Goal: Task Accomplishment & Management: Use online tool/utility

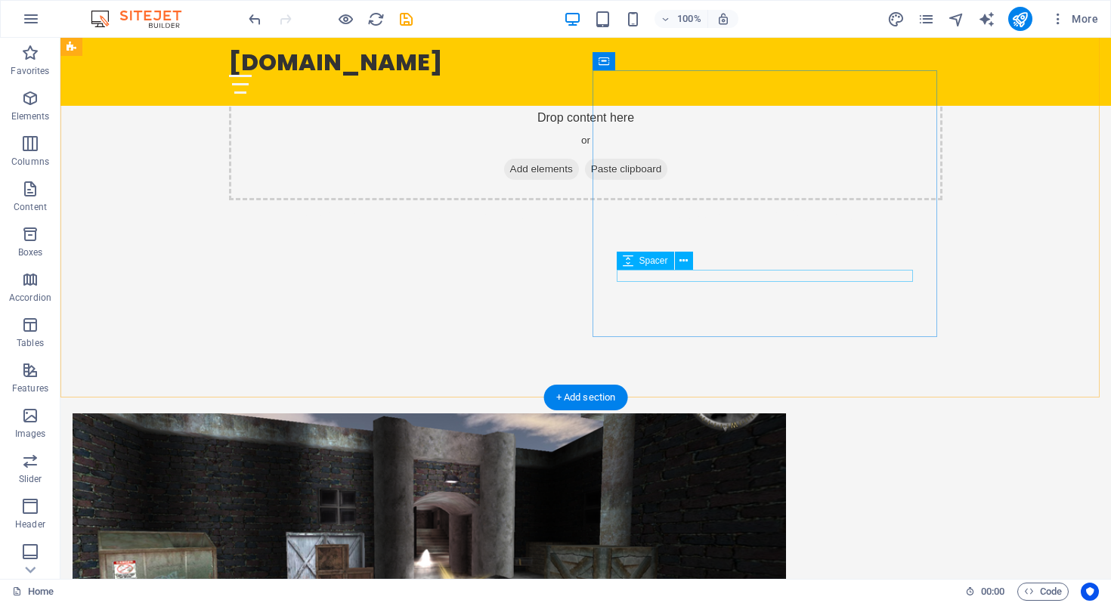
scroll to position [563, 0]
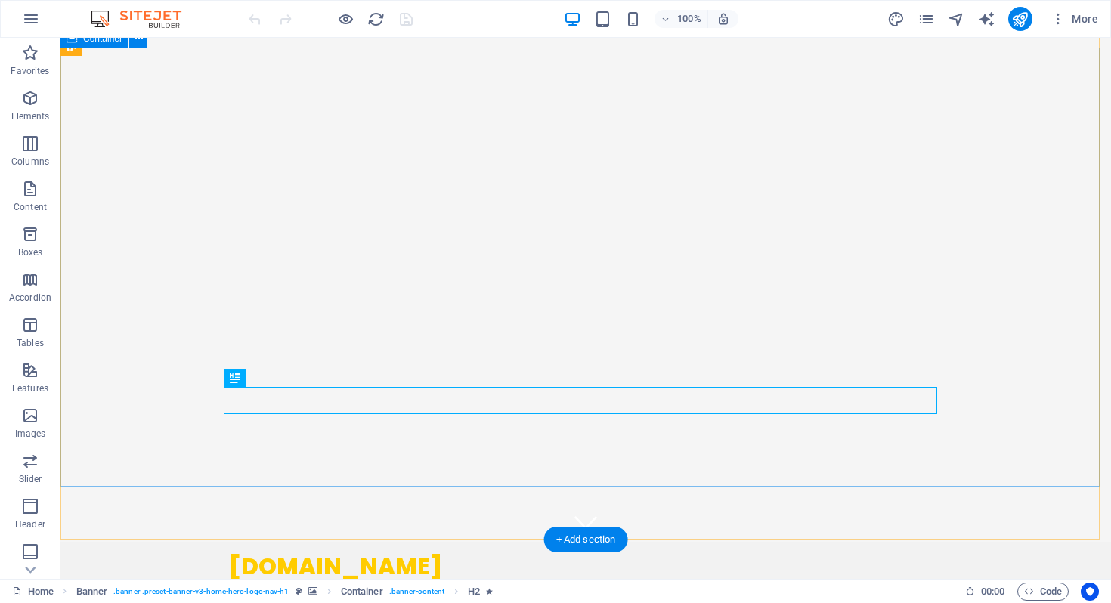
scroll to position [39, 0]
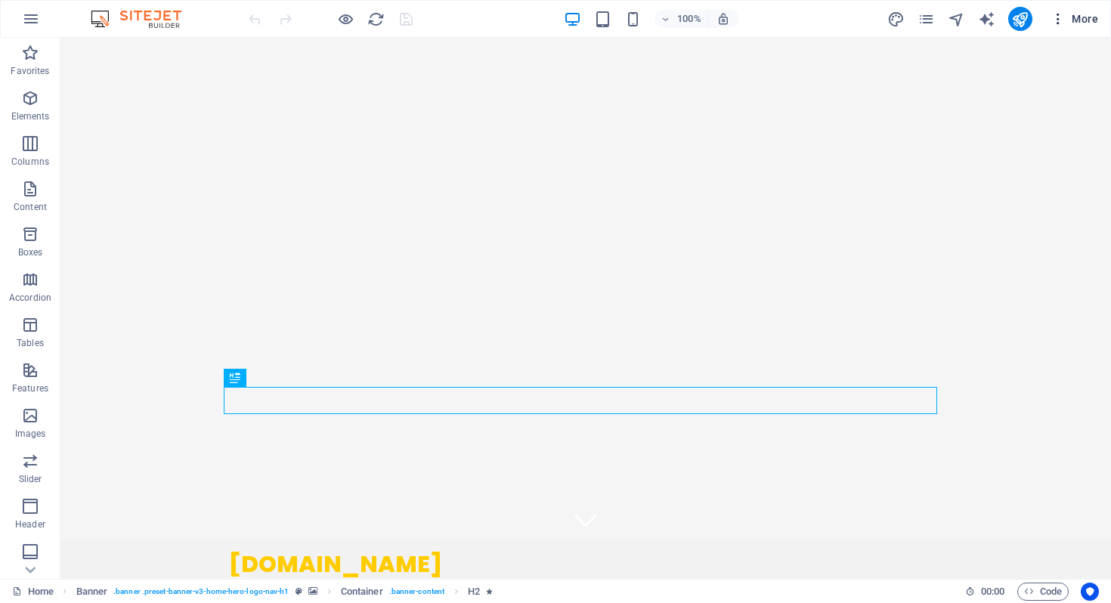
click at [1056, 17] on icon "button" at bounding box center [1057, 18] width 15 height 15
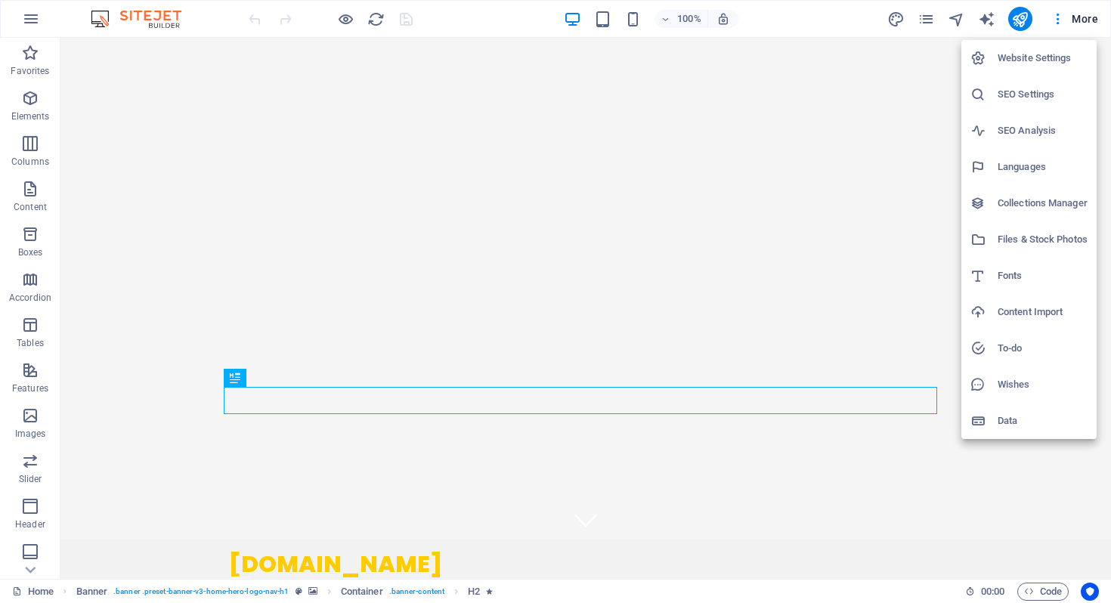
click at [1015, 59] on h6 "Website Settings" at bounding box center [1042, 58] width 90 height 18
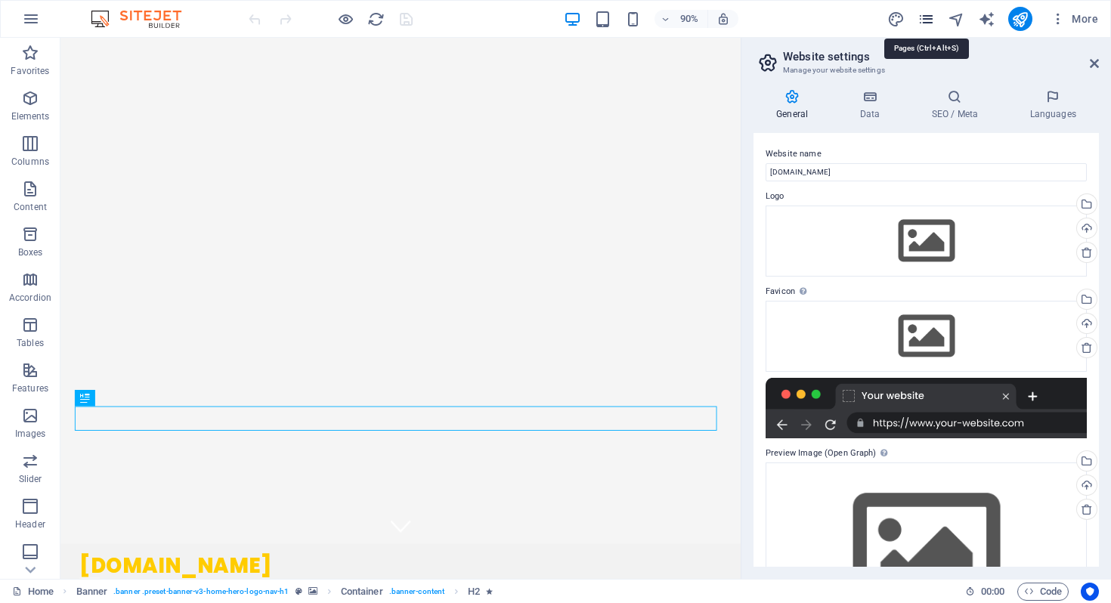
click at [929, 18] on icon "pages" at bounding box center [925, 19] width 17 height 17
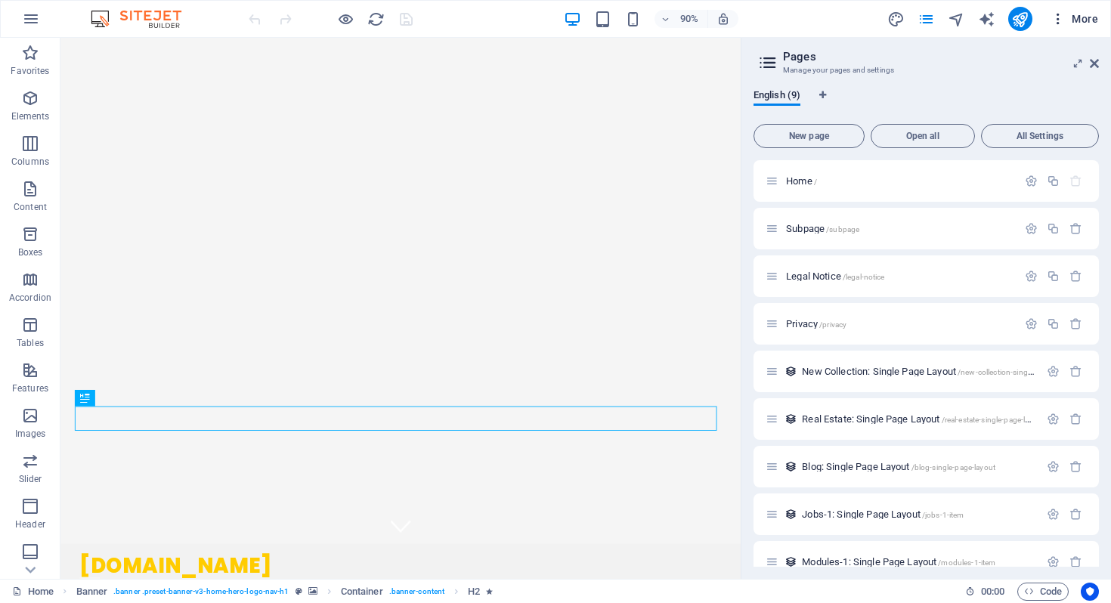
click at [1053, 23] on icon "button" at bounding box center [1057, 18] width 15 height 15
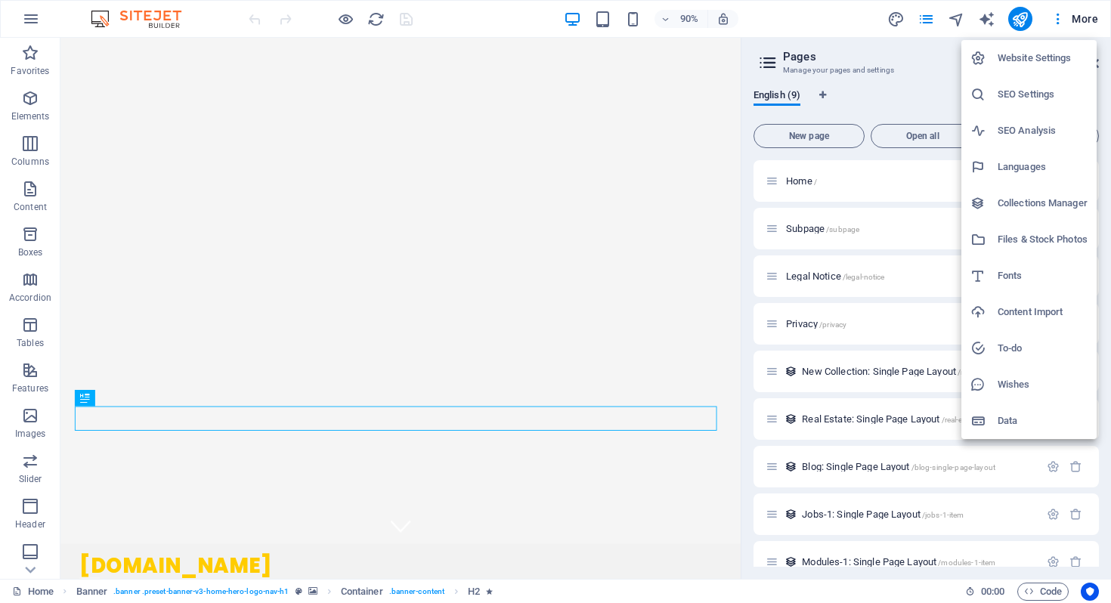
click at [32, 22] on div at bounding box center [555, 301] width 1111 height 603
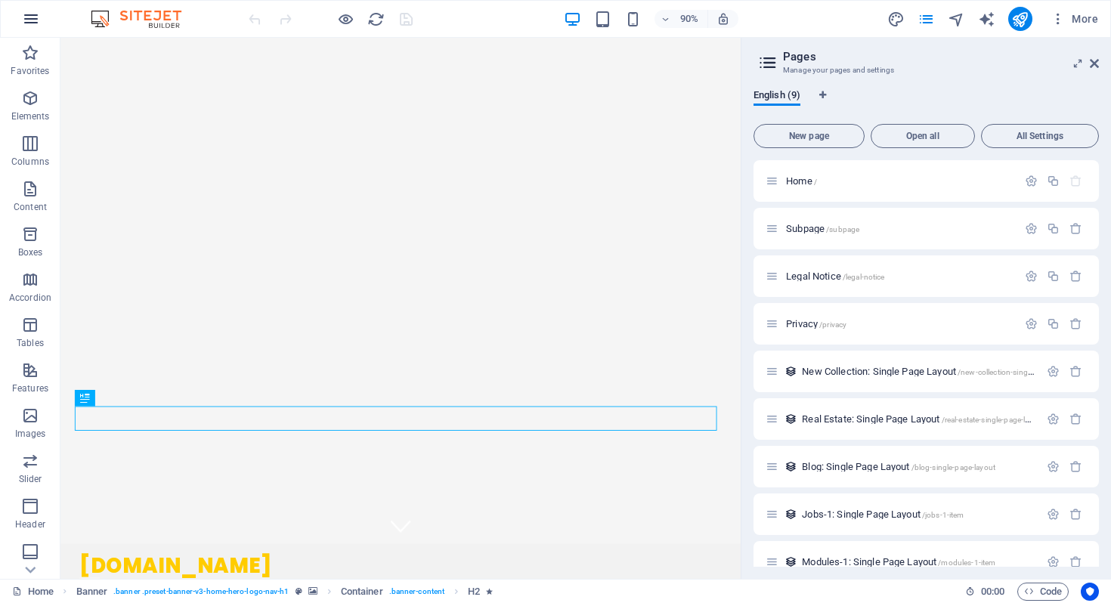
click at [32, 17] on icon "button" at bounding box center [31, 19] width 18 height 18
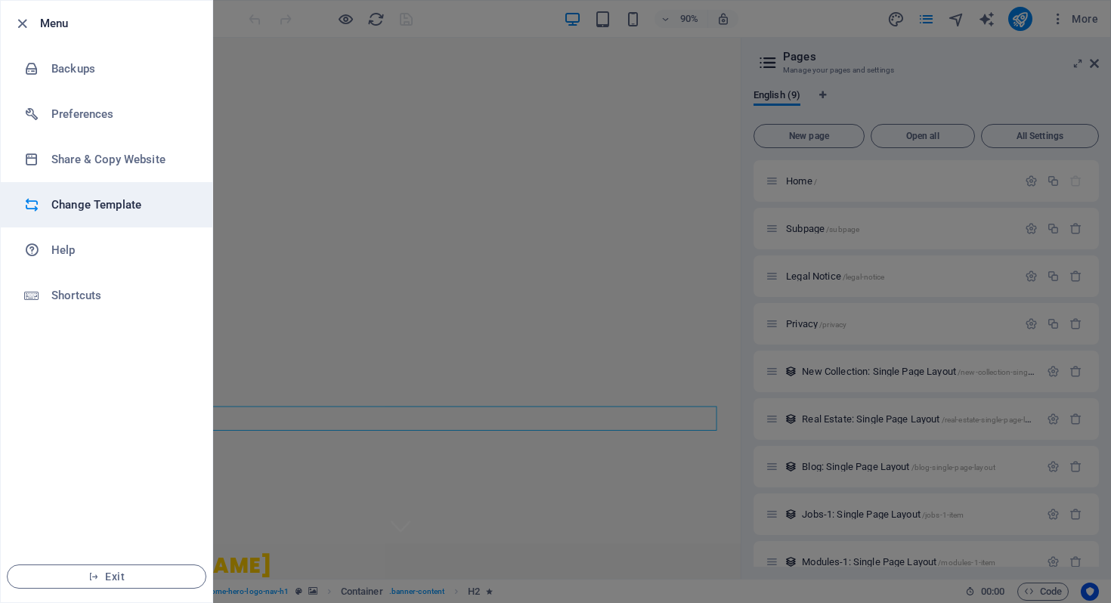
click at [107, 203] on h6 "Change Template" at bounding box center [121, 205] width 140 height 18
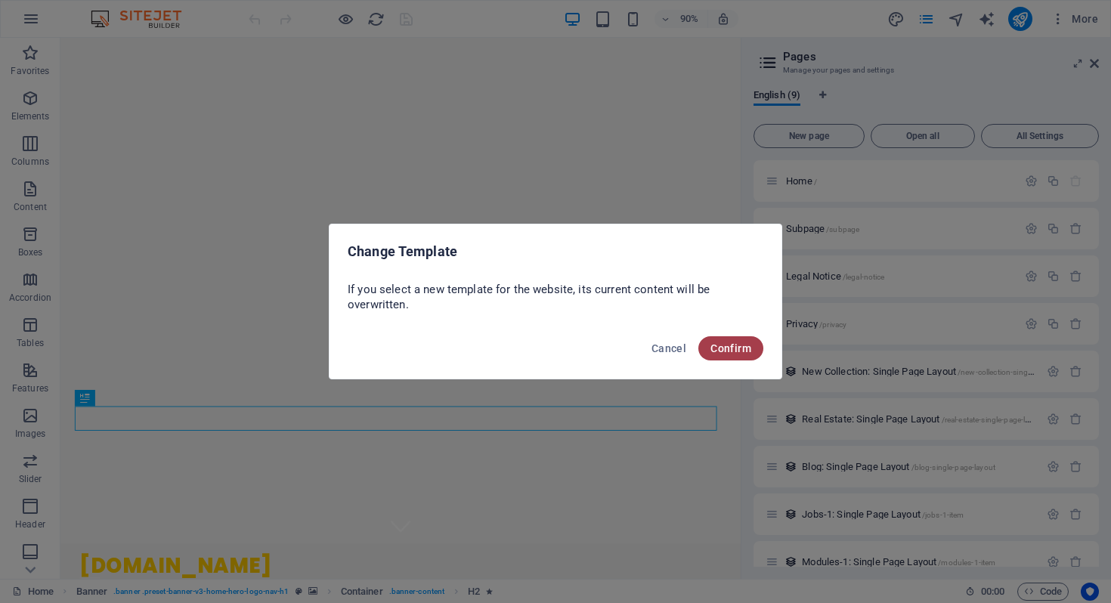
click at [735, 353] on span "Confirm" at bounding box center [730, 348] width 41 height 12
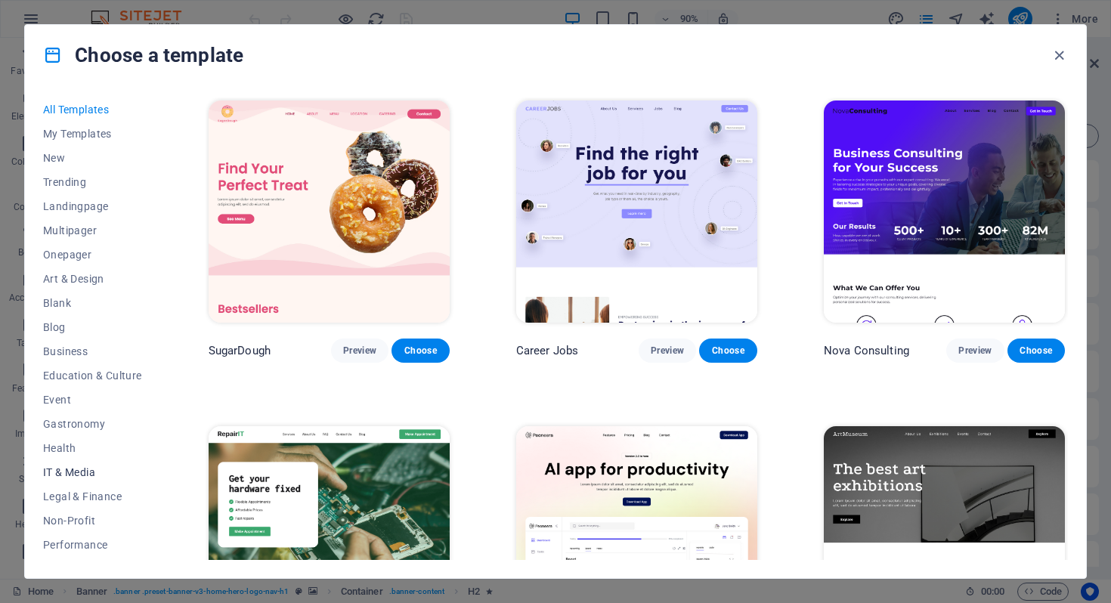
scroll to position [142, 0]
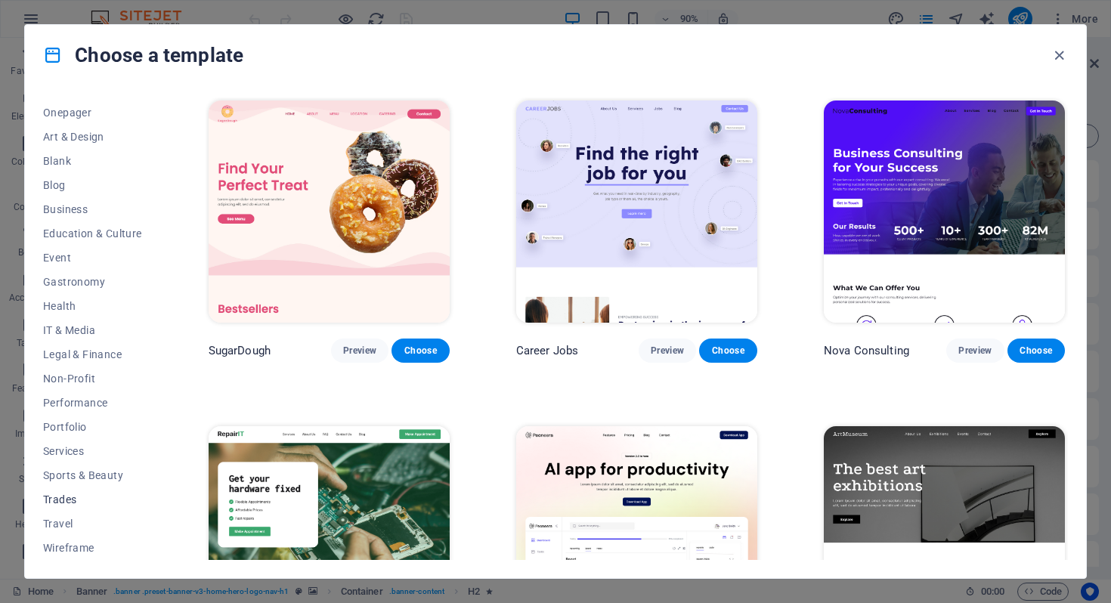
click at [70, 500] on span "Trades" at bounding box center [92, 499] width 99 height 12
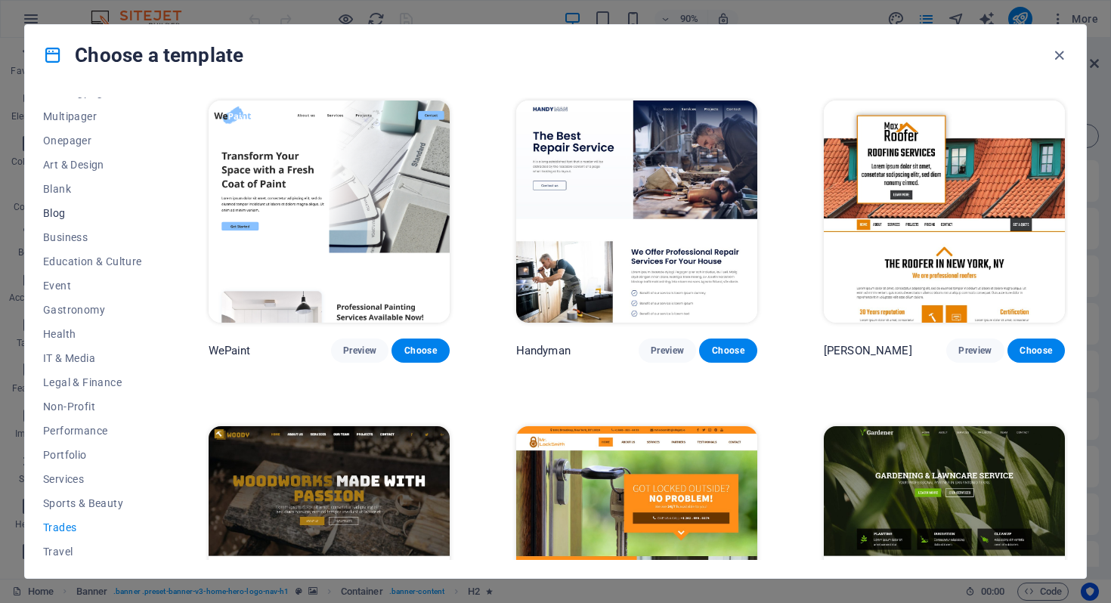
scroll to position [99, 0]
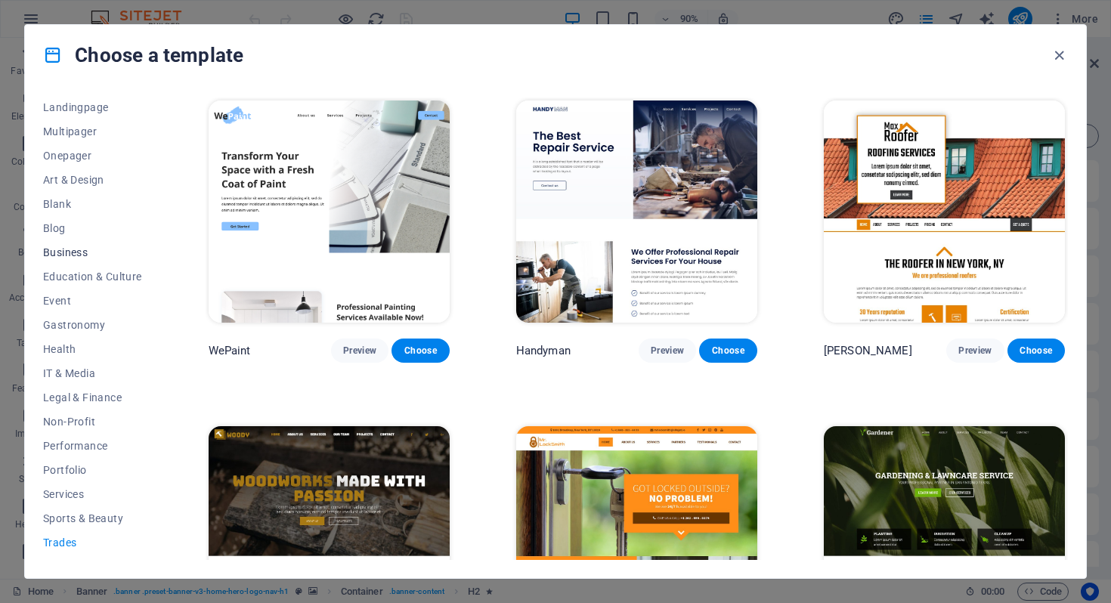
click at [69, 250] on span "Business" at bounding box center [92, 252] width 99 height 12
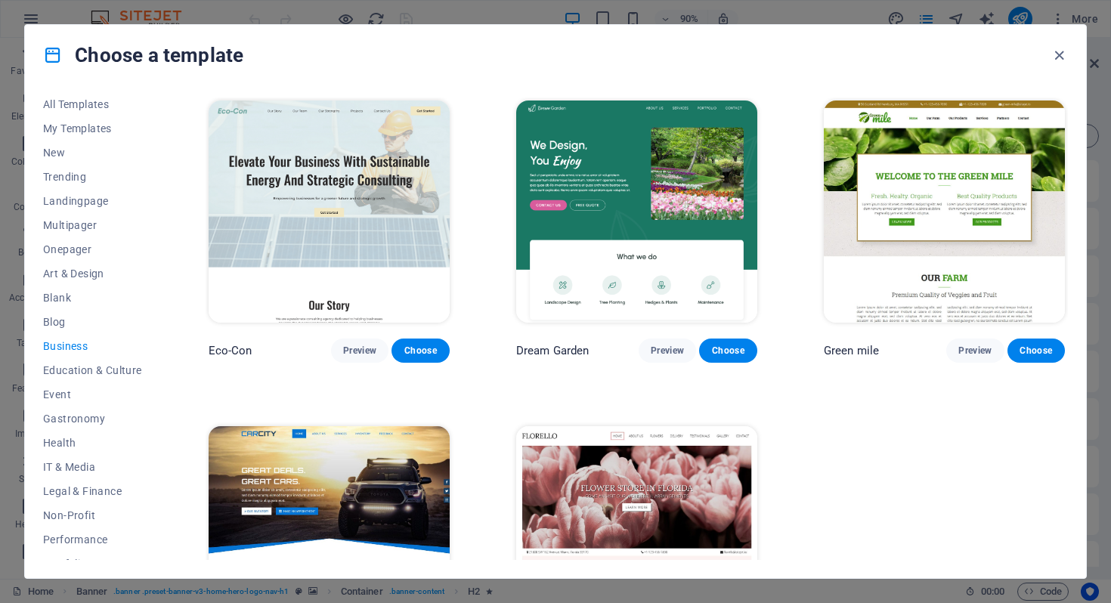
scroll to position [0, 0]
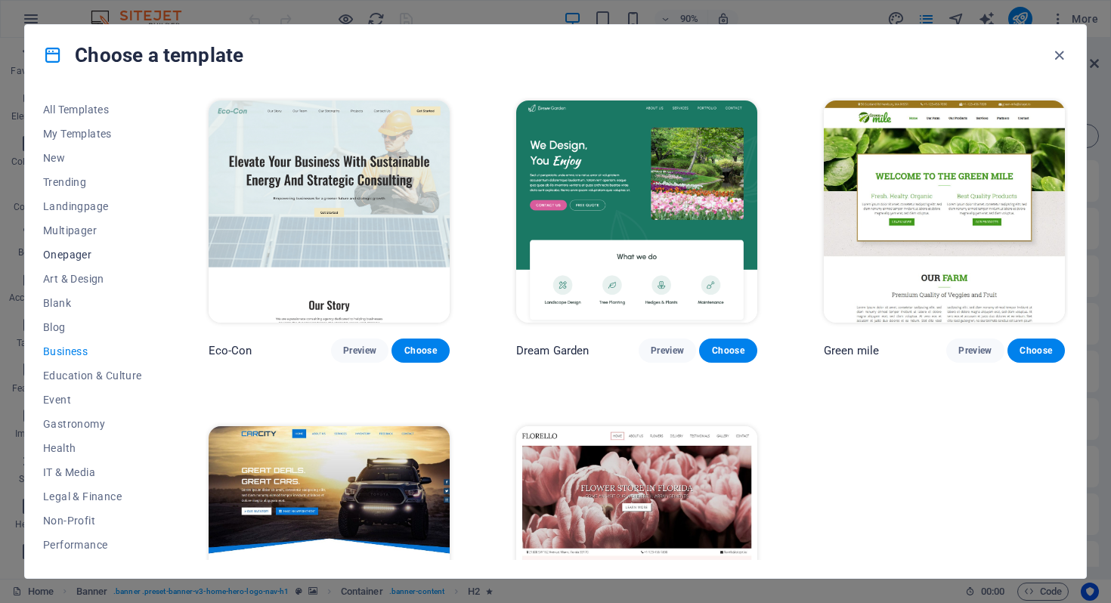
click at [83, 257] on span "Onepager" at bounding box center [92, 255] width 99 height 12
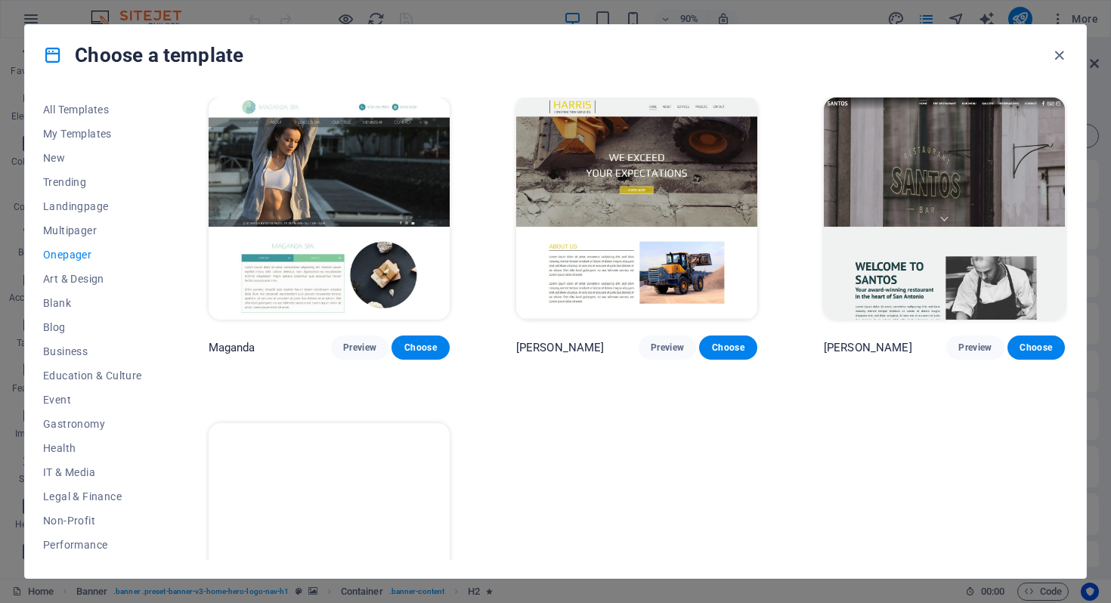
scroll to position [7244, 0]
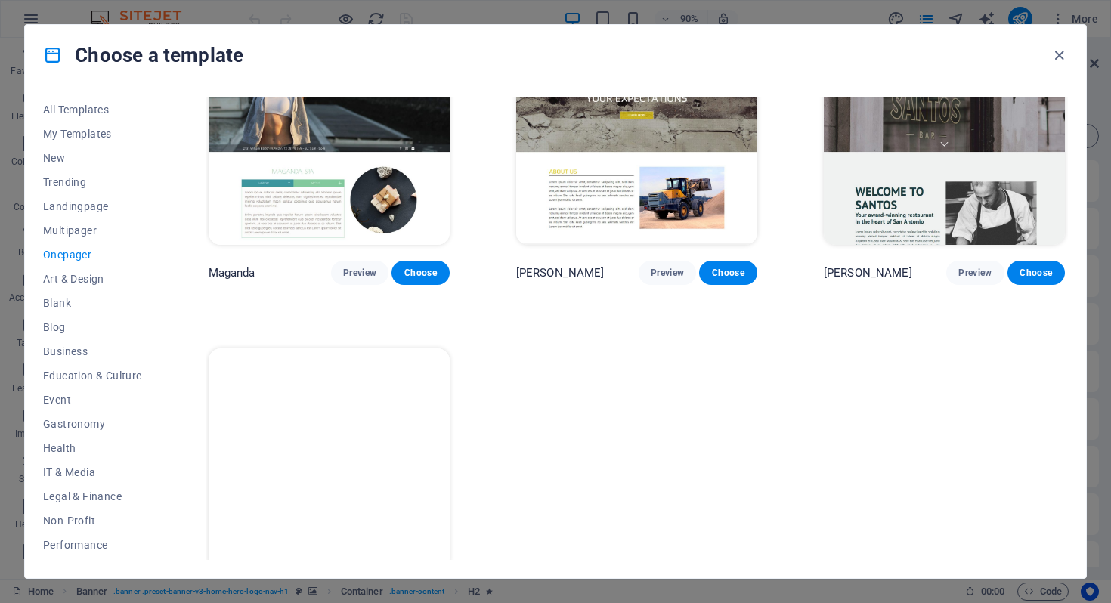
click at [427, 592] on span "Choose" at bounding box center [420, 598] width 33 height 12
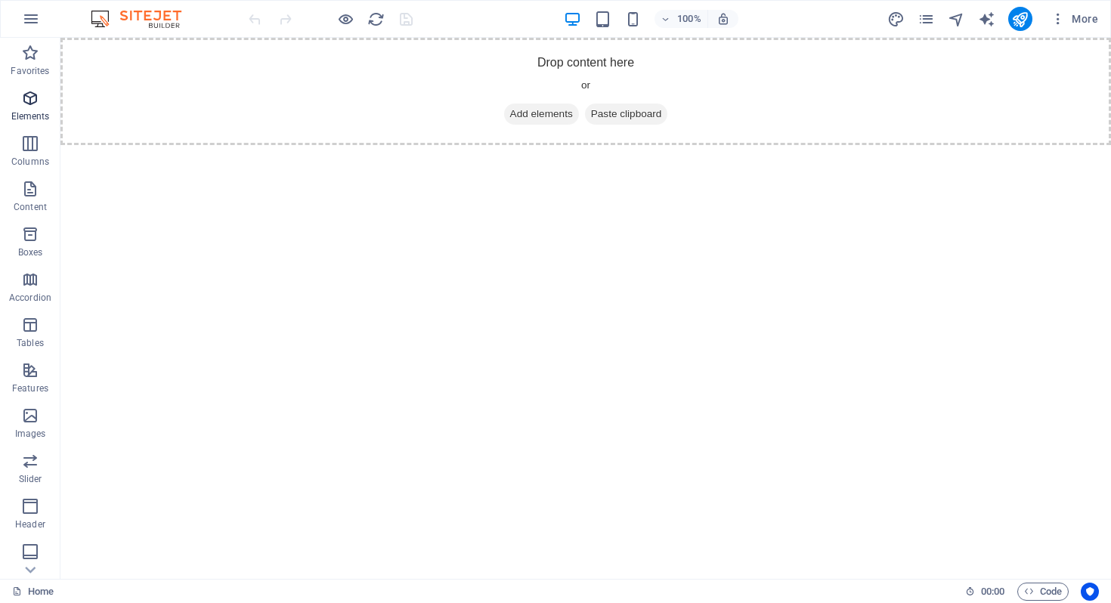
click at [38, 107] on span "Elements" at bounding box center [30, 107] width 60 height 36
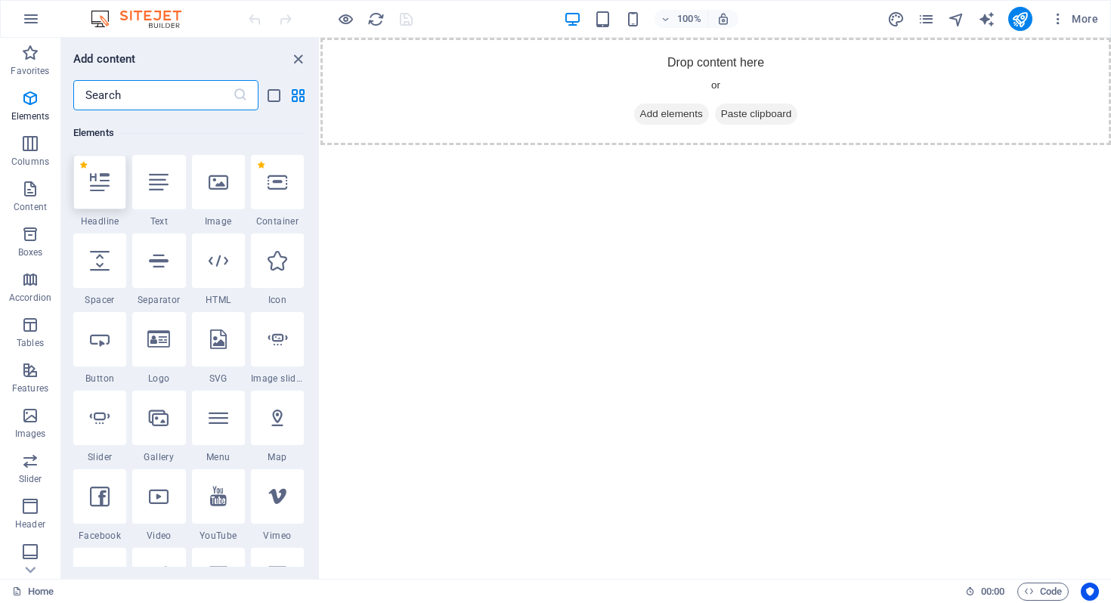
scroll to position [161, 0]
click at [217, 184] on icon at bounding box center [219, 181] width 20 height 20
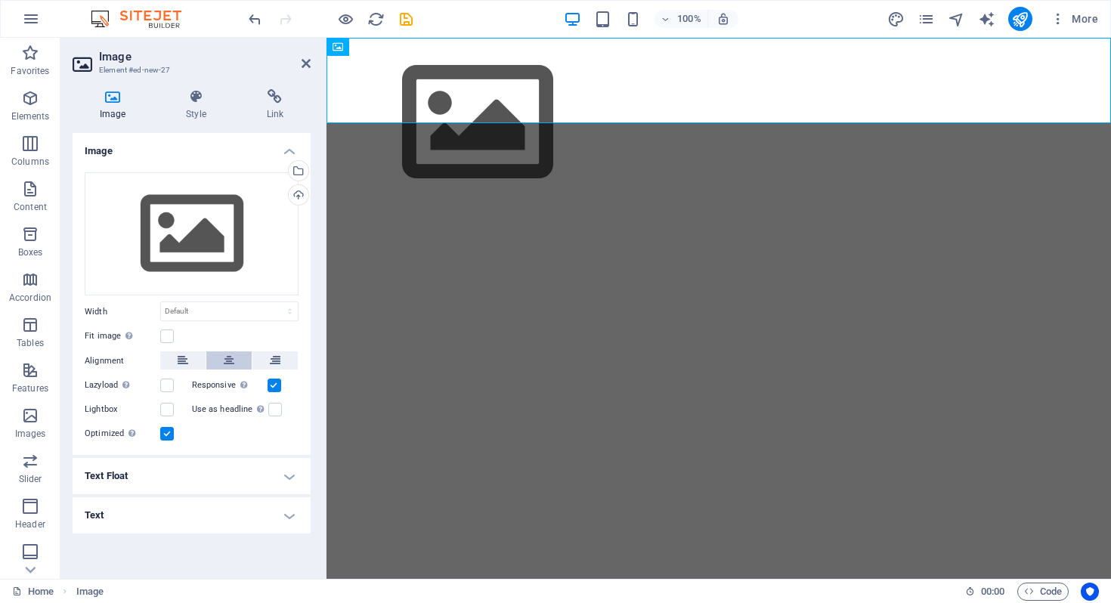
click at [234, 358] on button at bounding box center [228, 360] width 45 height 18
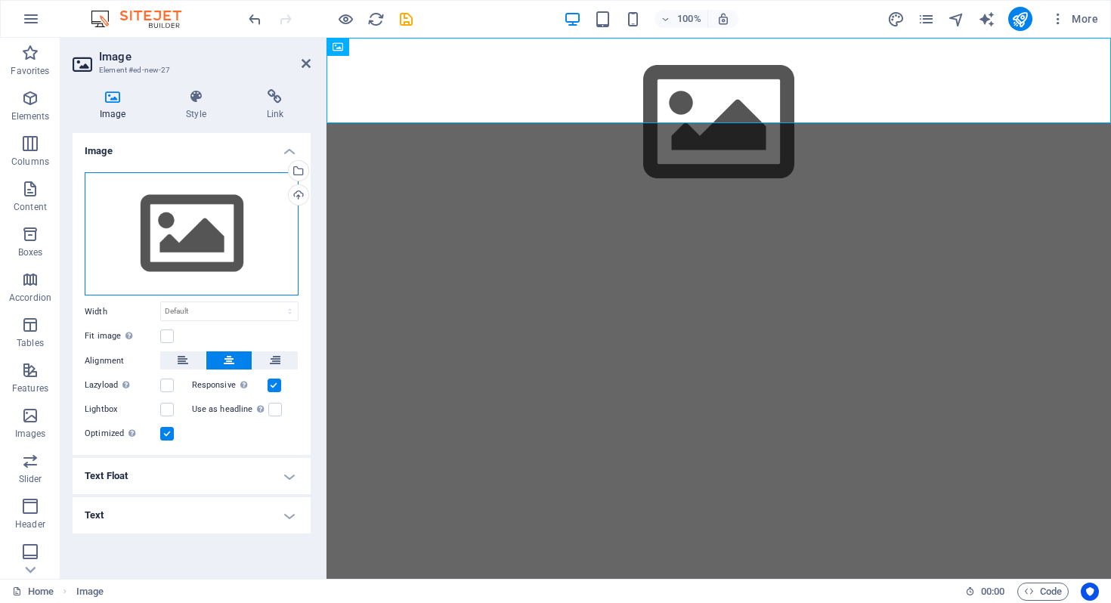
click at [210, 217] on div "Drag files here, click to choose files or select files from Files or our free s…" at bounding box center [192, 234] width 214 height 124
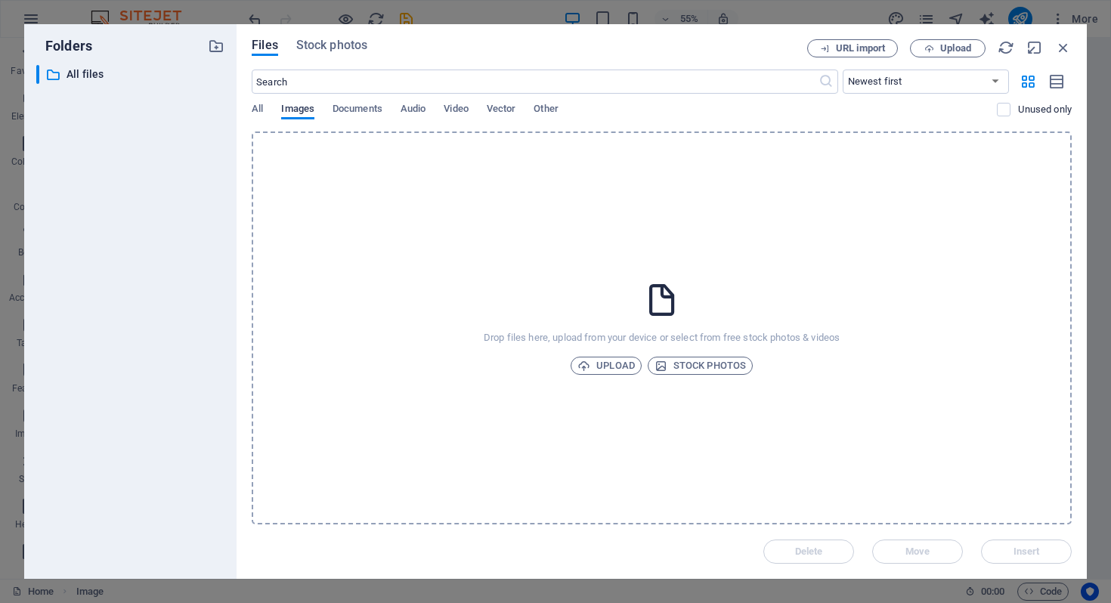
click at [307, 112] on span "Images" at bounding box center [297, 110] width 33 height 21
click at [617, 364] on span "Upload" at bounding box center [605, 366] width 57 height 18
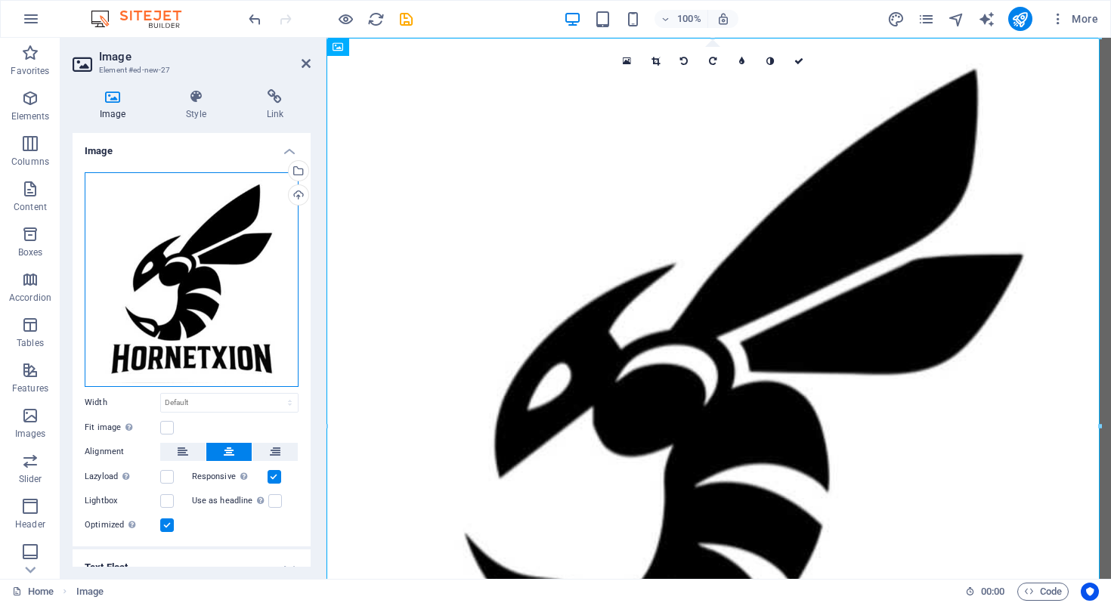
click at [200, 264] on div "Drag files here, click to choose files or select files from Files or our free s…" at bounding box center [192, 279] width 214 height 215
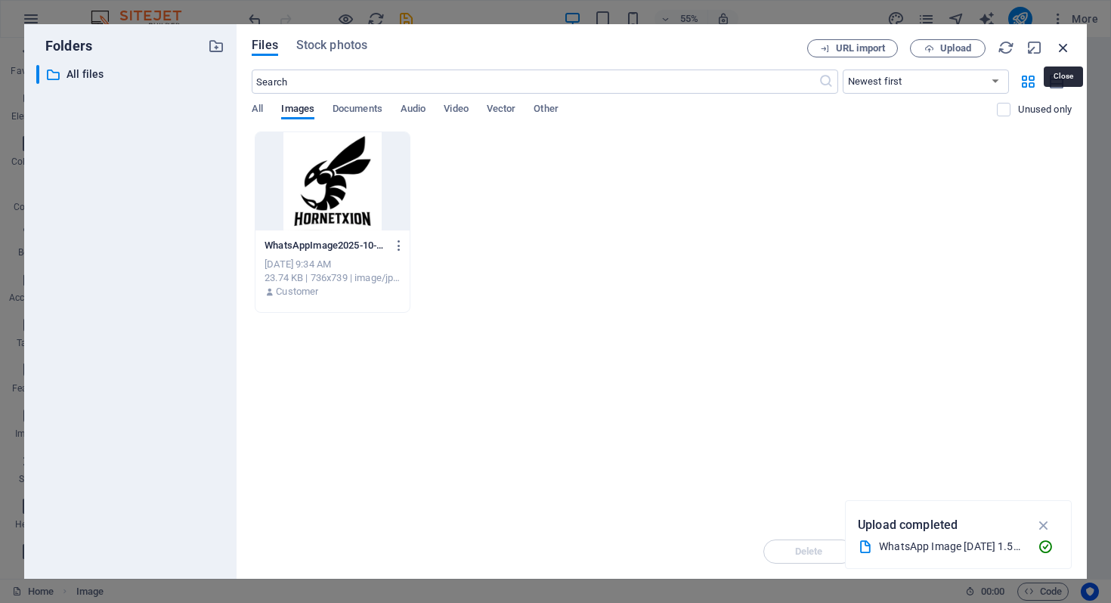
click at [1059, 55] on icon "button" at bounding box center [1063, 47] width 17 height 17
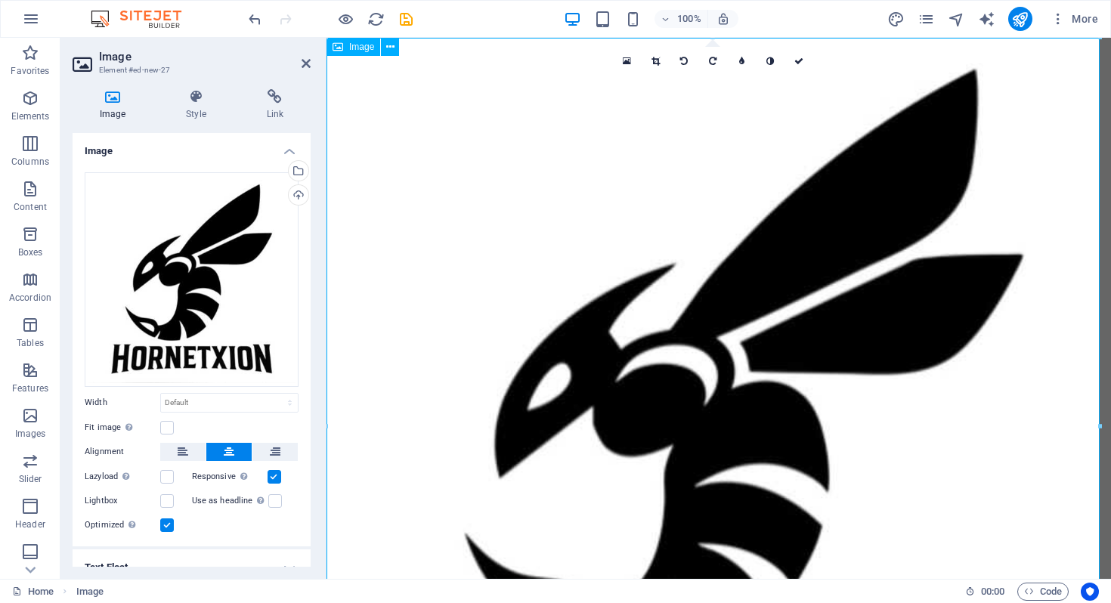
click at [449, 266] on figure at bounding box center [718, 431] width 784 height 787
click at [631, 60] on link at bounding box center [626, 61] width 29 height 29
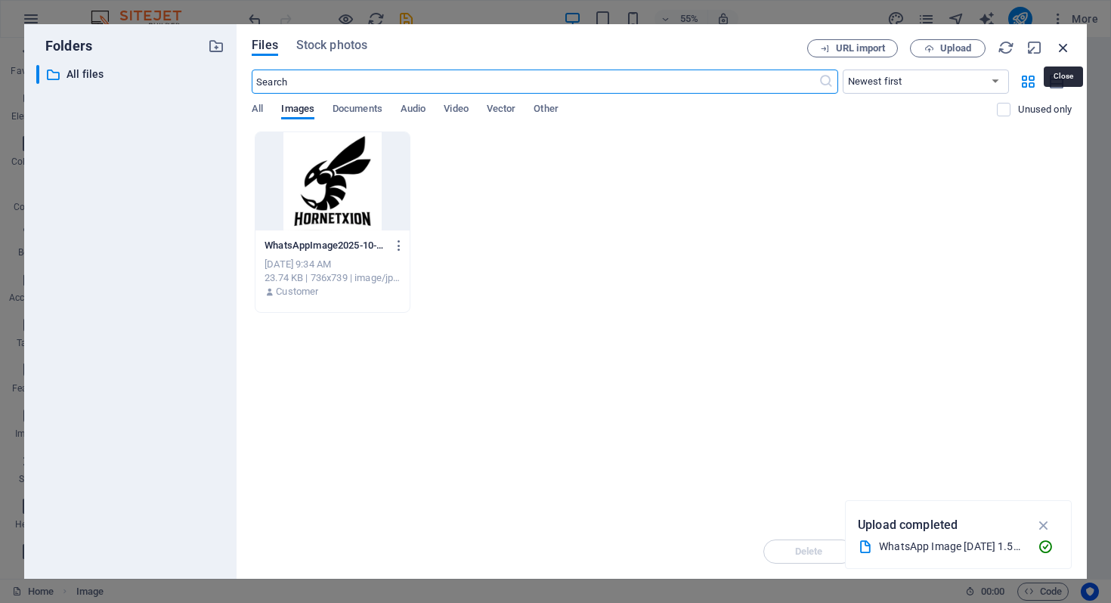
click at [1064, 51] on icon "button" at bounding box center [1063, 47] width 17 height 17
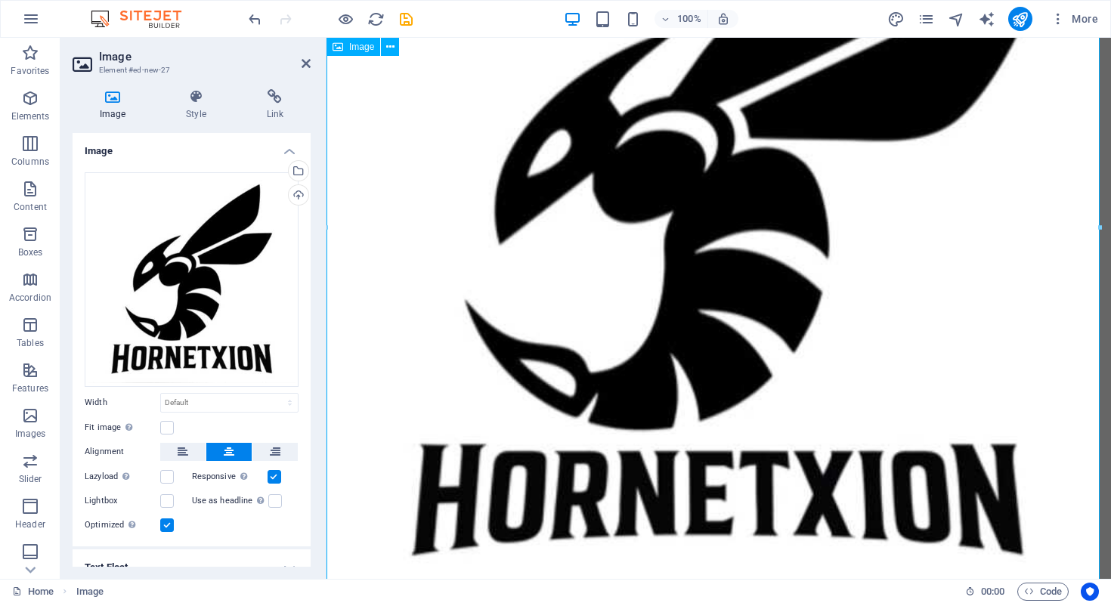
scroll to position [235, 0]
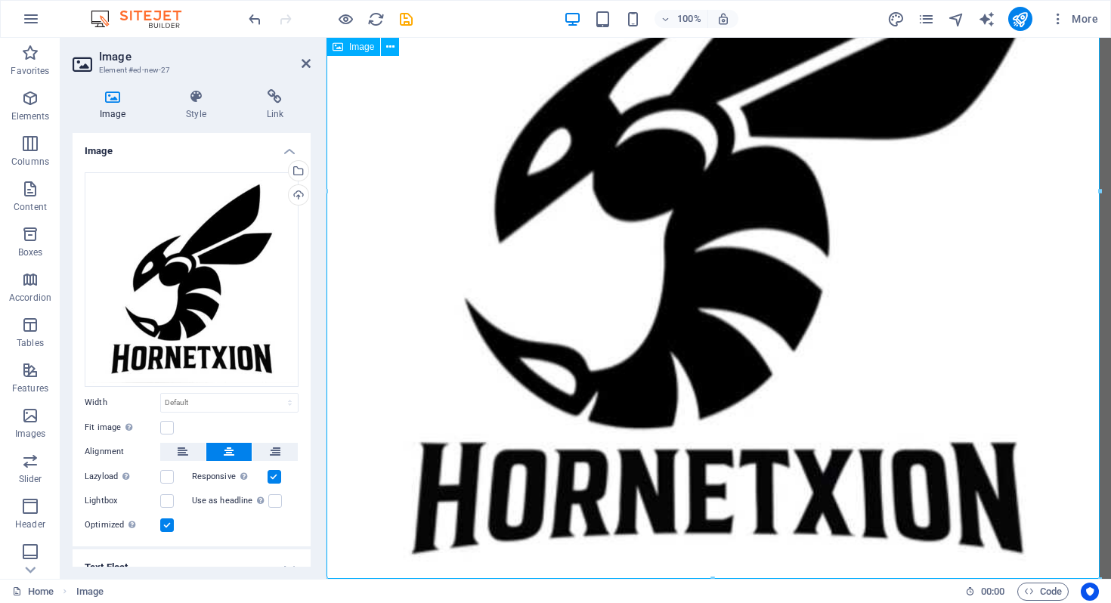
click at [1062, 539] on figure at bounding box center [718, 196] width 784 height 787
drag, startPoint x: 1039, startPoint y: 495, endPoint x: 887, endPoint y: 309, distance: 240.0
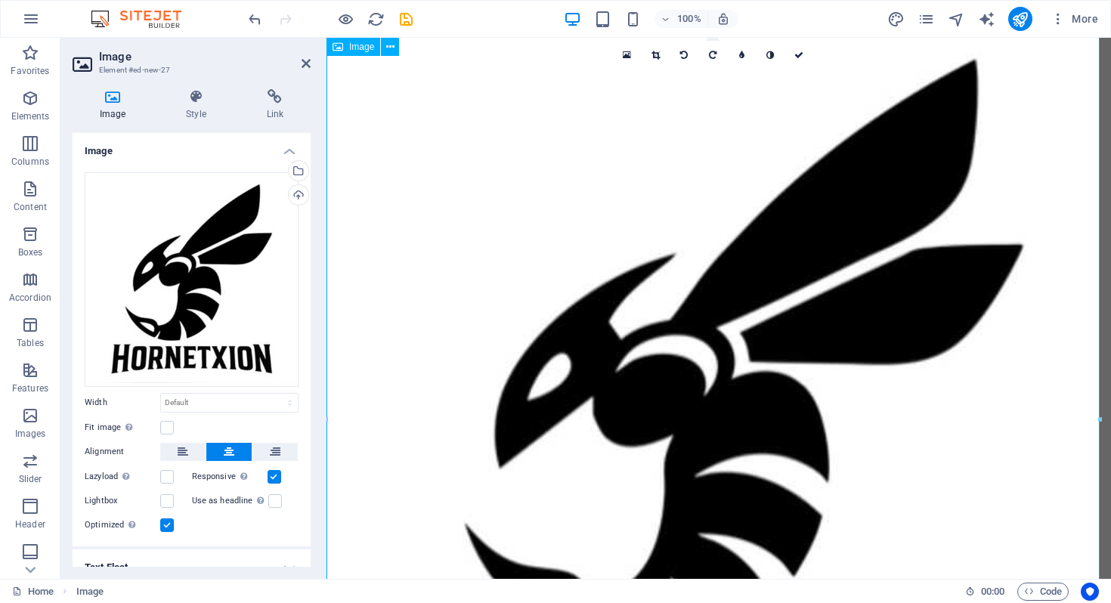
scroll to position [0, 0]
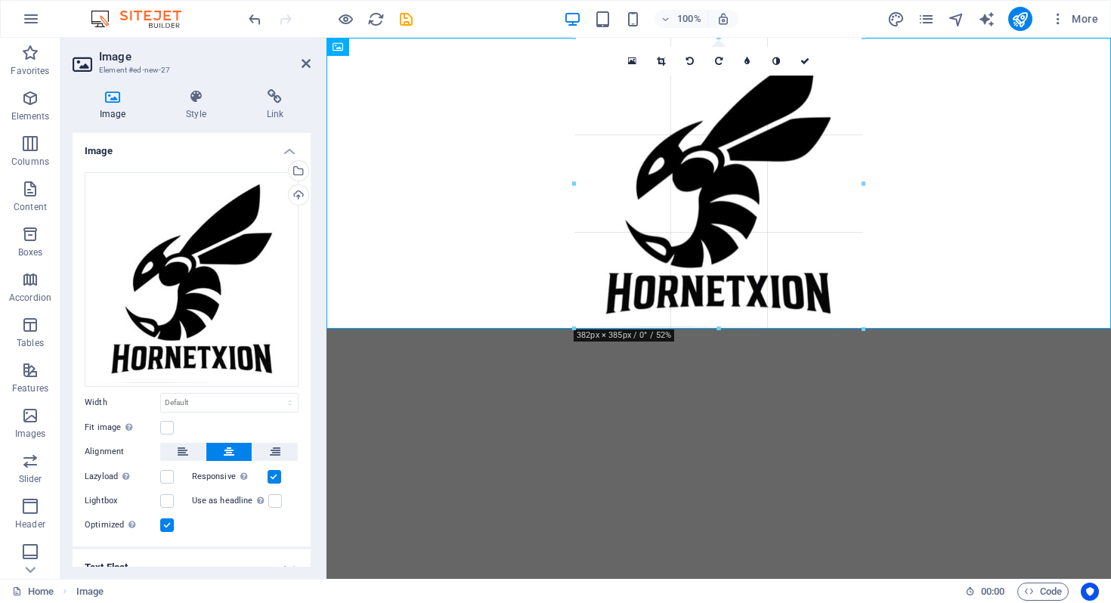
click at [389, 94] on div at bounding box center [718, 183] width 784 height 291
type input "381"
select select "px"
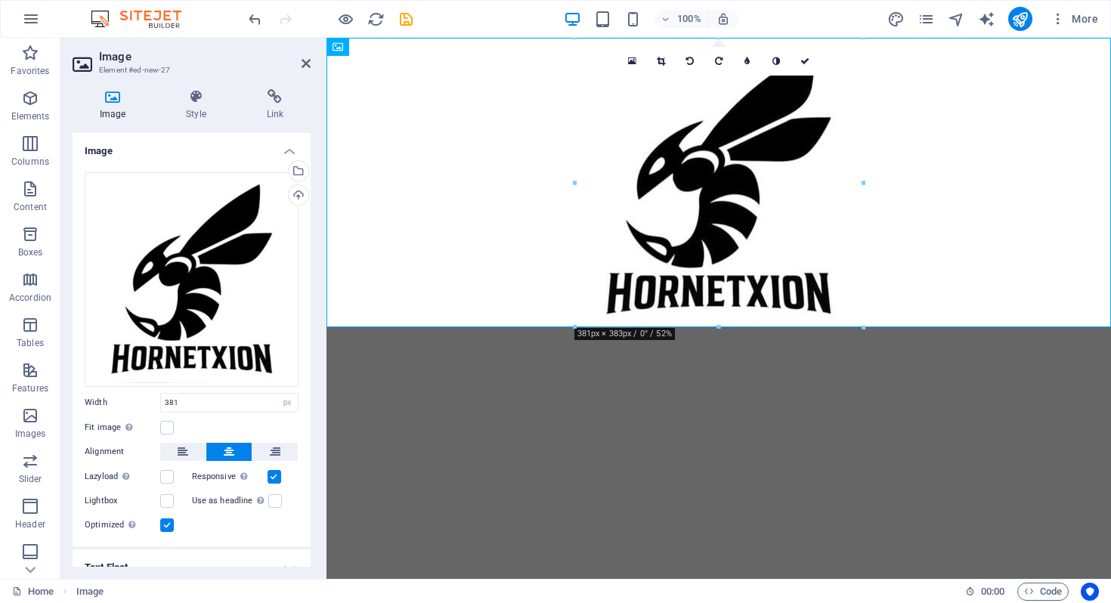
click at [915, 327] on html "Skip to main content" at bounding box center [718, 182] width 784 height 289
click at [880, 327] on html "Skip to main content" at bounding box center [718, 182] width 784 height 289
click at [811, 327] on html "Skip to main content" at bounding box center [718, 182] width 784 height 289
click at [29, 92] on icon "button" at bounding box center [30, 98] width 18 height 18
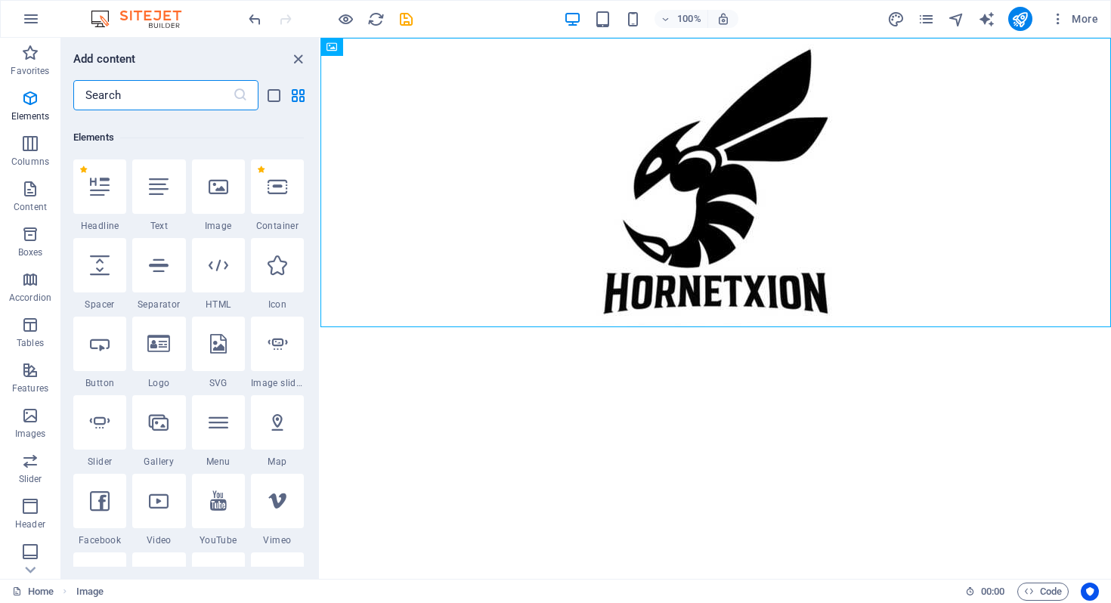
scroll to position [161, 0]
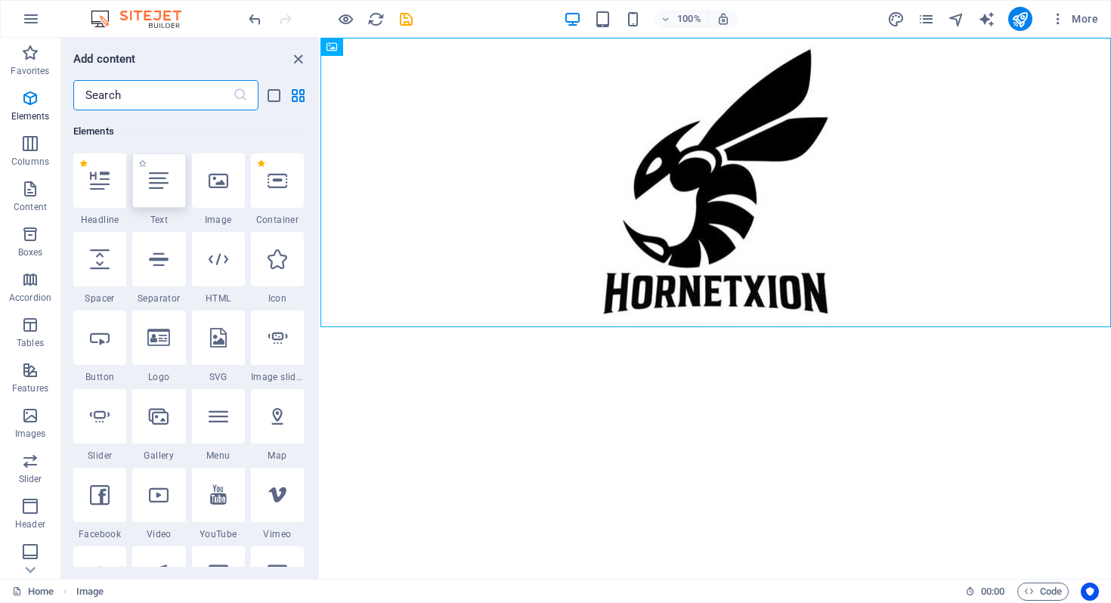
click at [156, 179] on icon at bounding box center [159, 181] width 20 height 20
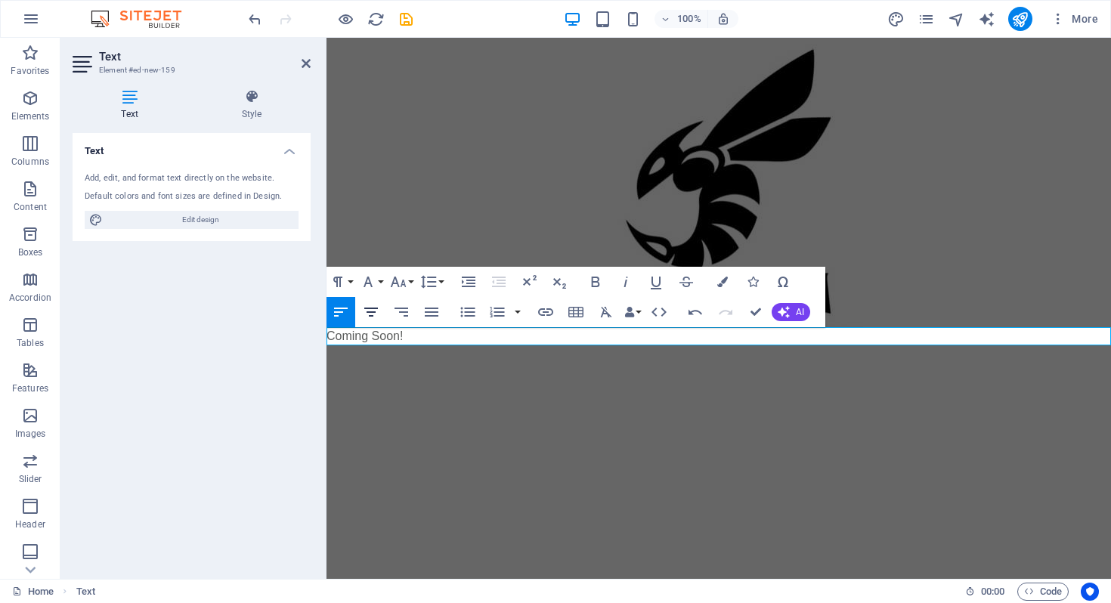
click at [369, 316] on icon "button" at bounding box center [371, 312] width 14 height 9
click at [828, 336] on p "Coming Soon!" at bounding box center [718, 336] width 784 height 18
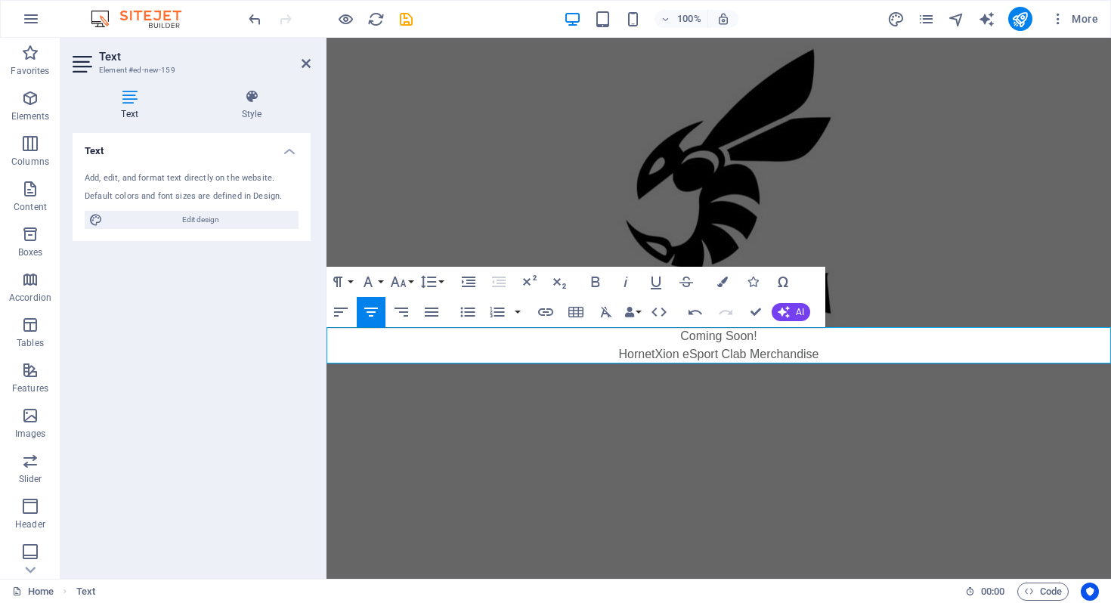
click at [739, 356] on p "HornetXion eSport Clab Merchandise" at bounding box center [718, 354] width 784 height 18
click at [860, 357] on p "HornetXion eSport Club Merchandise" at bounding box center [718, 354] width 784 height 18
click at [855, 363] on html "Skip to main content Coming Soon! HornetXion eSport Club Merchandise" at bounding box center [718, 201] width 784 height 326
click at [252, 104] on icon at bounding box center [252, 96] width 118 height 15
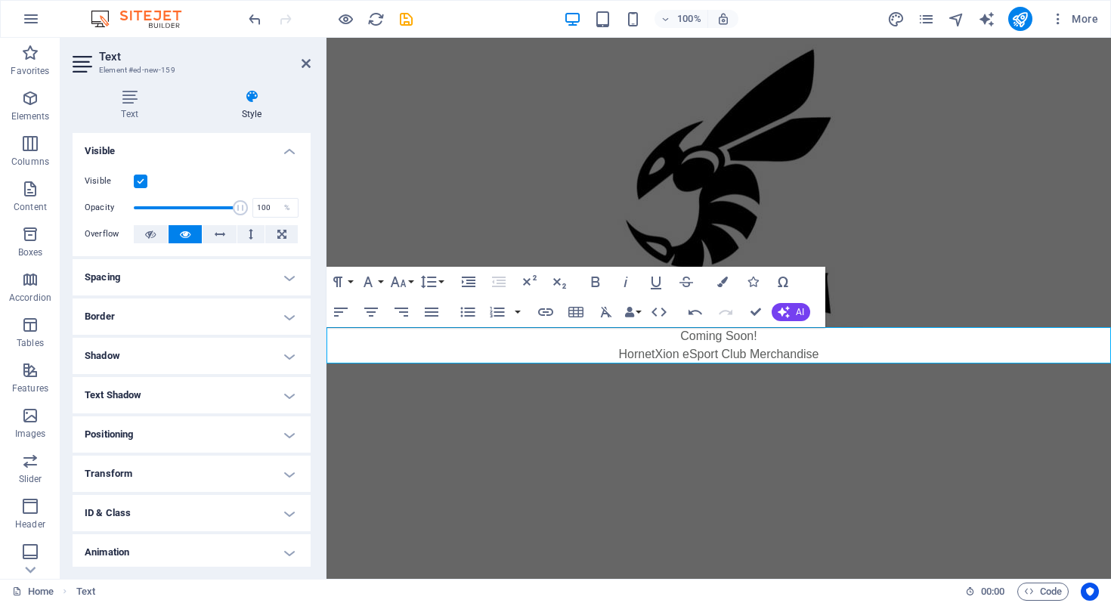
click at [283, 434] on h4 "Positioning" at bounding box center [192, 434] width 238 height 36
click at [384, 363] on html "Skip to main content Coming Soon! HornetXion eSport Club Merchandise" at bounding box center [718, 201] width 784 height 326
click at [184, 311] on h4 "Border" at bounding box center [192, 316] width 238 height 36
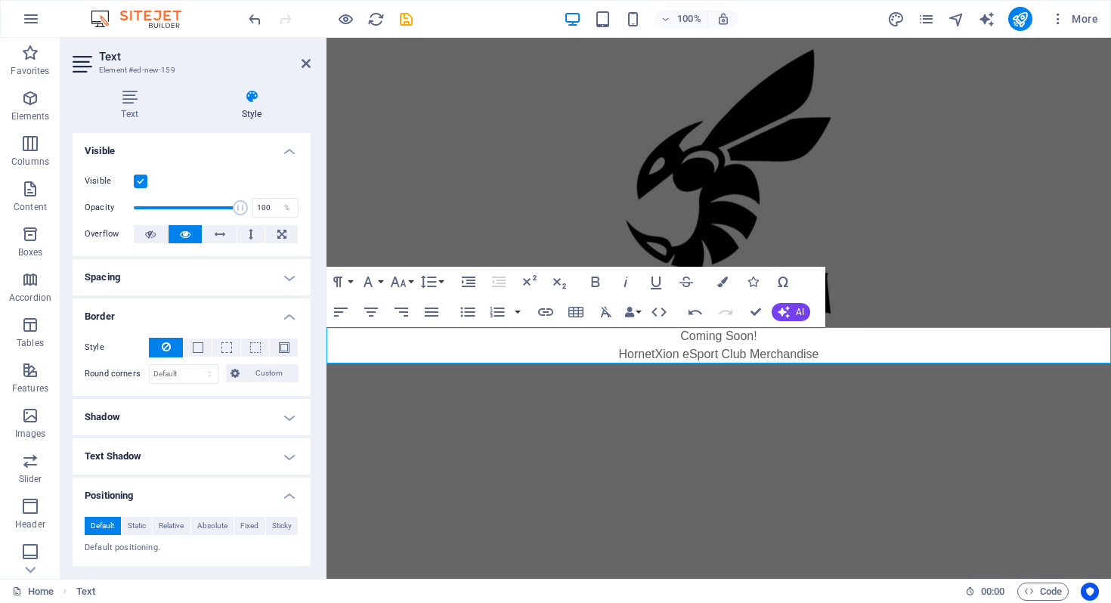
click at [421, 363] on html "Skip to main content Coming Soon! HornetXion eSport Club Merchandise" at bounding box center [718, 201] width 784 height 326
drag, startPoint x: 676, startPoint y: 337, endPoint x: 782, endPoint y: 341, distance: 105.9
click at [782, 341] on p "Coming Soon!" at bounding box center [718, 336] width 784 height 18
click at [733, 363] on html "Skip to main content Coming Soon! HornetXion eSport Club Merchandise" at bounding box center [718, 201] width 784 height 326
drag, startPoint x: 676, startPoint y: 337, endPoint x: 779, endPoint y: 337, distance: 102.8
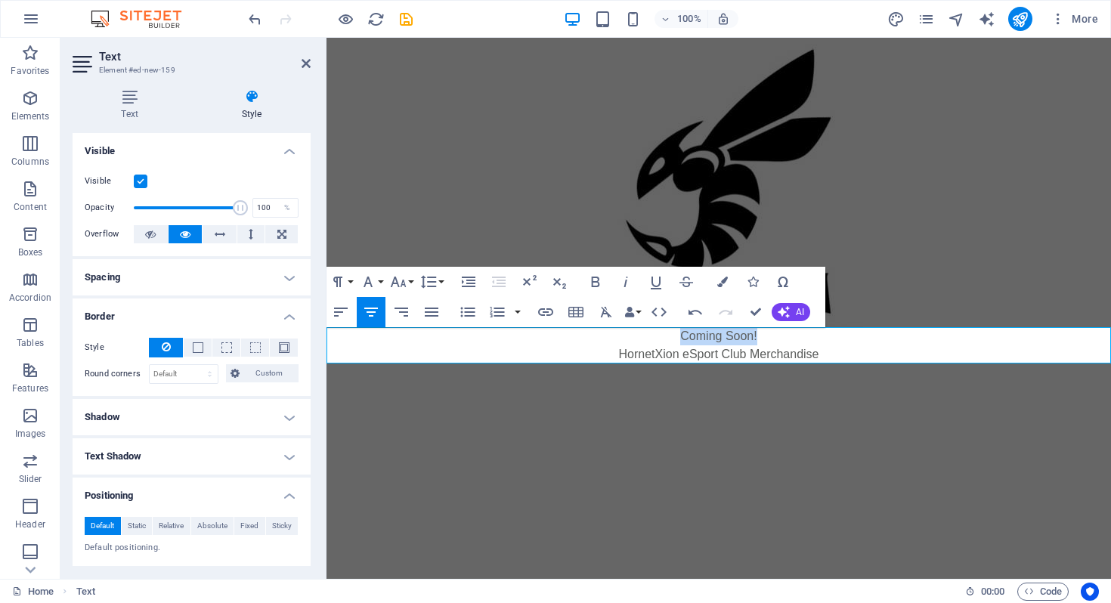
click at [779, 337] on p "Coming Soon!" at bounding box center [718, 336] width 784 height 18
click at [838, 360] on p "HornetXion eSport Club Merchandise" at bounding box center [718, 354] width 784 height 18
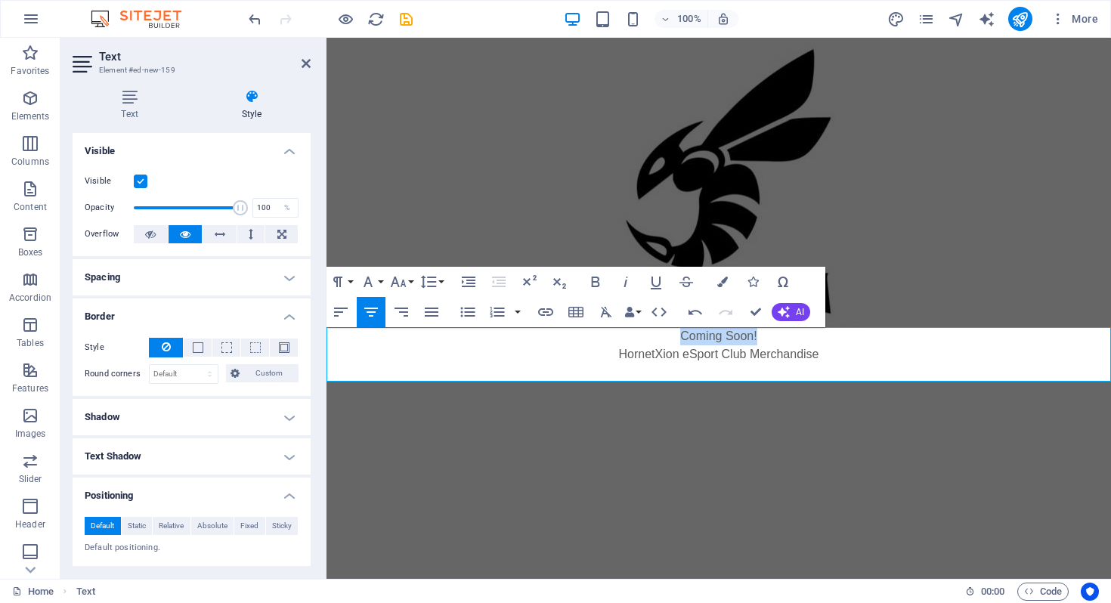
drag, startPoint x: 678, startPoint y: 336, endPoint x: 772, endPoint y: 337, distance: 94.5
click at [772, 337] on p "Coming Soon!" at bounding box center [718, 336] width 784 height 18
copy p "Coming Soon!"
click at [750, 372] on p at bounding box center [718, 372] width 784 height 18
click at [780, 375] on p "Coming Soon!" at bounding box center [718, 372] width 784 height 18
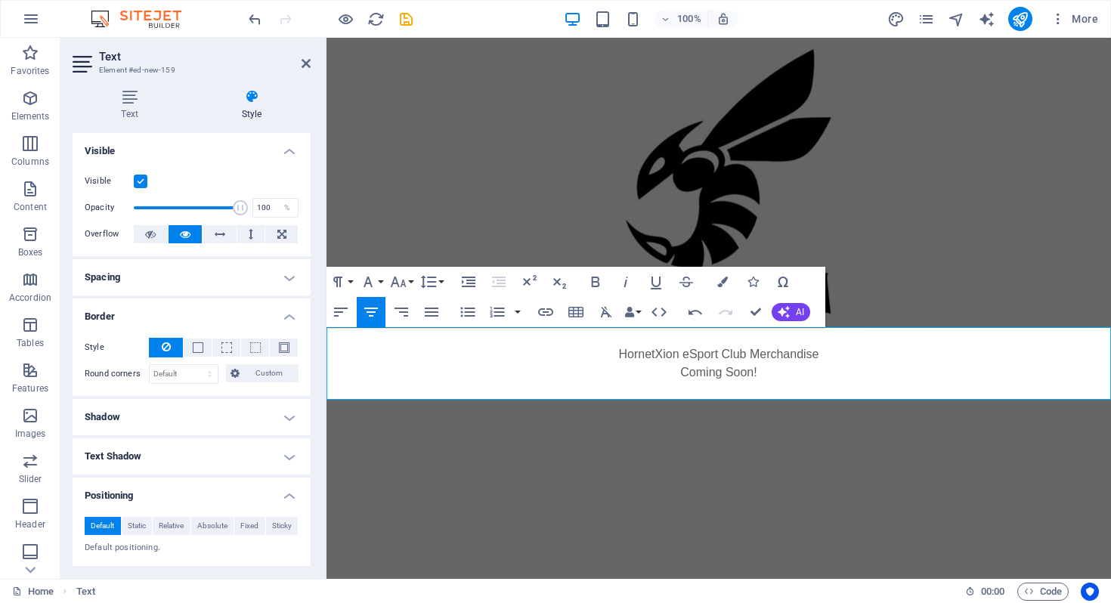
drag, startPoint x: 836, startPoint y: 359, endPoint x: 593, endPoint y: 345, distance: 242.9
click at [593, 345] on p "HornetXion eSport Club Merchandise" at bounding box center [718, 354] width 784 height 18
click at [594, 283] on icon "button" at bounding box center [595, 282] width 18 height 18
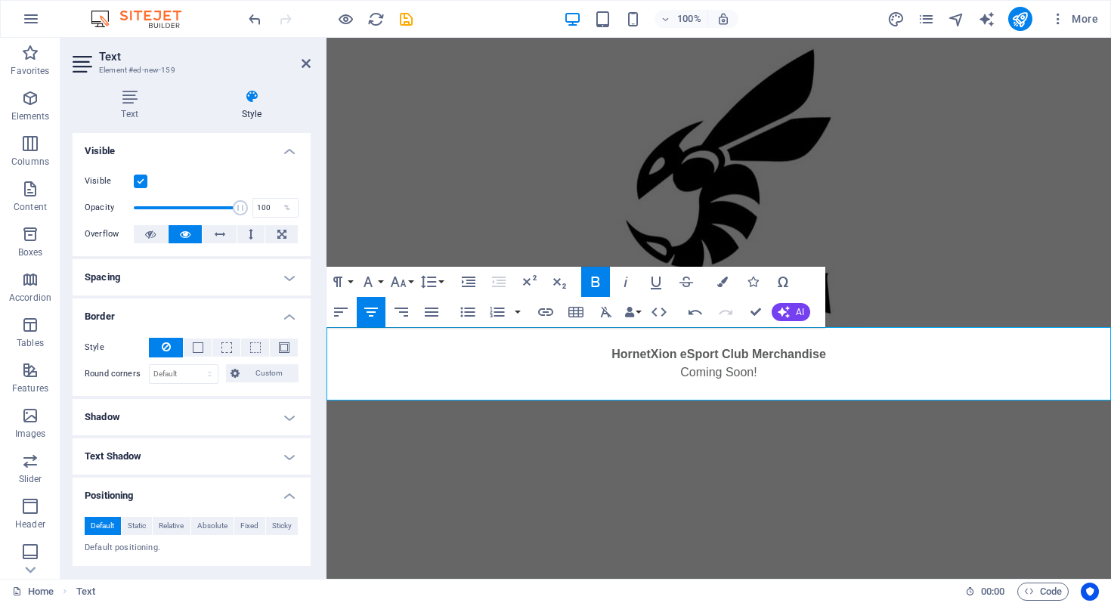
click at [773, 372] on p "Coming Soon!" at bounding box center [718, 372] width 784 height 18
drag, startPoint x: 846, startPoint y: 360, endPoint x: 582, endPoint y: 354, distance: 263.8
click at [582, 354] on p "HornetXion eSport Club Merchandise" at bounding box center [718, 354] width 784 height 18
click at [623, 283] on icon "button" at bounding box center [626, 282] width 18 height 18
drag, startPoint x: 677, startPoint y: 376, endPoint x: 778, endPoint y: 371, distance: 100.6
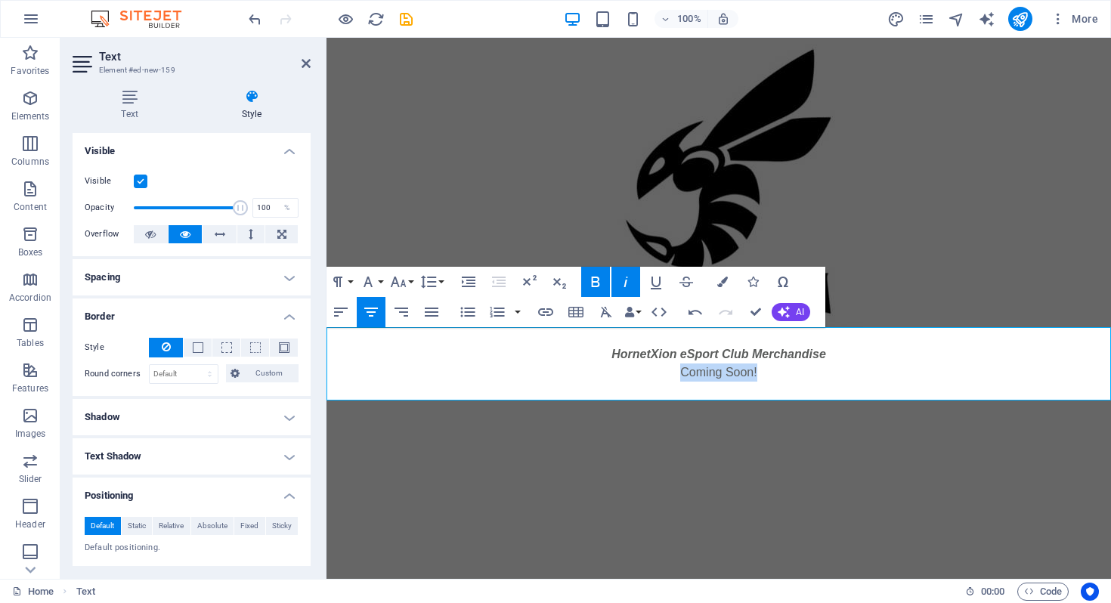
click at [778, 371] on p "Coming Soon!" at bounding box center [718, 372] width 784 height 18
click at [592, 283] on icon "button" at bounding box center [596, 282] width 8 height 11
click at [603, 400] on html "Skip to main content HornetXion eSport Club Merchandise Coming Soon!" at bounding box center [718, 219] width 784 height 362
click at [639, 400] on html "Skip to main content HornetXion eSport Club Merchandise Coming Soon!" at bounding box center [718, 219] width 784 height 362
click at [965, 181] on figure at bounding box center [718, 182] width 784 height 289
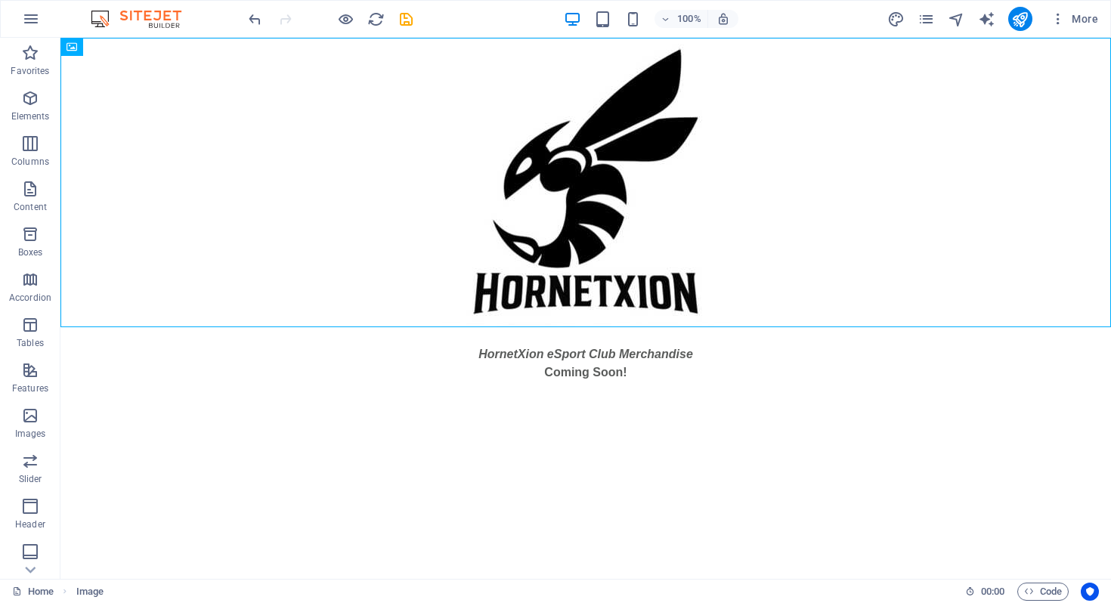
click at [843, 400] on html "Skip to main content HornetXion eSport Club Merchandise Coming Soon!" at bounding box center [585, 219] width 1050 height 362
click at [825, 400] on html "Skip to main content HornetXion eSport Club Merchandise Coming Soon!" at bounding box center [585, 219] width 1050 height 362
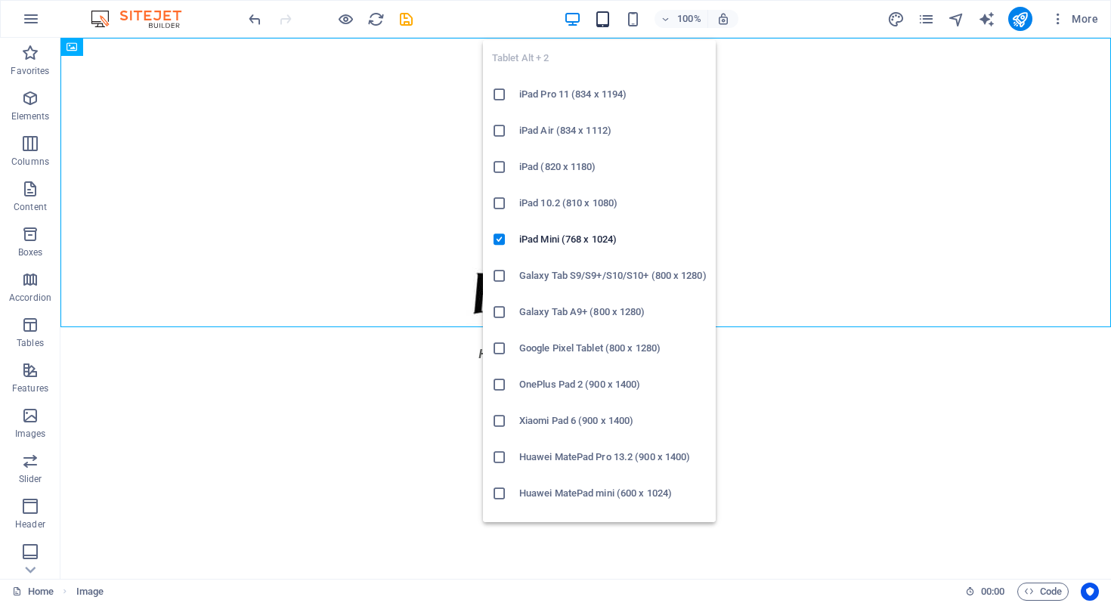
click at [608, 17] on icon "button" at bounding box center [602, 19] width 17 height 17
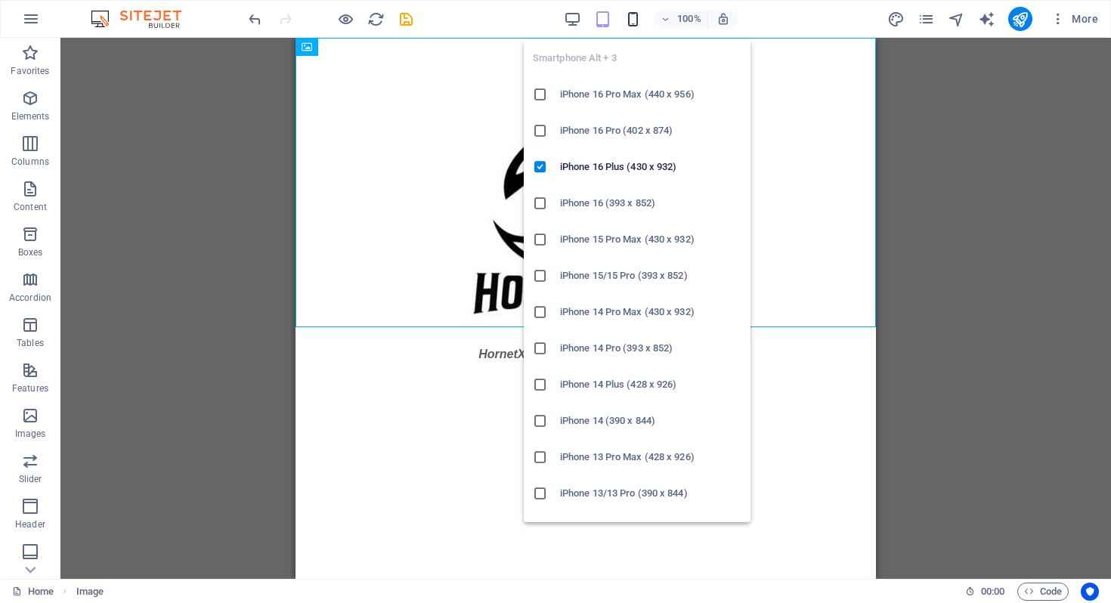
click at [630, 16] on icon "button" at bounding box center [632, 19] width 17 height 17
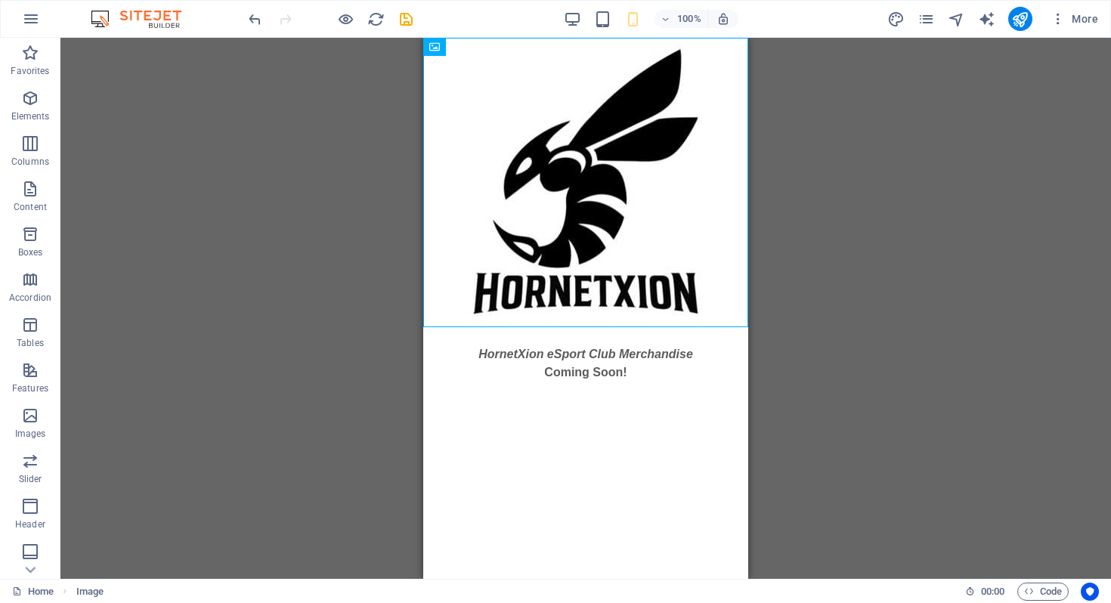
click at [839, 441] on div "Placeholder Image Text" at bounding box center [585, 308] width 1050 height 541
click at [1021, 20] on icon "publish" at bounding box center [1019, 19] width 17 height 17
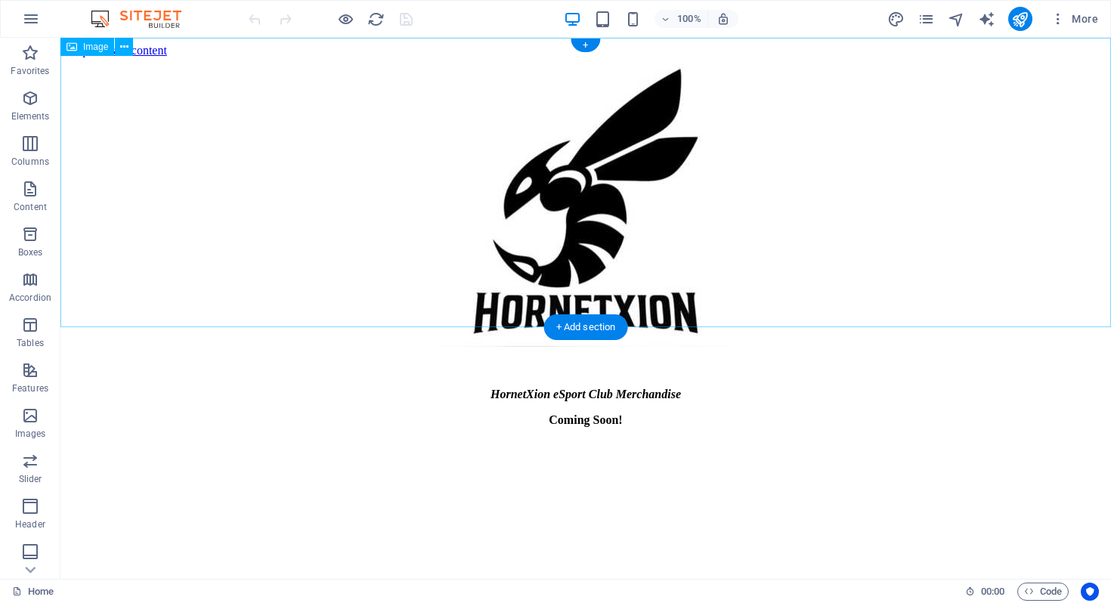
click at [584, 239] on figure at bounding box center [585, 203] width 1038 height 292
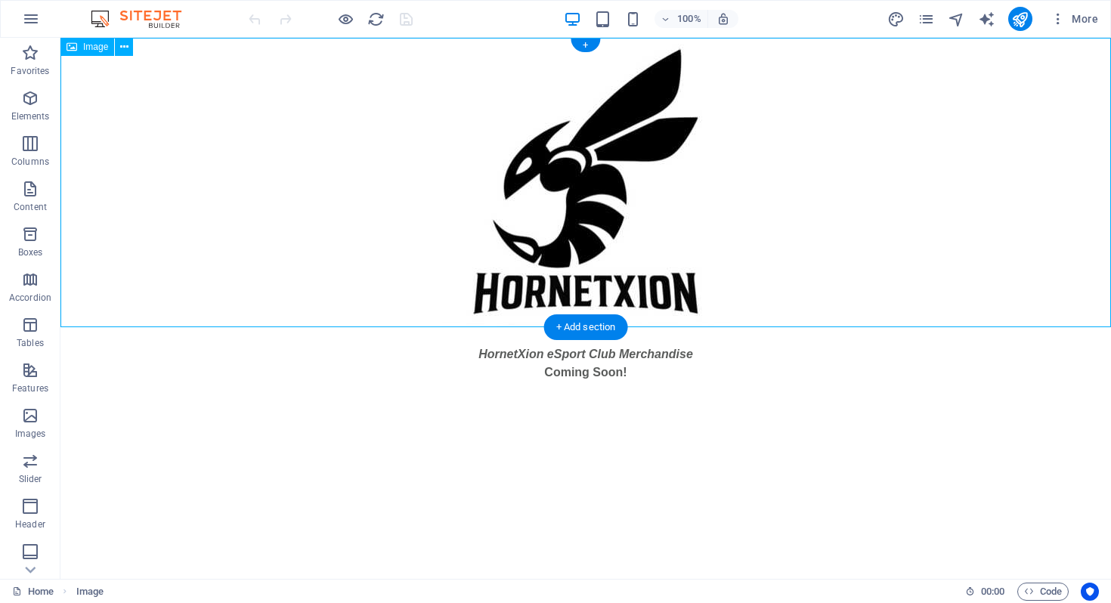
click at [584, 168] on figure at bounding box center [585, 182] width 1050 height 289
click at [96, 52] on div "Image" at bounding box center [87, 47] width 54 height 18
click at [73, 46] on icon at bounding box center [71, 47] width 11 height 18
click at [618, 181] on figure at bounding box center [585, 182] width 1050 height 289
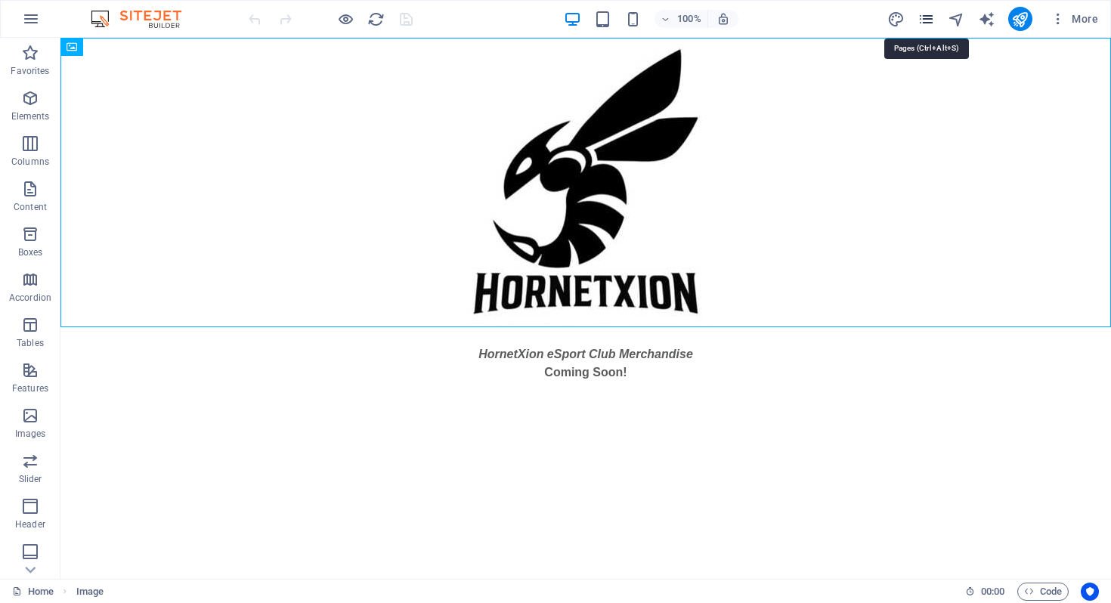
click at [926, 23] on icon "pages" at bounding box center [925, 19] width 17 height 17
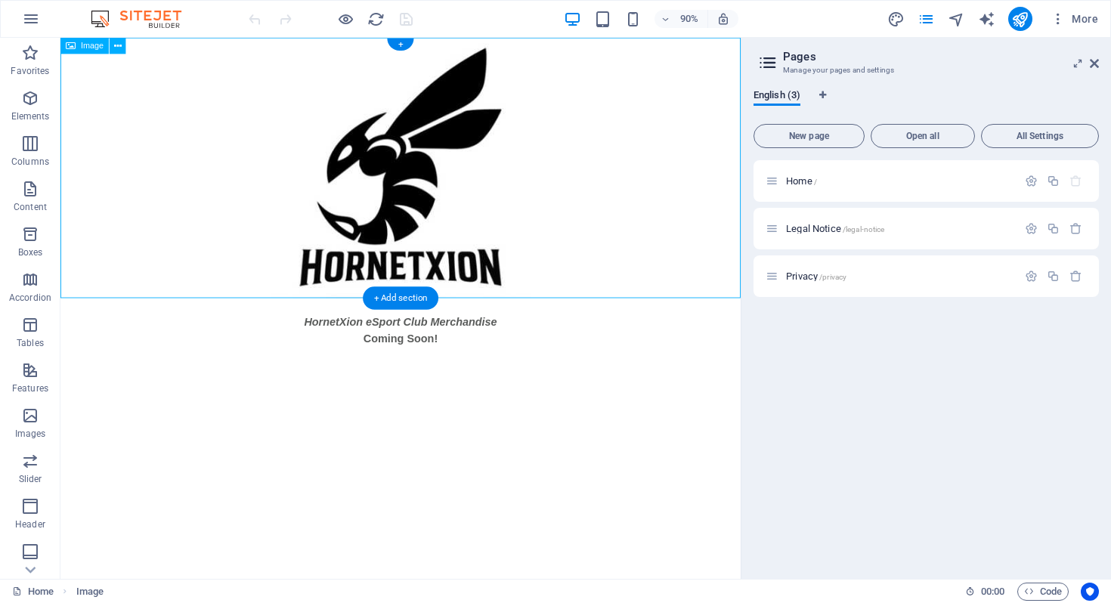
click at [455, 153] on figure at bounding box center [438, 182] width 756 height 289
click at [438, 193] on figure at bounding box center [438, 182] width 756 height 289
click at [447, 159] on figure at bounding box center [438, 182] width 756 height 289
click at [119, 47] on icon at bounding box center [118, 46] width 8 height 14
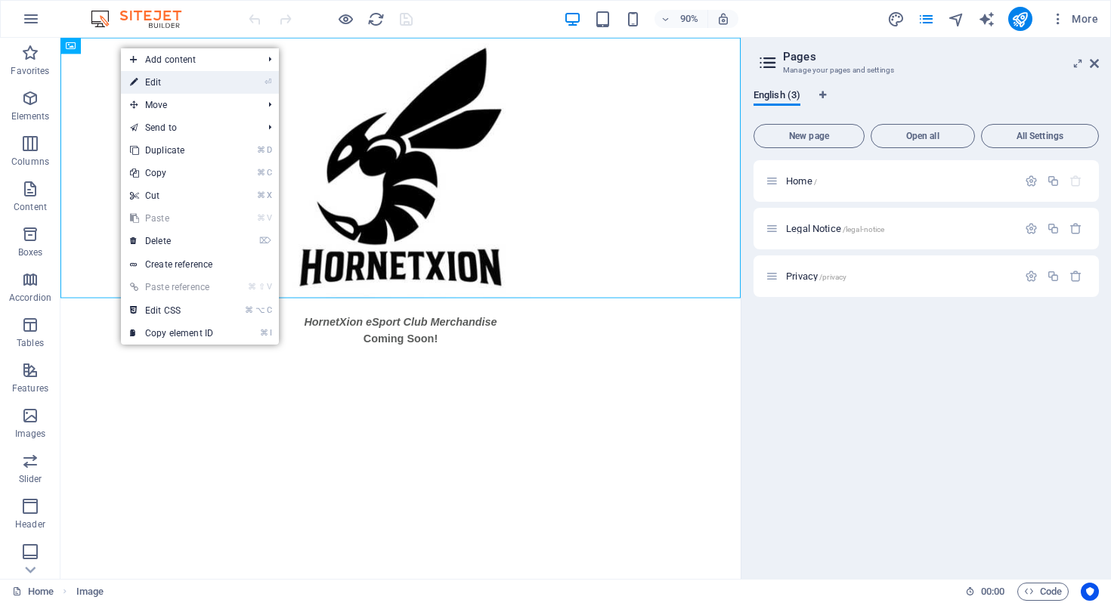
click at [171, 85] on link "⏎ Edit" at bounding box center [171, 82] width 101 height 23
select select "px"
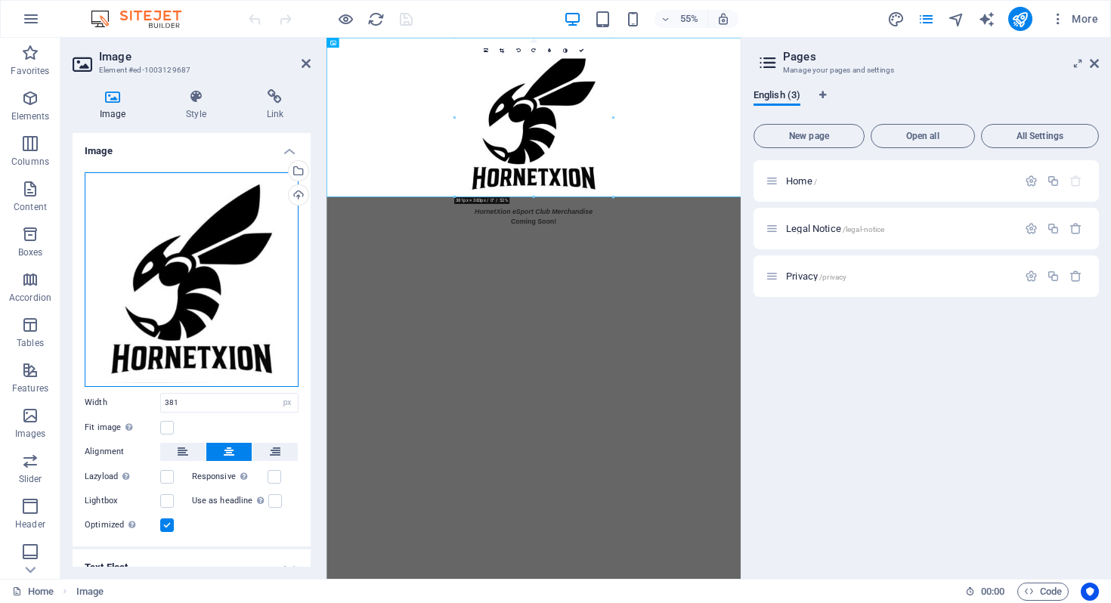
click at [218, 308] on div "Drag files here, click to choose files or select files from Files or our free s…" at bounding box center [192, 279] width 214 height 215
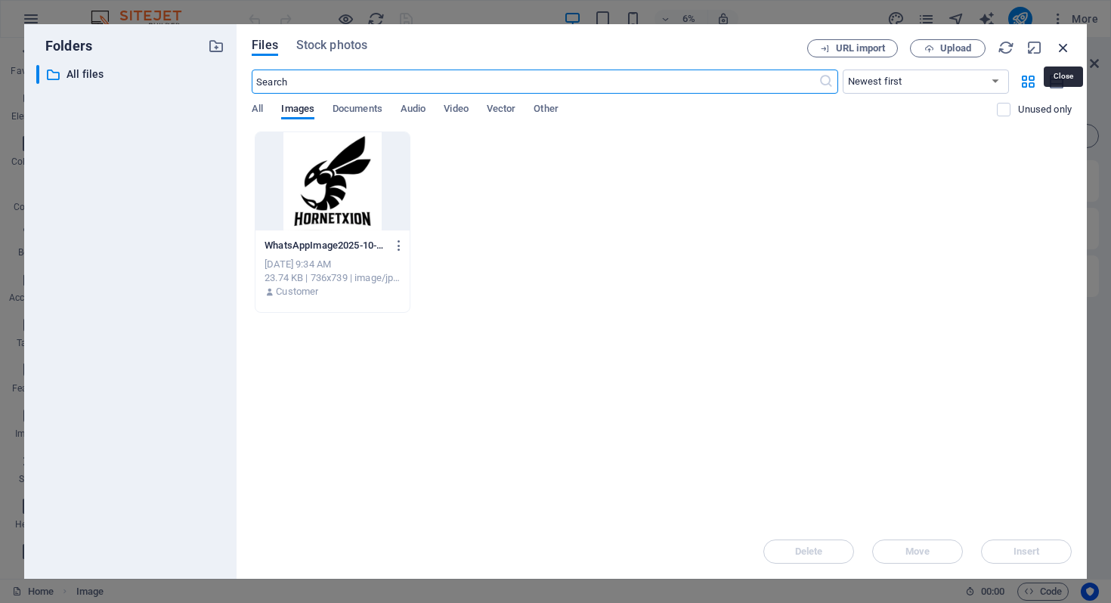
click at [1060, 48] on icon "button" at bounding box center [1063, 47] width 17 height 17
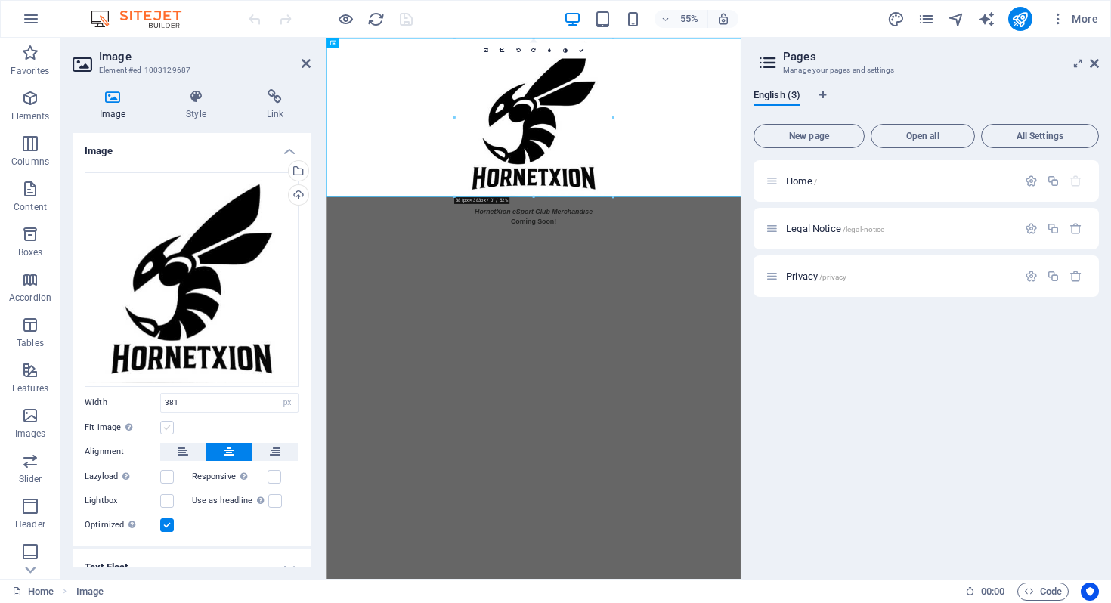
click at [171, 427] on label at bounding box center [167, 428] width 14 height 14
click at [0, 0] on input "Fit image Automatically fit image to a fixed width and height" at bounding box center [0, 0] width 0 height 0
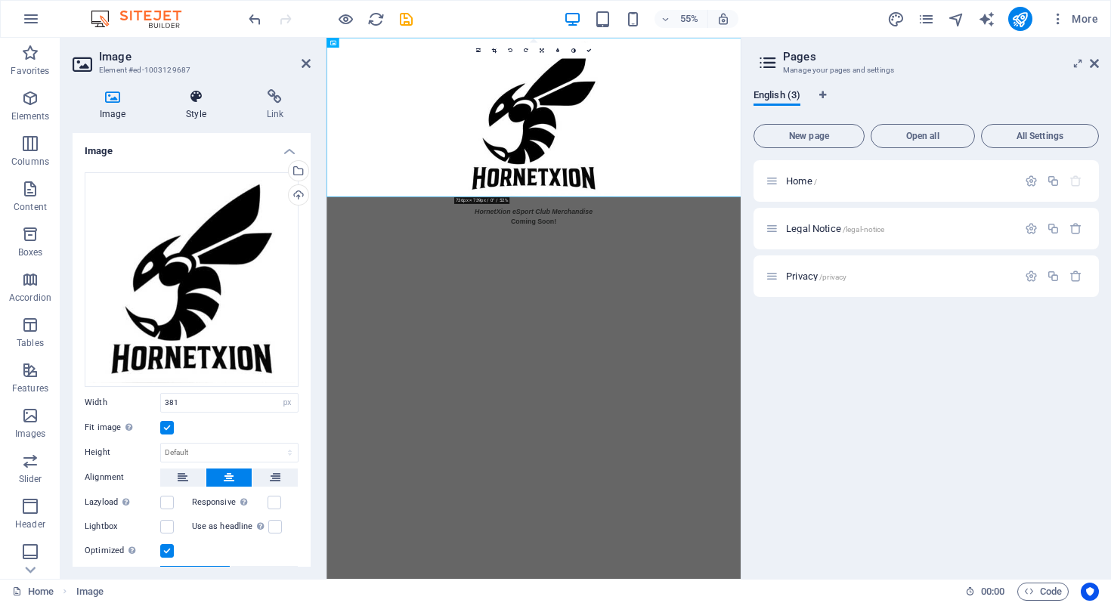
click at [197, 98] on icon at bounding box center [196, 96] width 74 height 15
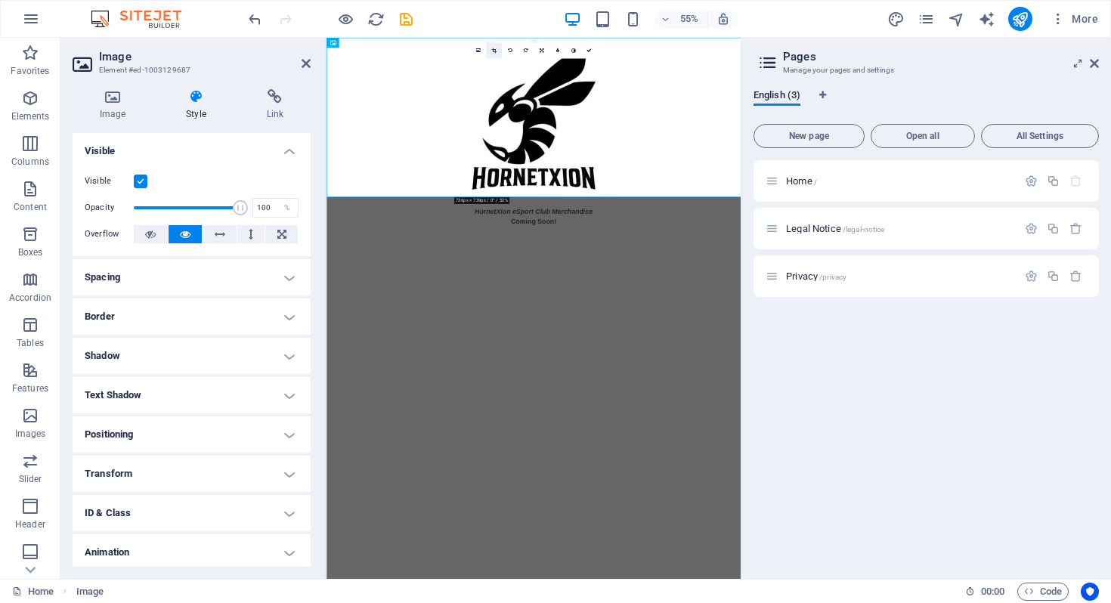
click at [495, 51] on icon at bounding box center [494, 50] width 5 height 5
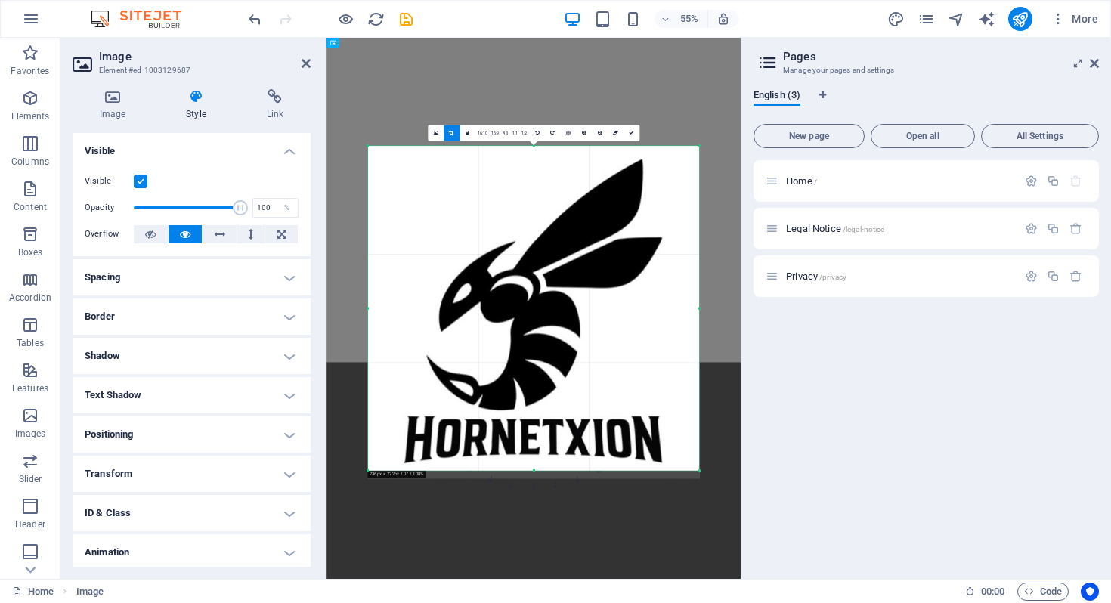
drag, startPoint x: 533, startPoint y: 475, endPoint x: 533, endPoint y: 461, distance: 14.4
click at [533, 461] on div "180 170 160 150 140 130 120 110 100 90 80 70 60 50 40 30 20 10 0 -10 -20 -30 -4…" at bounding box center [533, 308] width 331 height 325
click at [630, 131] on icon at bounding box center [631, 133] width 5 height 5
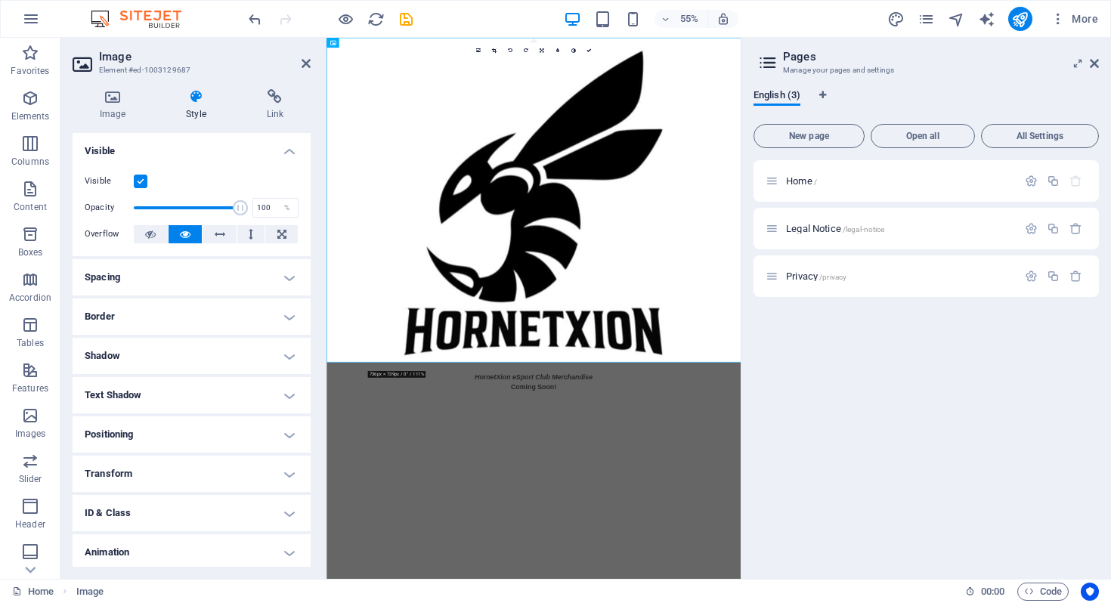
click at [596, 602] on html "Skip to main content HornetXion eSport Club Merchandise Coming Soon!" at bounding box center [702, 369] width 753 height 663
click at [604, 602] on html "Skip to main content HornetXion eSport Club Merchandise Coming Soon!" at bounding box center [702, 369] width 753 height 663
click at [37, 100] on icon "button" at bounding box center [30, 98] width 18 height 18
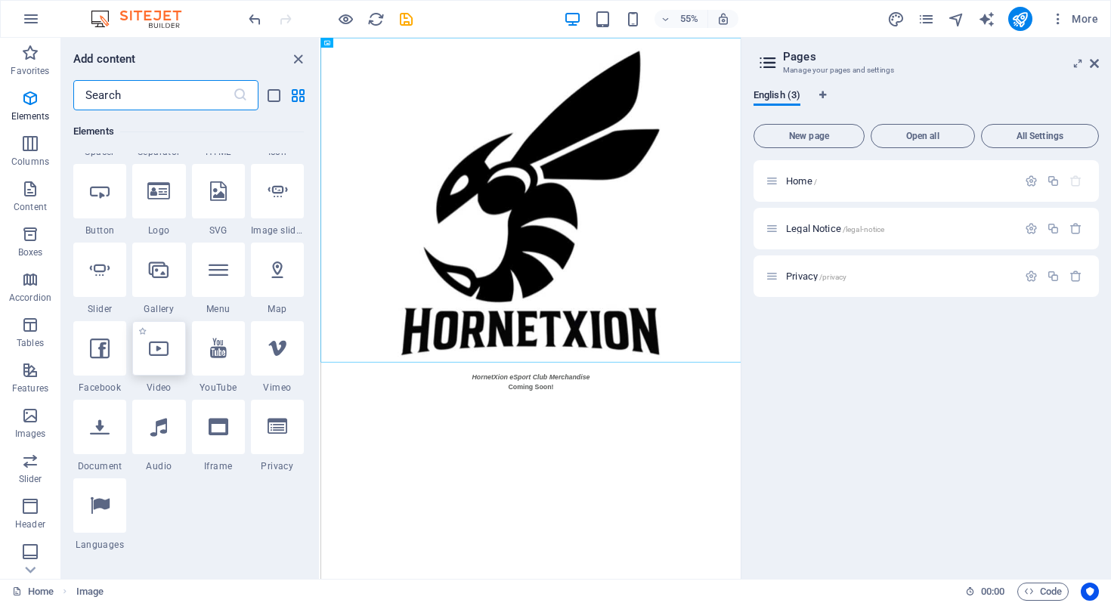
scroll to position [309, 0]
click at [1031, 134] on span "All Settings" at bounding box center [1040, 135] width 104 height 9
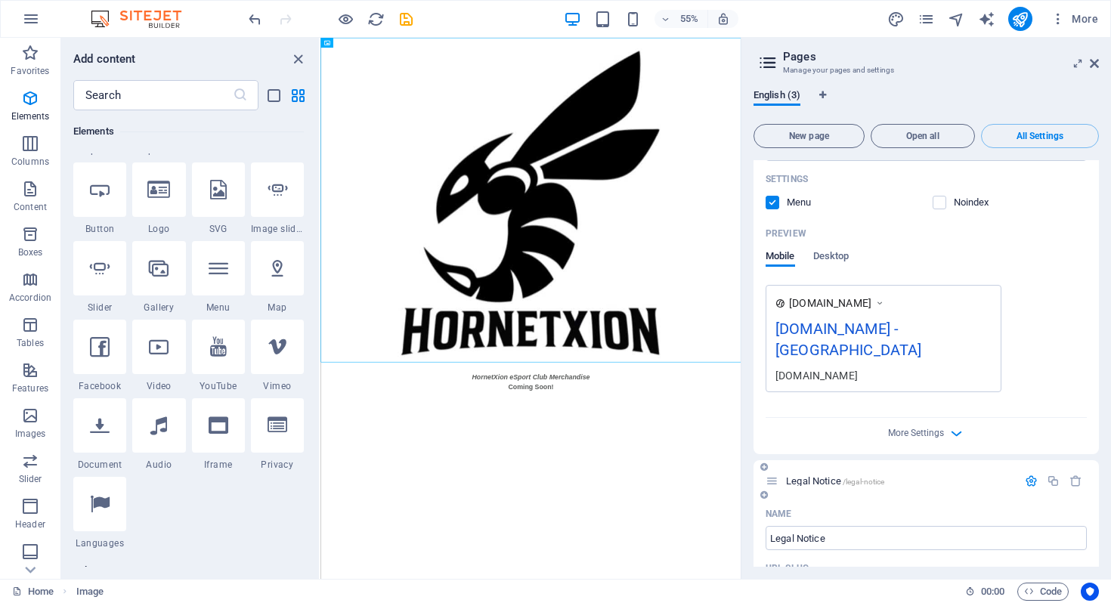
scroll to position [332, 0]
click at [954, 425] on icon "button" at bounding box center [956, 433] width 17 height 17
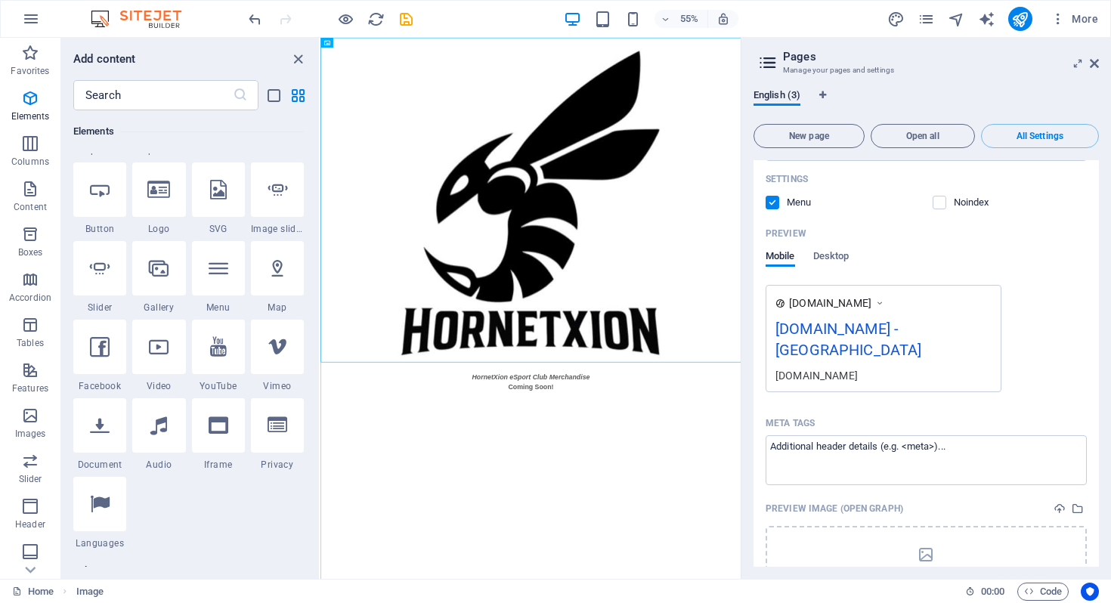
click at [911, 322] on div "hornetxion.com - Berlin" at bounding box center [883, 342] width 216 height 51
click at [909, 327] on div "hornetxion.com - Berlin" at bounding box center [883, 342] width 216 height 51
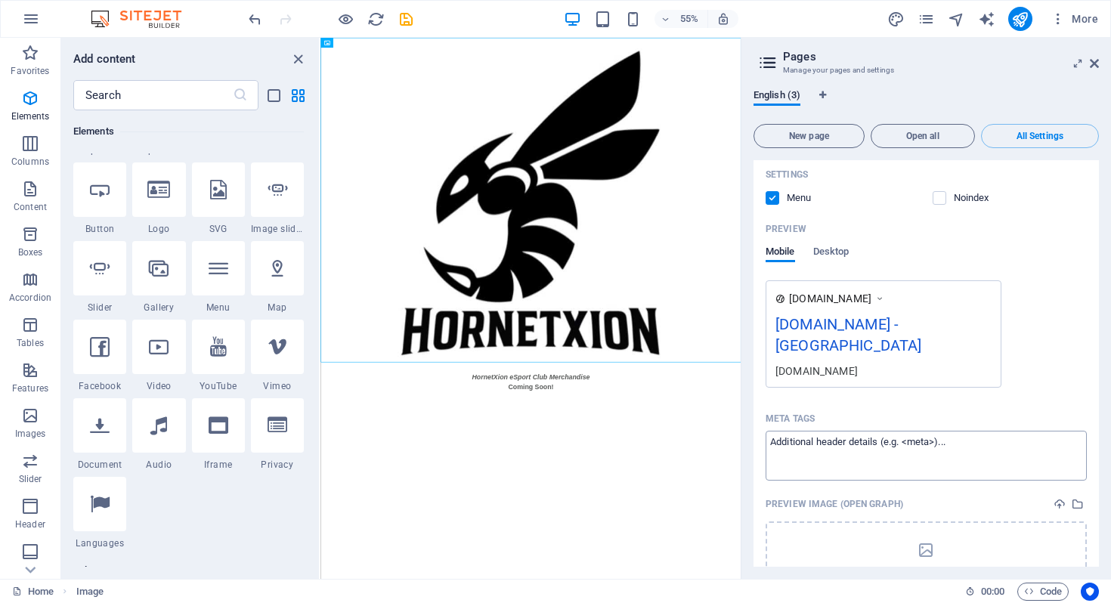
scroll to position [338, 0]
click at [923, 324] on div "hornetxion.com - Berlin" at bounding box center [883, 336] width 216 height 51
click at [886, 336] on div "hornetxion.com - Berlin" at bounding box center [883, 336] width 216 height 51
click at [829, 322] on div "hornetxion.com - Berlin" at bounding box center [883, 336] width 216 height 51
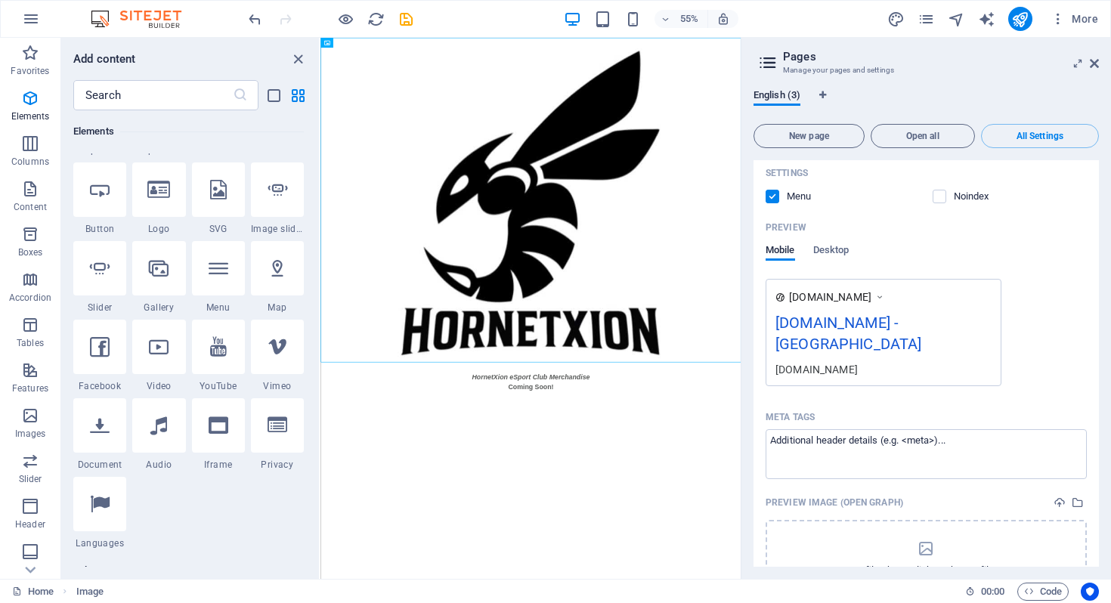
click at [885, 296] on icon at bounding box center [879, 296] width 11 height 15
click at [883, 295] on icon at bounding box center [879, 296] width 11 height 15
click at [867, 339] on div "hornetxion.com - Berlin" at bounding box center [883, 336] width 216 height 51
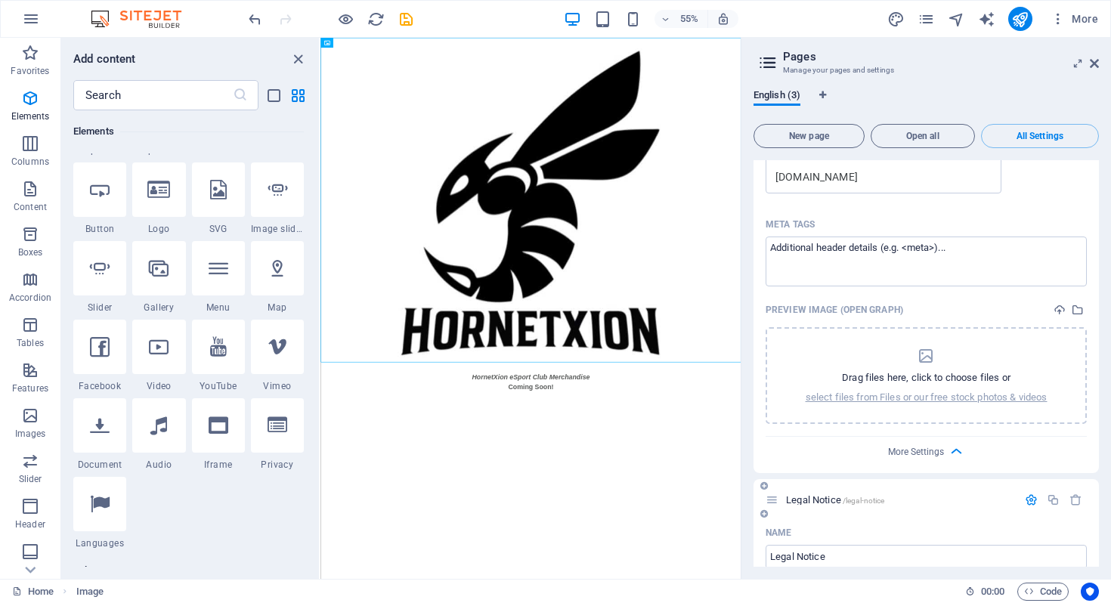
scroll to position [449, 0]
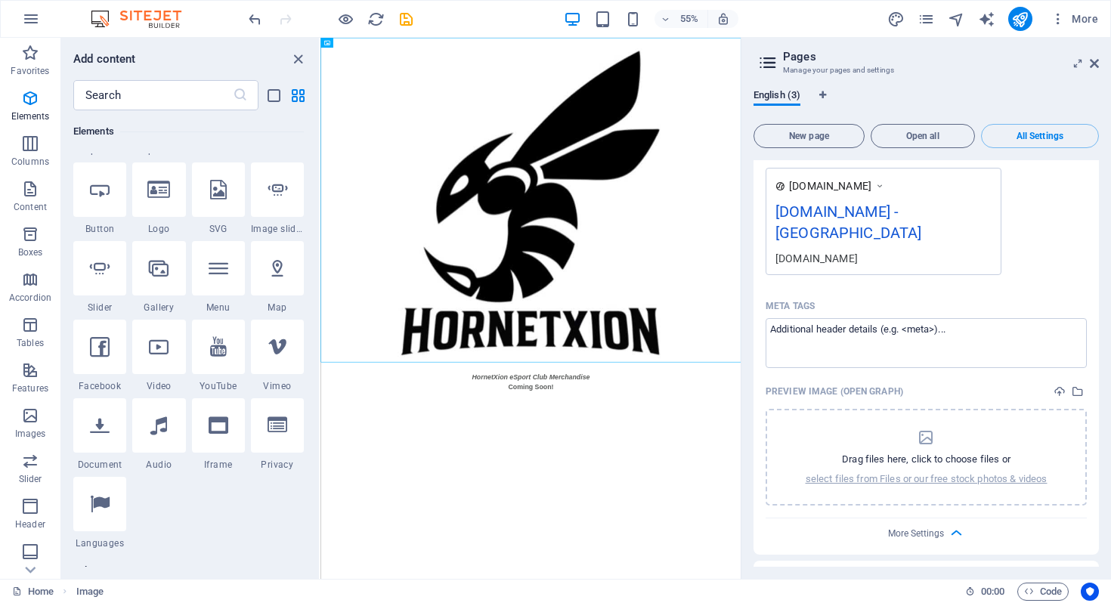
click at [950, 222] on div "hornetxion.com - Berlin" at bounding box center [883, 225] width 216 height 51
click at [923, 212] on div "hornetxion.com - Berlin" at bounding box center [883, 225] width 216 height 51
click at [874, 318] on textarea "Meta tags ​" at bounding box center [925, 342] width 321 height 49
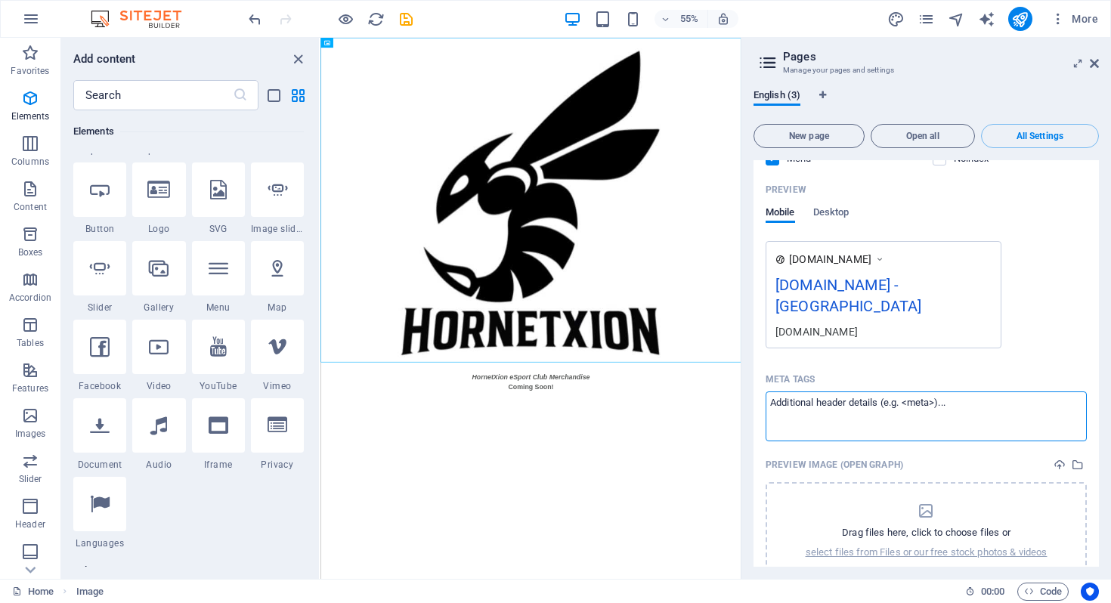
scroll to position [373, 0]
click at [837, 288] on div "hornetxion.com - Berlin" at bounding box center [883, 301] width 216 height 51
click at [817, 394] on textarea "Meta tags ​" at bounding box center [925, 418] width 321 height 49
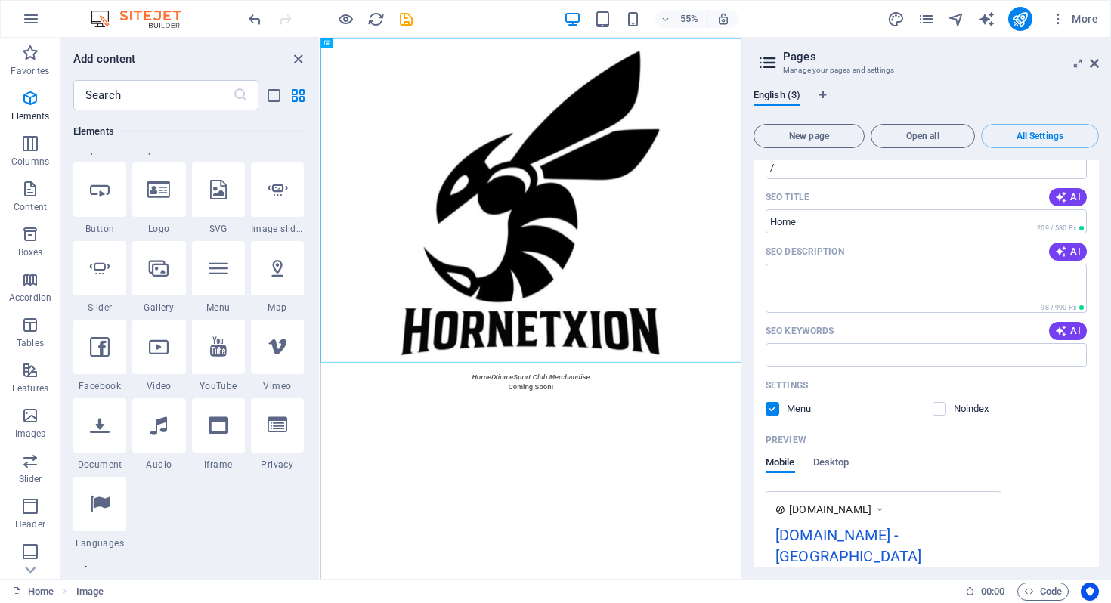
scroll to position [0, 0]
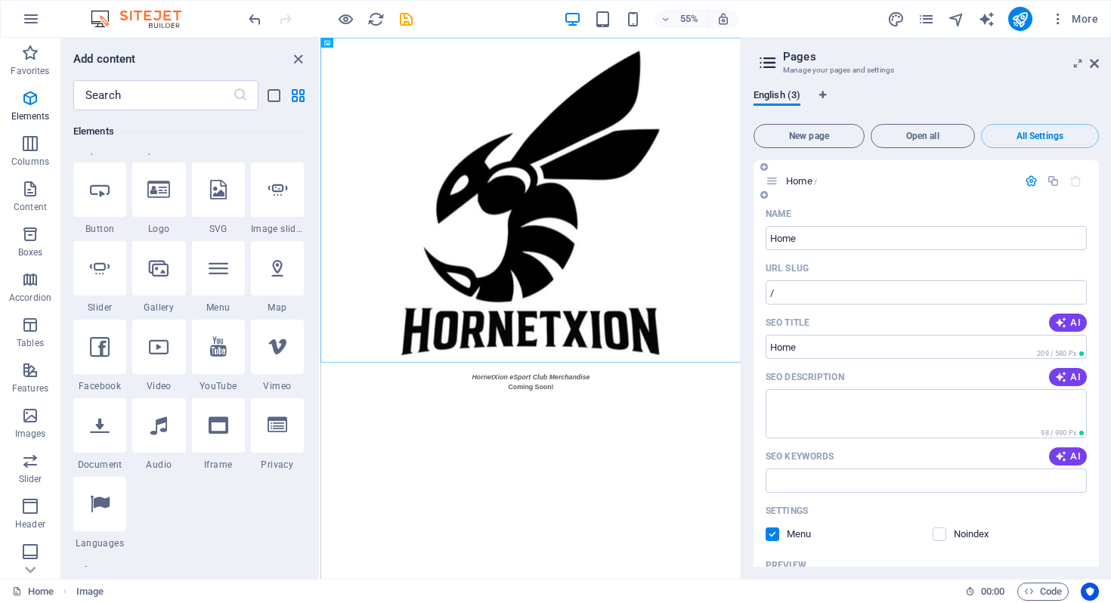
click at [1028, 181] on icon "button" at bounding box center [1031, 181] width 13 height 13
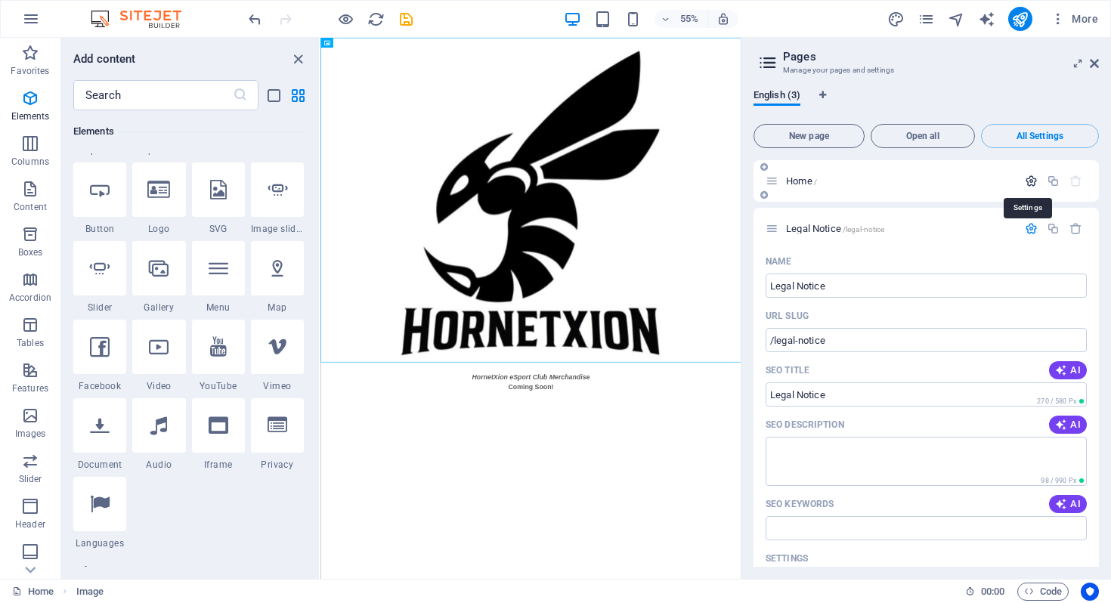
click at [1028, 181] on icon "button" at bounding box center [1031, 181] width 13 height 13
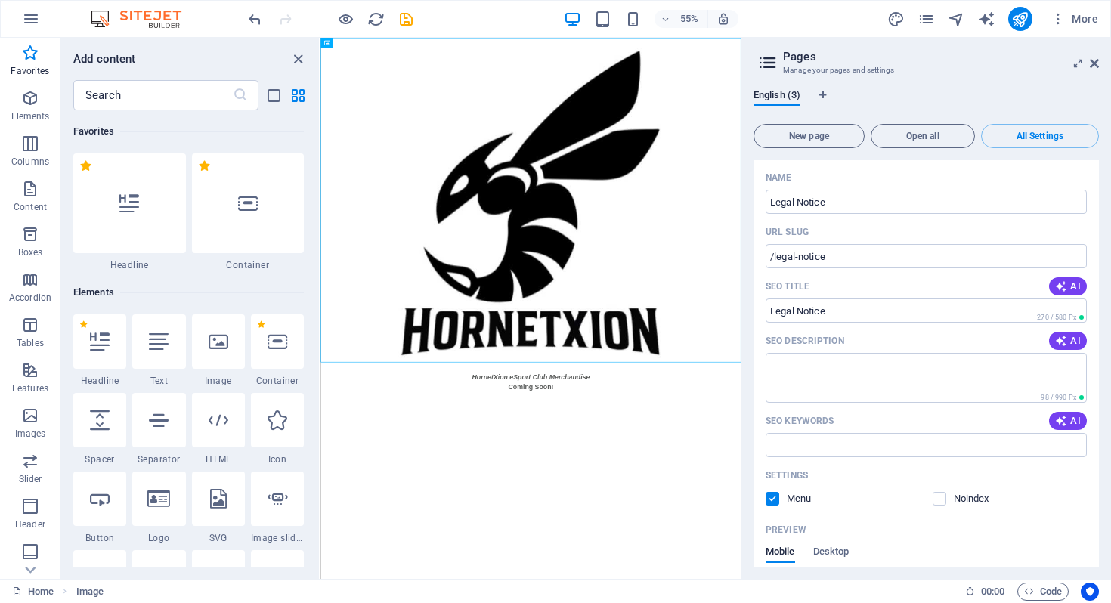
scroll to position [656, 0]
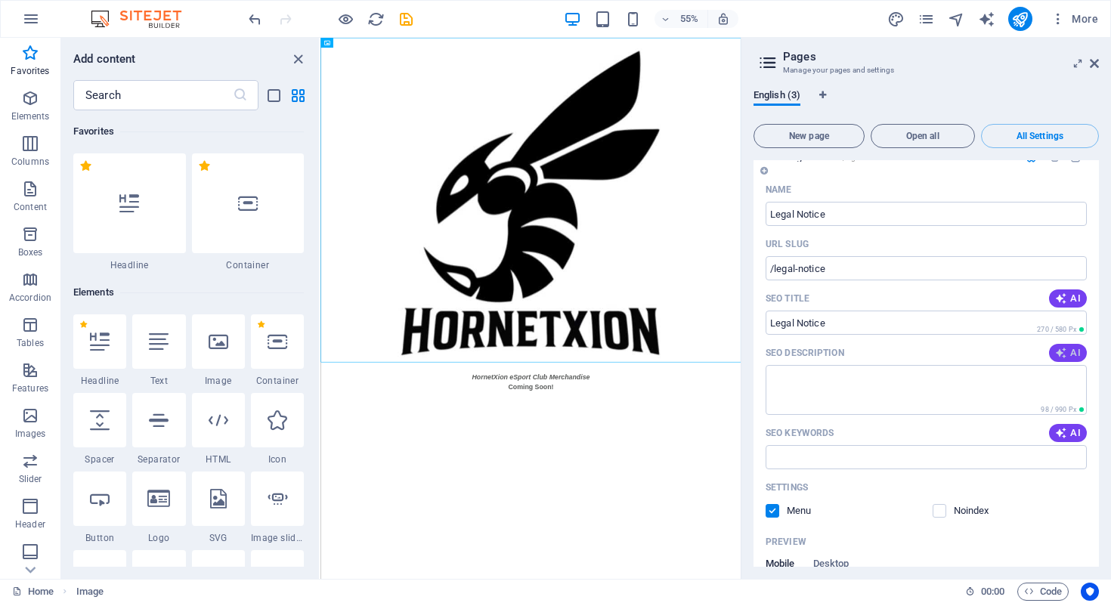
click at [1061, 347] on icon "button" at bounding box center [1061, 353] width 12 height 12
type textarea "Discover our comprehensive legal notice for your peace of mind. Contact us at b…"
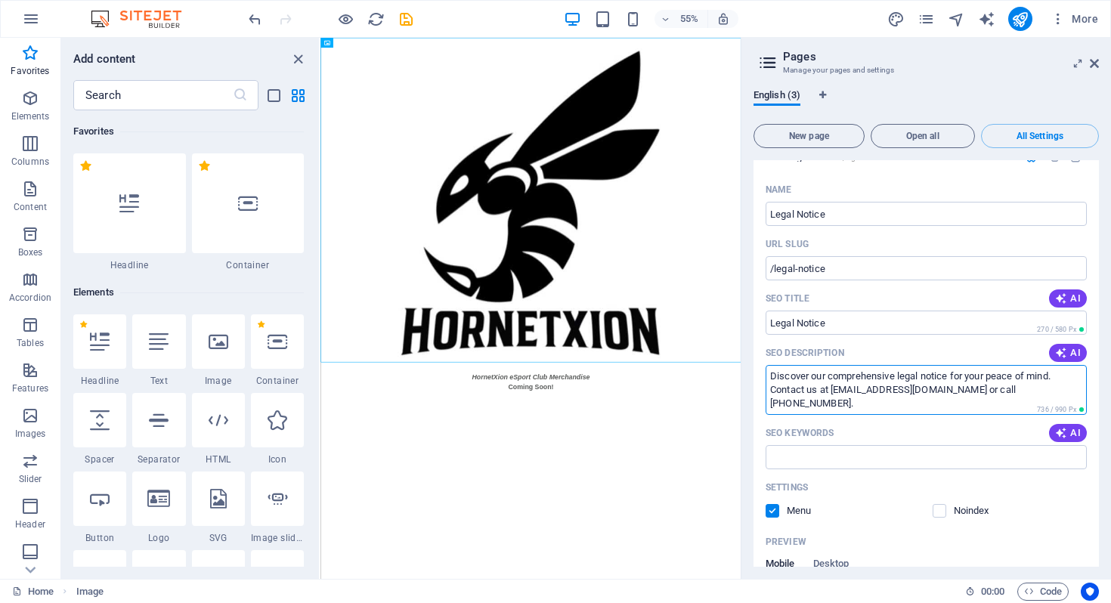
drag, startPoint x: 1004, startPoint y: 365, endPoint x: 741, endPoint y: 342, distance: 264.0
click at [741, 342] on aside "Pages Manage your pages and settings English (3) New page Open all All Settings…" at bounding box center [926, 308] width 370 height 541
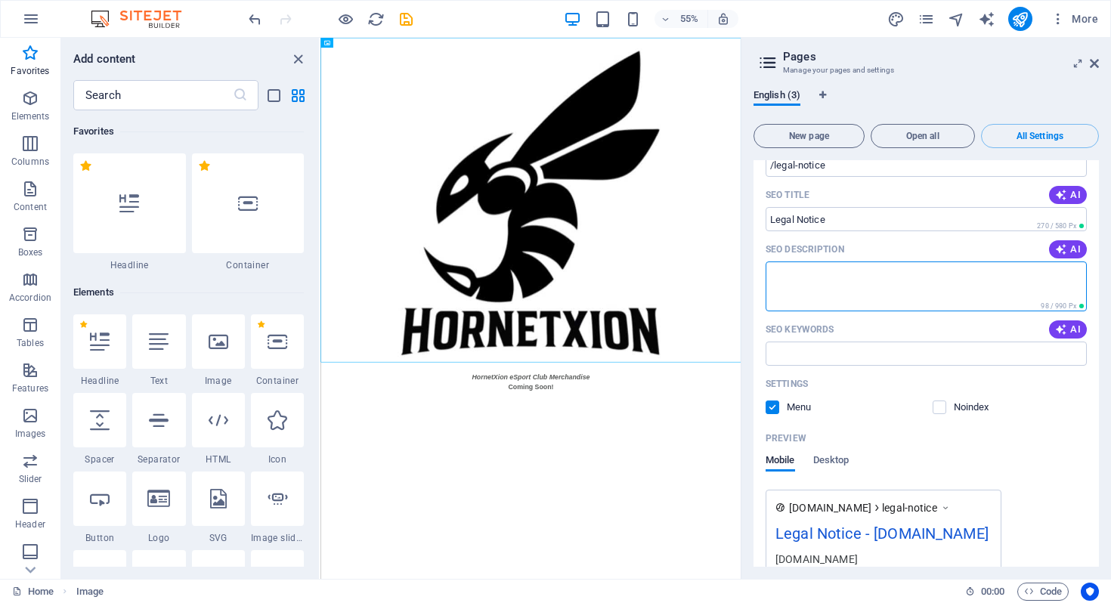
scroll to position [757, 0]
click at [840, 453] on span "Desktop" at bounding box center [831, 463] width 36 height 21
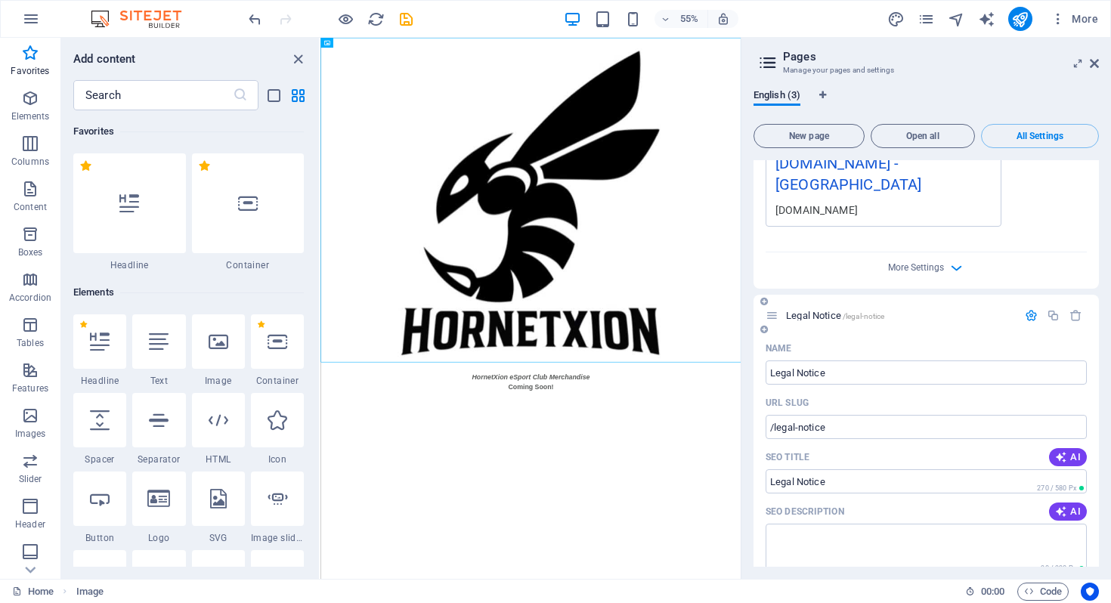
scroll to position [474, 0]
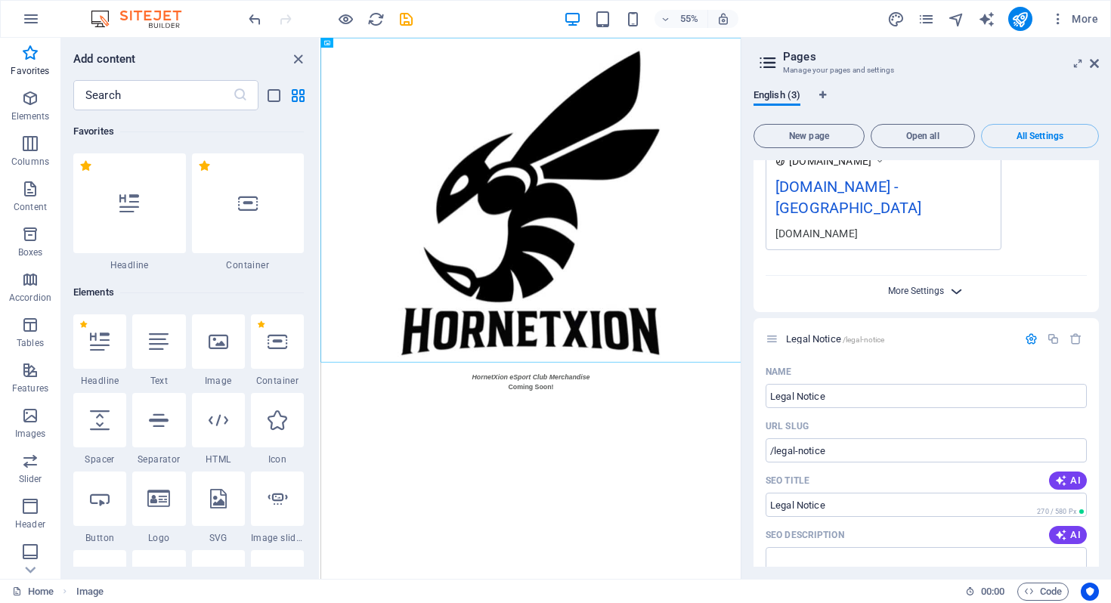
click at [924, 286] on span "More Settings" at bounding box center [916, 291] width 56 height 11
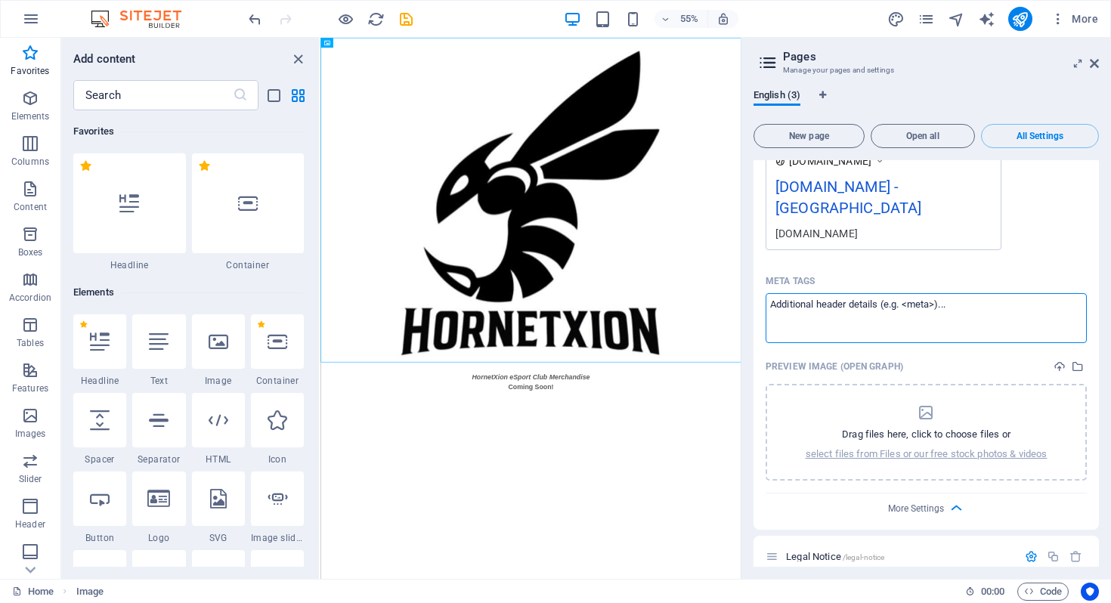
click at [1042, 309] on textarea "Meta tags ​" at bounding box center [925, 317] width 321 height 49
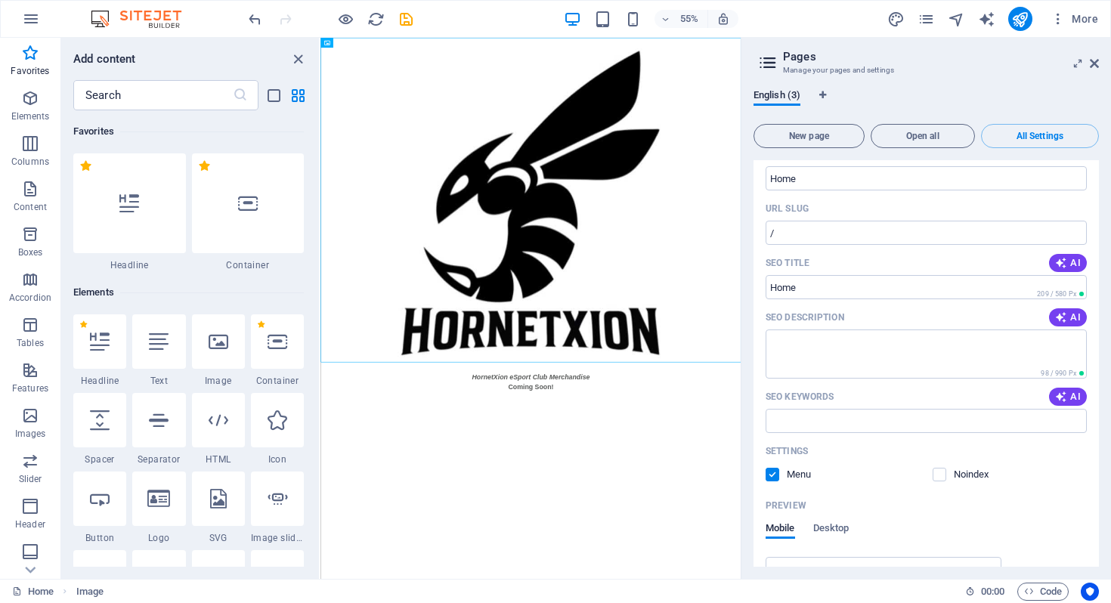
scroll to position [0, 0]
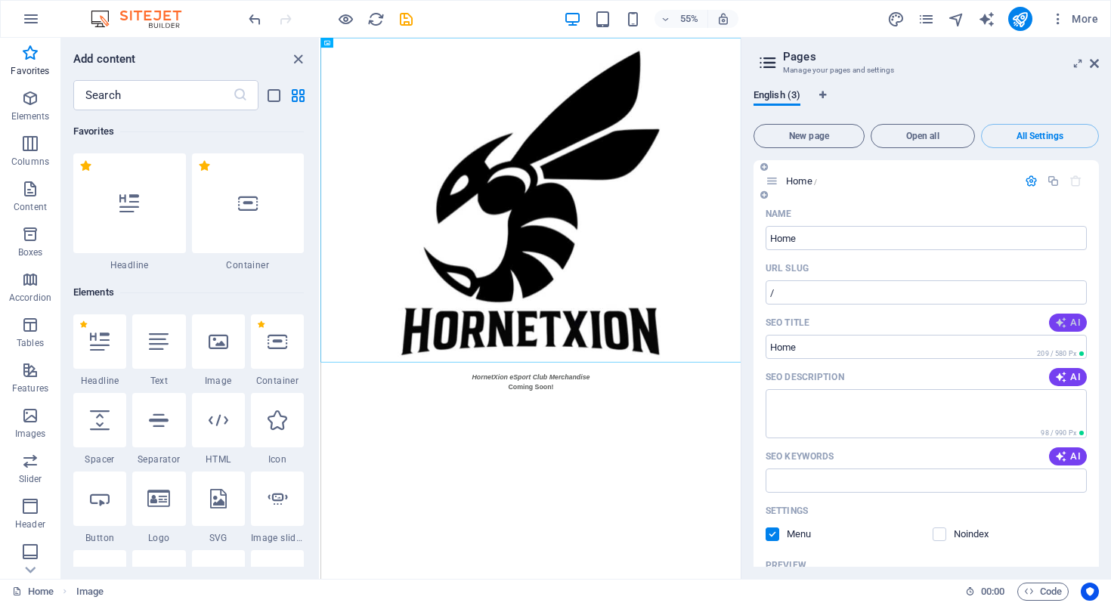
click at [1065, 320] on span "AI" at bounding box center [1068, 323] width 26 height 12
drag, startPoint x: 857, startPoint y: 348, endPoint x: 942, endPoint y: 342, distance: 85.6
click at [942, 342] on input "HornetXion eSport Gear Launching!" at bounding box center [925, 347] width 321 height 24
type input "HornetXion eSport Club Merchandise"
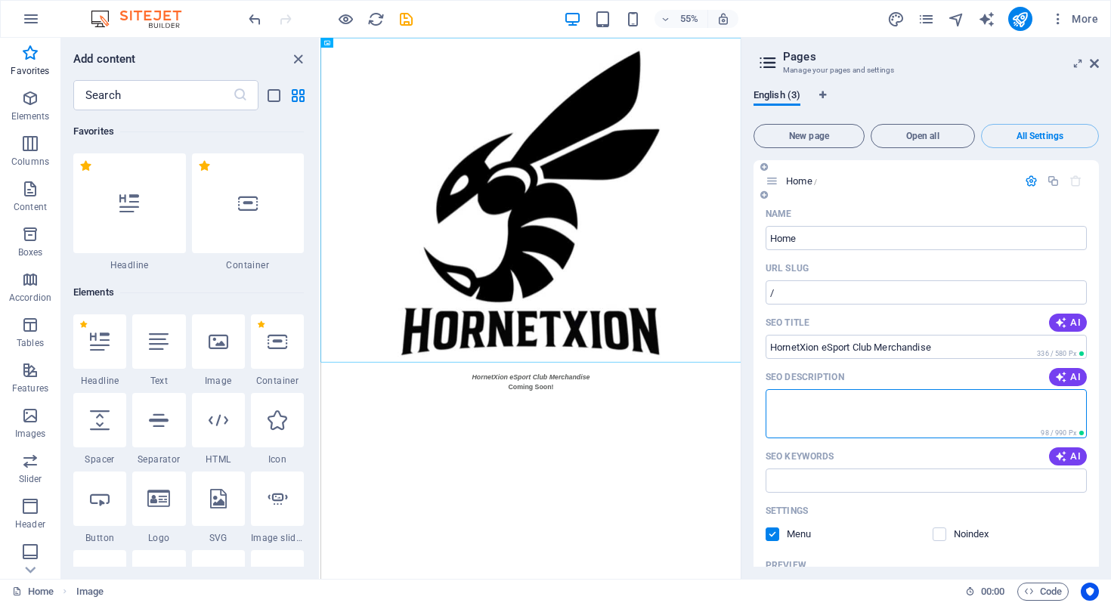
click at [1013, 413] on textarea "SEO Description" at bounding box center [925, 413] width 321 height 49
click at [1059, 376] on icon "button" at bounding box center [1060, 377] width 14 height 14
type textarea "Get ready for HornetXion eSport Club Merchandise! Exciting gear and apparel lau…"
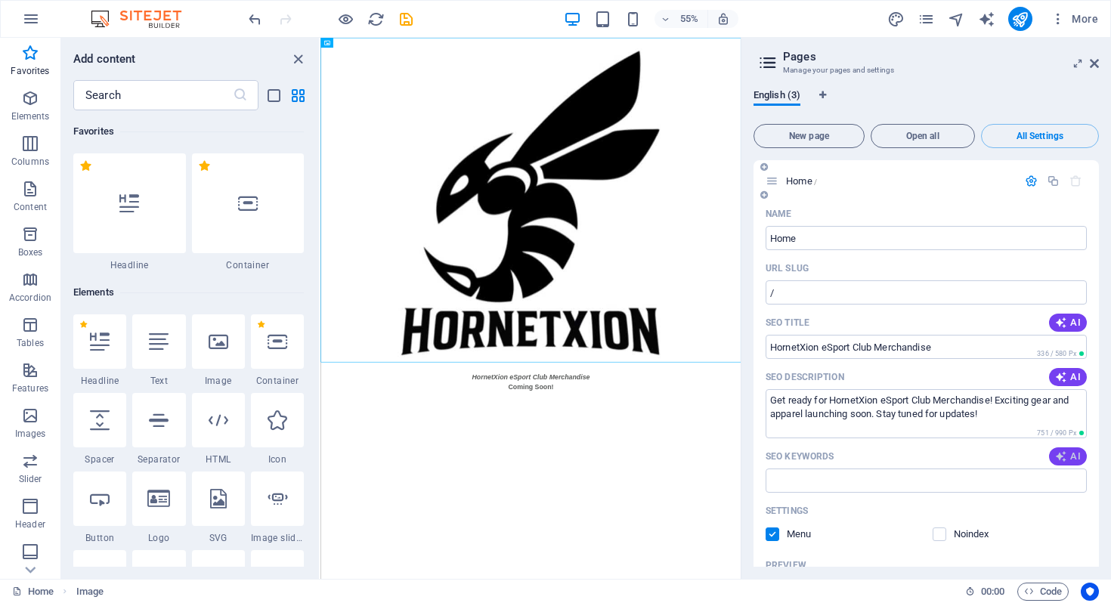
click at [1074, 456] on span "AI" at bounding box center [1068, 456] width 26 height 12
type input "HornetXion merchandise, eSport Club apparel, gaming merch, HornetXion gear, eSp…"
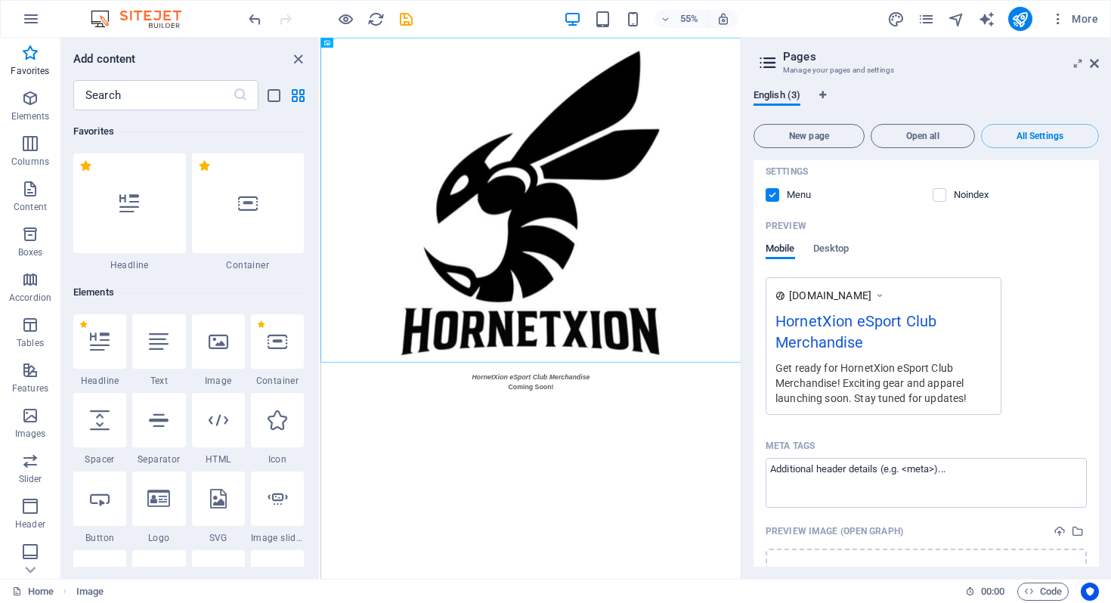
scroll to position [348, 0]
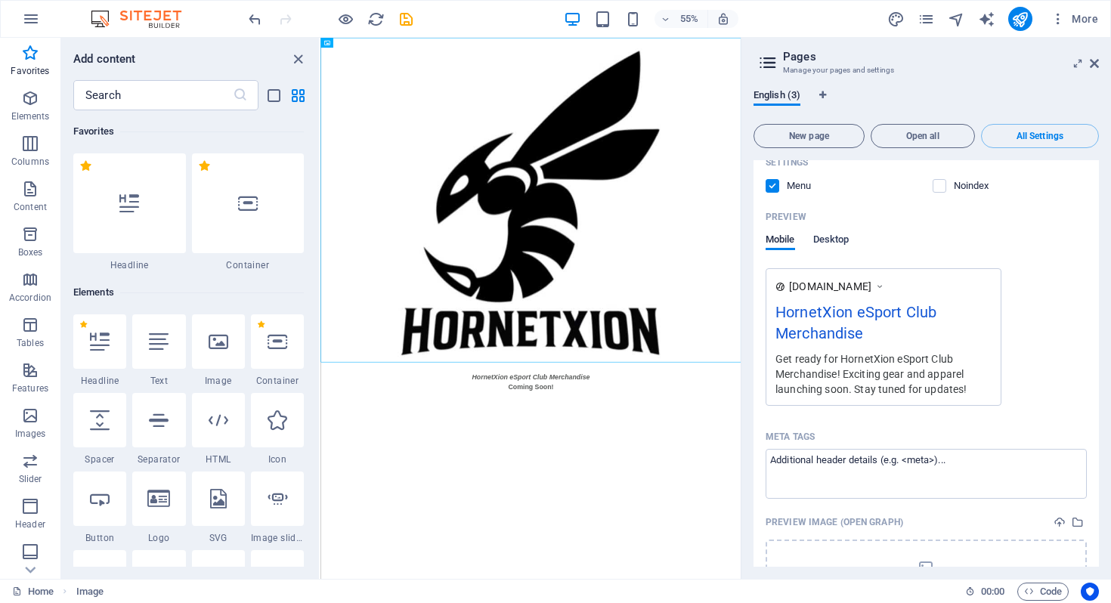
click at [836, 239] on span "Desktop" at bounding box center [831, 240] width 36 height 21
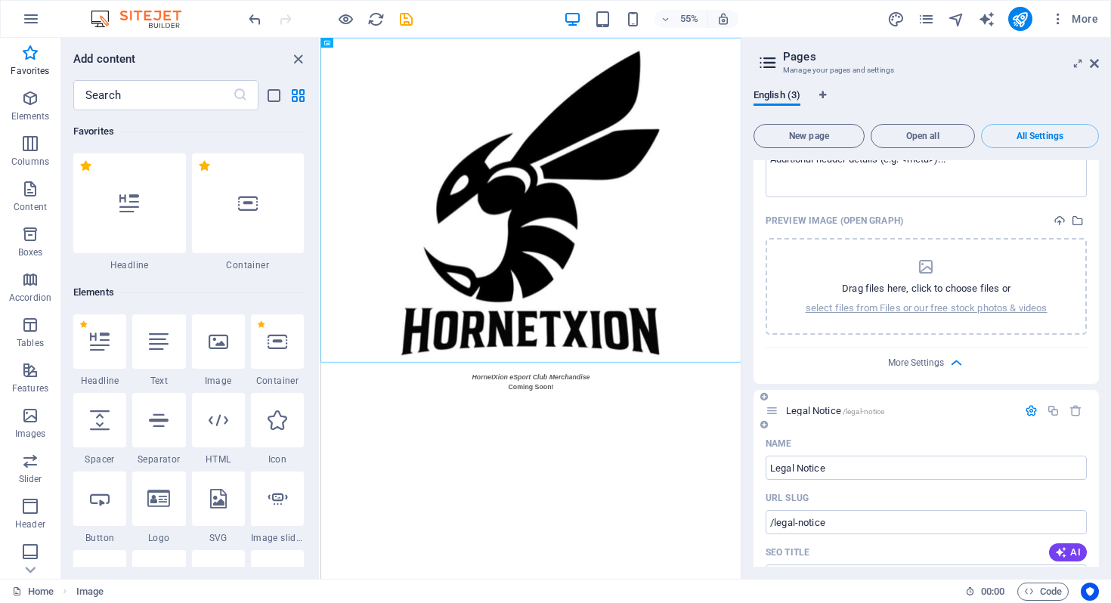
scroll to position [1251, 0]
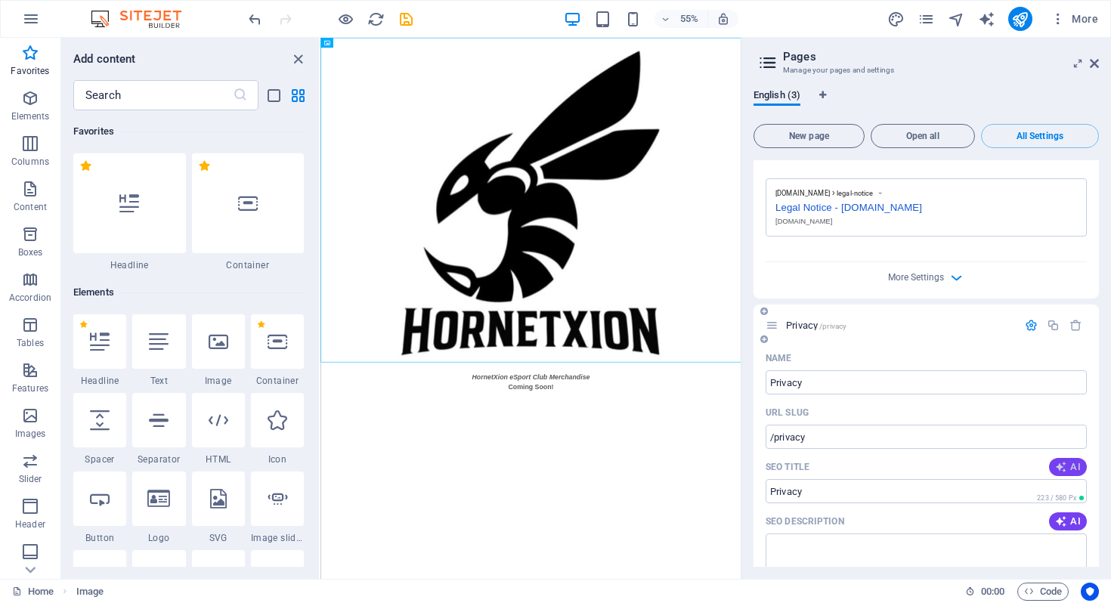
click at [1057, 465] on icon "button" at bounding box center [1061, 467] width 12 height 12
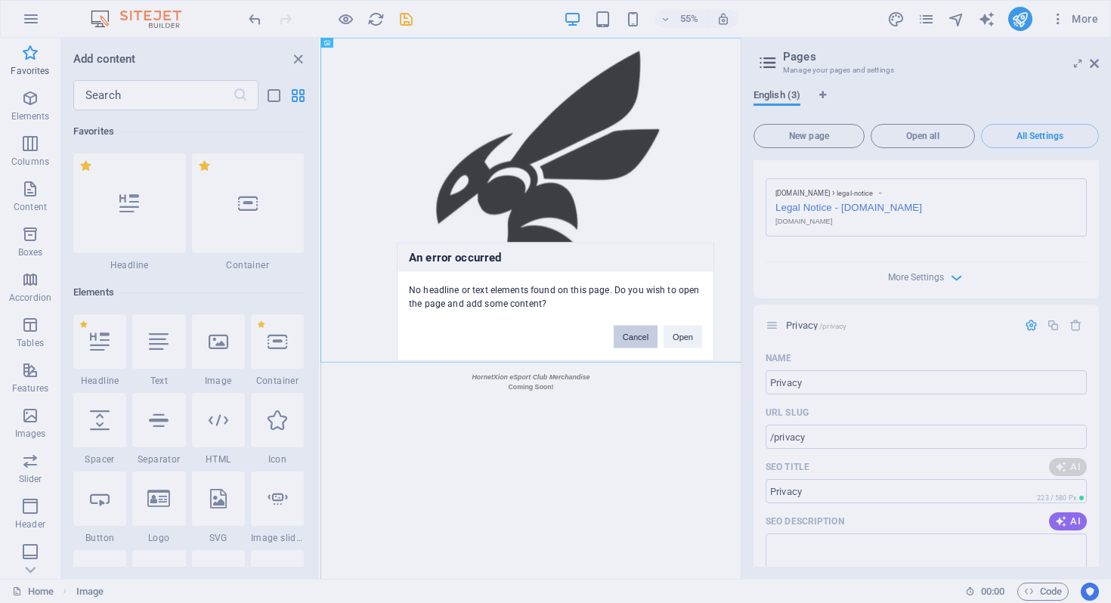
drag, startPoint x: 643, startPoint y: 336, endPoint x: 587, endPoint y: 543, distance: 214.5
click at [643, 336] on button "Cancel" at bounding box center [636, 337] width 44 height 23
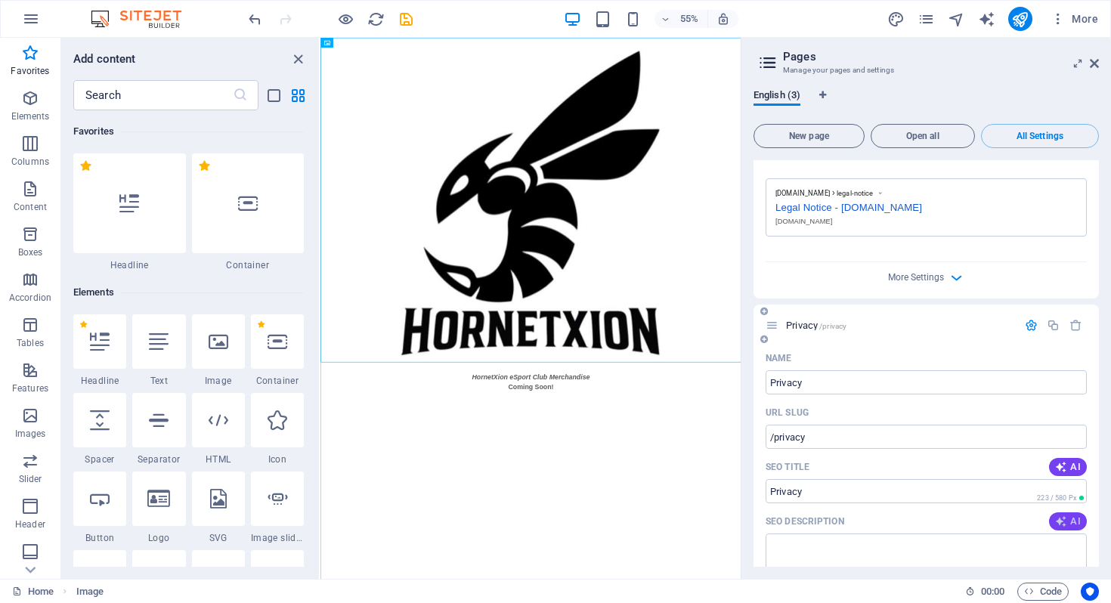
click at [1061, 523] on icon "button" at bounding box center [1061, 522] width 16 height 16
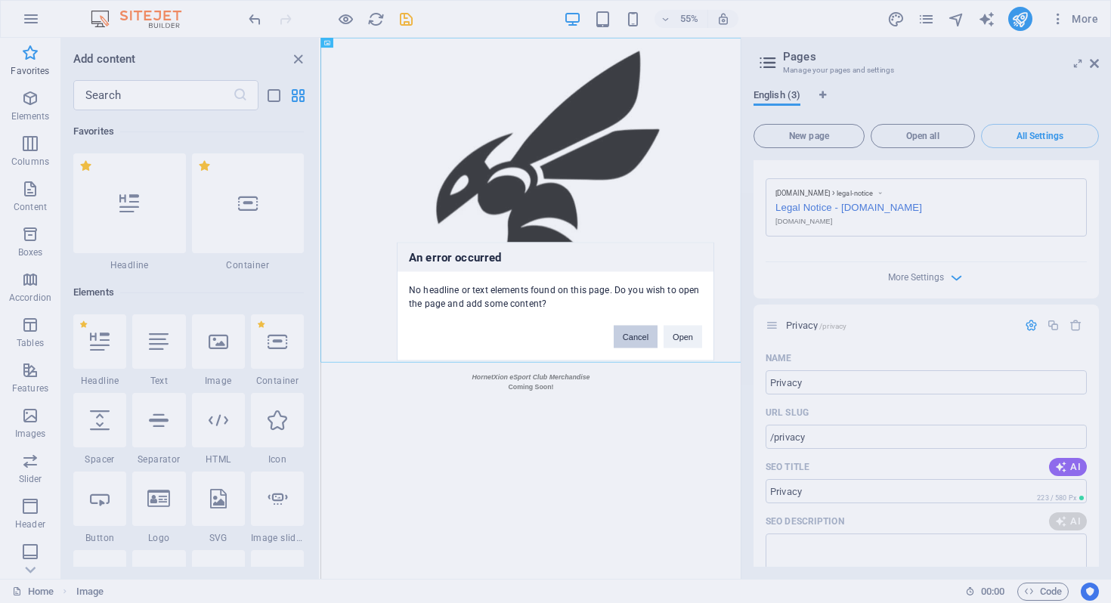
drag, startPoint x: 634, startPoint y: 332, endPoint x: 623, endPoint y: 576, distance: 244.3
click at [634, 332] on button "Cancel" at bounding box center [636, 337] width 44 height 23
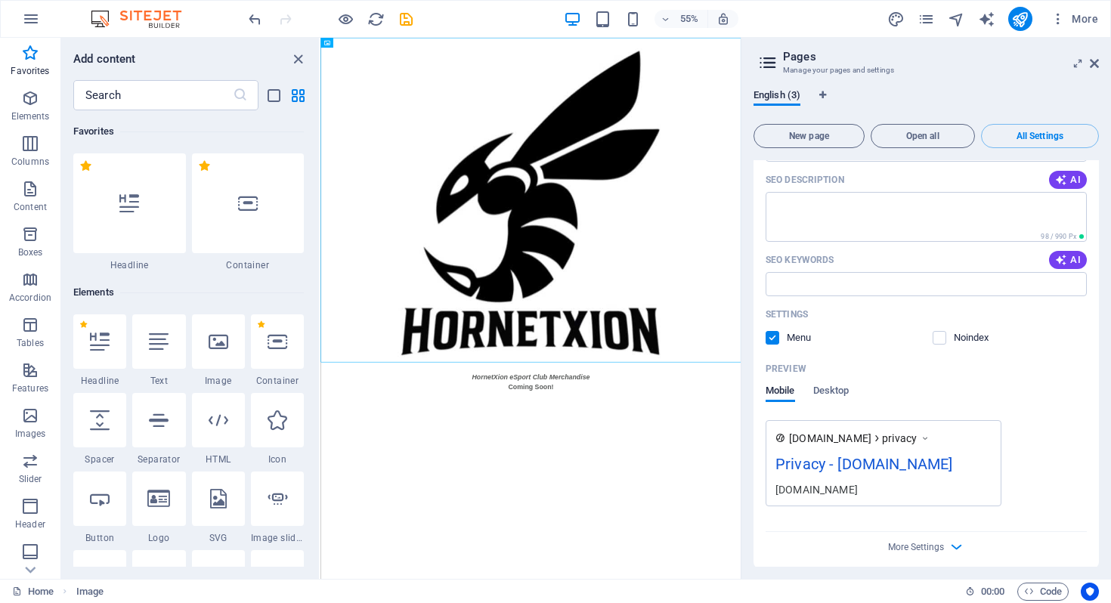
scroll to position [1599, 0]
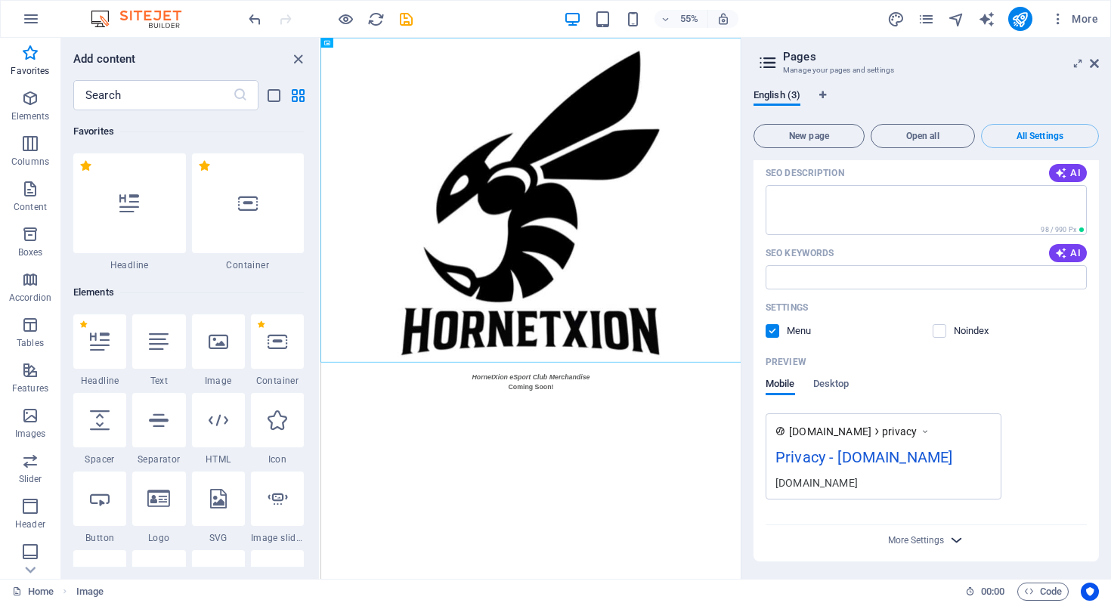
click at [960, 541] on icon "button" at bounding box center [956, 539] width 17 height 17
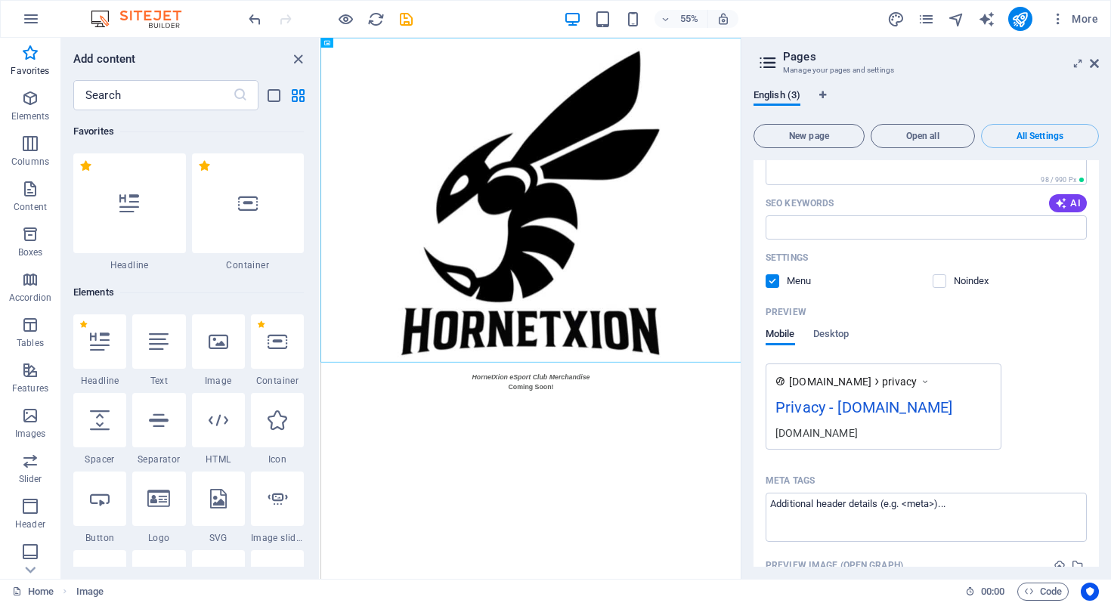
scroll to position [1817, 0]
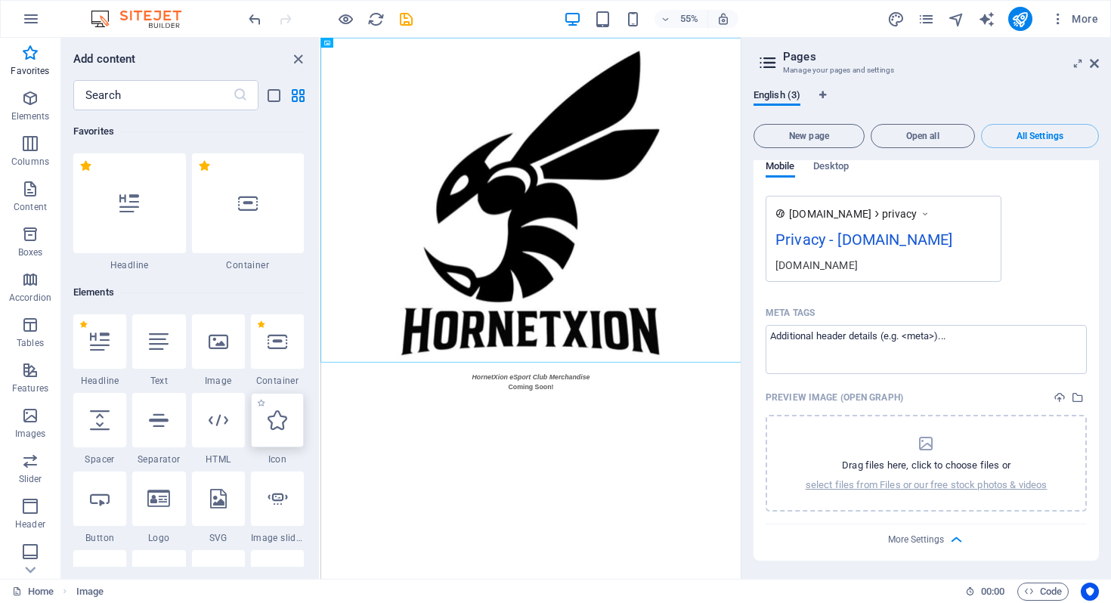
click at [279, 421] on icon at bounding box center [277, 420] width 20 height 20
select select "xMidYMid"
select select "px"
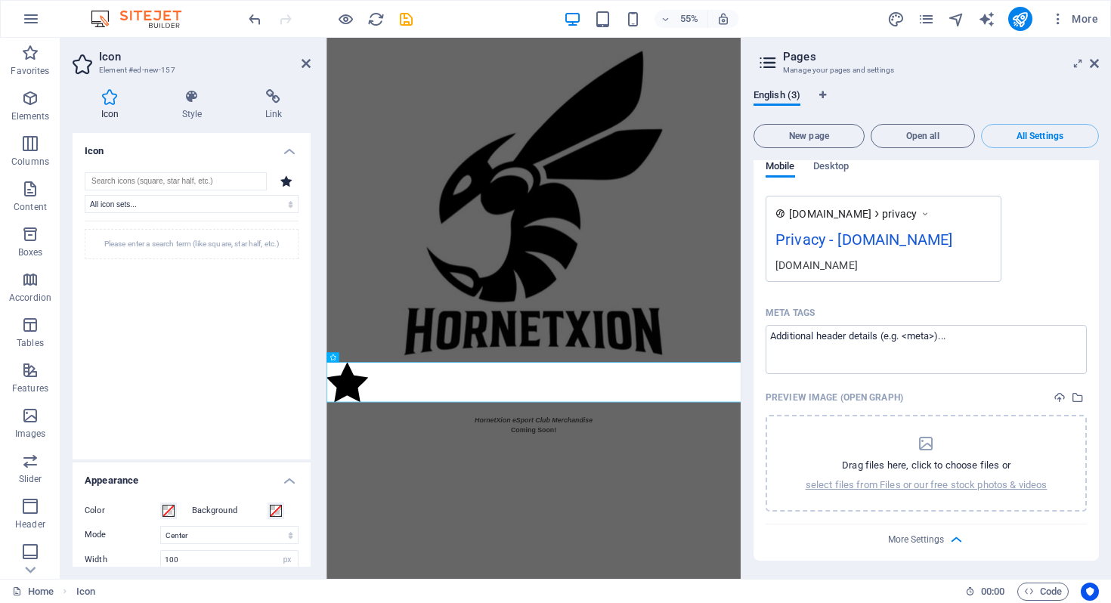
click at [283, 182] on icon at bounding box center [286, 180] width 12 height 11
click at [287, 150] on h4 "Icon" at bounding box center [192, 146] width 238 height 27
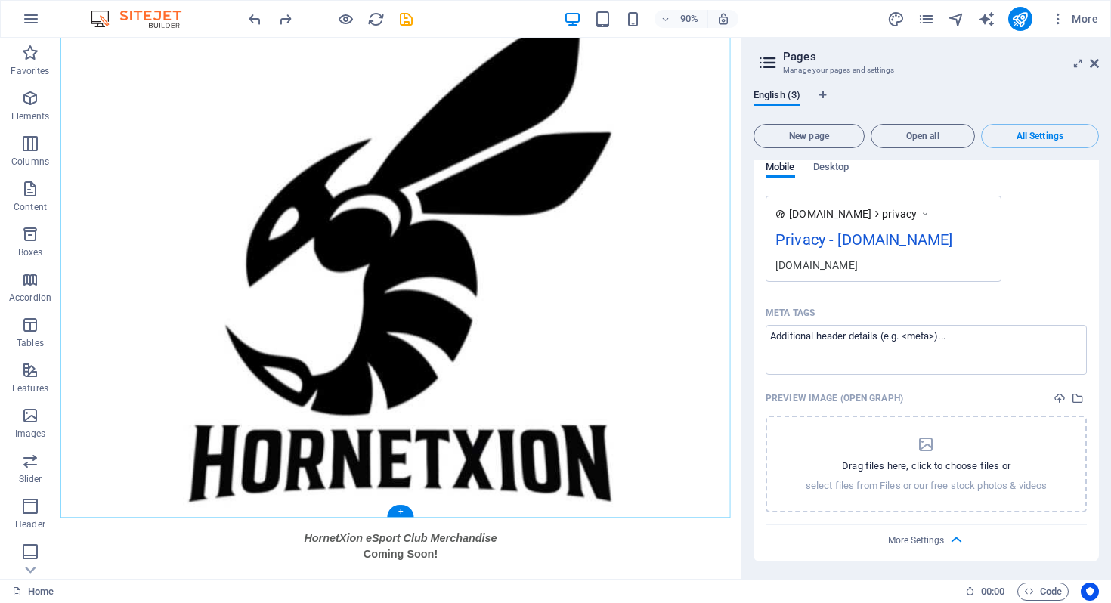
scroll to position [62, 0]
click at [93, 45] on span "Image" at bounding box center [92, 46] width 23 height 8
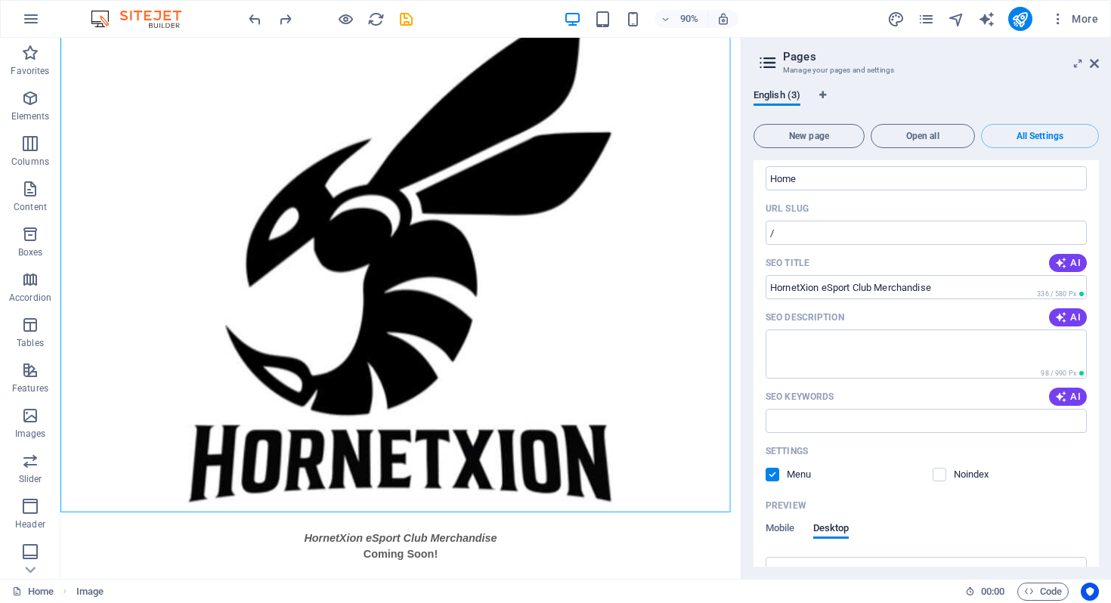
scroll to position [0, 0]
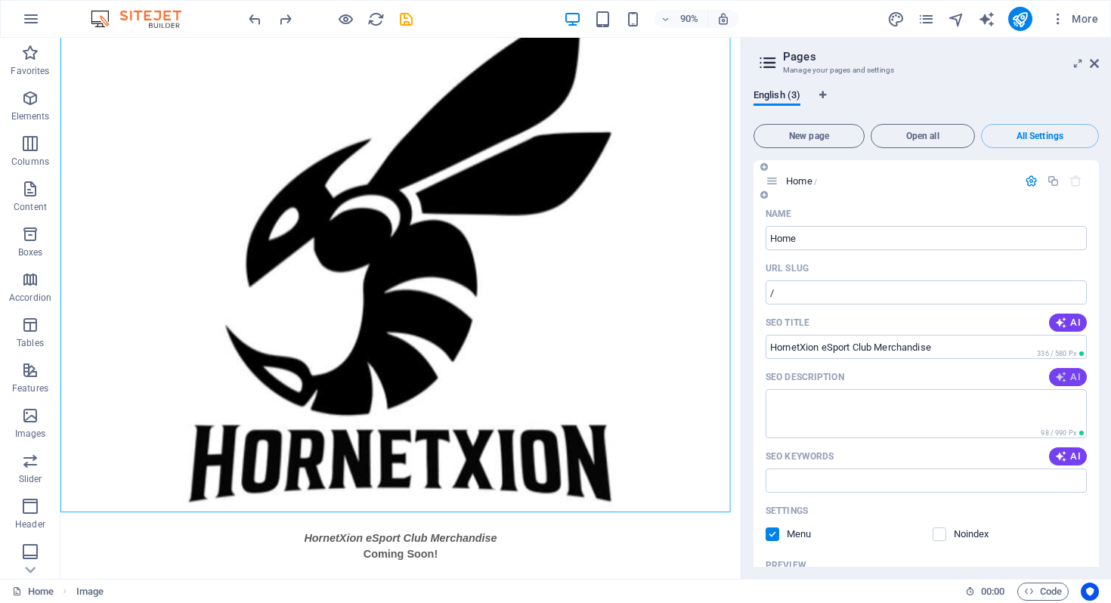
click at [1070, 374] on span "AI" at bounding box center [1068, 377] width 26 height 12
type textarea "Exciting HornetXion eSport Club merchandise is on the way! Stay tuned for exclu…"
click at [1068, 456] on span "AI" at bounding box center [1068, 456] width 26 height 12
type input "HornetXion eSport merchandise, eSports apparel, gaming merchandise, HornetXion …"
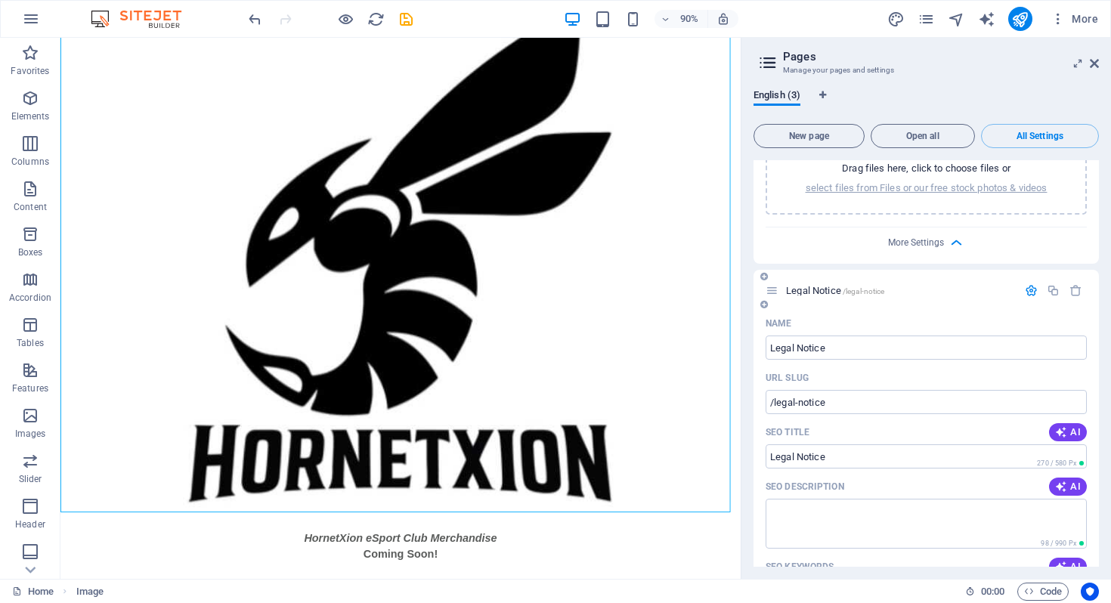
scroll to position [703, 0]
click at [1061, 429] on icon "button" at bounding box center [1061, 431] width 17 height 17
drag, startPoint x: 836, startPoint y: 456, endPoint x: 946, endPoint y: 454, distance: 109.6
click at [946, 454] on input "Legal Notice - Contact BlankJohn" at bounding box center [925, 456] width 321 height 24
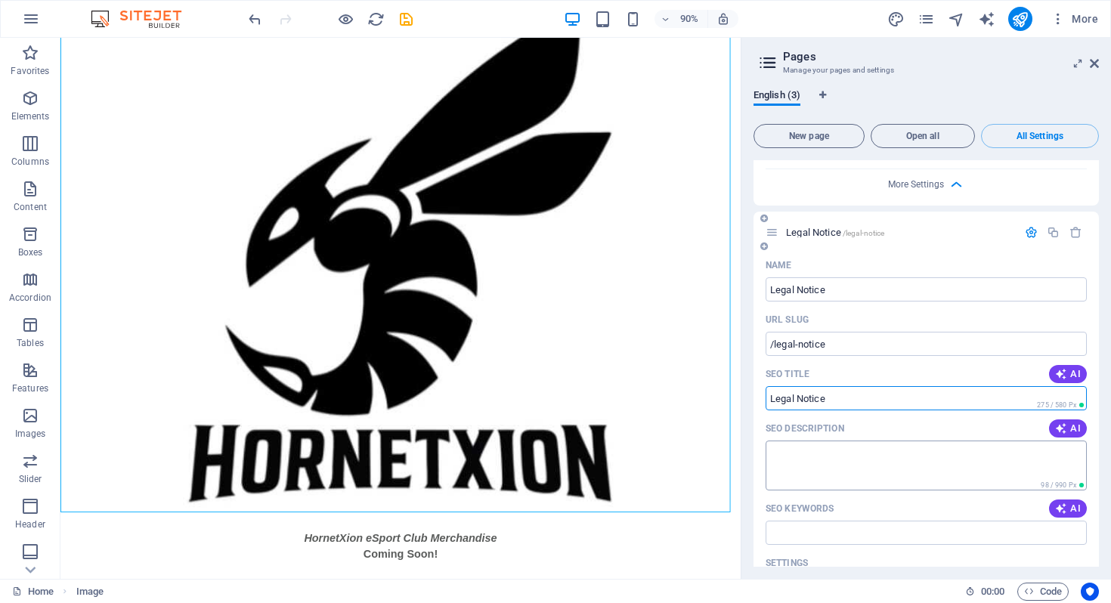
scroll to position [764, 0]
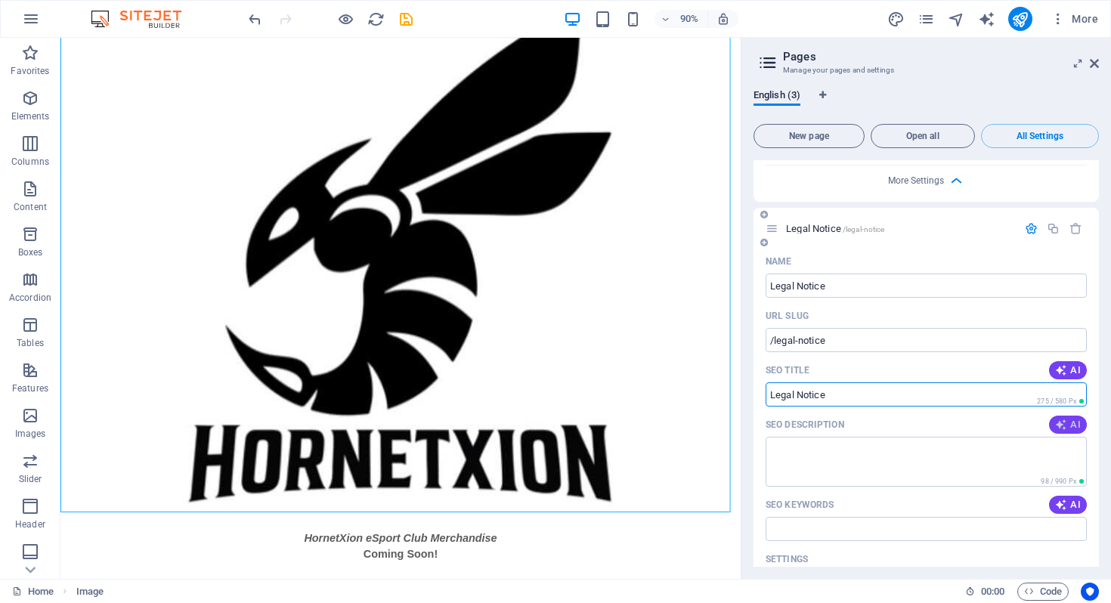
type input "Legal Notice"
click at [1059, 418] on button "AI" at bounding box center [1068, 425] width 38 height 18
type textarea "Discover our legal notice featuring contact details, including phone and email,…"
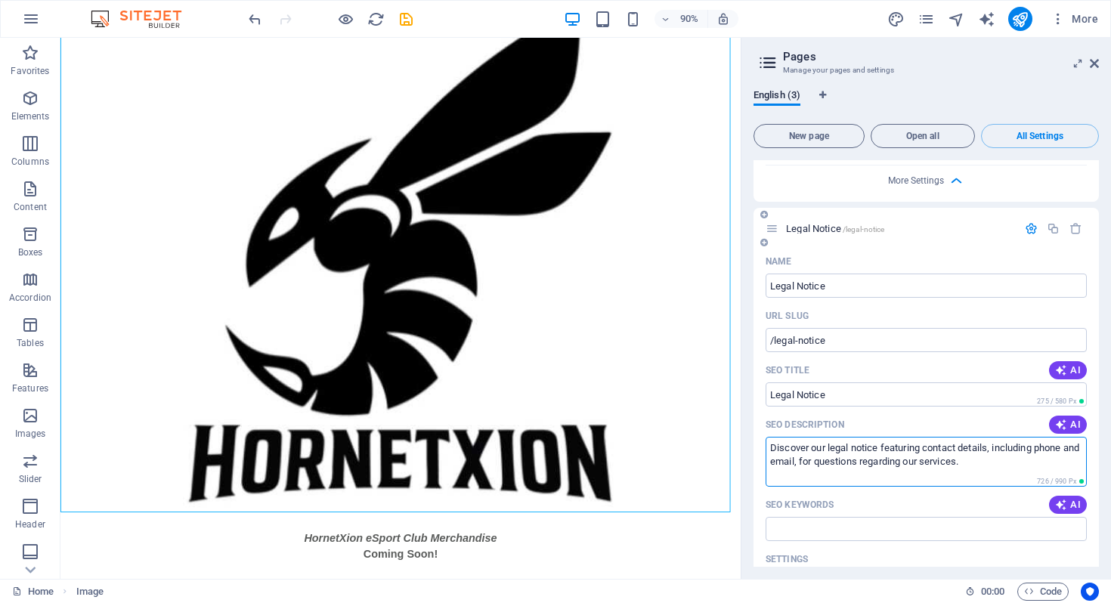
drag, startPoint x: 988, startPoint y: 464, endPoint x: 758, endPoint y: 440, distance: 231.7
click at [756, 441] on div "Name Legal Notice ​ URL SLUG /legal-notice ​ SEO Title AI Legal Notice ​ 275 / …" at bounding box center [925, 522] width 345 height 547
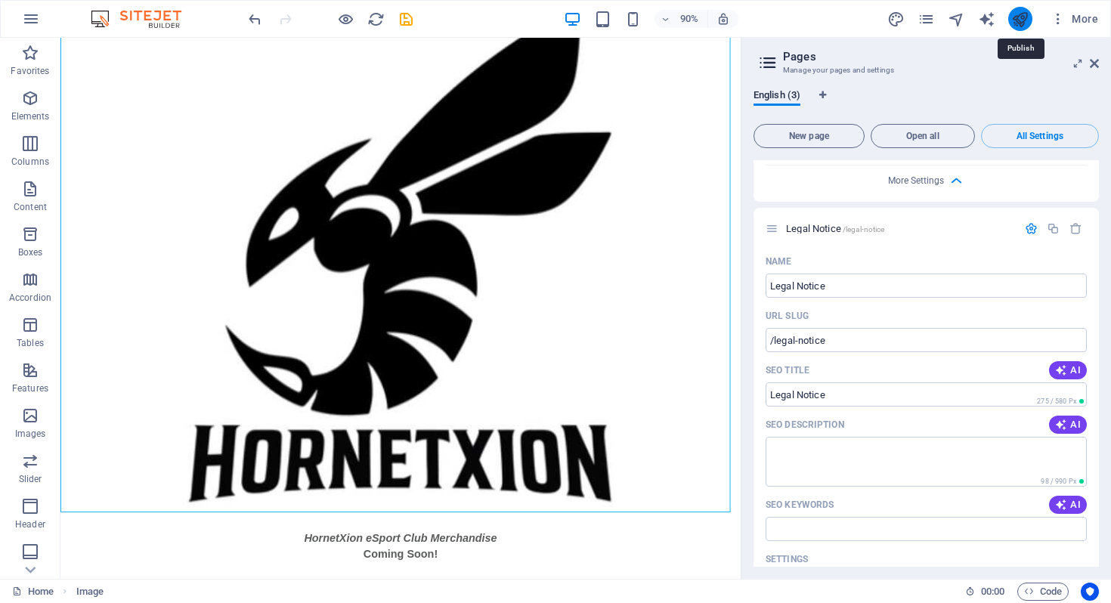
click at [1017, 21] on icon "publish" at bounding box center [1019, 19] width 17 height 17
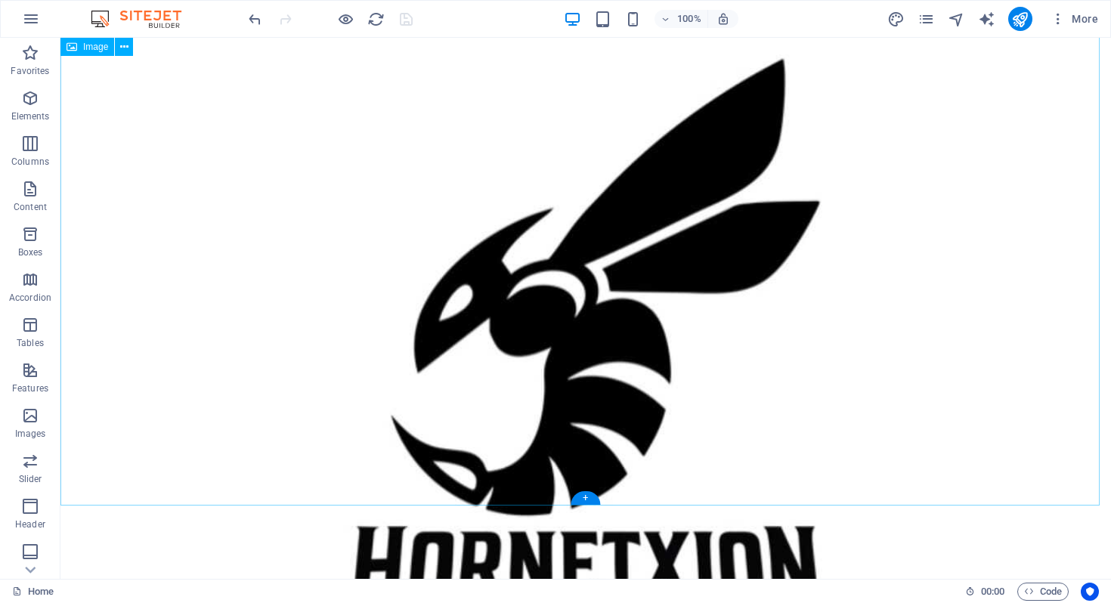
scroll to position [0, 0]
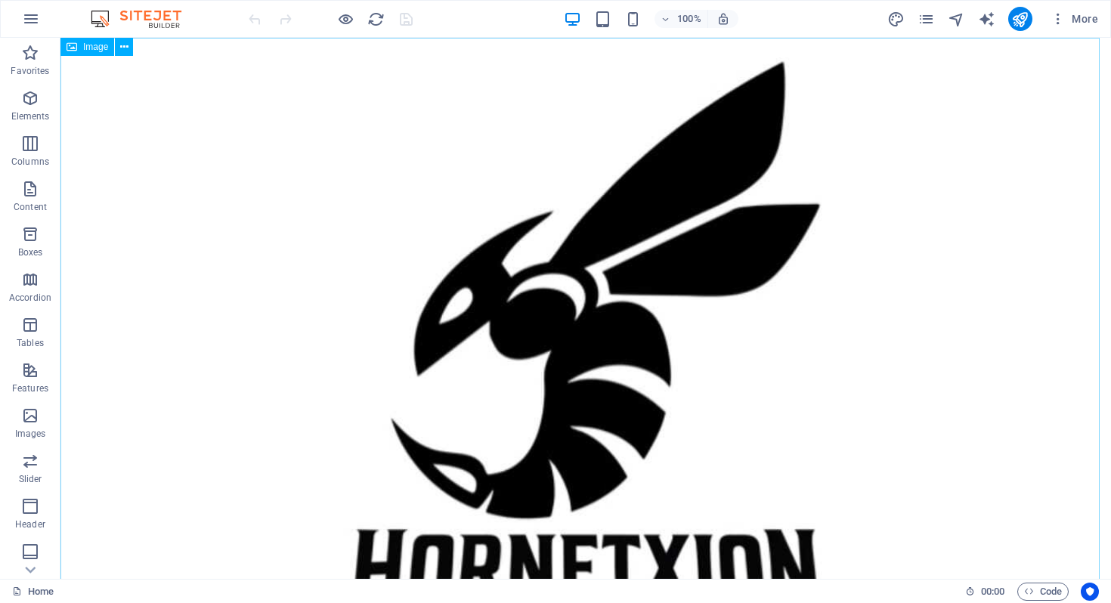
click at [96, 48] on span "Image" at bounding box center [95, 46] width 25 height 9
click at [125, 48] on icon at bounding box center [124, 47] width 8 height 16
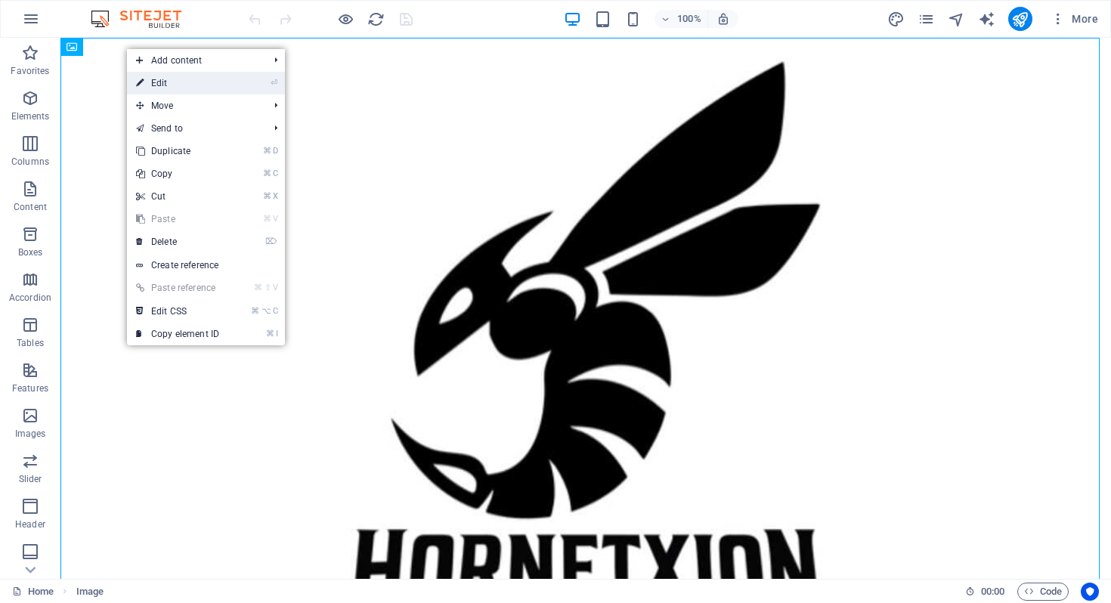
click at [176, 82] on link "⏎ Edit" at bounding box center [177, 83] width 101 height 23
select select "px"
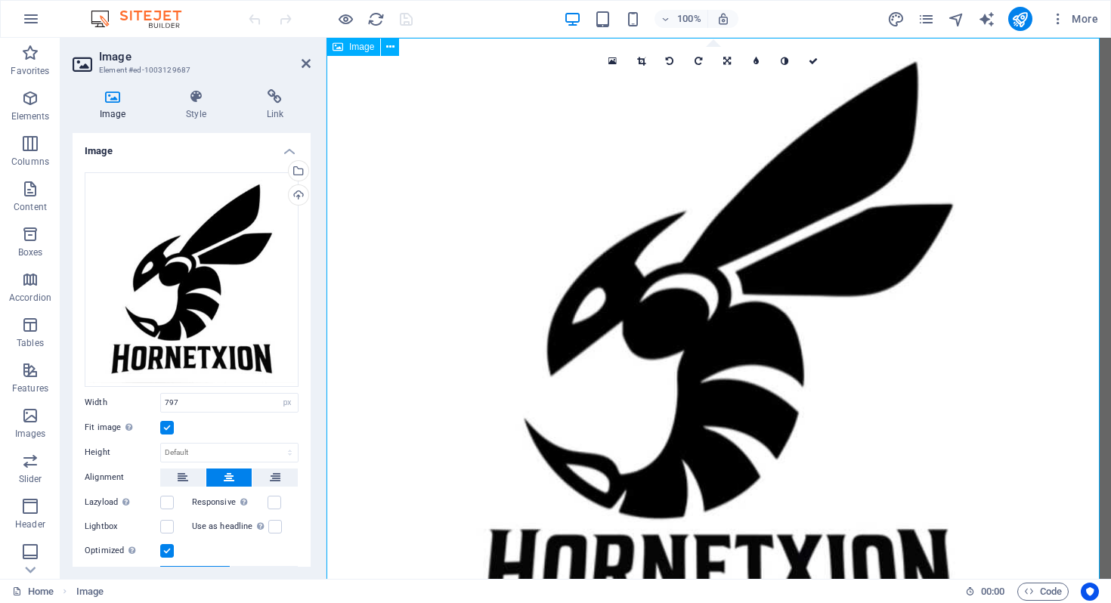
click at [694, 332] on figure at bounding box center [718, 333] width 784 height 590
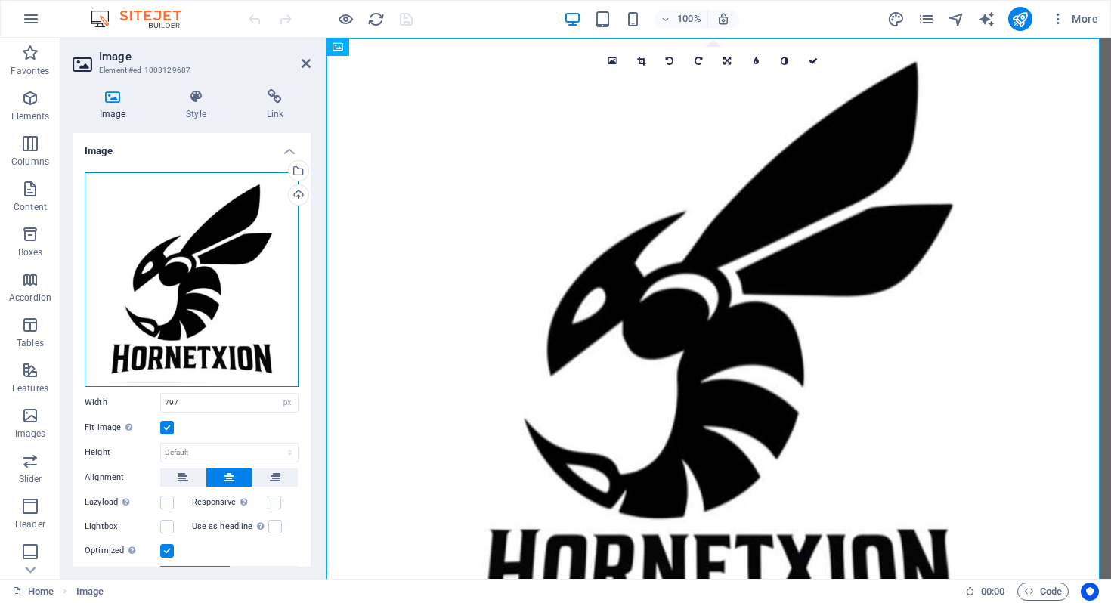
click at [241, 312] on div "Drag files here, click to choose files or select files from Files or our free s…" at bounding box center [192, 279] width 214 height 215
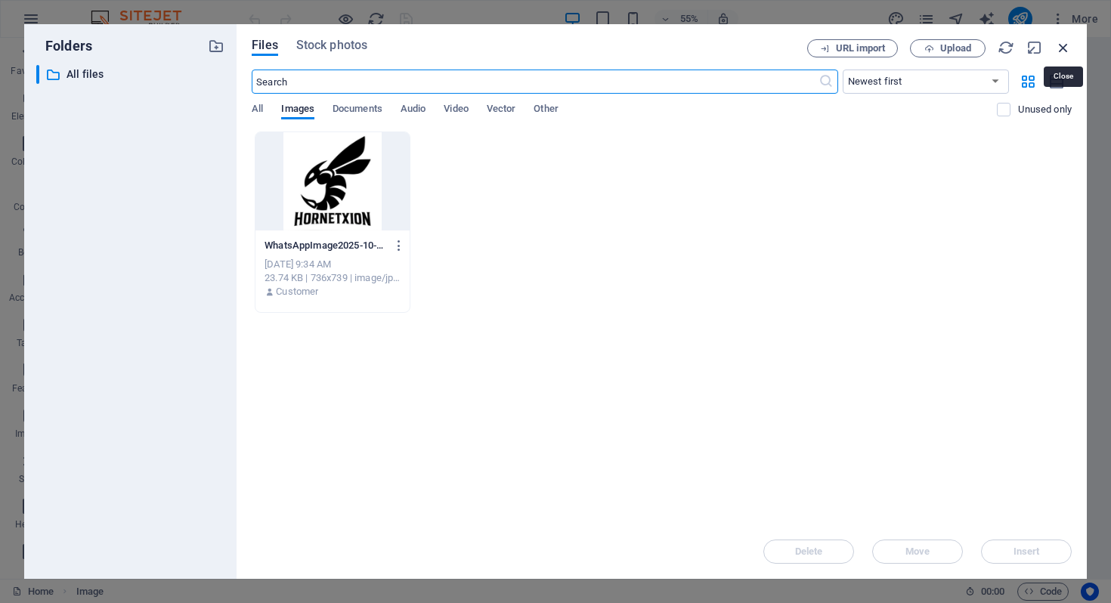
click at [1062, 52] on icon "button" at bounding box center [1063, 47] width 17 height 17
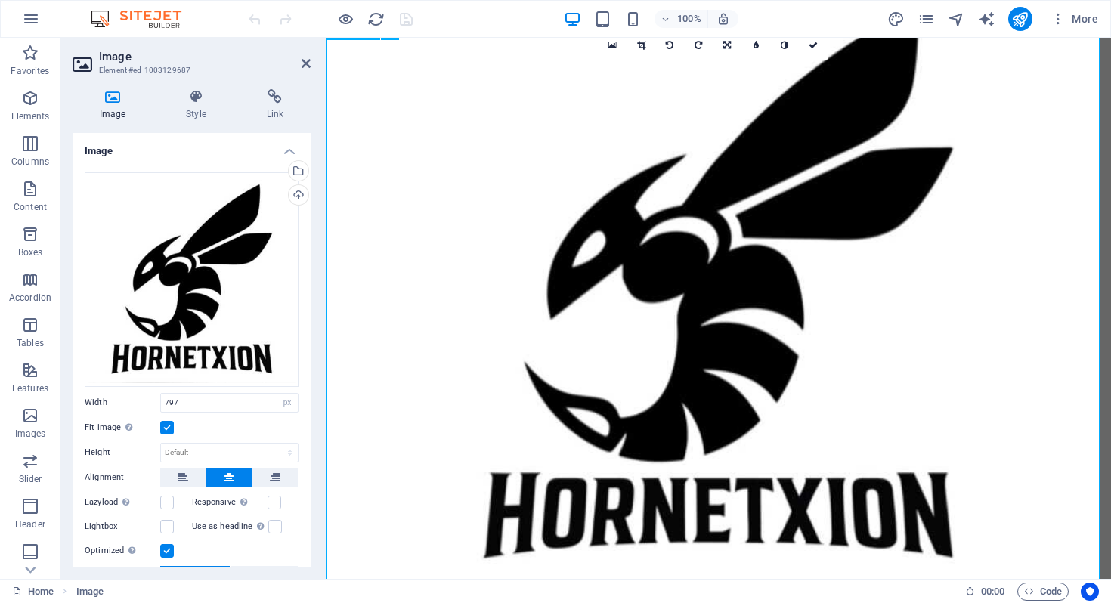
scroll to position [122, 0]
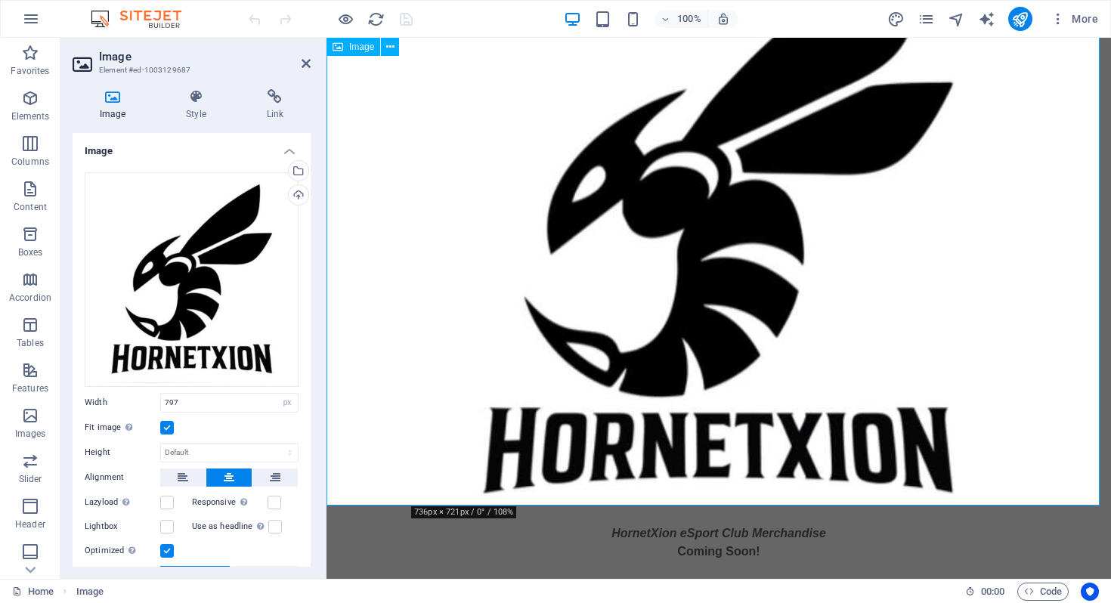
click at [1081, 499] on figure at bounding box center [718, 211] width 784 height 590
click at [1093, 504] on figure at bounding box center [718, 211] width 784 height 590
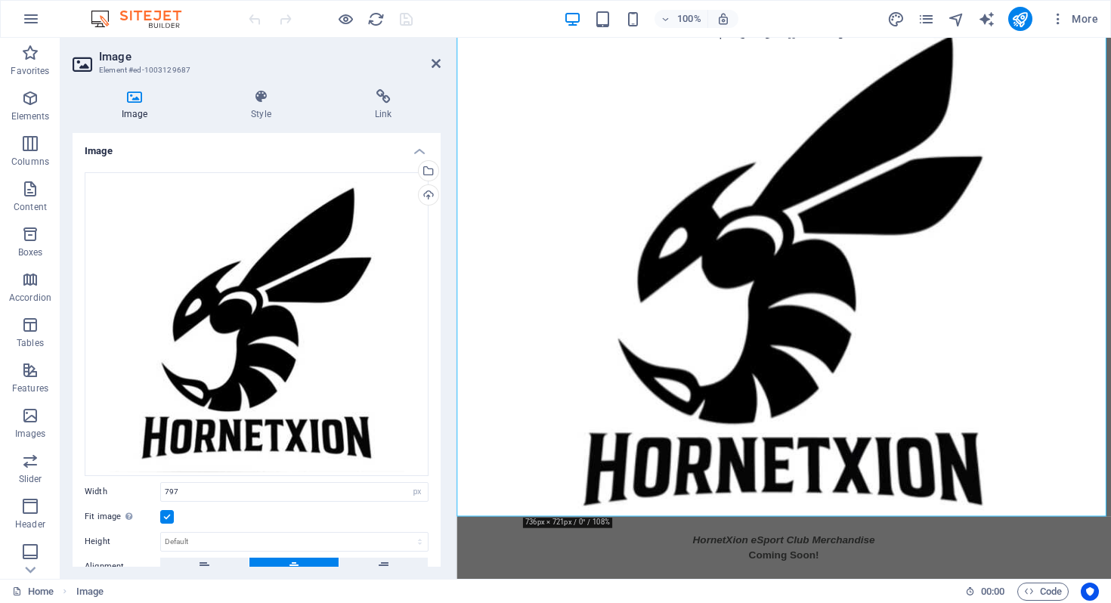
scroll to position [0, 0]
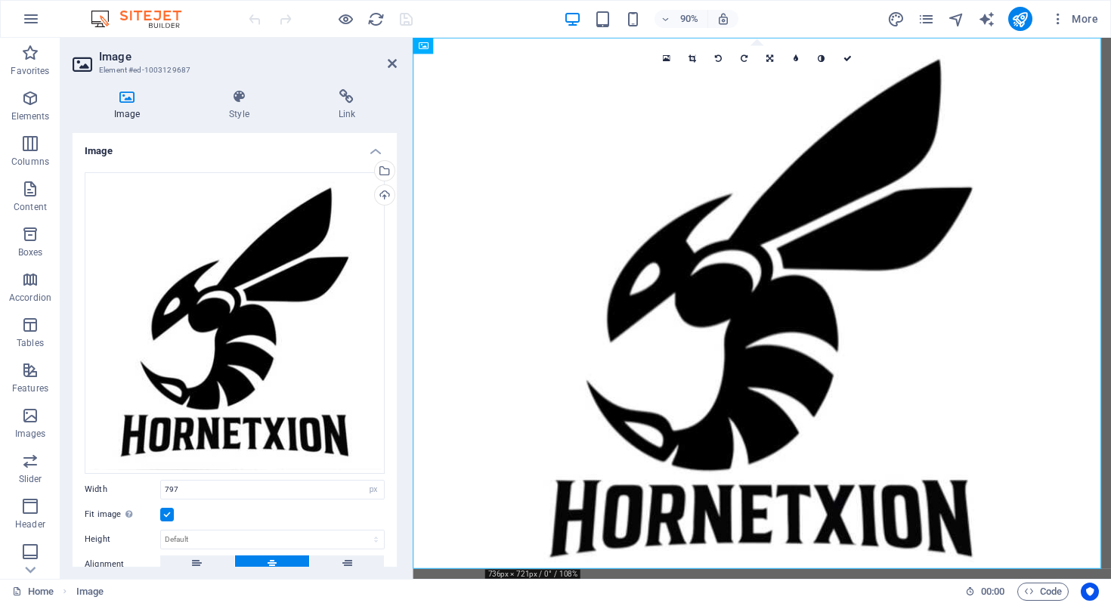
drag, startPoint x: 324, startPoint y: 89, endPoint x: 0, endPoint y: 79, distance: 324.3
click at [414, 110] on div "Image Element #ed-1003129687 Image Style Link Image Drag files here, click to c…" at bounding box center [585, 308] width 1050 height 541
click at [693, 60] on icon at bounding box center [692, 59] width 8 height 8
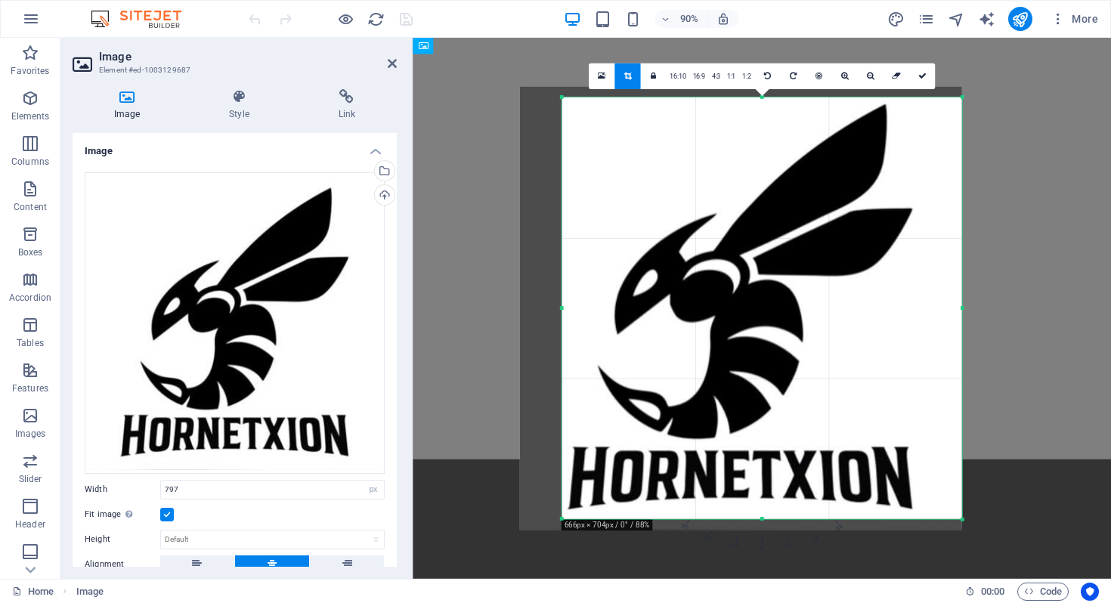
drag, startPoint x: 540, startPoint y: 92, endPoint x: 587, endPoint y: 104, distance: 48.4
click at [587, 104] on div "180 170 160 150 140 130 120 110 100 90 80 70 60 50 40 30 20 10 0 -10 -20 -30 -4…" at bounding box center [762, 308] width 400 height 422
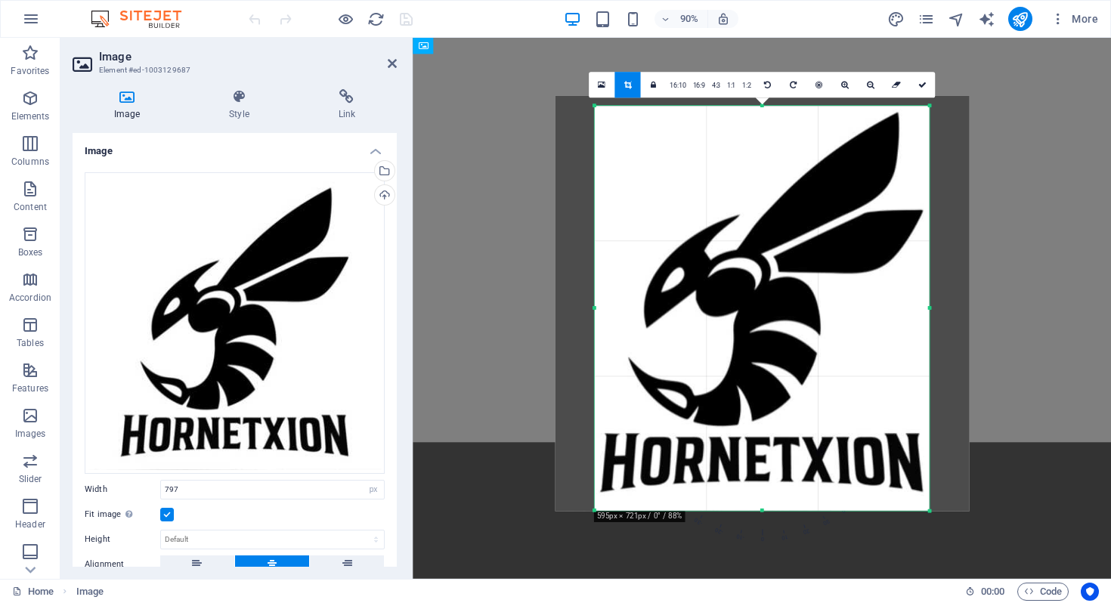
drag, startPoint x: 959, startPoint y: 308, endPoint x: 886, endPoint y: 293, distance: 73.9
click at [886, 293] on div "180 170 160 150 140 130 120 110 100 90 80 70 60 50 40 30 20 10 0 -10 -20 -30 -4…" at bounding box center [762, 308] width 334 height 405
click at [920, 85] on icon at bounding box center [921, 85] width 8 height 8
type input "491"
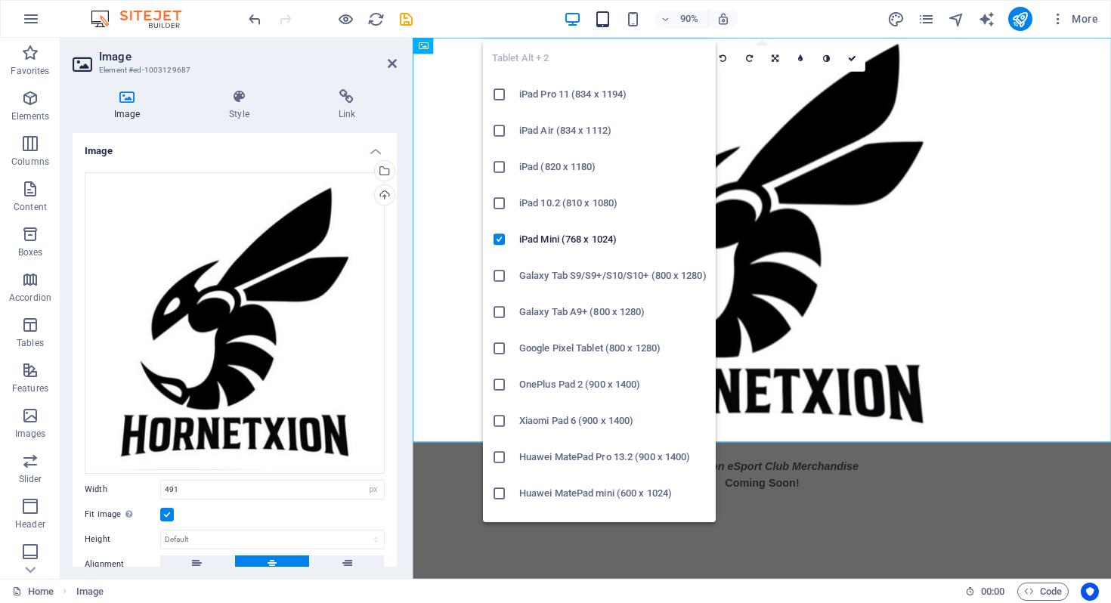
click at [600, 12] on icon "button" at bounding box center [602, 19] width 17 height 17
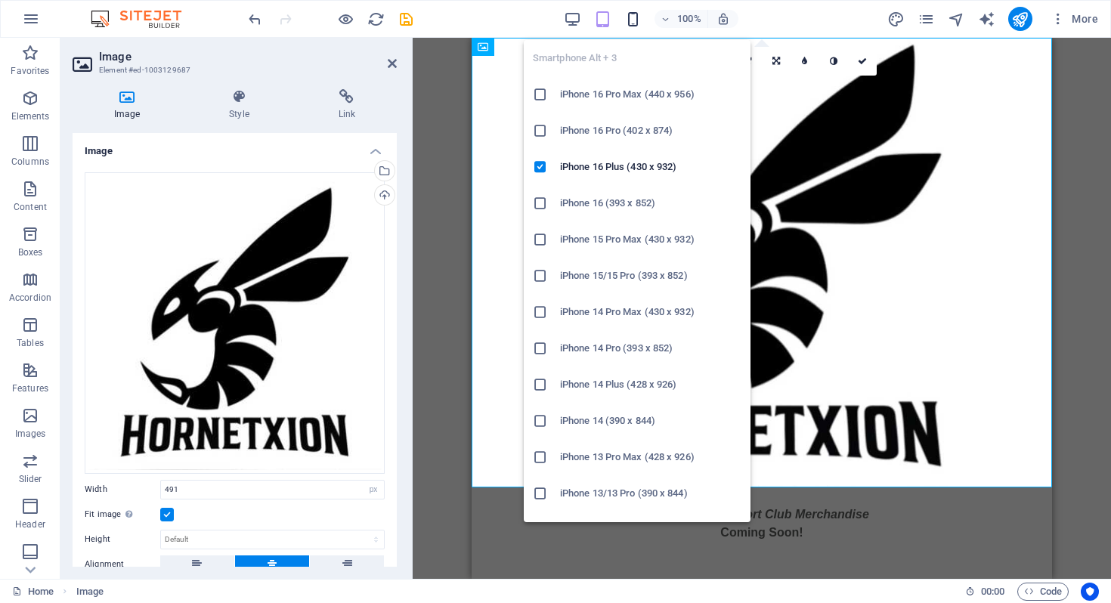
click at [632, 14] on icon "button" at bounding box center [632, 19] width 17 height 17
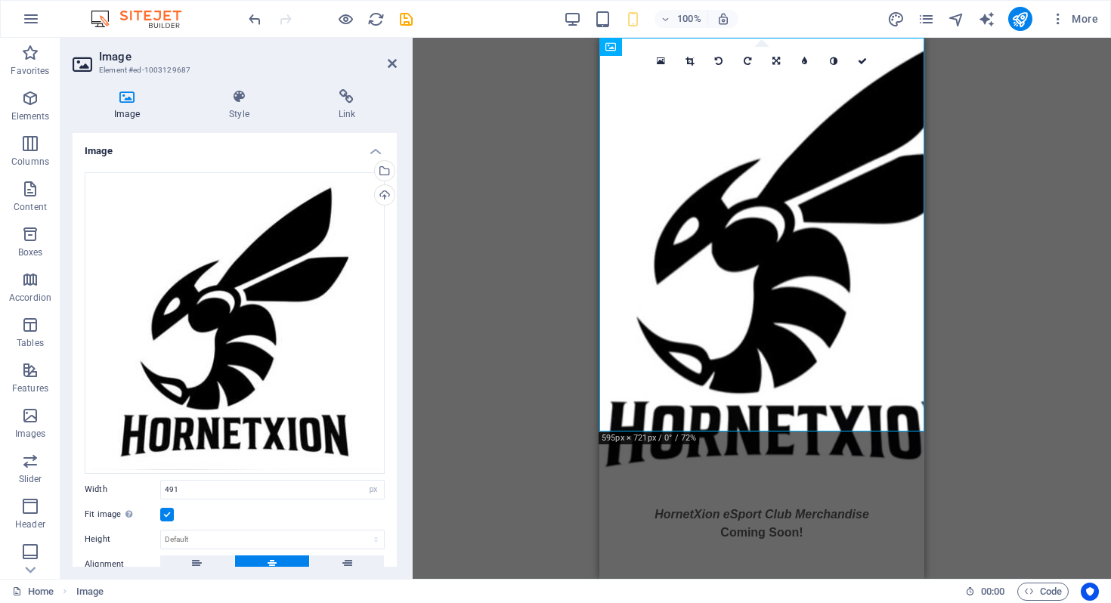
click at [1009, 240] on div "Drag here to replace the existing content. Press “Ctrl” if you want to create a…" at bounding box center [762, 308] width 698 height 541
click at [868, 63] on link at bounding box center [862, 61] width 29 height 29
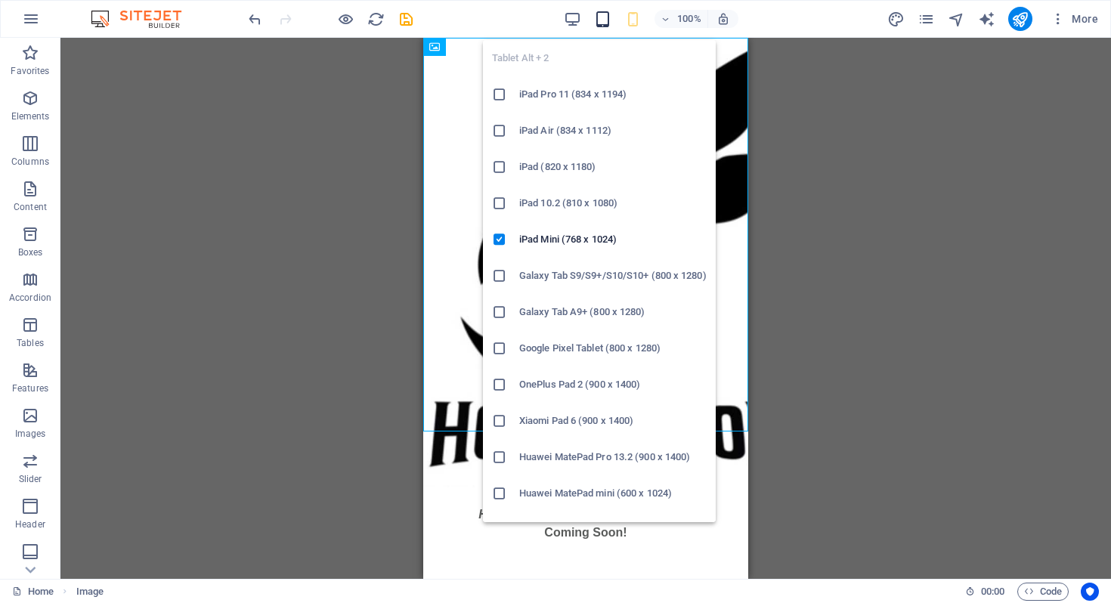
click at [607, 15] on icon "button" at bounding box center [602, 19] width 17 height 17
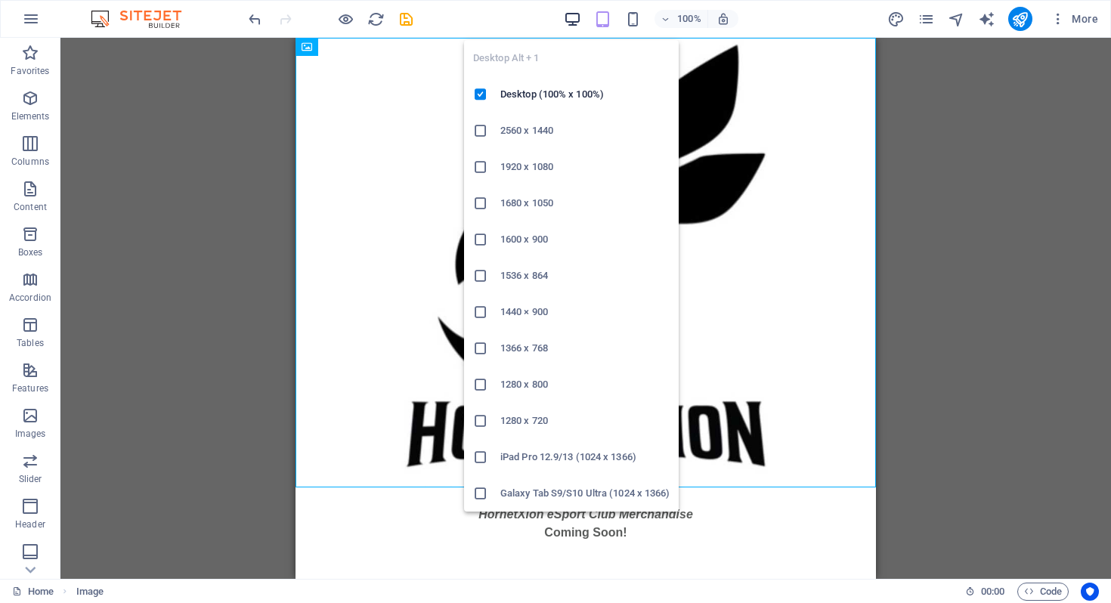
click at [564, 11] on icon "button" at bounding box center [572, 19] width 17 height 17
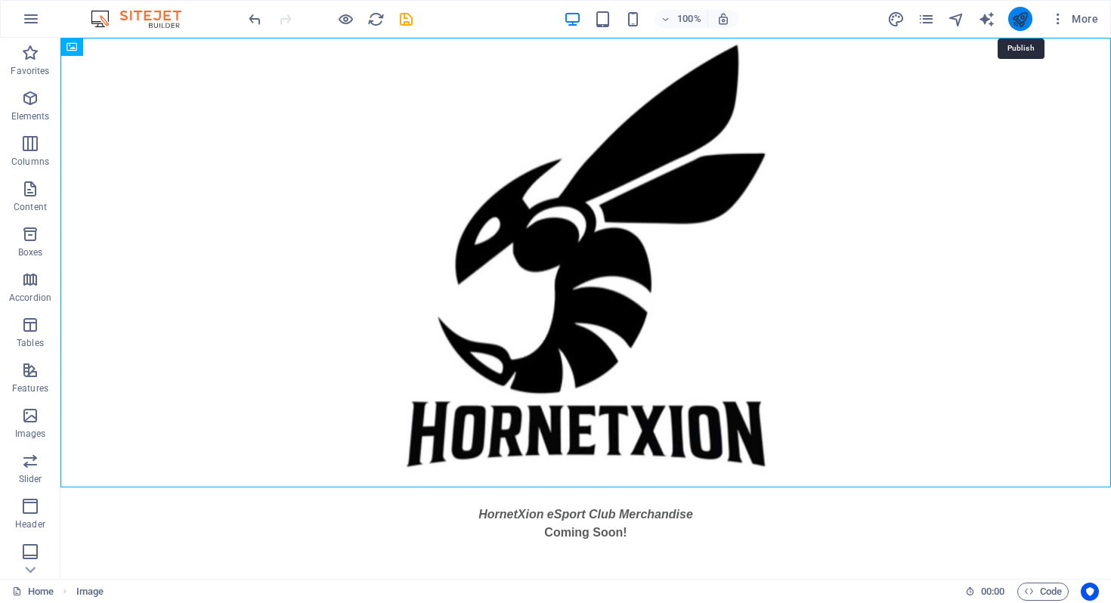
click at [1019, 21] on icon "publish" at bounding box center [1019, 19] width 17 height 17
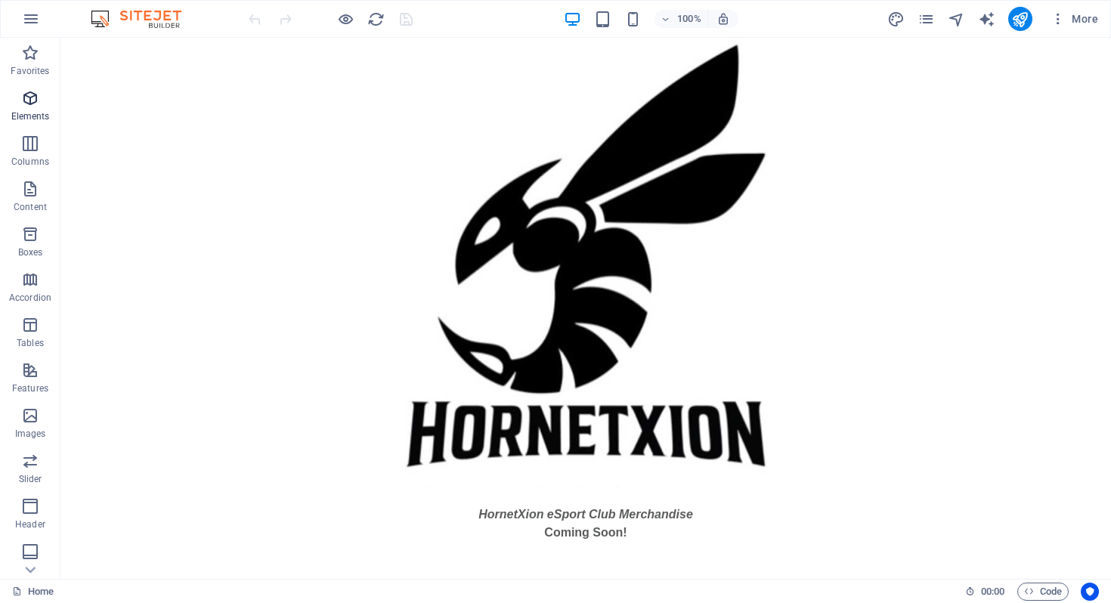
click at [36, 103] on icon "button" at bounding box center [30, 98] width 18 height 18
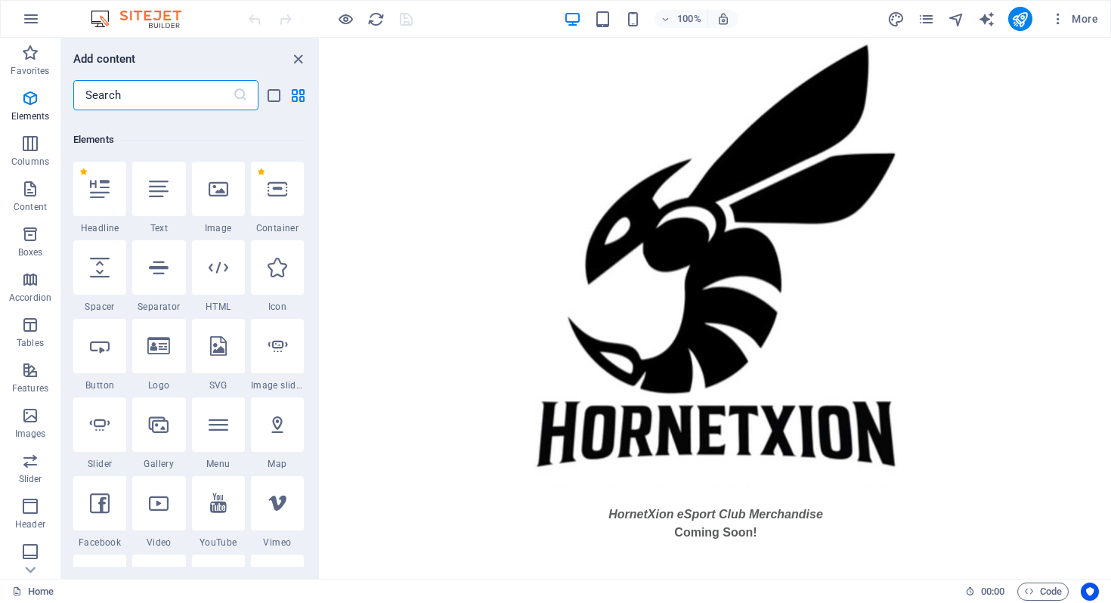
scroll to position [146, 0]
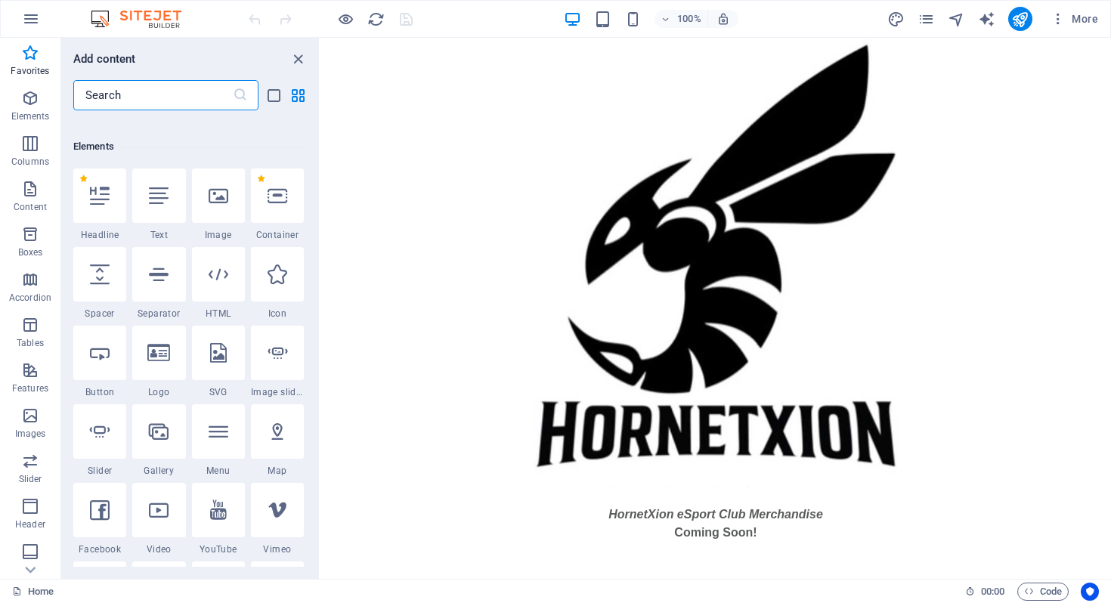
click at [193, 100] on input "text" at bounding box center [152, 95] width 159 height 30
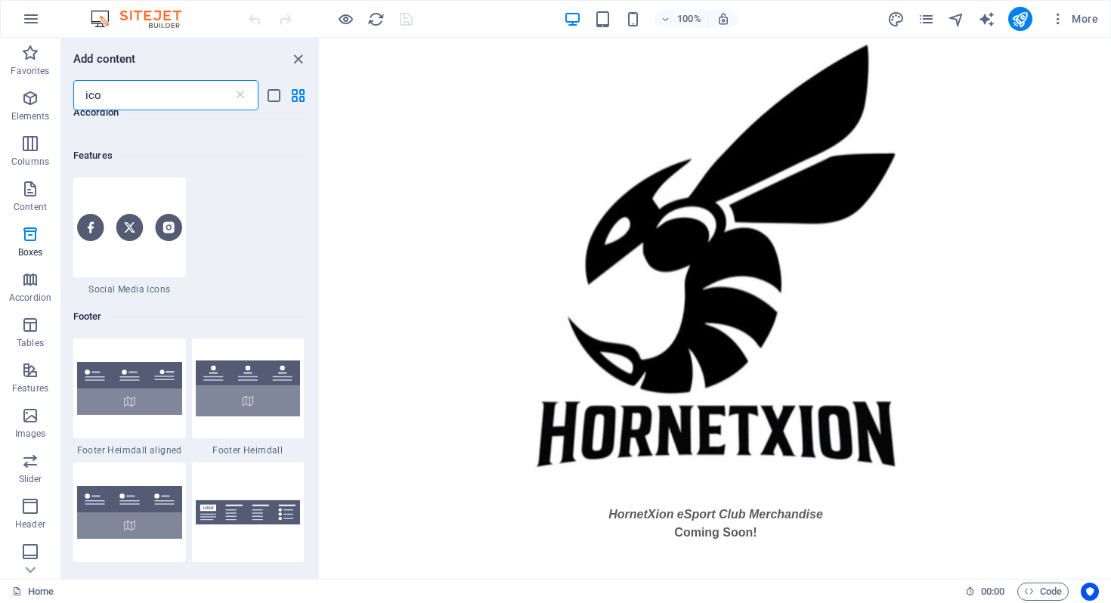
scroll to position [1140, 0]
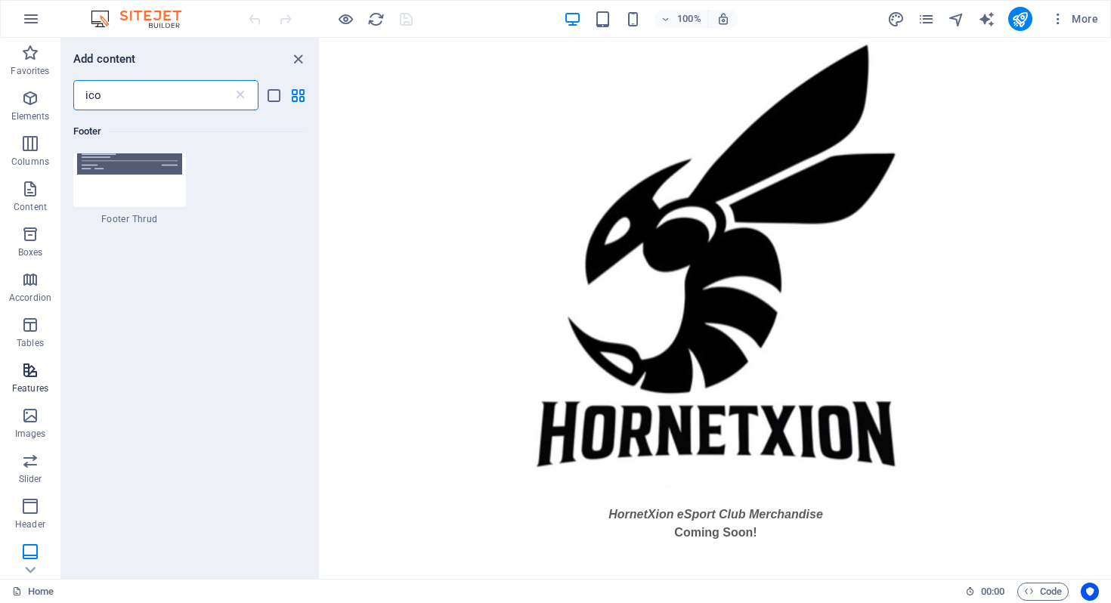
type input "ico"
click at [34, 370] on icon "button" at bounding box center [30, 370] width 18 height 18
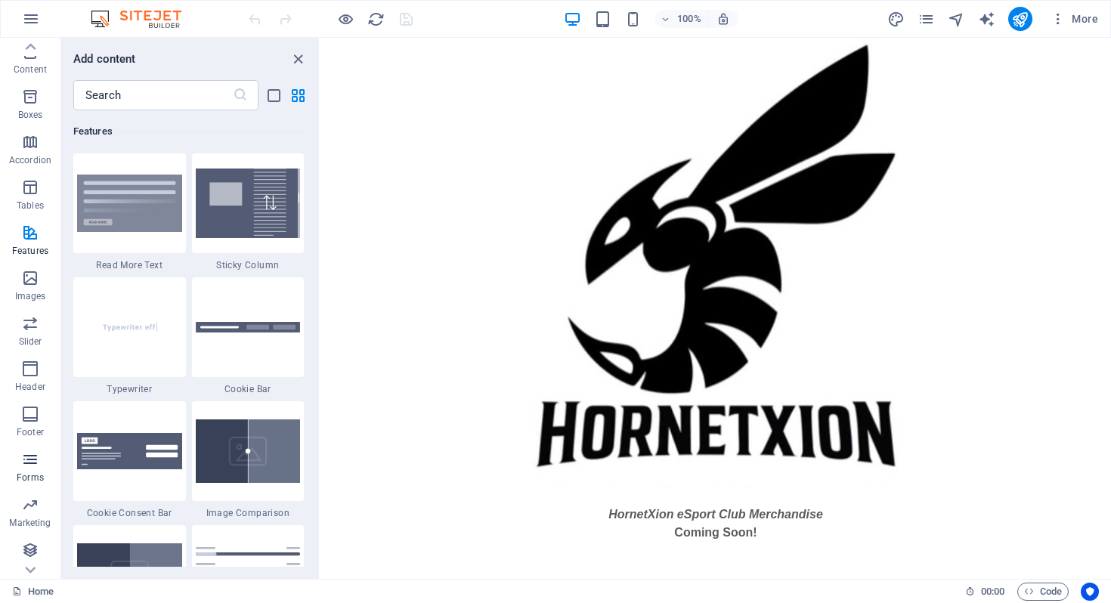
scroll to position [139, 0]
click at [34, 552] on icon "button" at bounding box center [30, 549] width 18 height 18
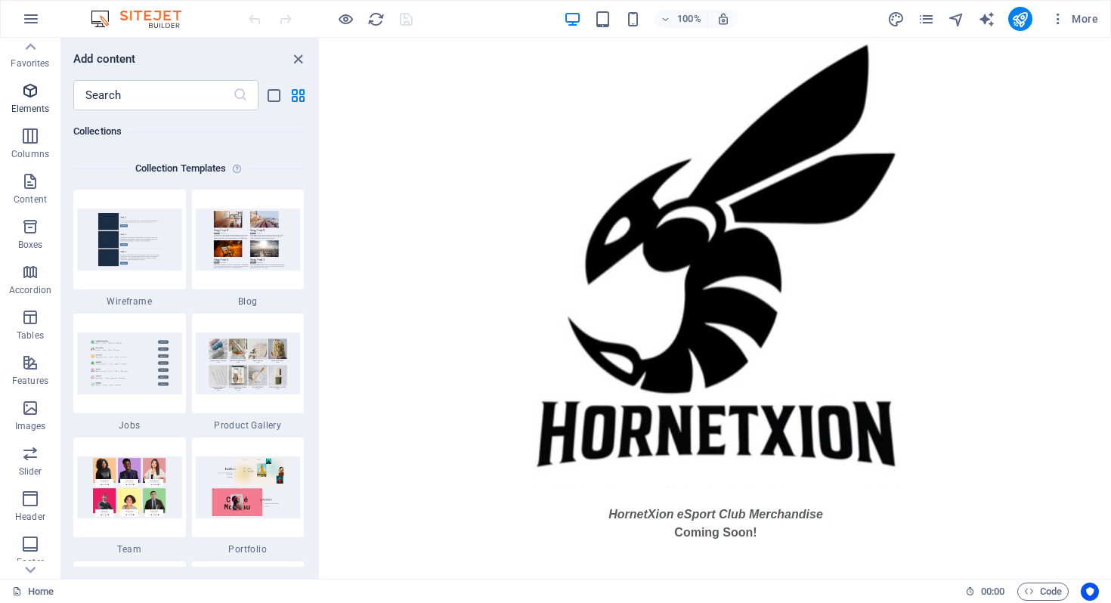
scroll to position [6, 0]
click at [26, 62] on p "Favorites" at bounding box center [30, 65] width 39 height 12
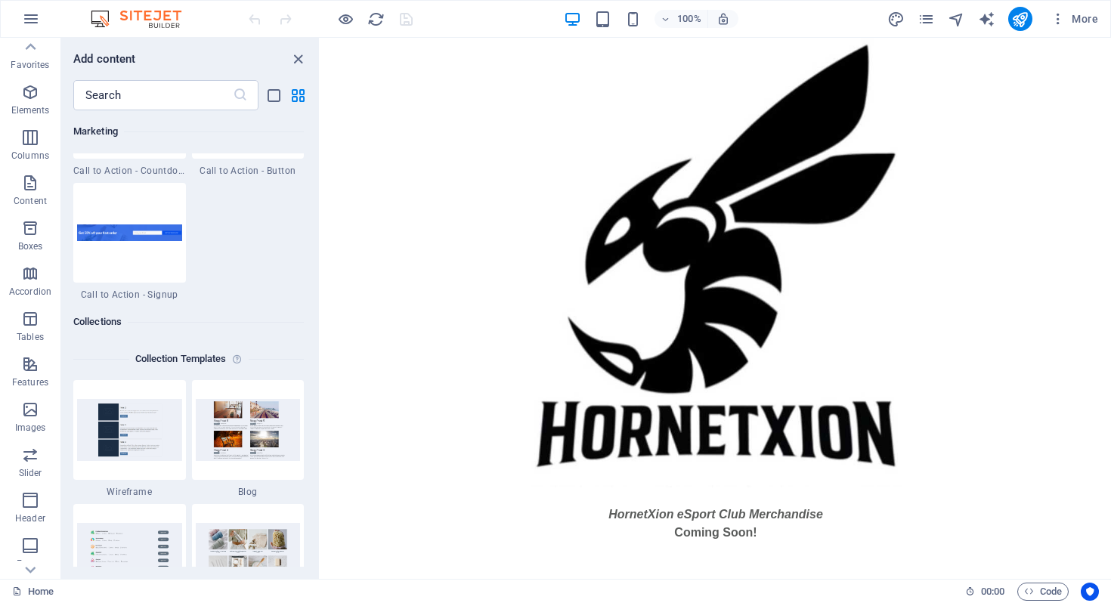
scroll to position [13192, 0]
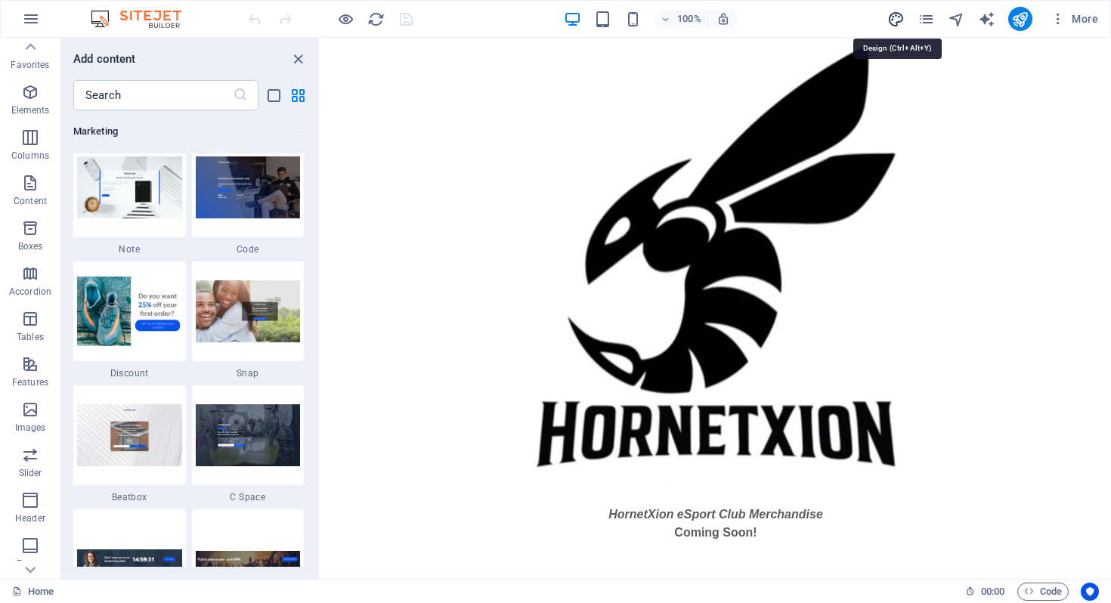
click at [896, 20] on icon "design" at bounding box center [895, 19] width 17 height 17
select select "px"
select select "400"
select select "px"
select select "rem"
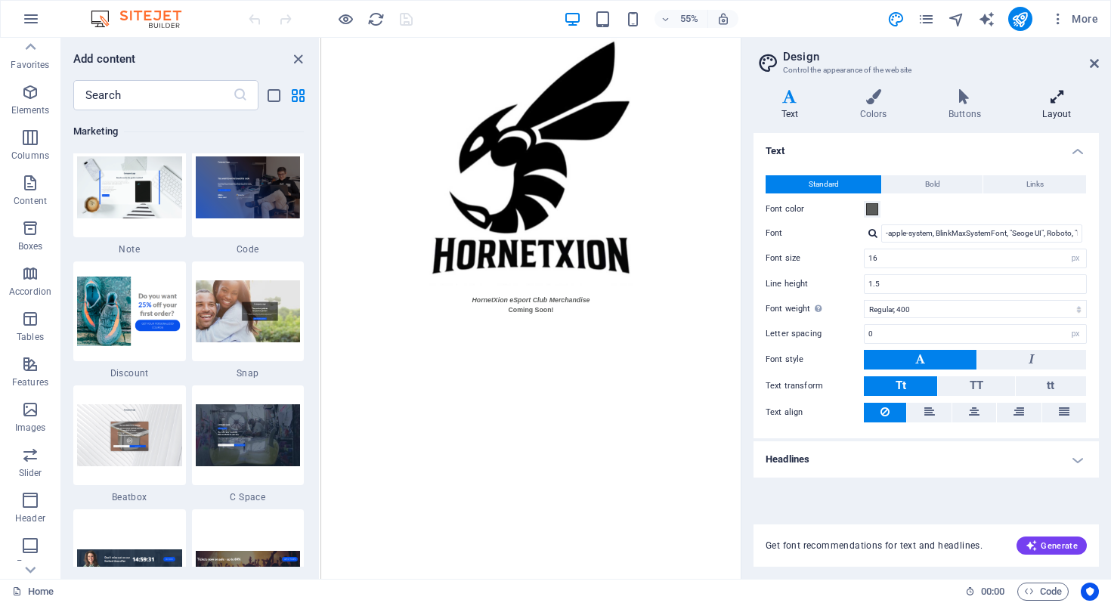
click at [1050, 104] on icon at bounding box center [1057, 96] width 84 height 15
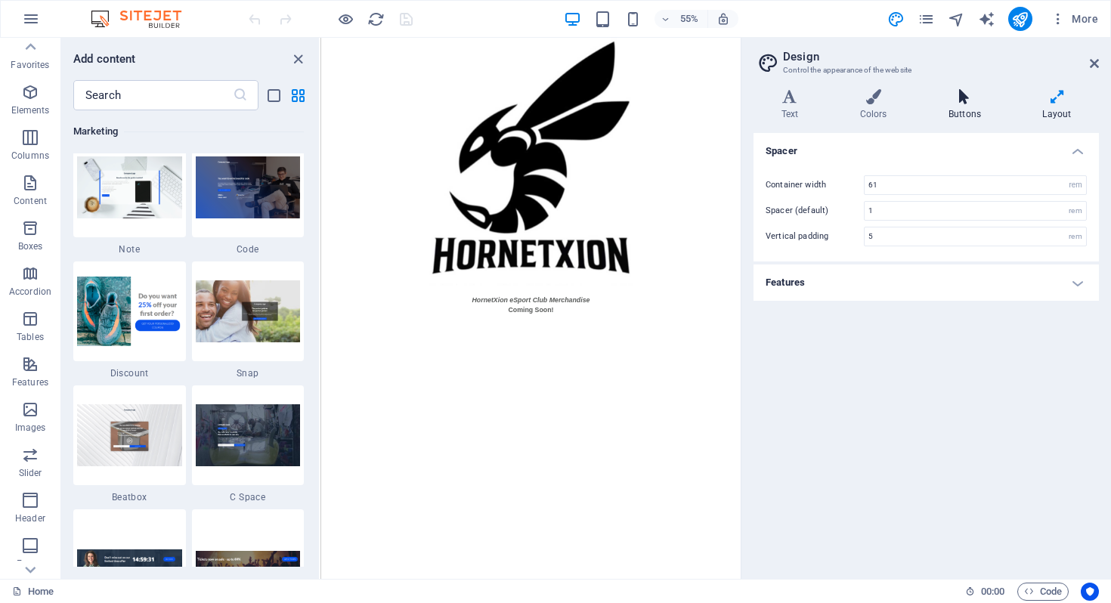
click at [968, 101] on icon at bounding box center [964, 96] width 88 height 15
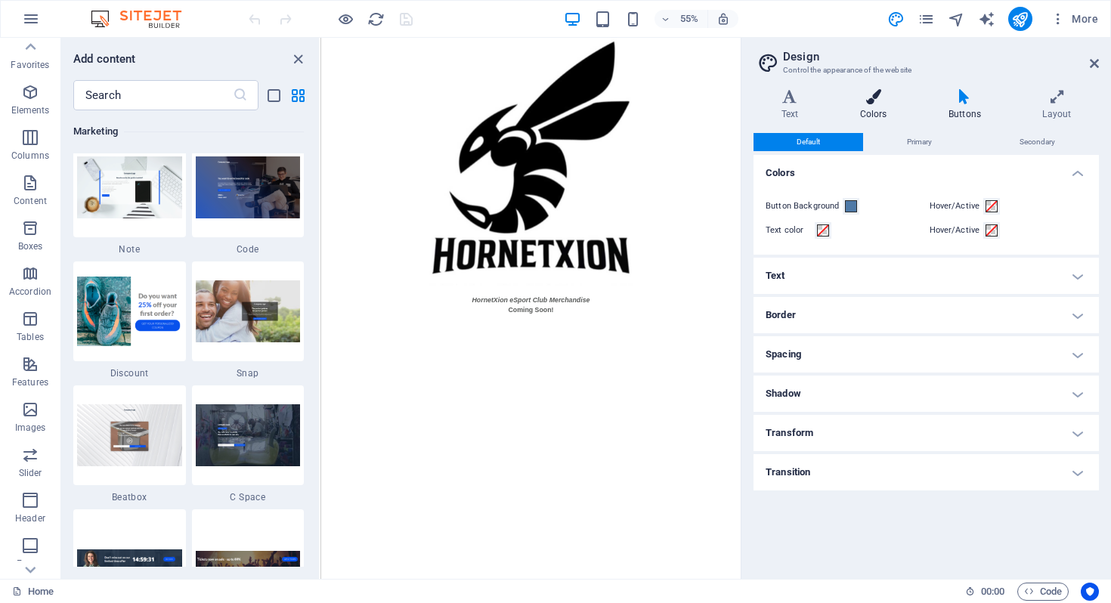
click at [870, 103] on icon at bounding box center [873, 96] width 82 height 15
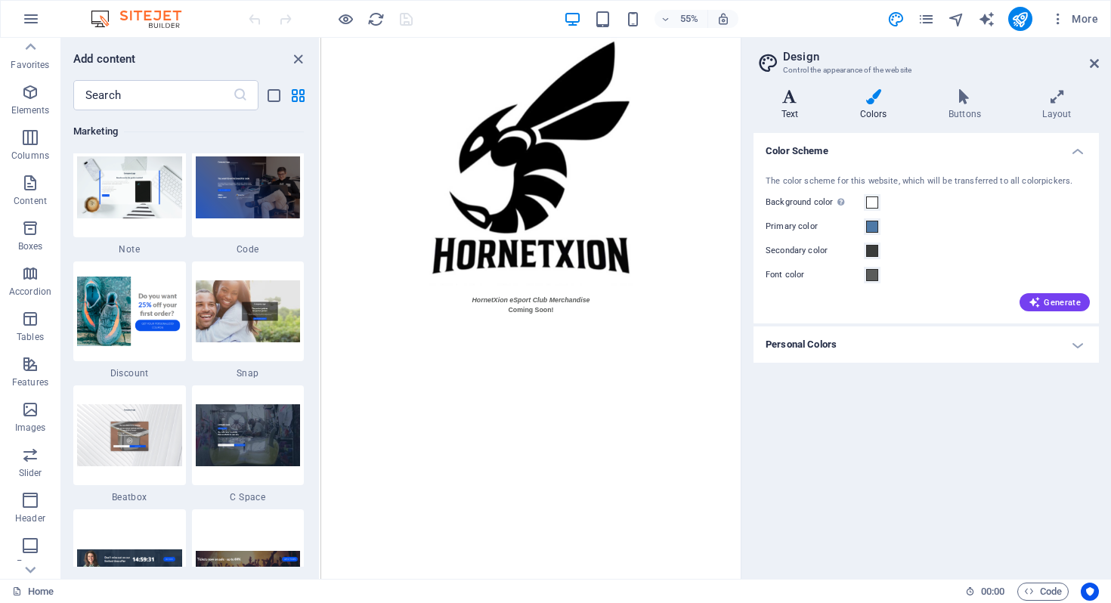
click at [794, 102] on icon at bounding box center [789, 96] width 73 height 15
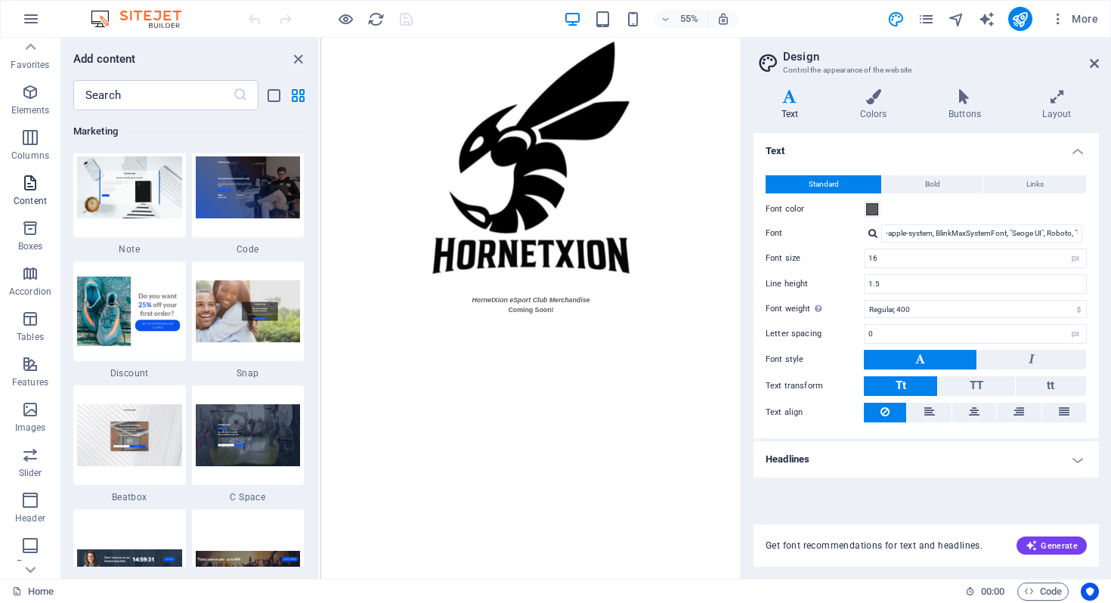
click at [39, 184] on span "Content" at bounding box center [30, 192] width 60 height 36
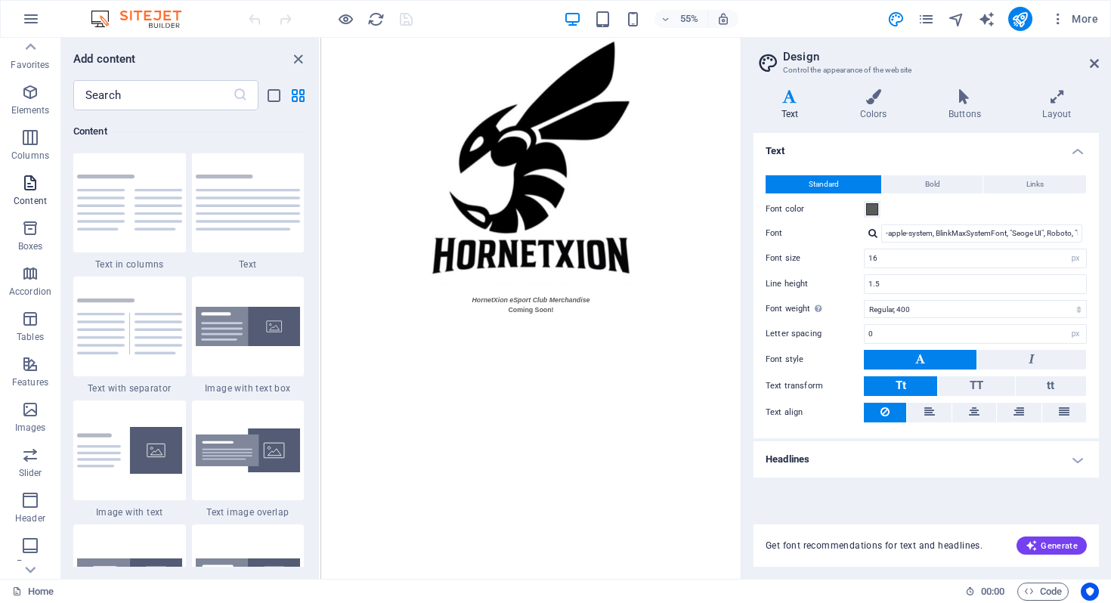
scroll to position [2644, 0]
click at [28, 14] on icon "button" at bounding box center [31, 19] width 18 height 18
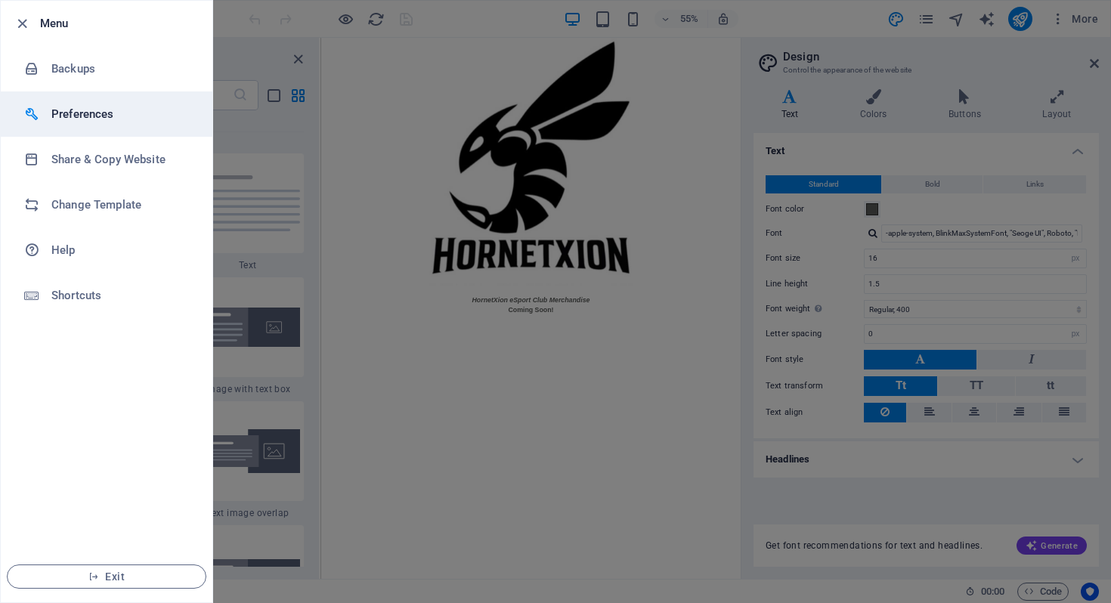
click at [76, 113] on h6 "Preferences" at bounding box center [121, 114] width 140 height 18
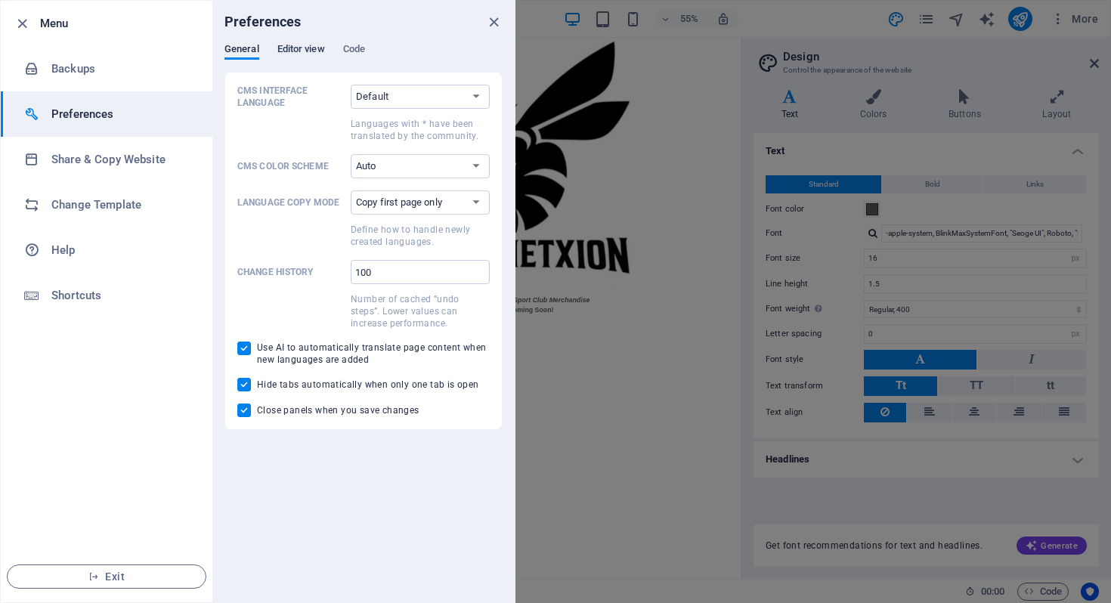
click at [294, 51] on span "Editor view" at bounding box center [301, 50] width 48 height 21
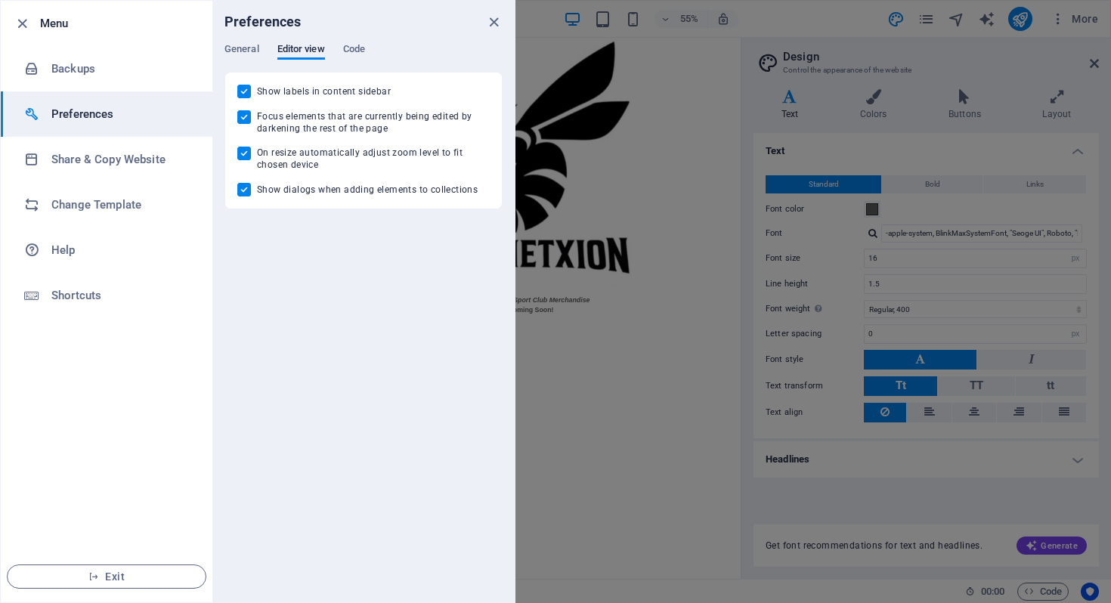
click at [371, 45] on div "General Editor view Code" at bounding box center [363, 57] width 278 height 29
click at [356, 48] on span "Code" at bounding box center [354, 50] width 22 height 21
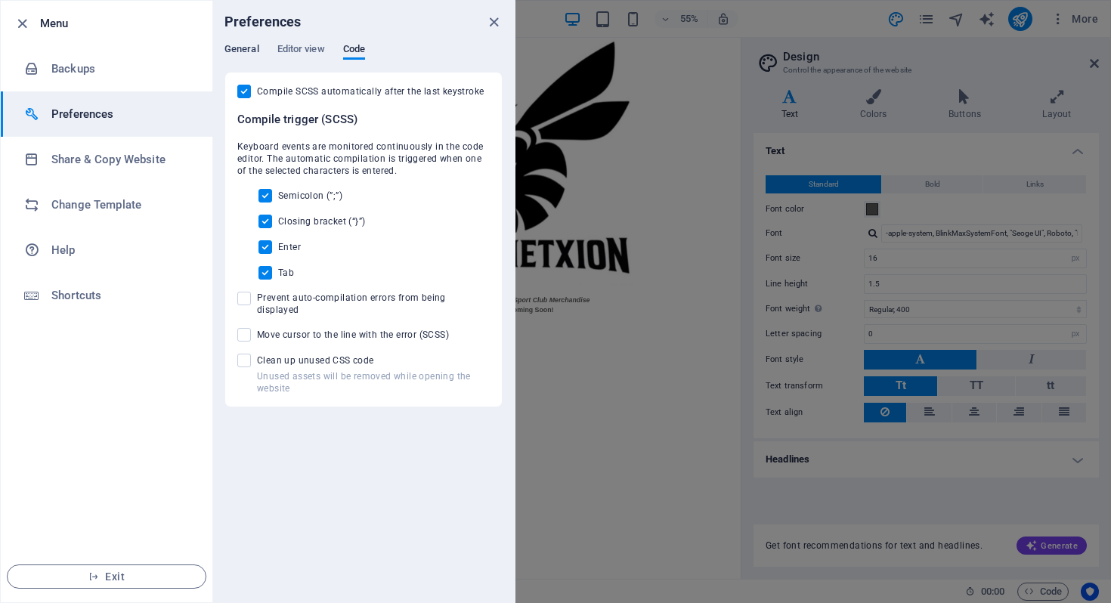
click at [236, 45] on span "General" at bounding box center [241, 50] width 35 height 21
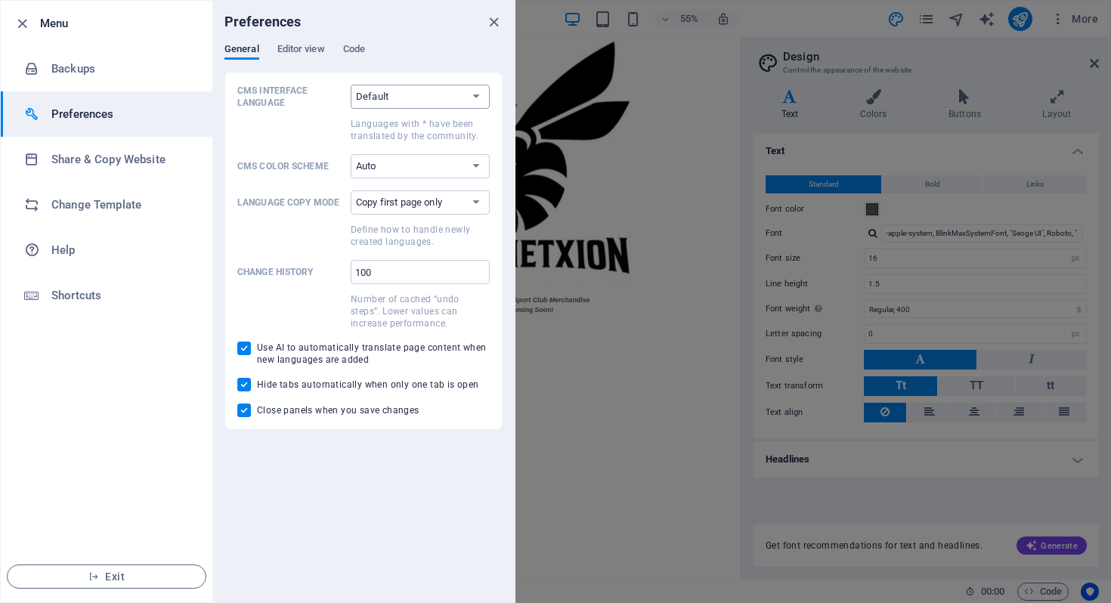
click at [478, 96] on select "Default Deutsch English Español Suomi* Français Magyar Italiano Nederlands Pols…" at bounding box center [420, 97] width 139 height 24
click at [351, 85] on select "Default Deutsch English Español Suomi* Français Magyar Italiano Nederlands Pols…" at bounding box center [420, 97] width 139 height 24
click at [488, 17] on icon "close" at bounding box center [493, 22] width 17 height 17
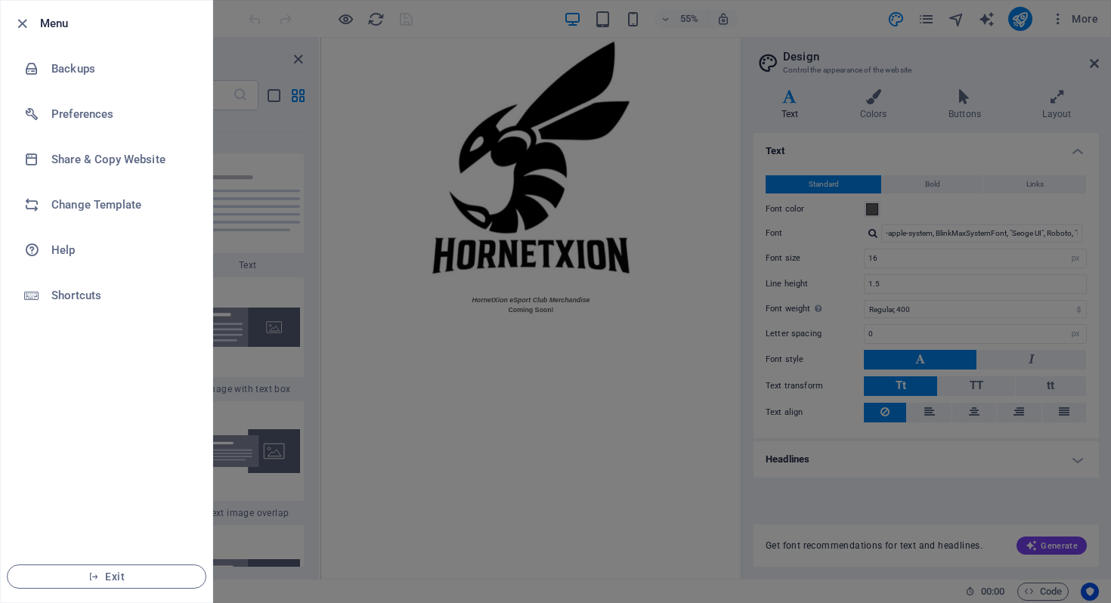
click at [521, 480] on div at bounding box center [555, 301] width 1111 height 603
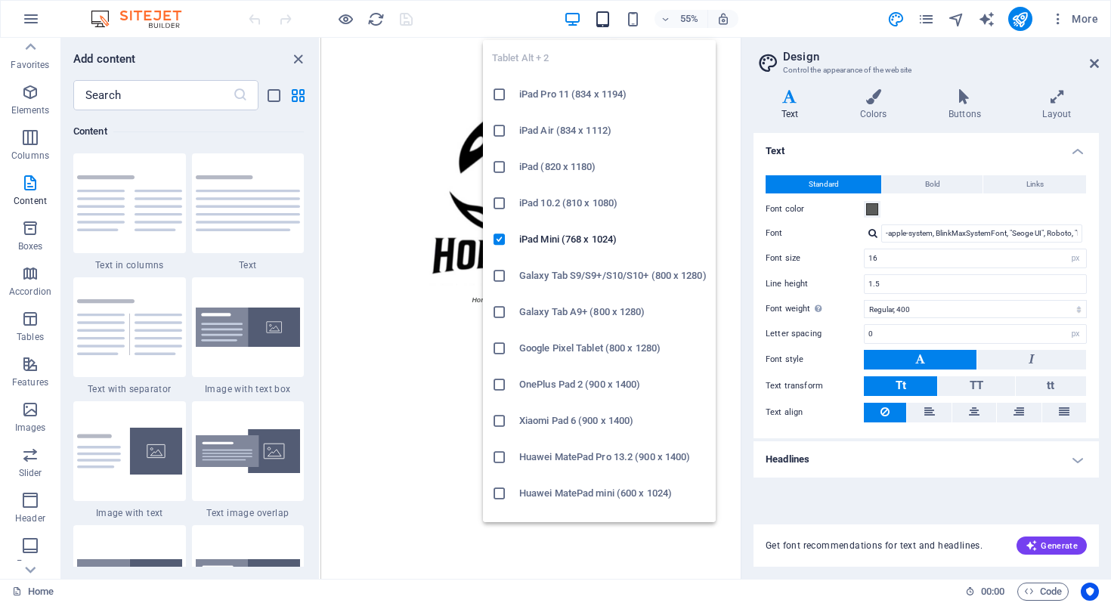
click at [601, 22] on icon "button" at bounding box center [602, 19] width 17 height 17
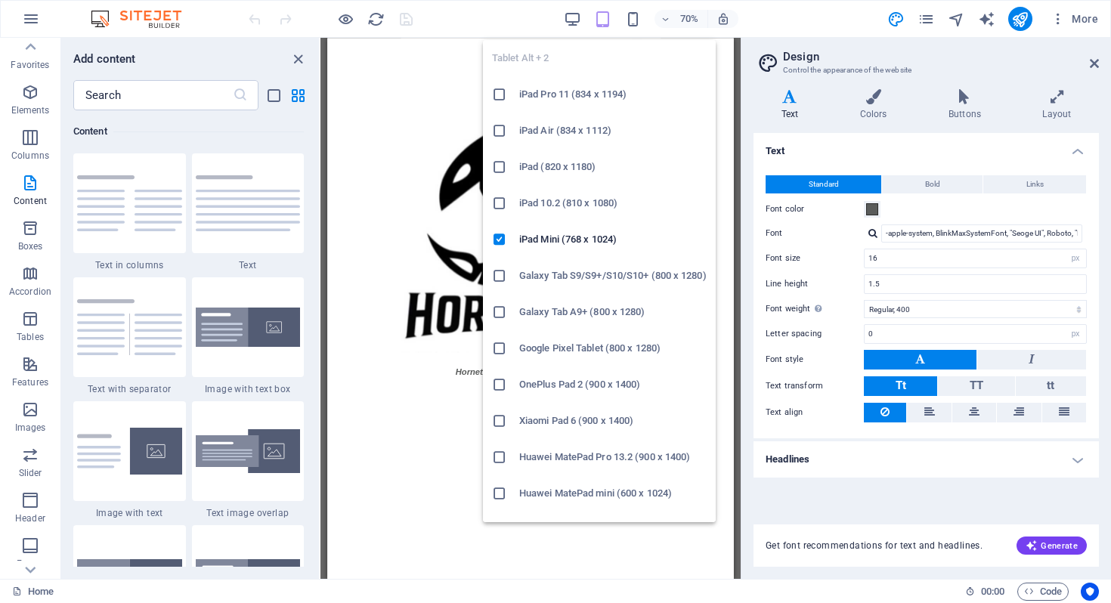
click at [574, 92] on h6 "iPad Pro 11 (834 x 1194)" at bounding box center [612, 94] width 187 height 18
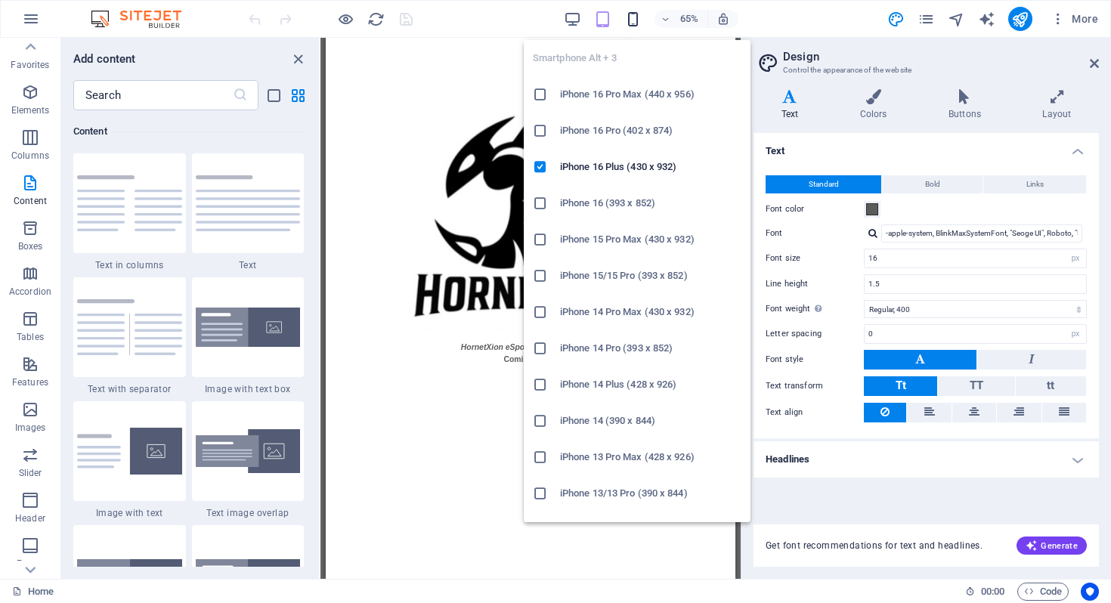
click at [628, 23] on icon "button" at bounding box center [632, 19] width 17 height 17
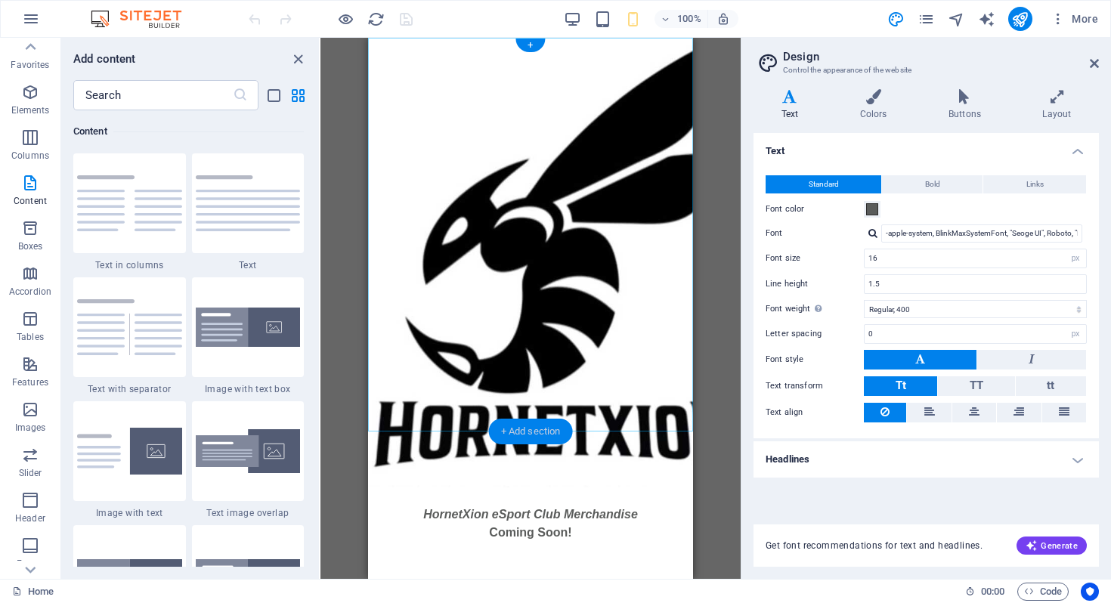
click at [521, 432] on div "+ Add section" at bounding box center [531, 432] width 84 height 26
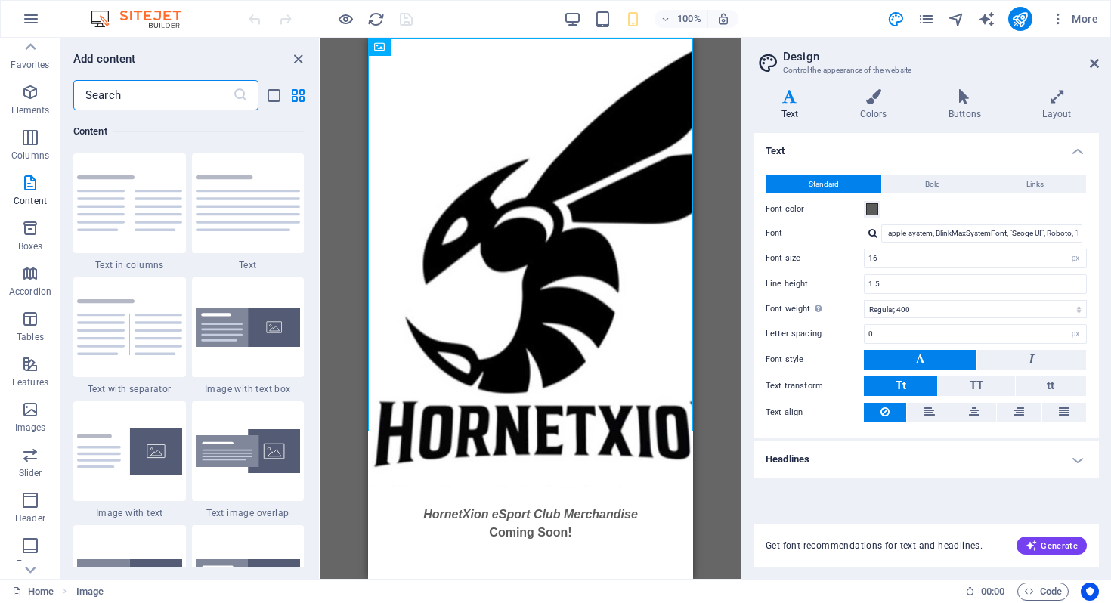
click at [155, 93] on input "text" at bounding box center [152, 95] width 159 height 30
drag, startPoint x: 155, startPoint y: 93, endPoint x: 96, endPoint y: 92, distance: 58.9
click at [96, 92] on input "text" at bounding box center [152, 95] width 159 height 30
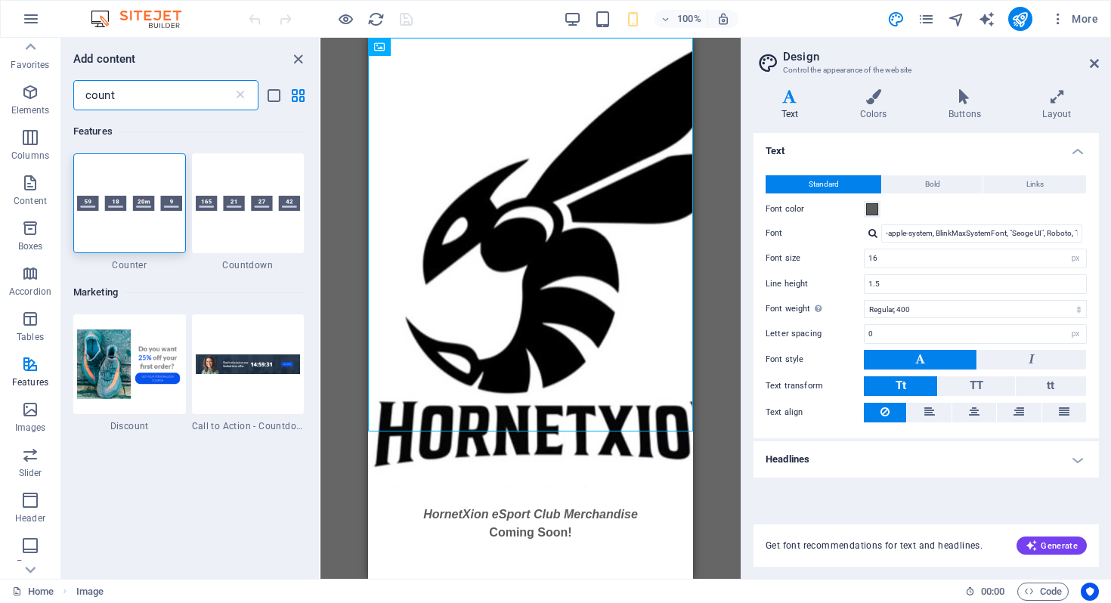
scroll to position [0, 0]
type input "count"
click at [256, 224] on div at bounding box center [248, 203] width 113 height 100
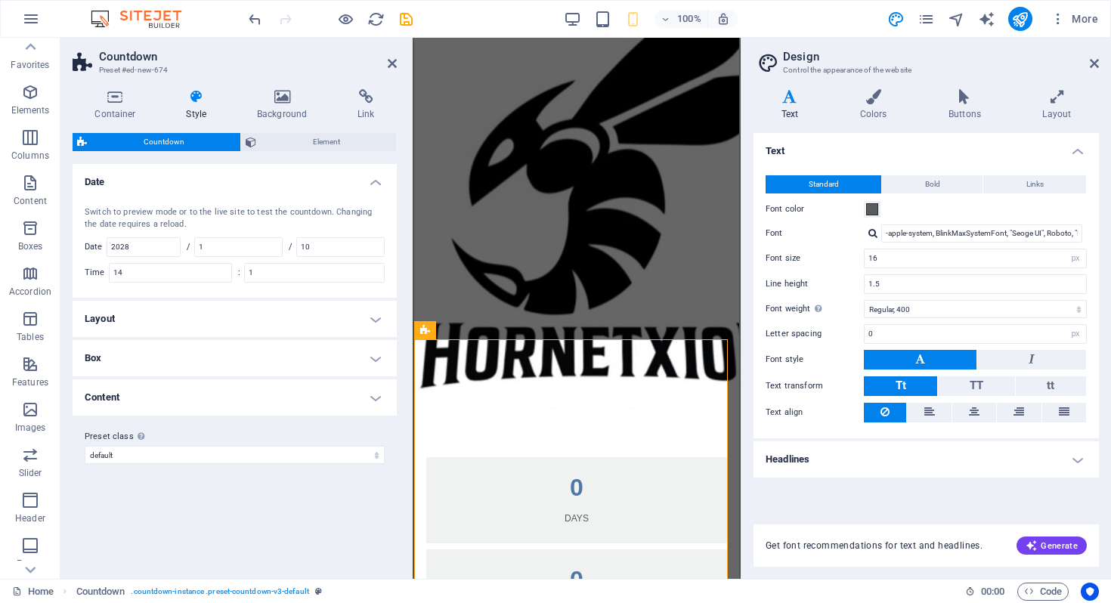
scroll to position [97, 0]
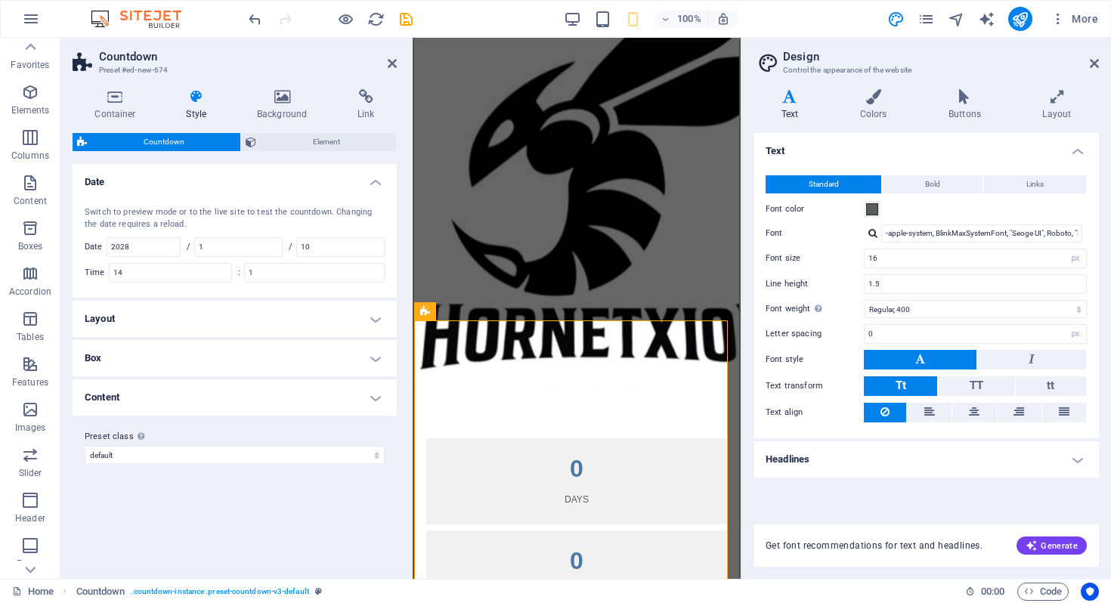
click at [380, 319] on h4 "Layout" at bounding box center [235, 319] width 324 height 36
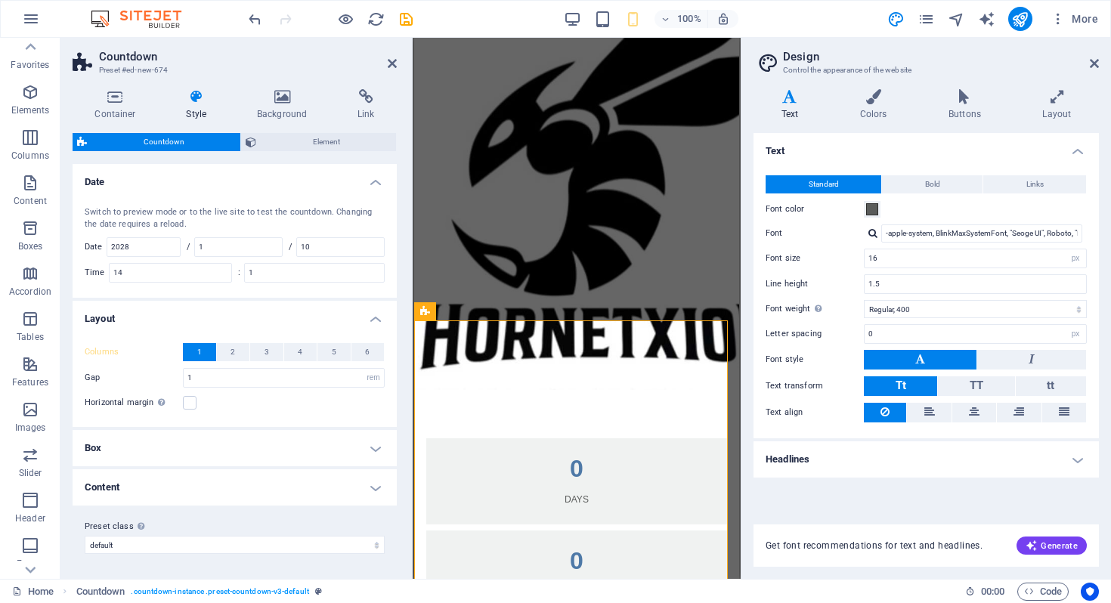
click at [378, 446] on h4 "Box" at bounding box center [235, 448] width 324 height 36
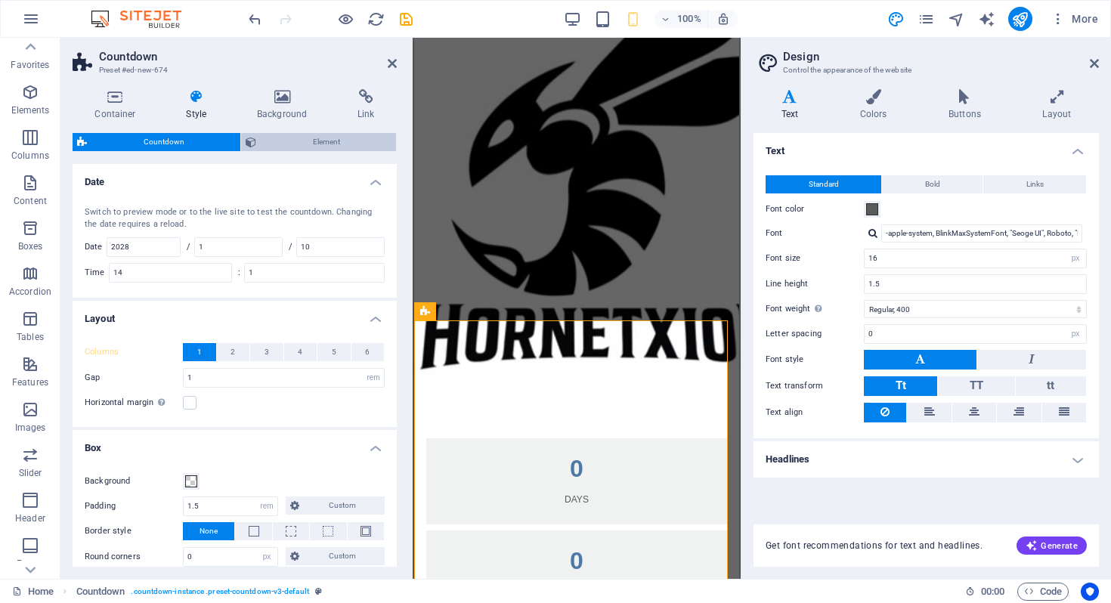
click at [328, 133] on span "Element" at bounding box center [326, 142] width 131 height 18
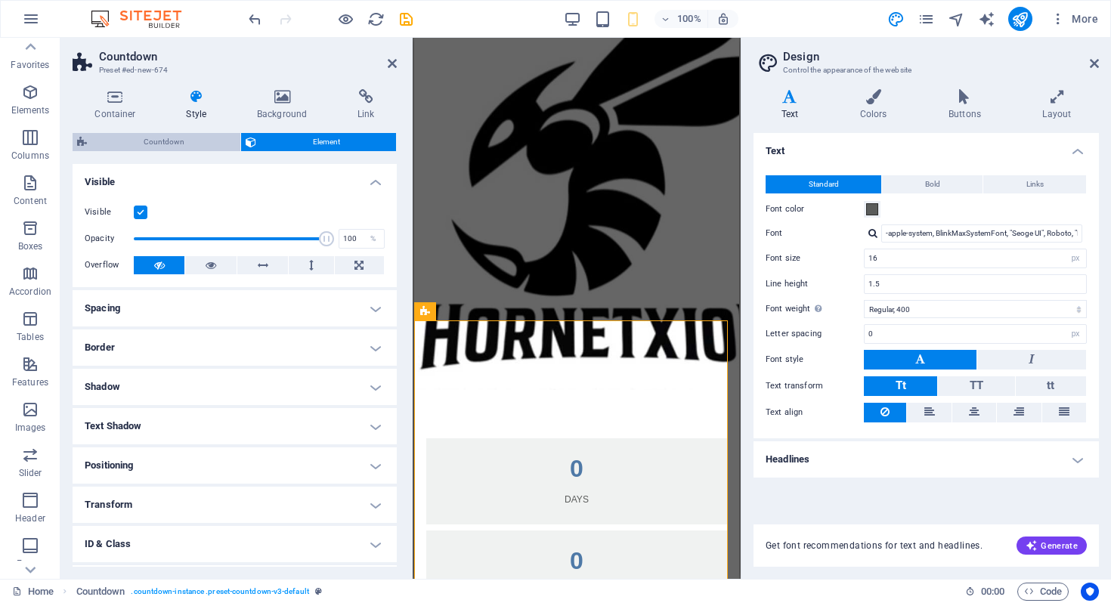
click at [166, 140] on span "Countdown" at bounding box center [163, 142] width 144 height 18
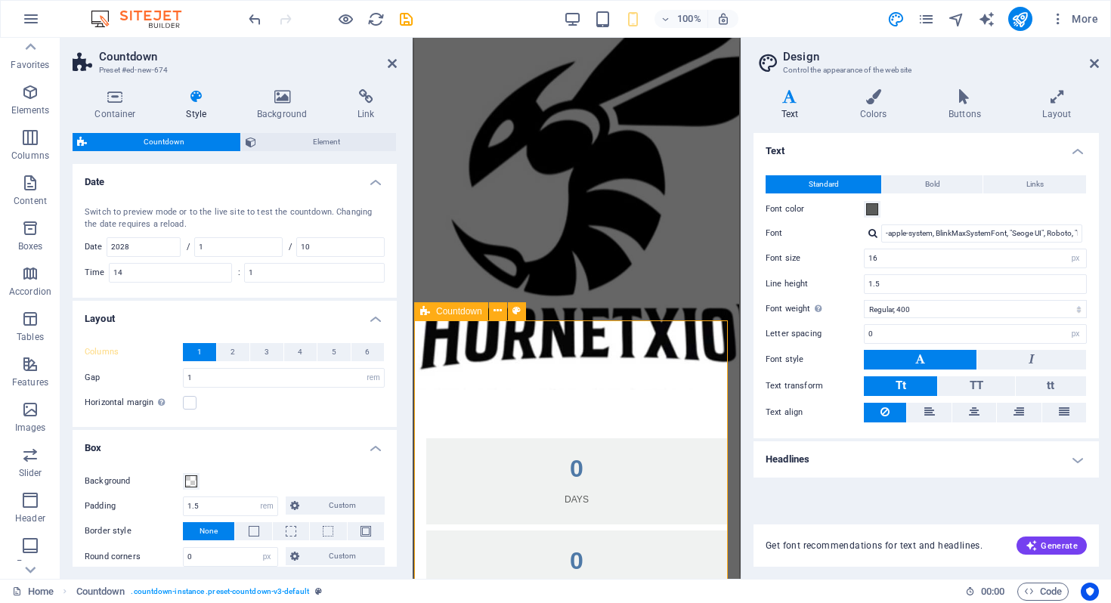
scroll to position [390, 0]
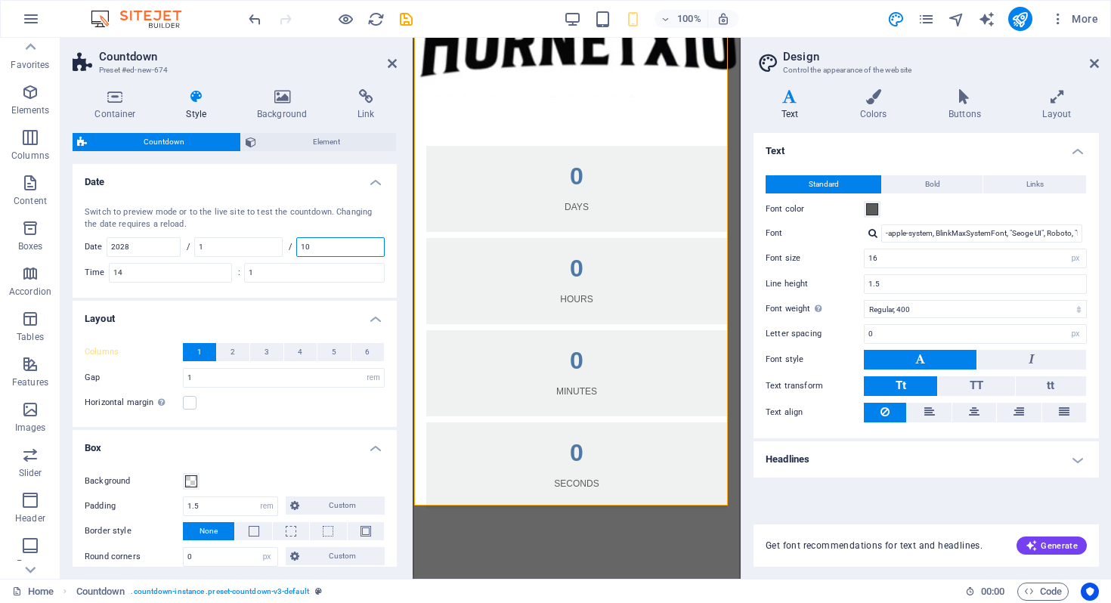
click at [344, 243] on input "10" at bounding box center [340, 247] width 87 height 18
type input "1"
type input "01"
click at [162, 246] on input "2028" at bounding box center [143, 247] width 73 height 18
type input "2026"
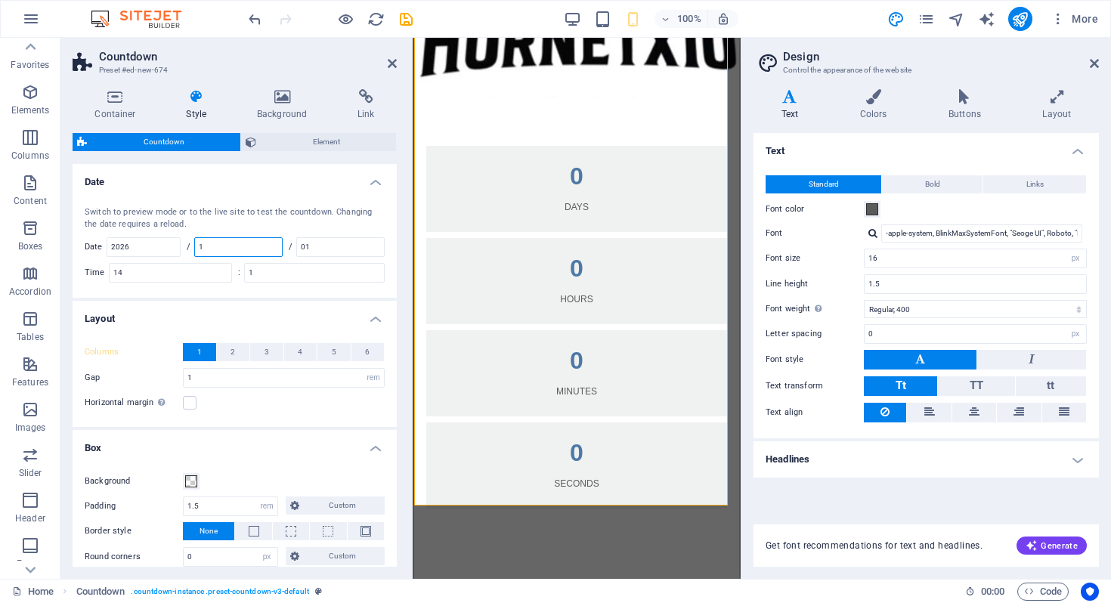
click at [221, 245] on input "1" at bounding box center [238, 247] width 87 height 18
click at [314, 246] on input "01" at bounding box center [340, 247] width 87 height 18
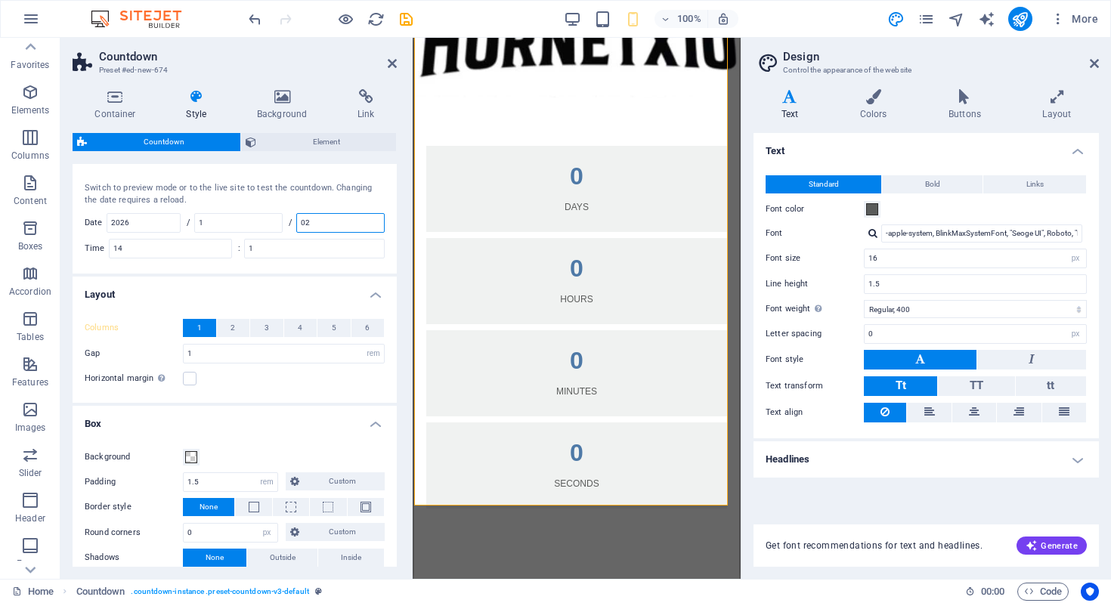
scroll to position [36, 0]
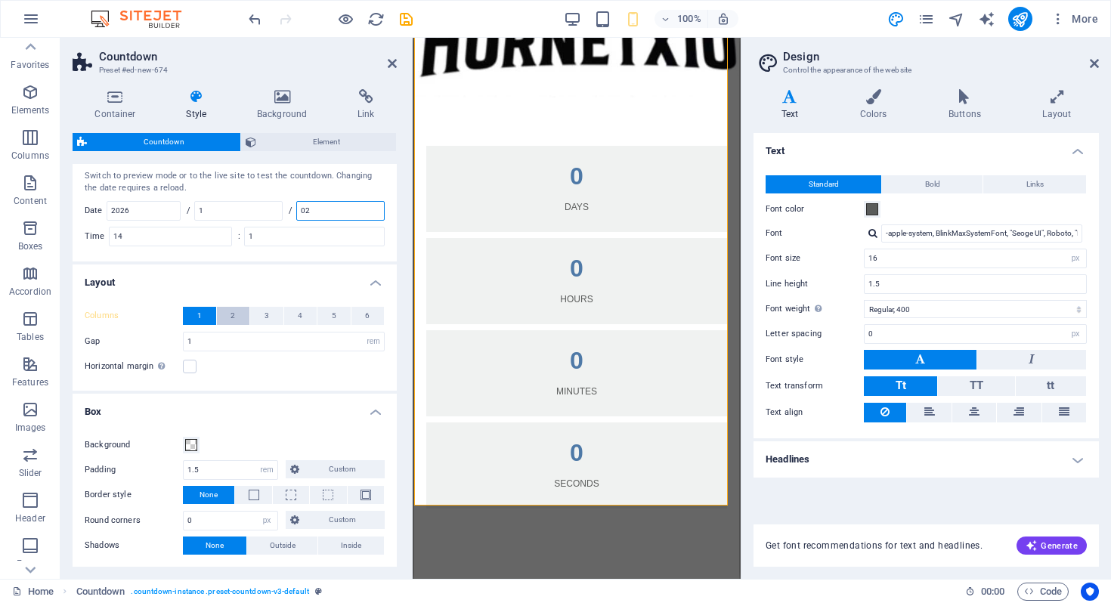
type input "02"
click at [233, 317] on span "2" at bounding box center [232, 316] width 5 height 18
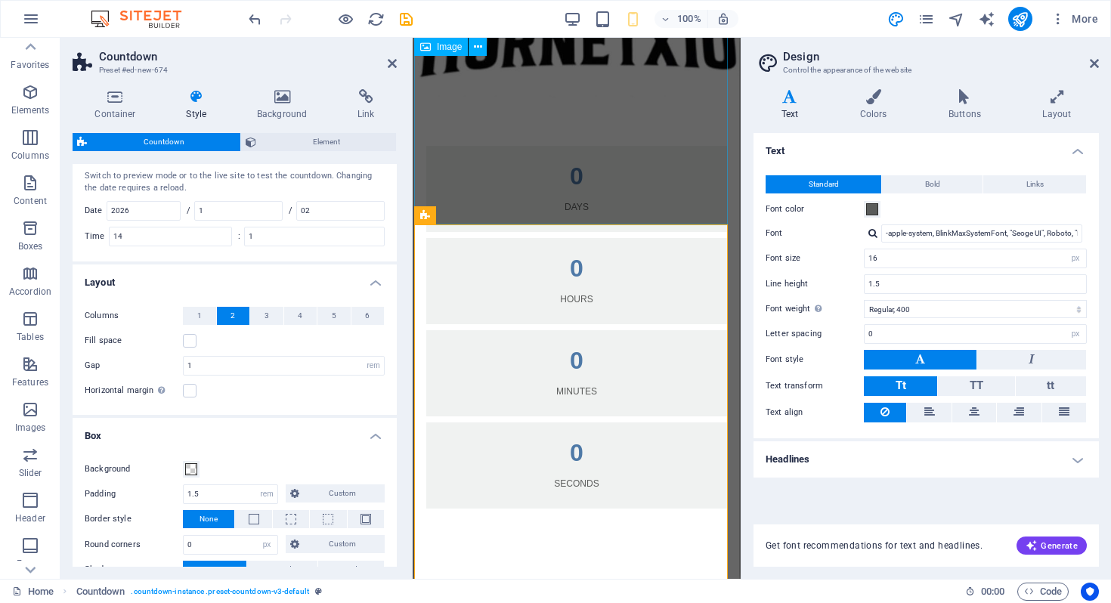
scroll to position [193, 0]
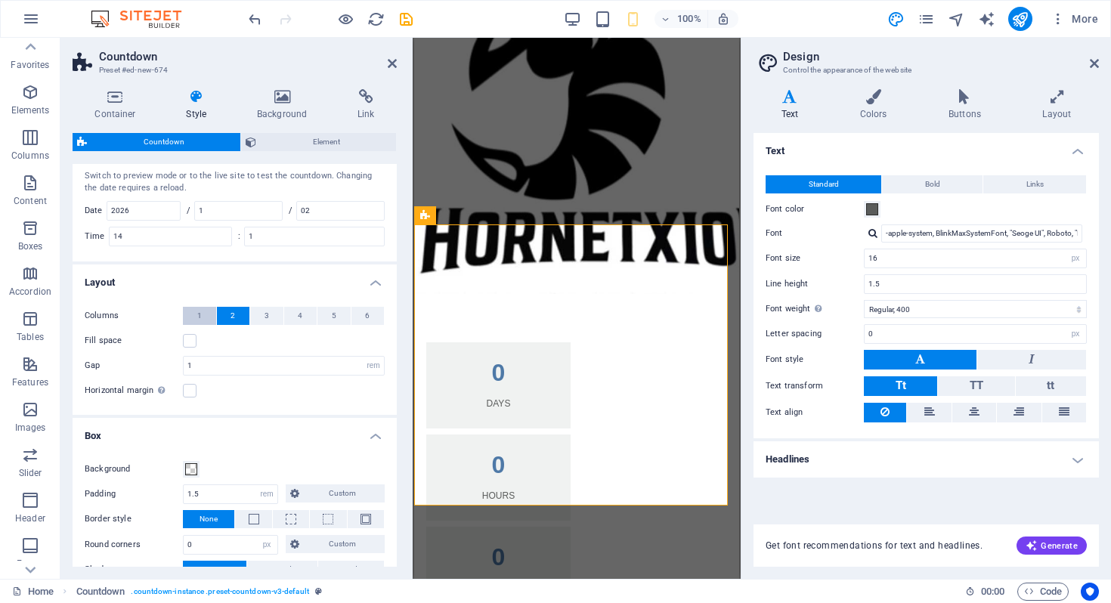
click at [197, 317] on span "1" at bounding box center [199, 316] width 5 height 18
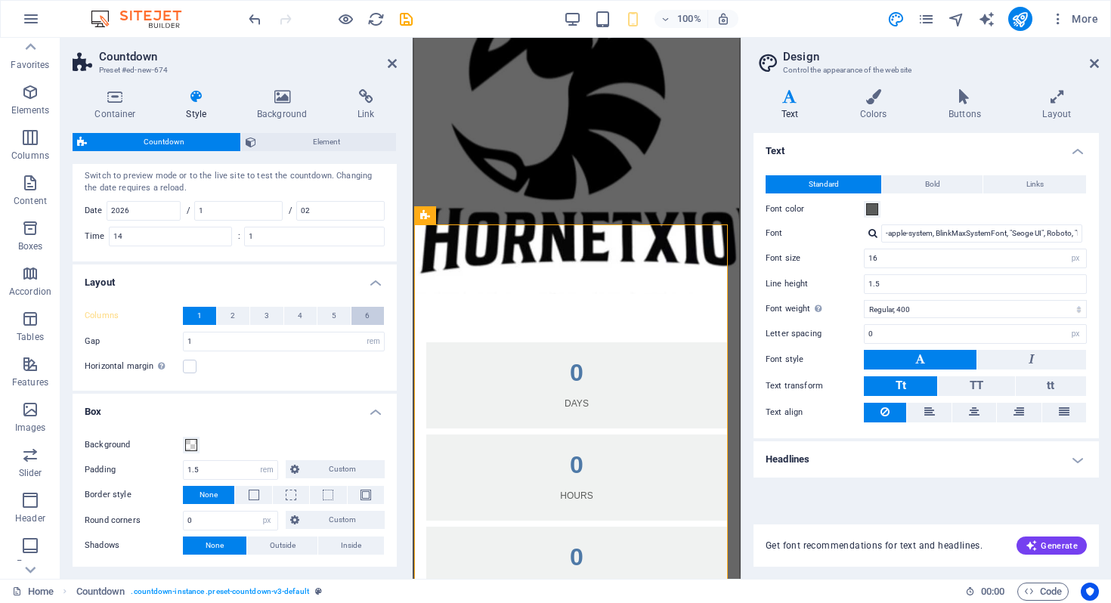
click at [371, 315] on button "6" at bounding box center [367, 316] width 33 height 18
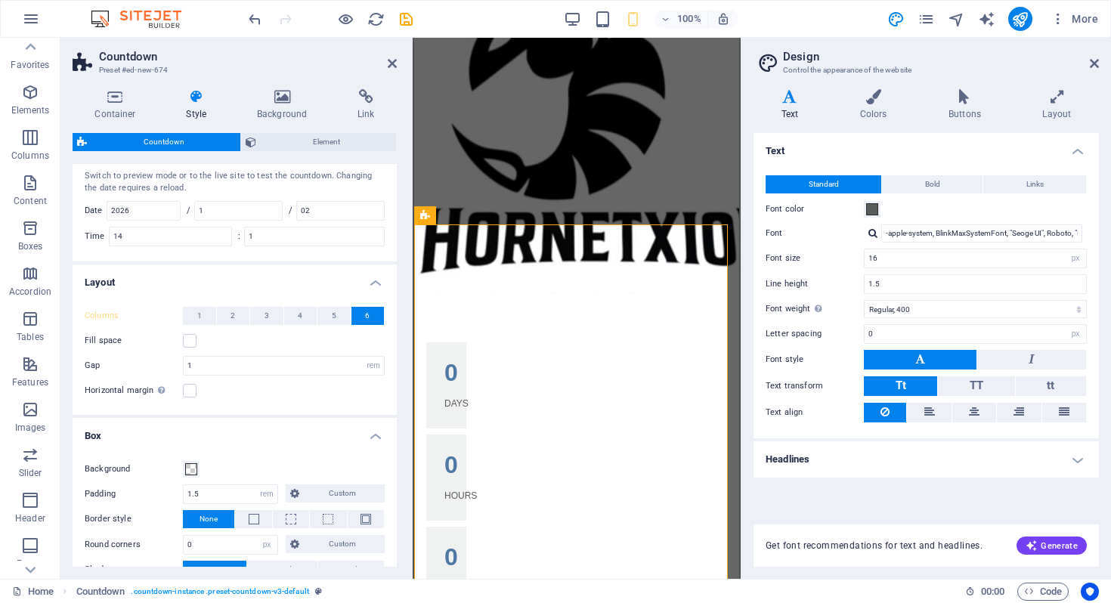
scroll to position [95, 0]
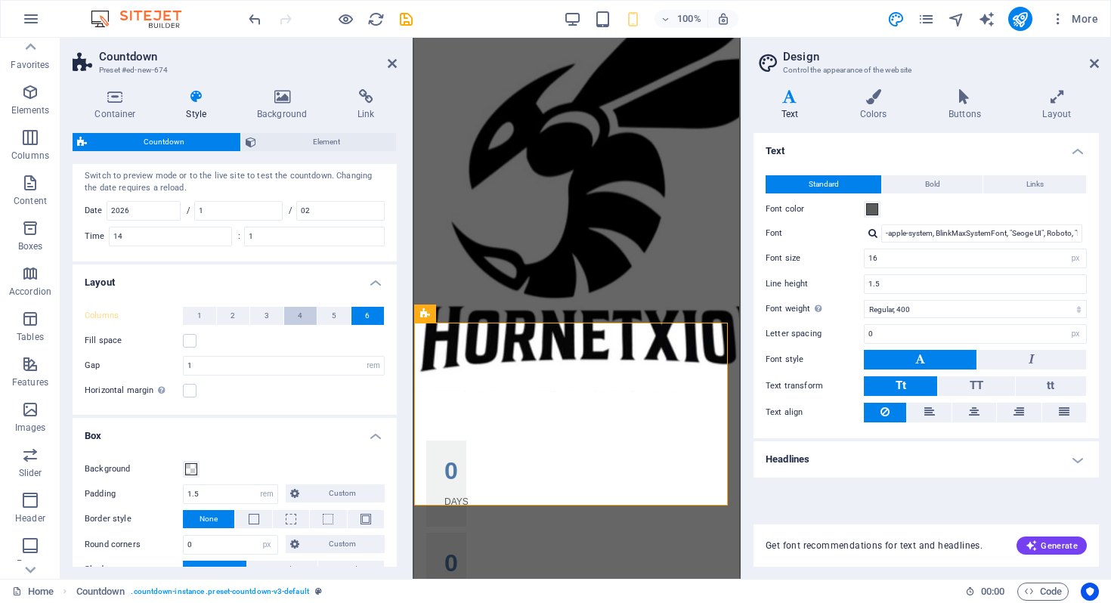
click at [291, 315] on button "4" at bounding box center [300, 316] width 33 height 18
click at [190, 342] on label at bounding box center [190, 341] width 14 height 14
click at [0, 0] on input "Fill space" at bounding box center [0, 0] width 0 height 0
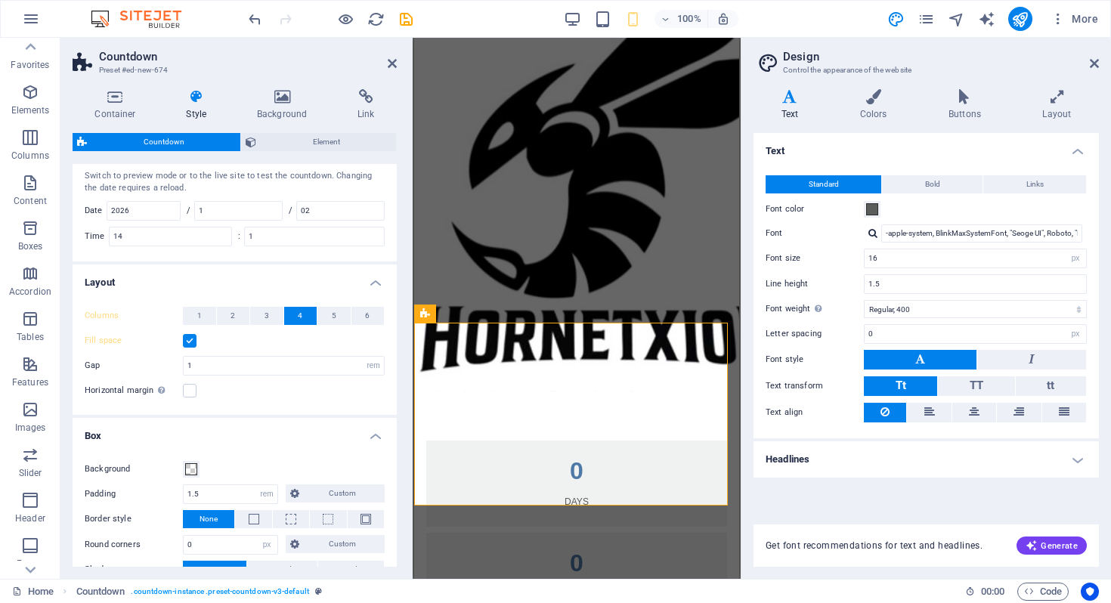
scroll to position [193, 0]
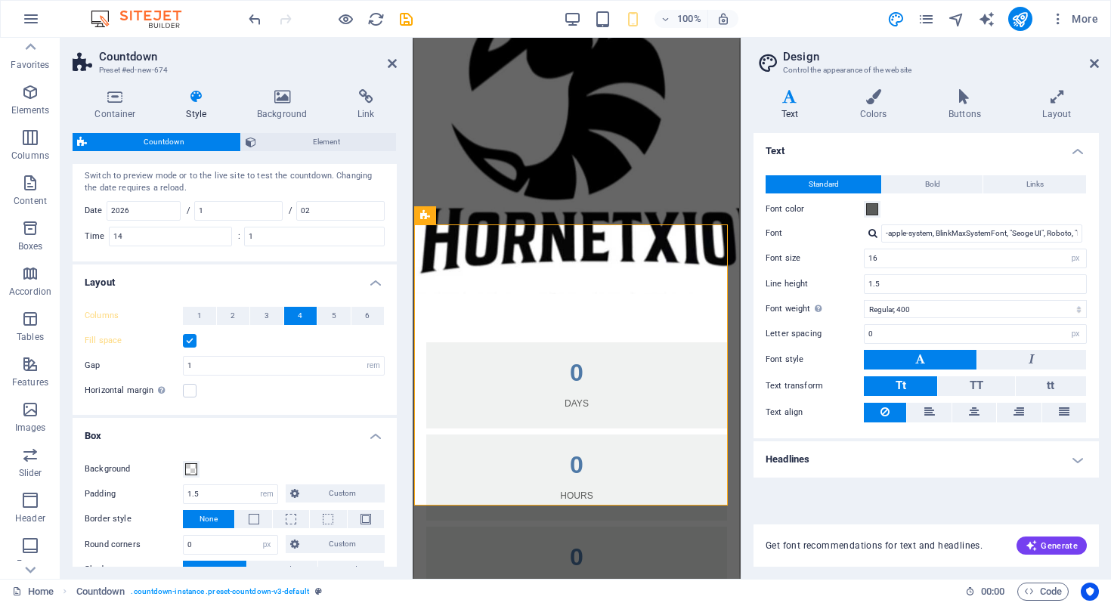
click at [190, 342] on label at bounding box center [190, 341] width 14 height 14
click at [0, 0] on input "Fill space" at bounding box center [0, 0] width 0 height 0
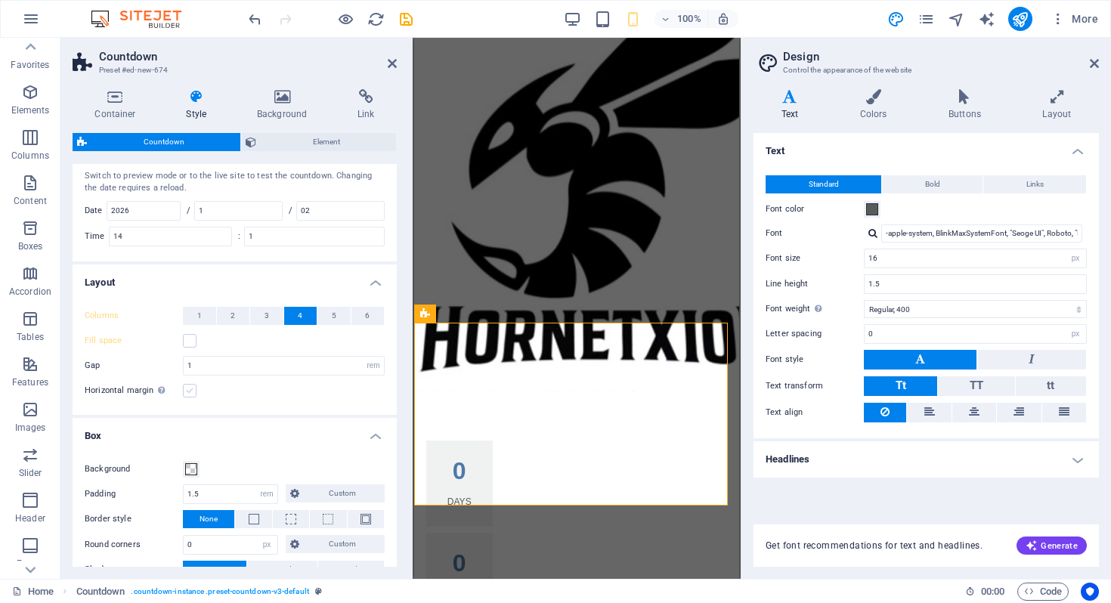
click at [191, 390] on label at bounding box center [190, 391] width 14 height 14
click at [0, 0] on input "Horizontal margin Only if the containers "Content width" is not set to "Default"" at bounding box center [0, 0] width 0 height 0
click at [191, 390] on label at bounding box center [190, 391] width 14 height 14
click at [0, 0] on input "Horizontal margin Only if the containers "Content width" is not set to "Default"" at bounding box center [0, 0] width 0 height 0
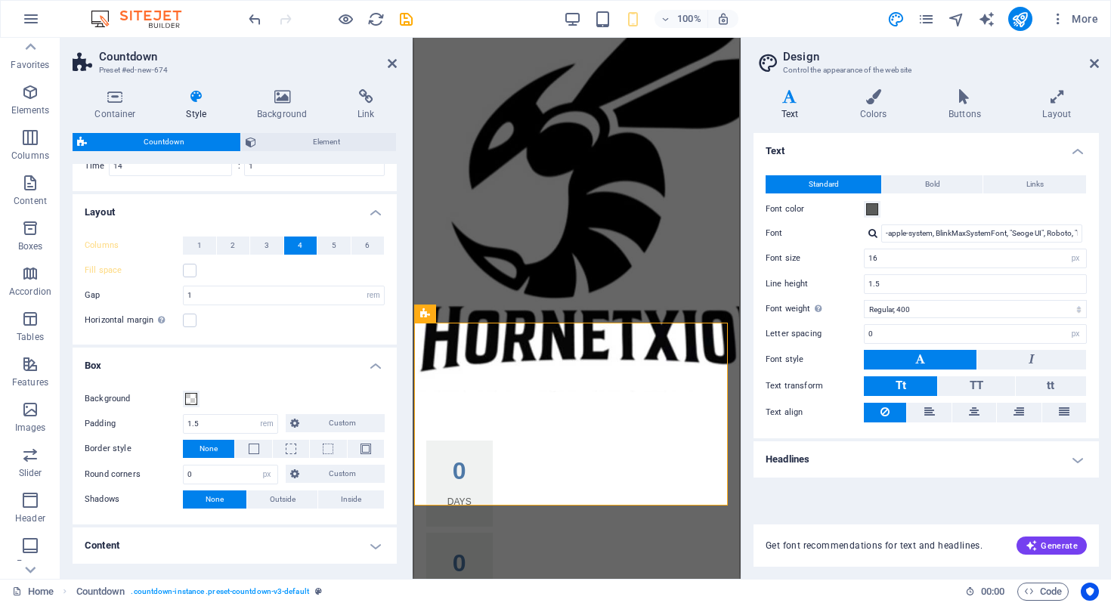
scroll to position [111, 0]
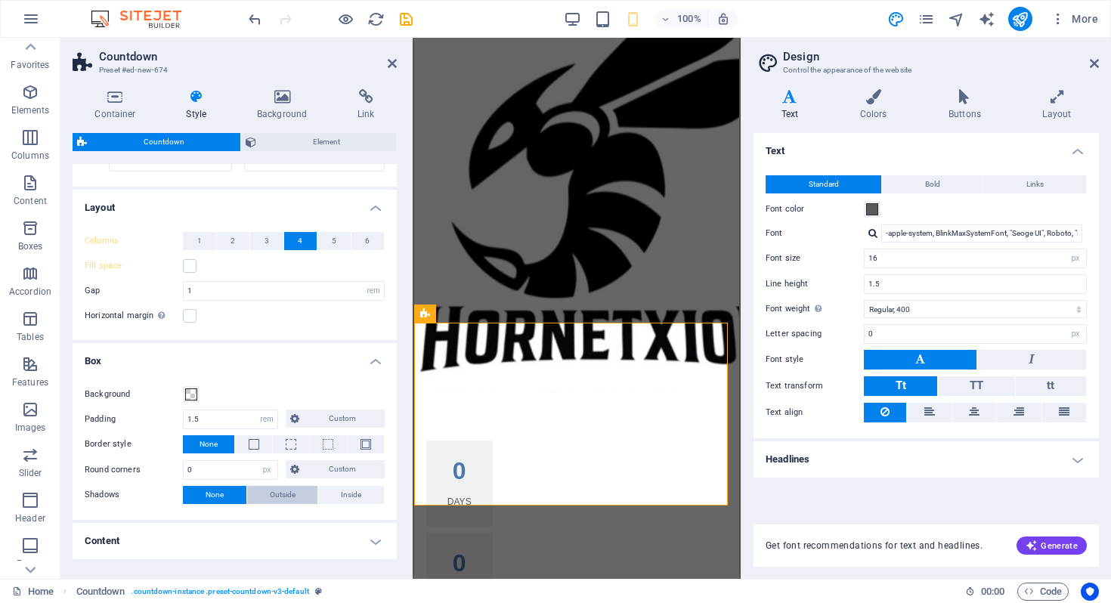
click at [293, 497] on button "Outside" at bounding box center [282, 495] width 71 height 18
type input "2"
click at [226, 493] on button "None" at bounding box center [214, 495] width 63 height 18
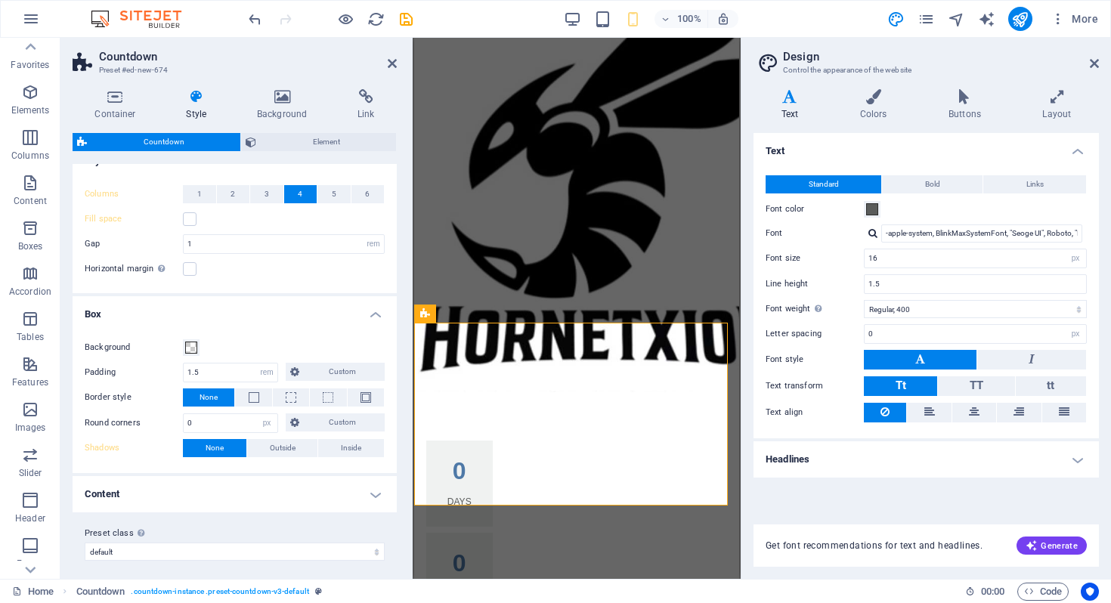
scroll to position [163, 0]
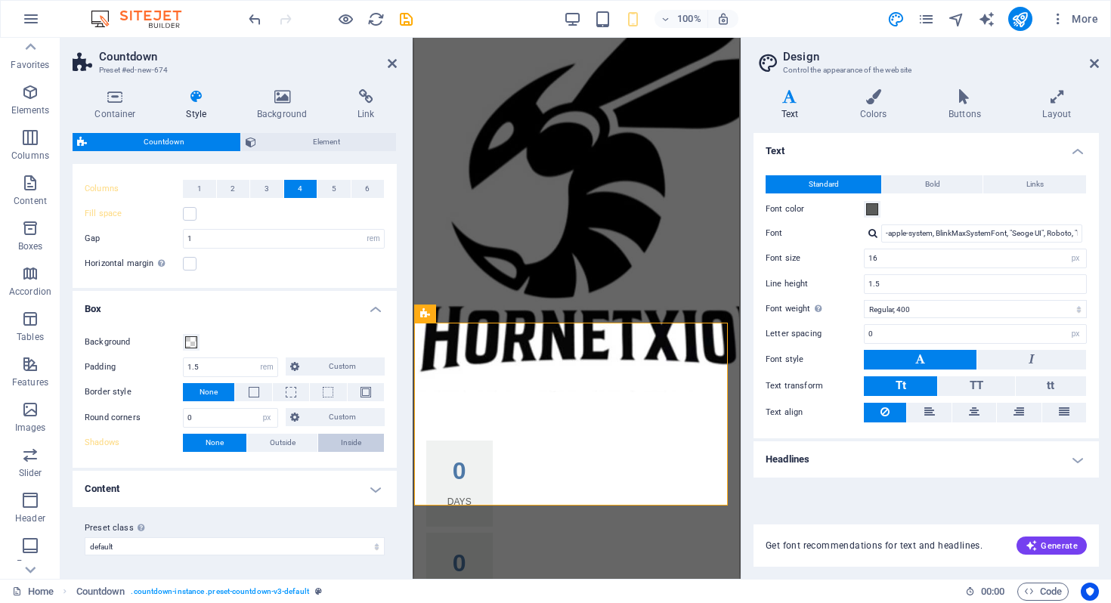
click at [336, 443] on button "Inside" at bounding box center [351, 443] width 66 height 18
type input "2"
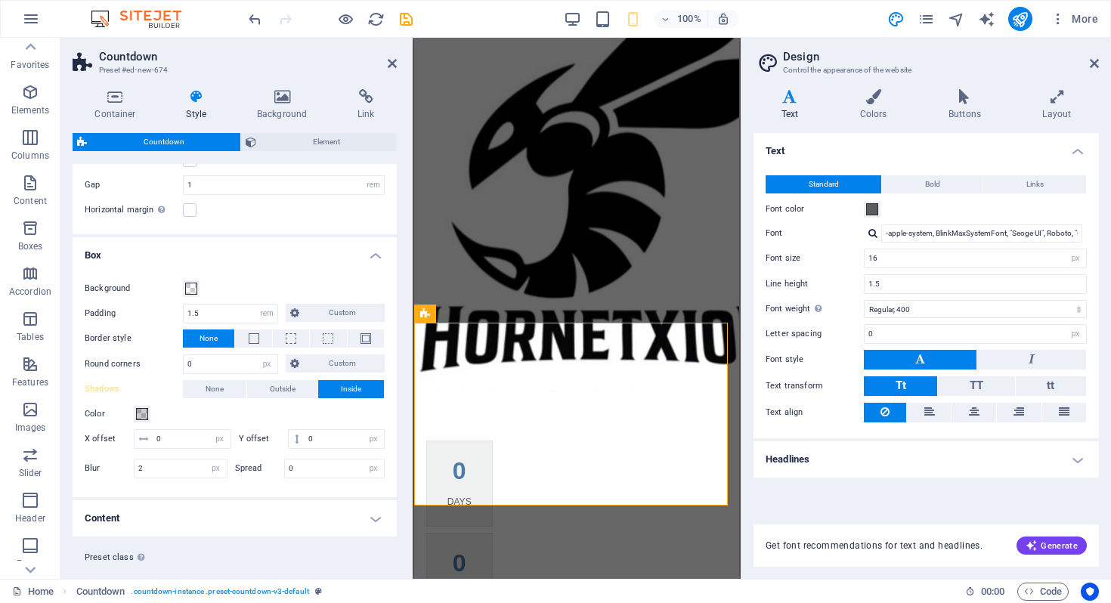
scroll to position [246, 0]
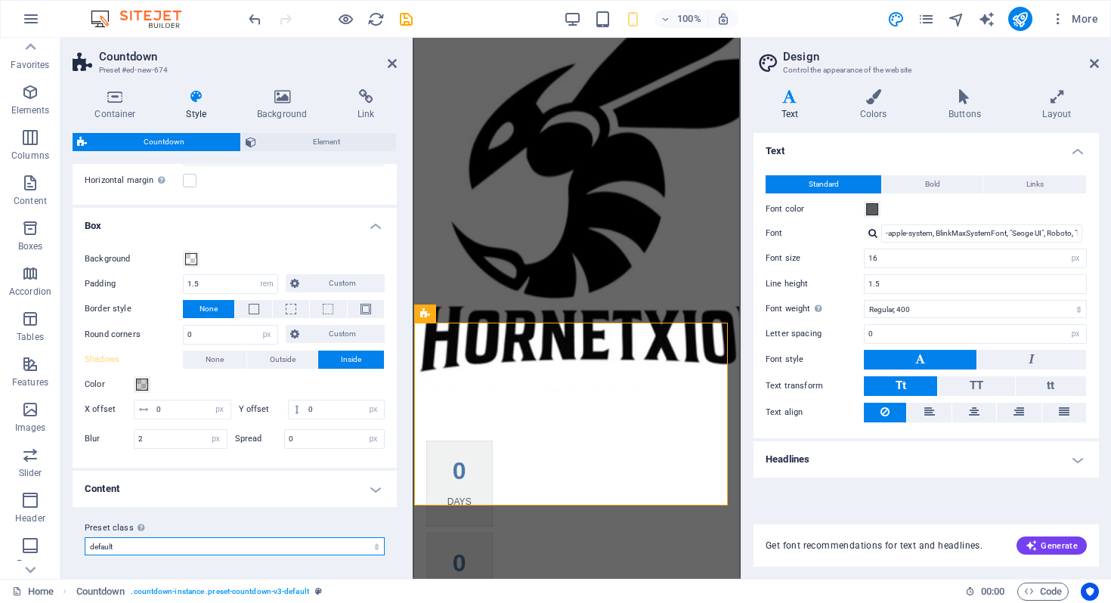
click at [189, 540] on select "default Add preset class" at bounding box center [235, 546] width 300 height 18
click at [379, 490] on h4 "Content" at bounding box center [235, 489] width 324 height 36
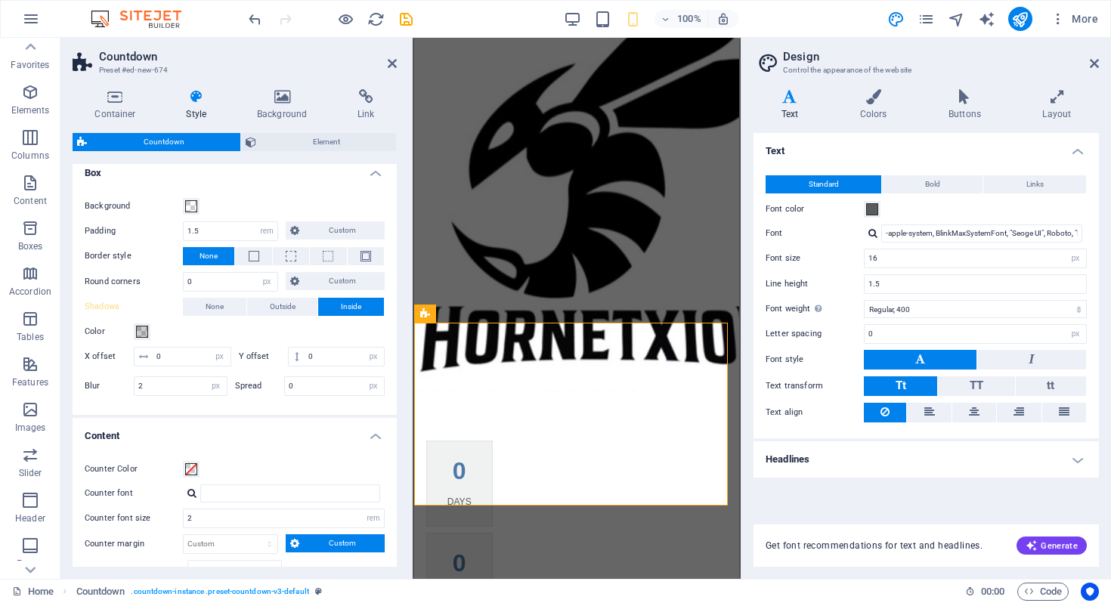
scroll to position [298, 0]
click at [255, 258] on span at bounding box center [254, 257] width 11 height 11
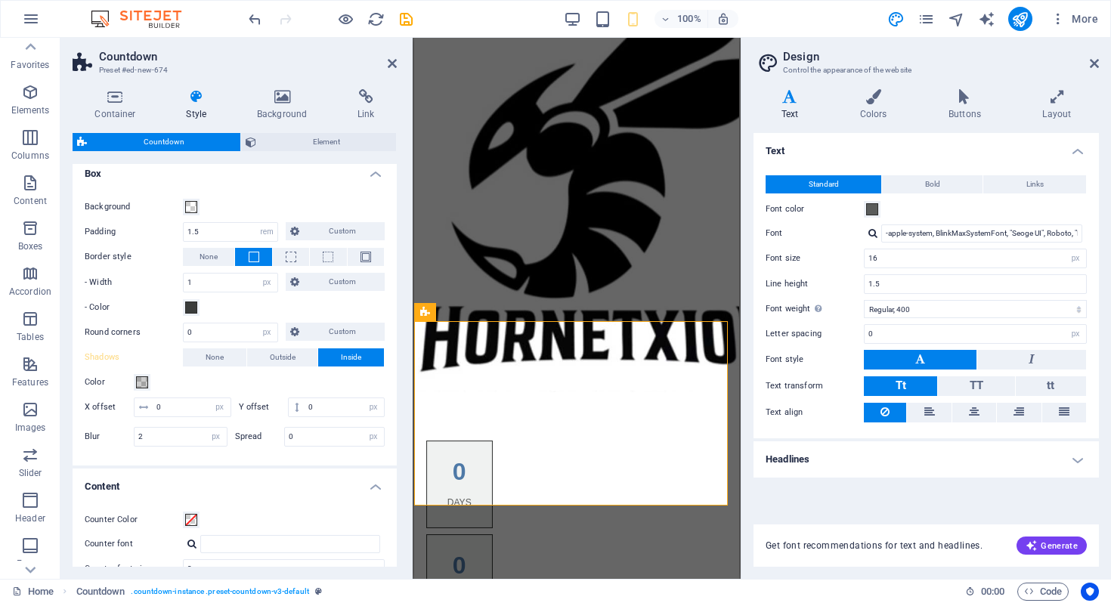
scroll to position [97, 0]
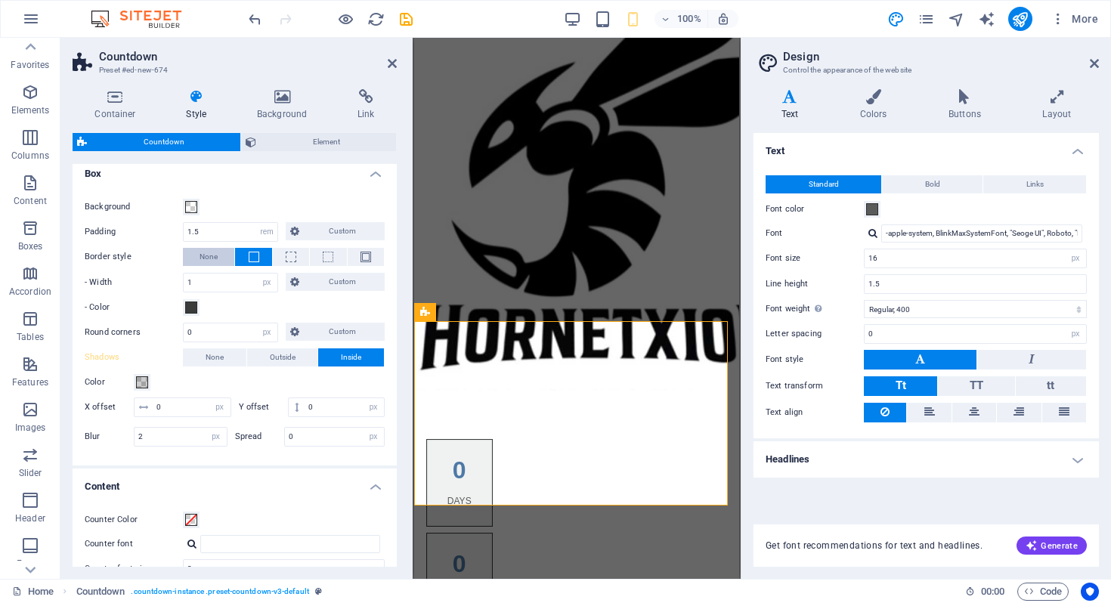
click at [218, 257] on button "None" at bounding box center [208, 257] width 51 height 18
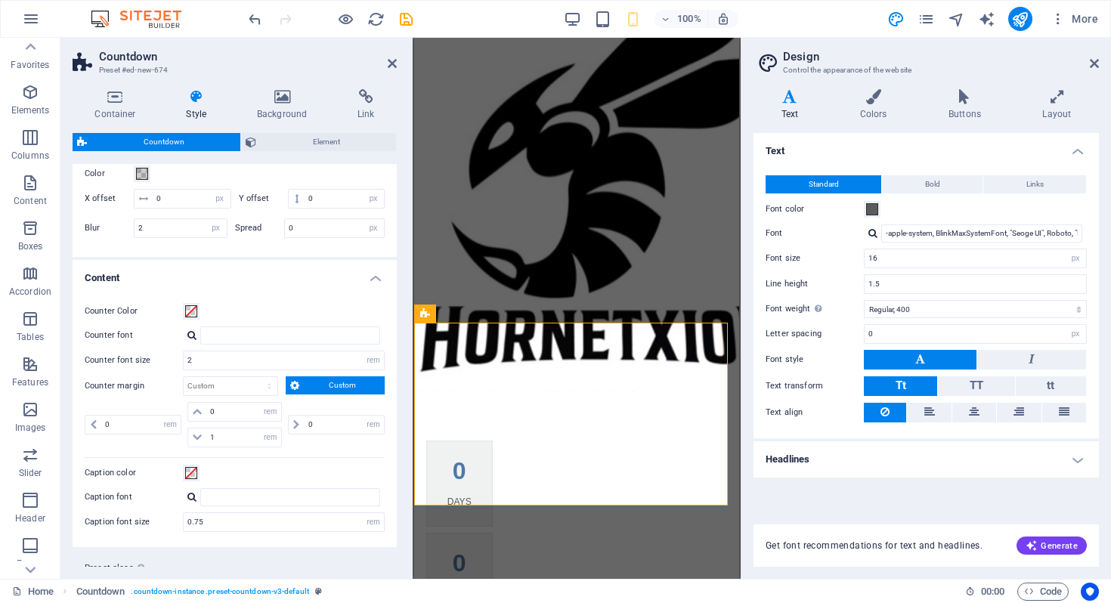
scroll to position [497, 0]
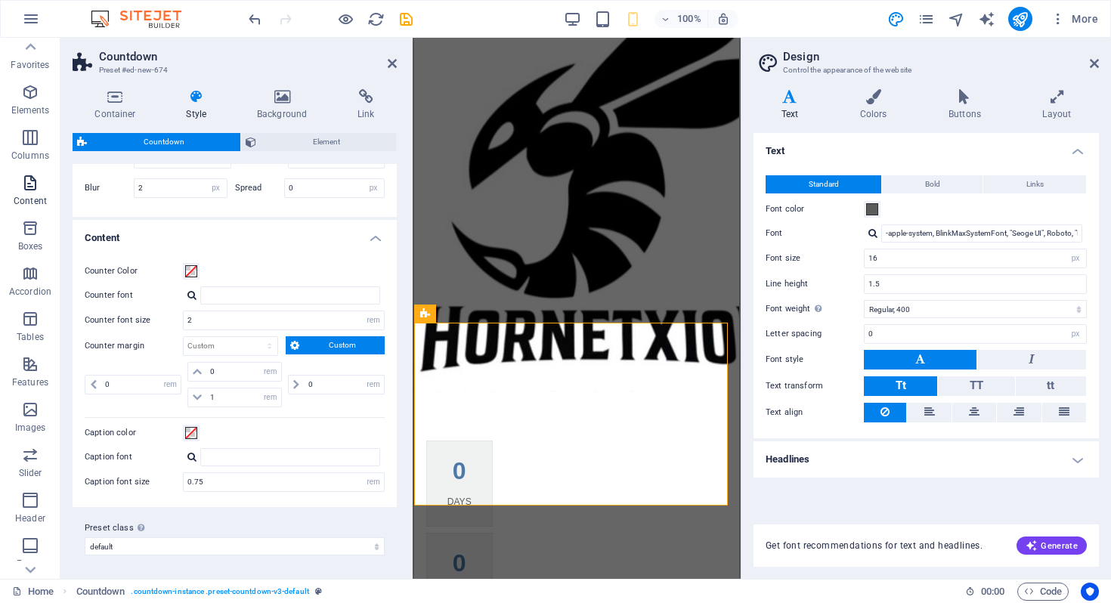
click at [33, 183] on icon "button" at bounding box center [30, 183] width 18 height 18
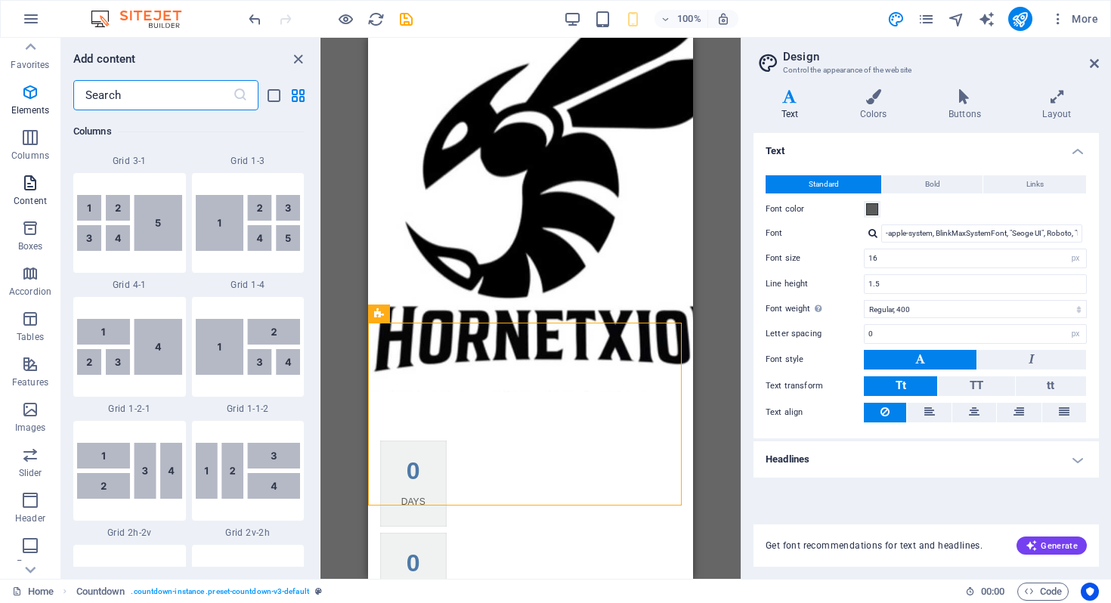
scroll to position [2644, 0]
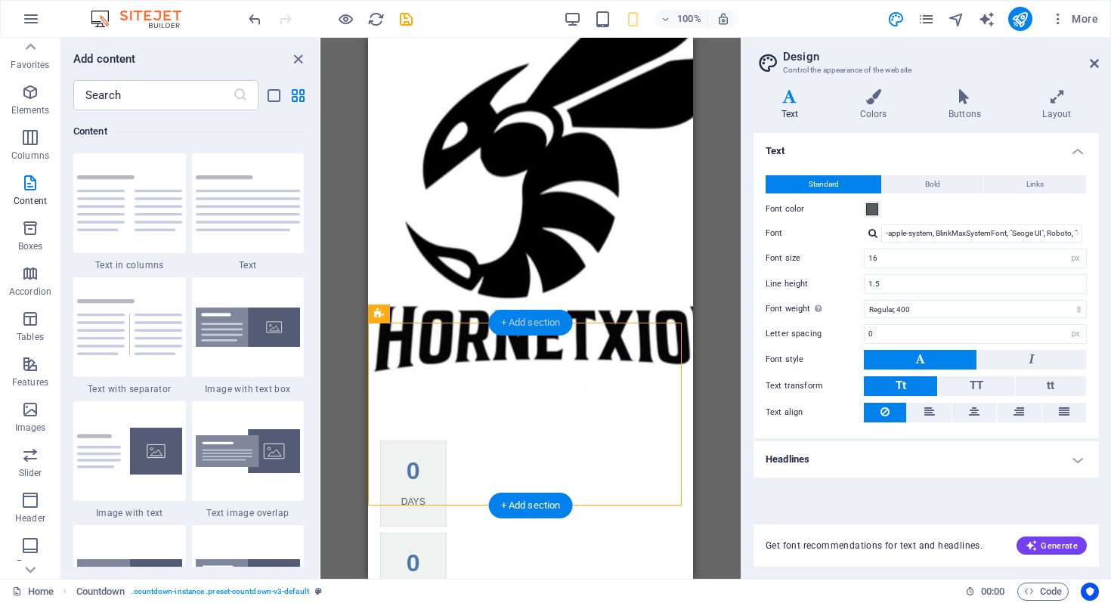
click at [517, 322] on div "+ Add section" at bounding box center [531, 323] width 84 height 26
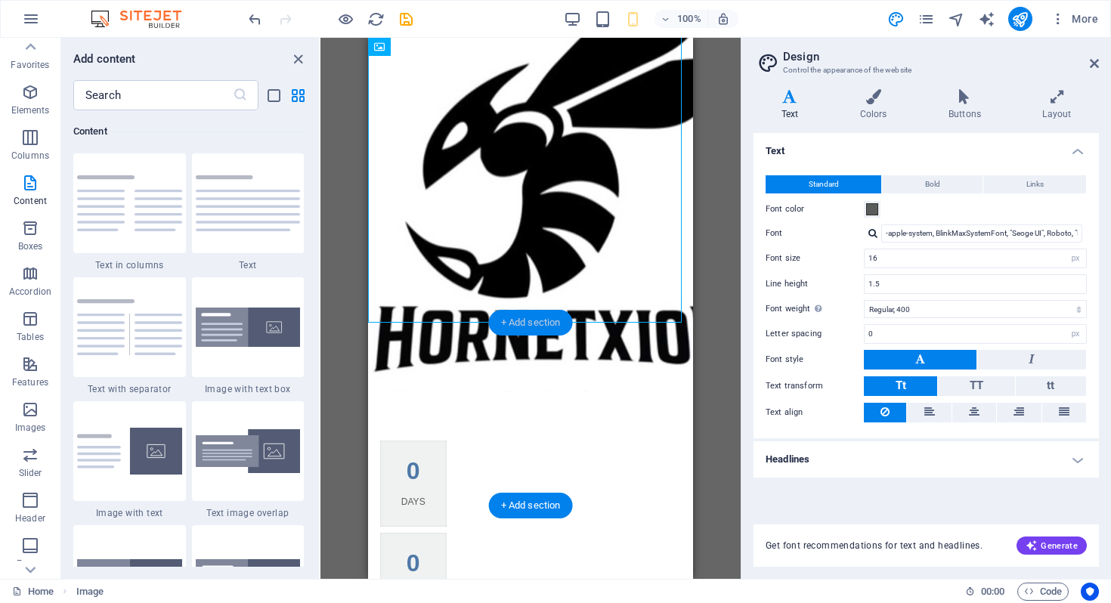
click at [527, 321] on div "+ Add section" at bounding box center [531, 323] width 84 height 26
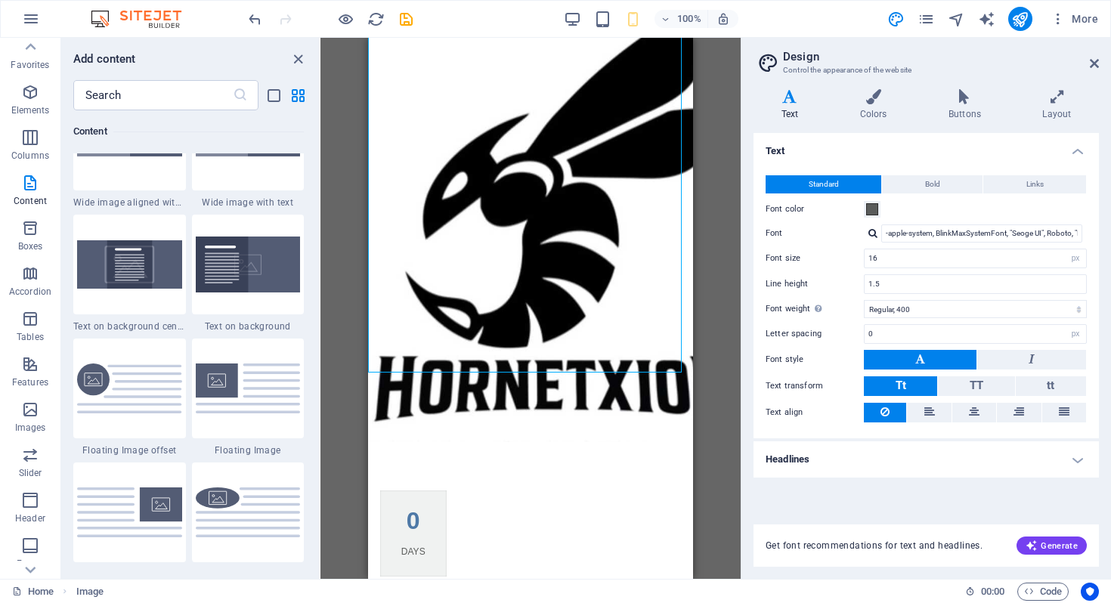
scroll to position [95, 0]
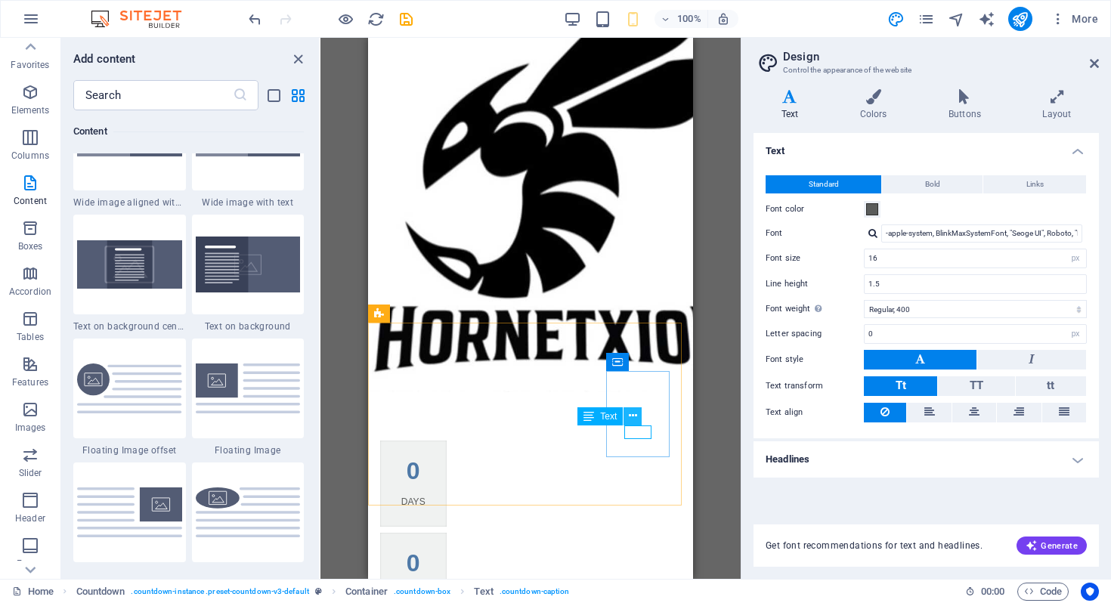
click at [633, 421] on icon at bounding box center [633, 416] width 8 height 16
click at [707, 500] on div "Drag here to replace the existing content. Press “Ctrl” if you want to create a…" at bounding box center [530, 308] width 420 height 541
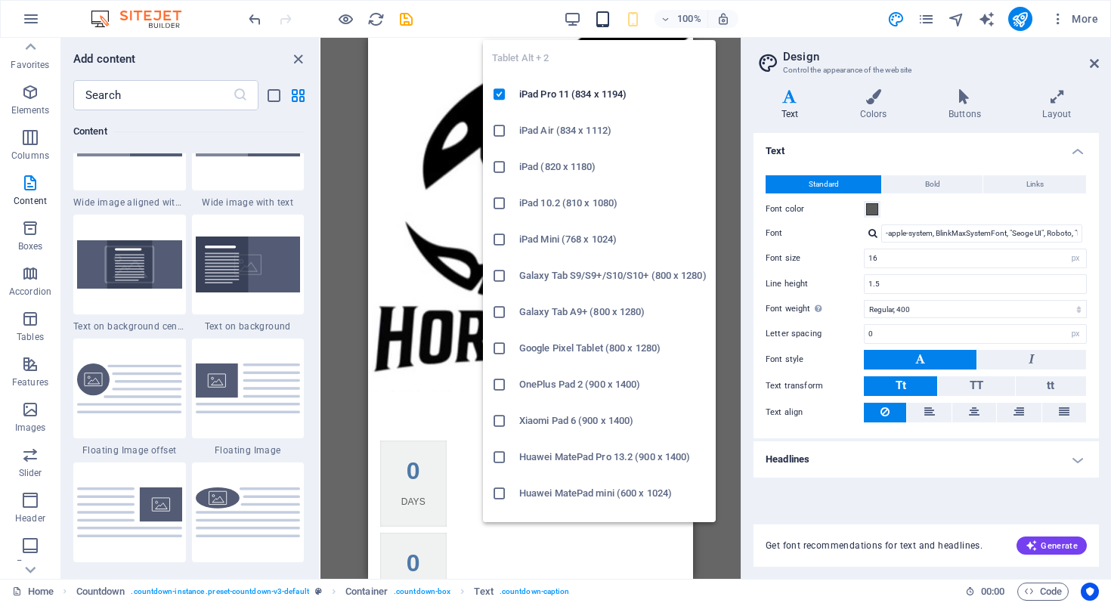
click at [608, 11] on icon "button" at bounding box center [602, 19] width 17 height 17
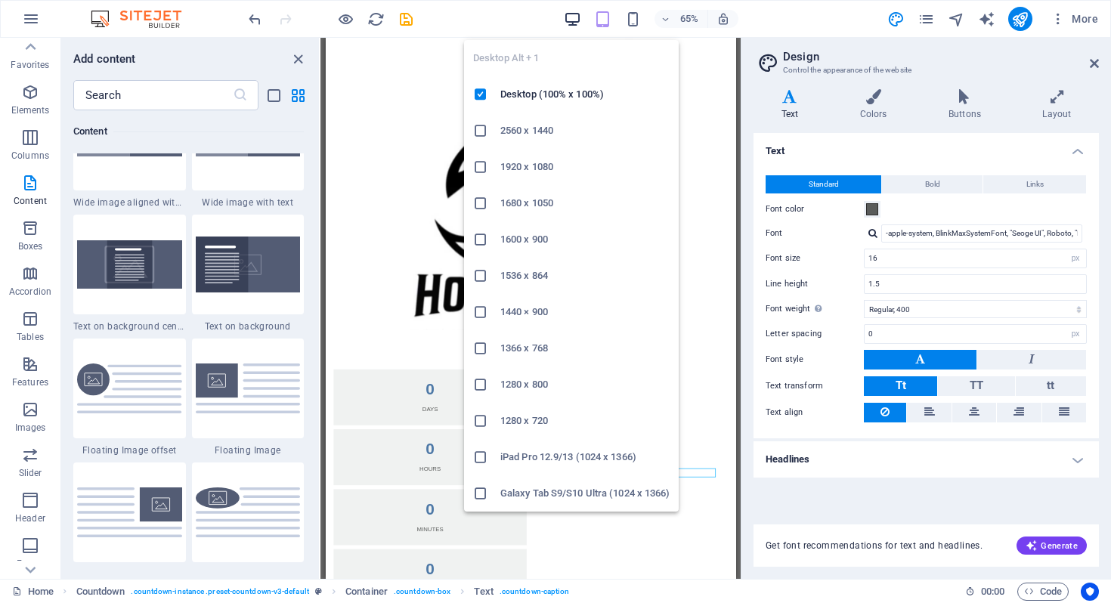
click at [577, 15] on icon "button" at bounding box center [572, 19] width 17 height 17
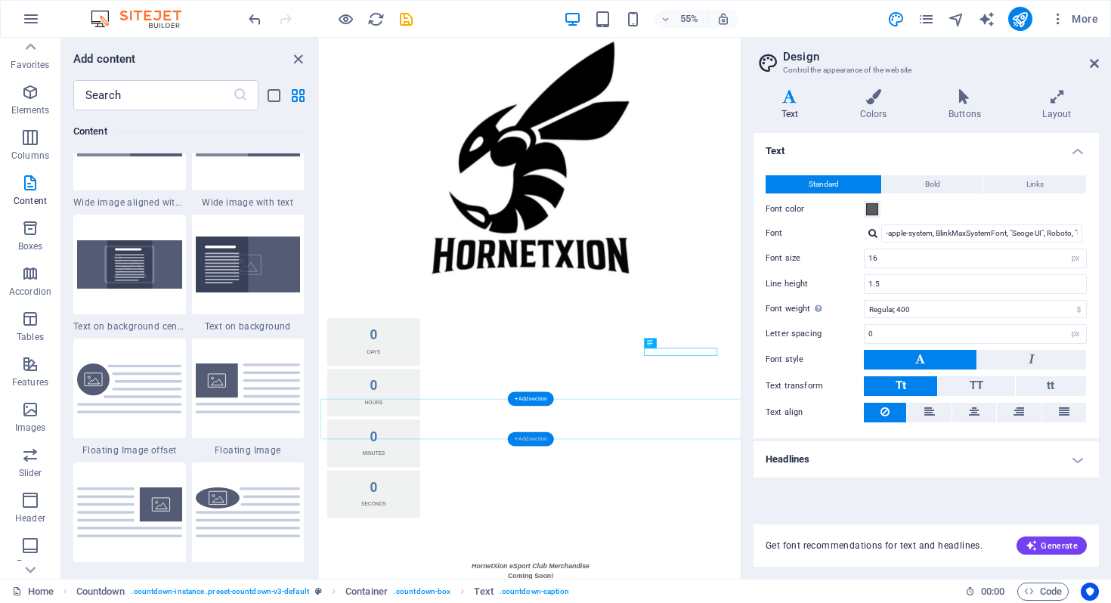
click at [542, 438] on div "+ Add section" at bounding box center [531, 439] width 46 height 14
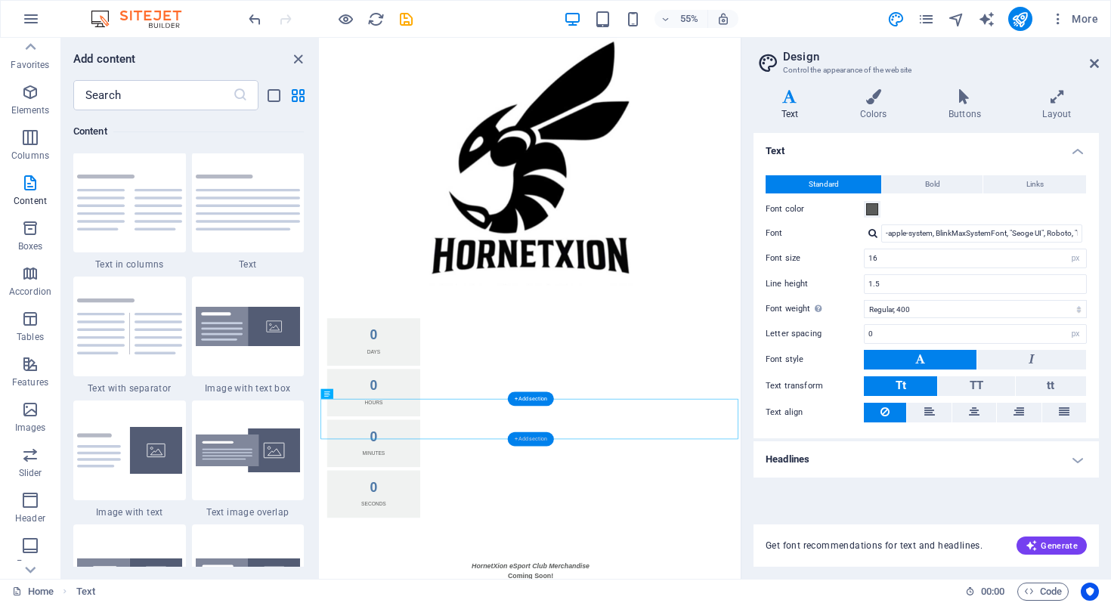
scroll to position [2644, 0]
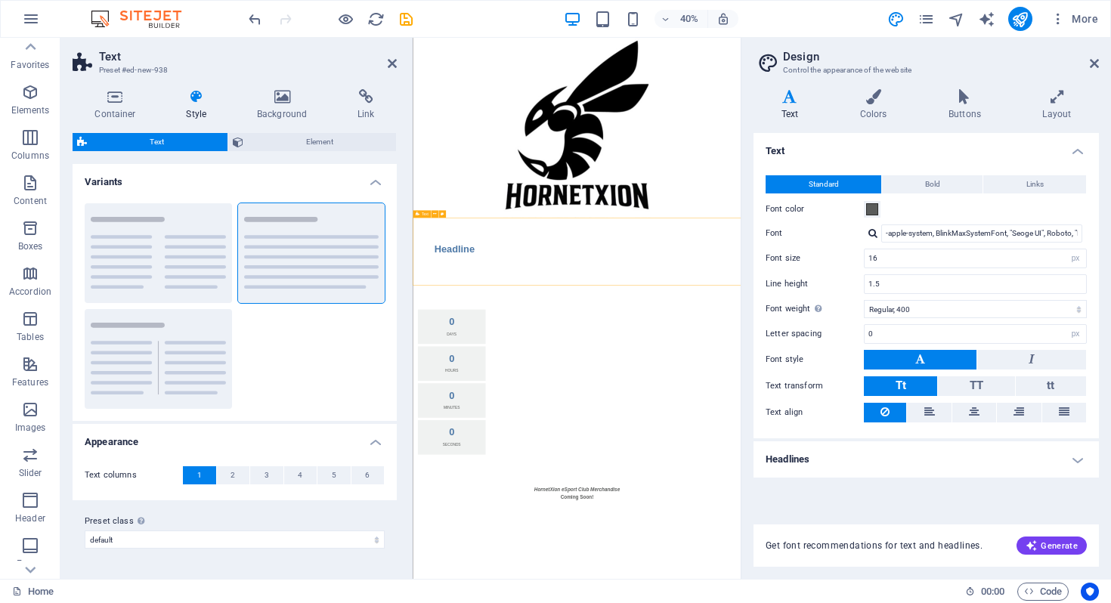
click at [911, 602] on div "Headline" at bounding box center [823, 571] width 820 height 169
drag, startPoint x: 902, startPoint y: 659, endPoint x: 901, endPoint y: 565, distance: 93.7
click at [889, 567] on div "Headline" at bounding box center [822, 566] width 713 height 36
click at [889, 567] on div at bounding box center [823, 553] width 820 height 133
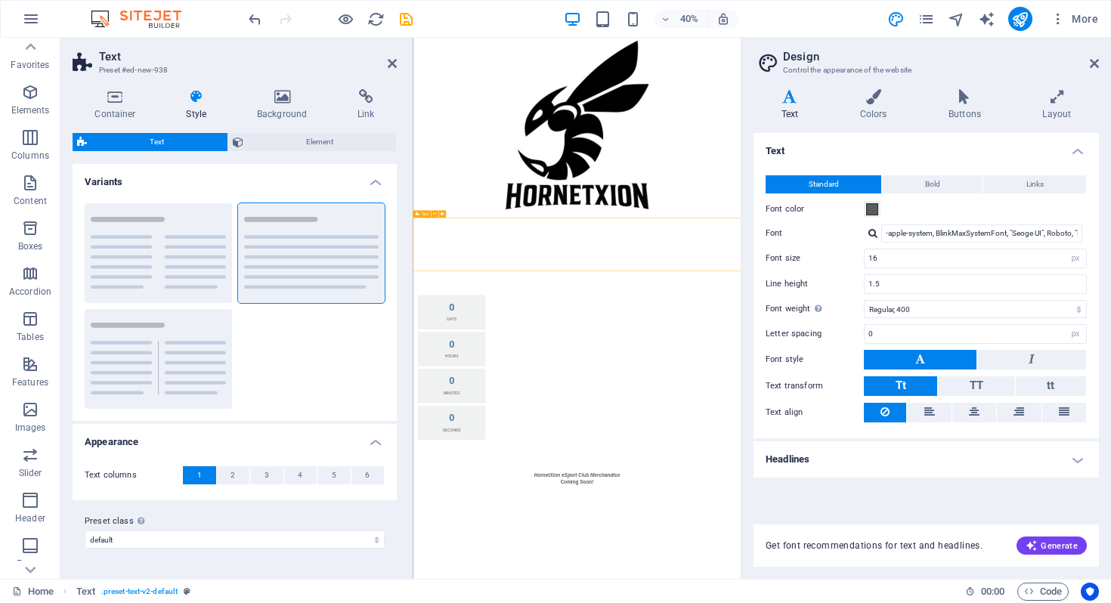
click at [889, 567] on div at bounding box center [823, 553] width 820 height 133
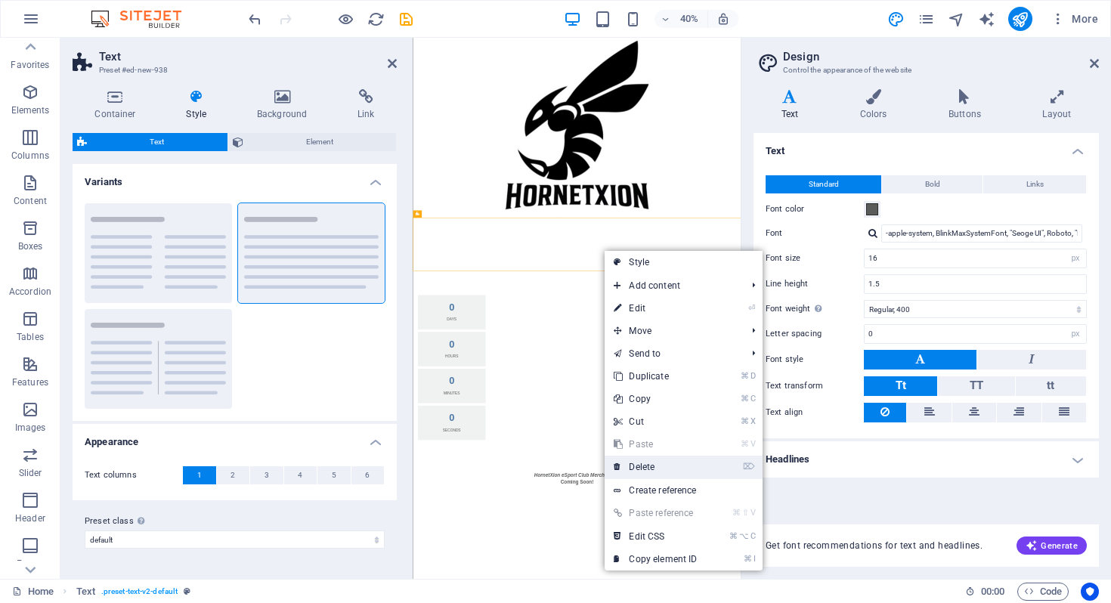
click at [669, 470] on link "⌦ Delete" at bounding box center [655, 467] width 101 height 23
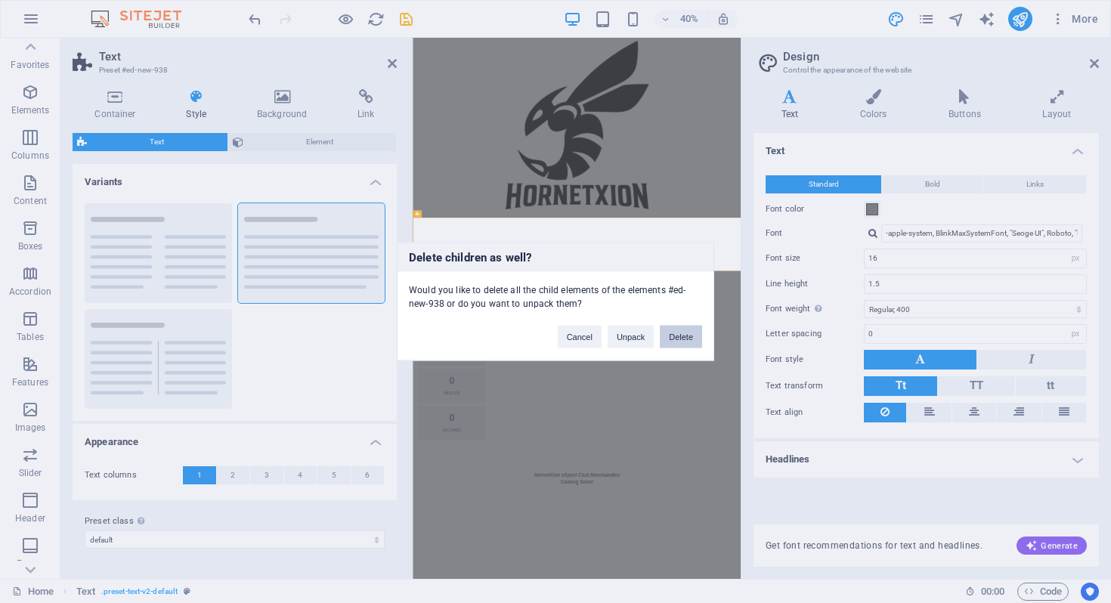
click at [682, 336] on button "Delete" at bounding box center [681, 337] width 42 height 23
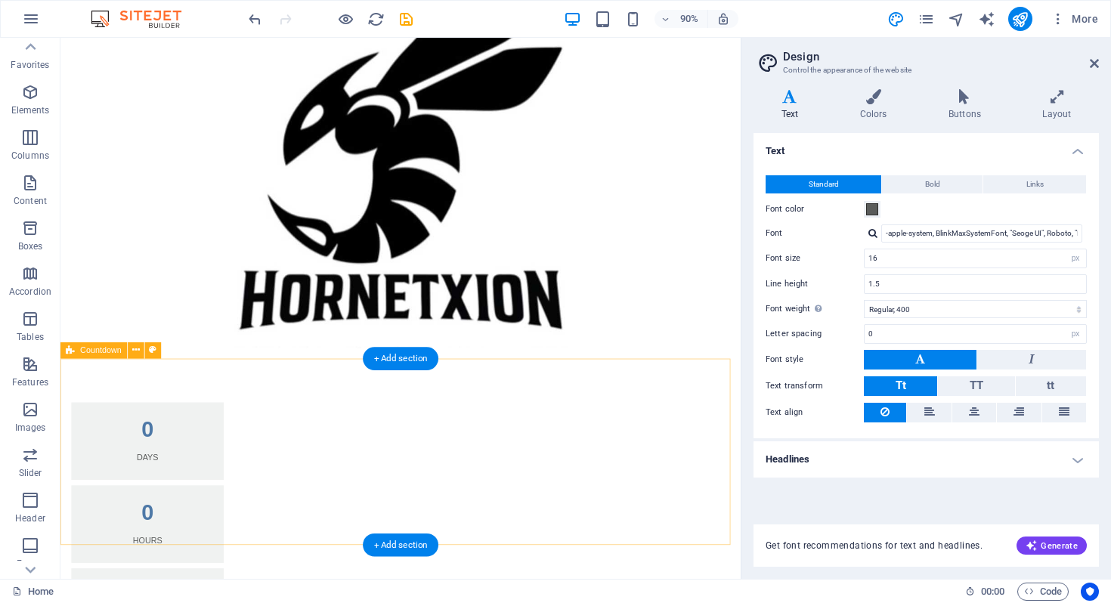
scroll to position [113, 0]
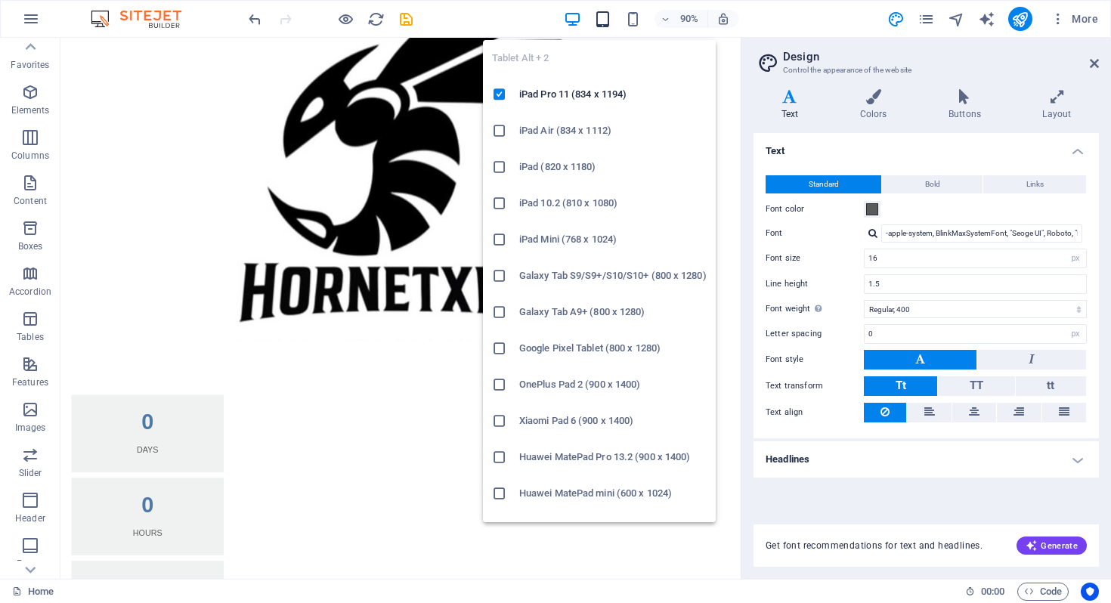
click at [608, 21] on icon "button" at bounding box center [602, 19] width 17 height 17
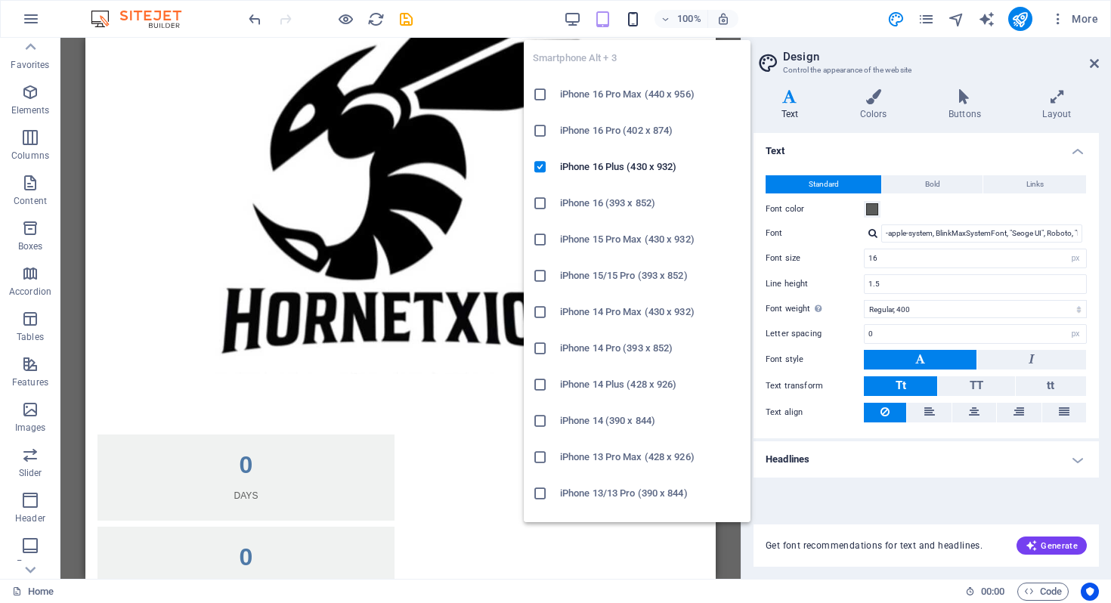
click at [632, 19] on icon "button" at bounding box center [632, 19] width 17 height 17
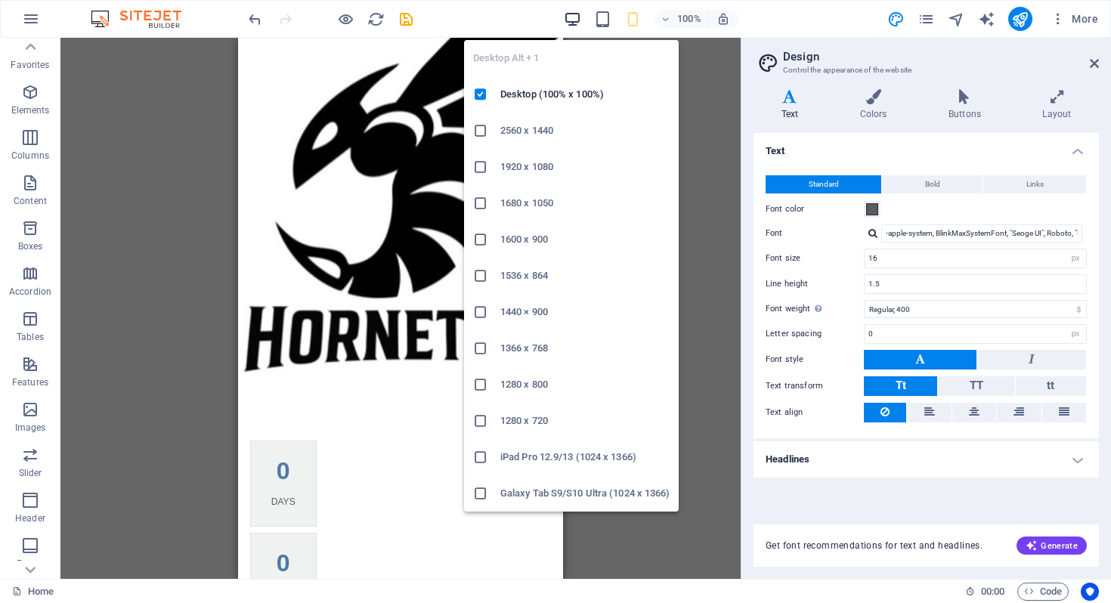
click at [574, 12] on icon "button" at bounding box center [572, 19] width 17 height 17
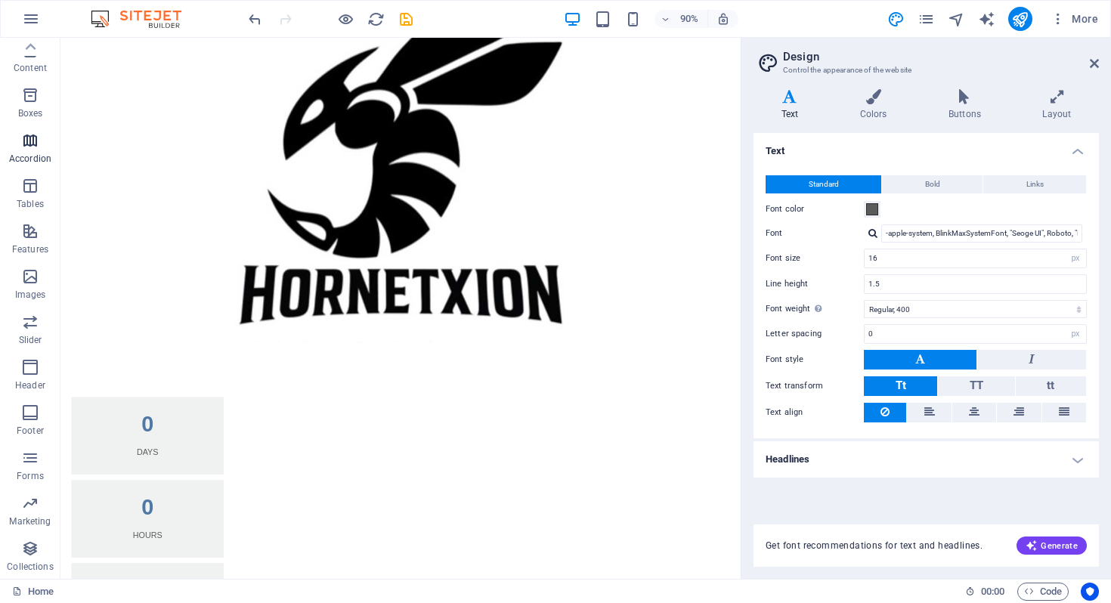
scroll to position [0, 0]
click at [34, 193] on icon "button" at bounding box center [30, 189] width 18 height 18
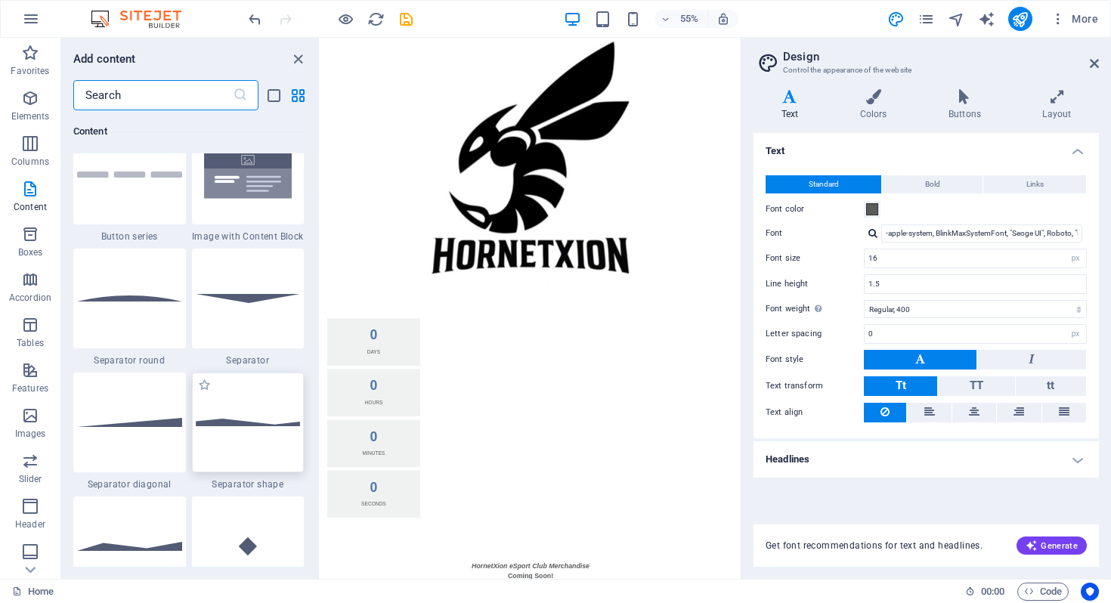
scroll to position [3537, 0]
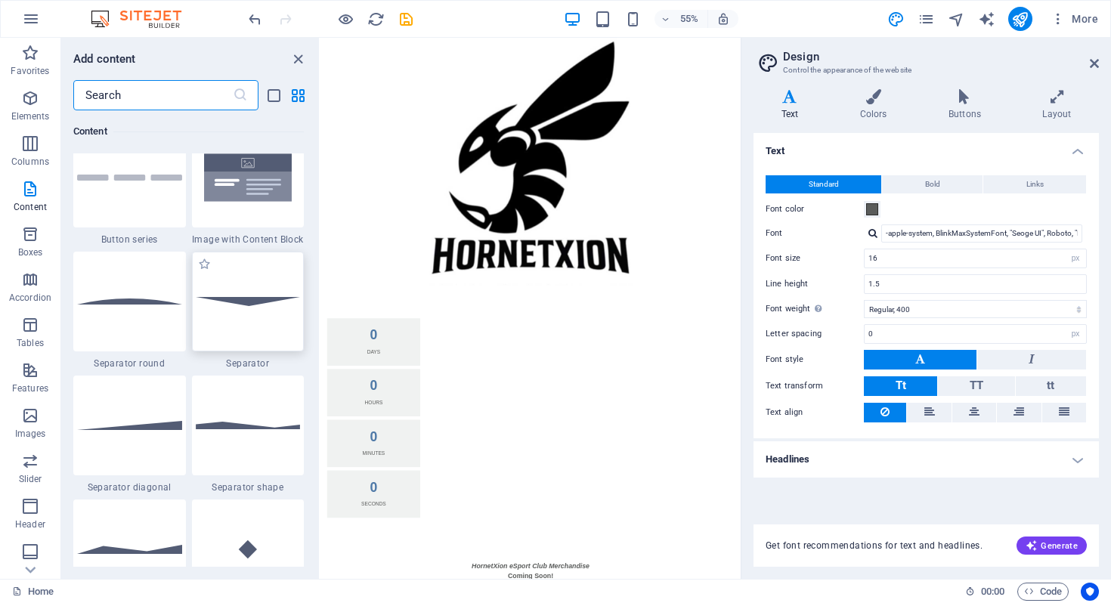
click at [265, 314] on div at bounding box center [248, 302] width 113 height 100
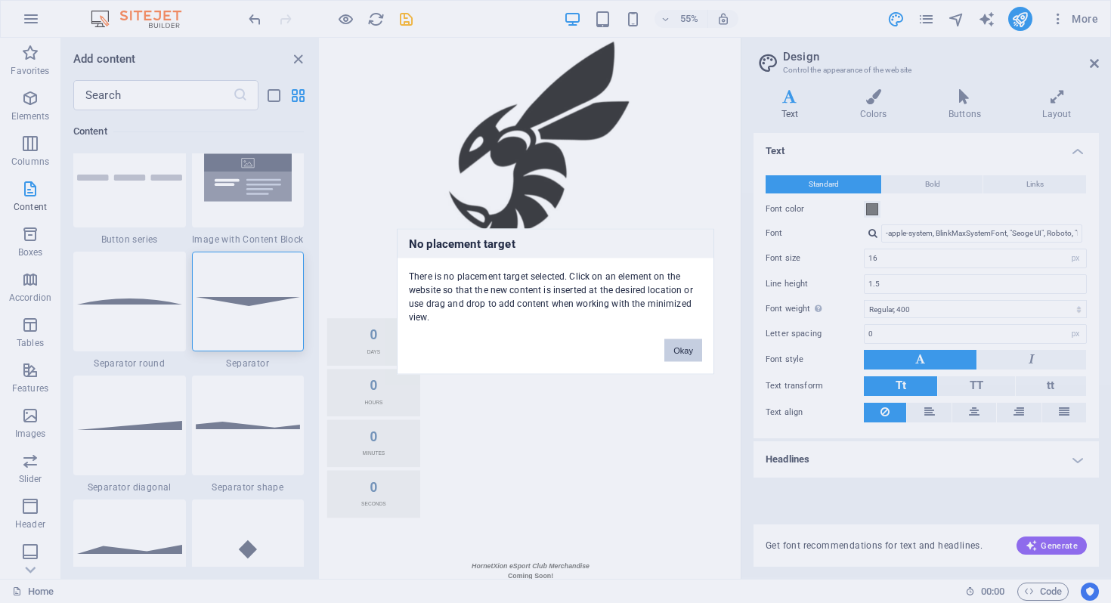
click at [694, 351] on button "Okay" at bounding box center [683, 350] width 38 height 23
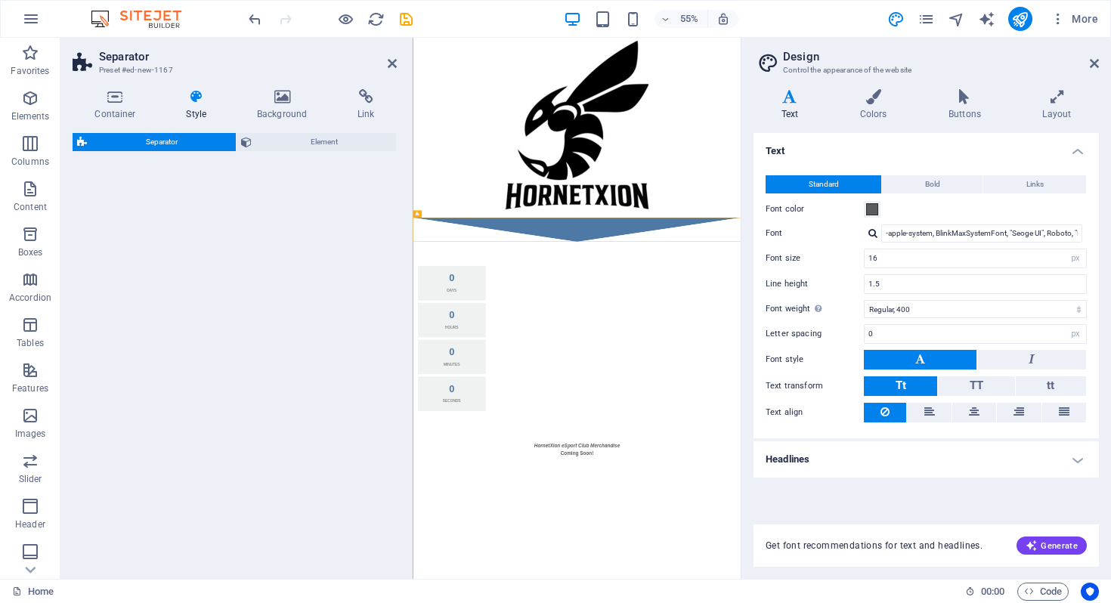
select select "rem"
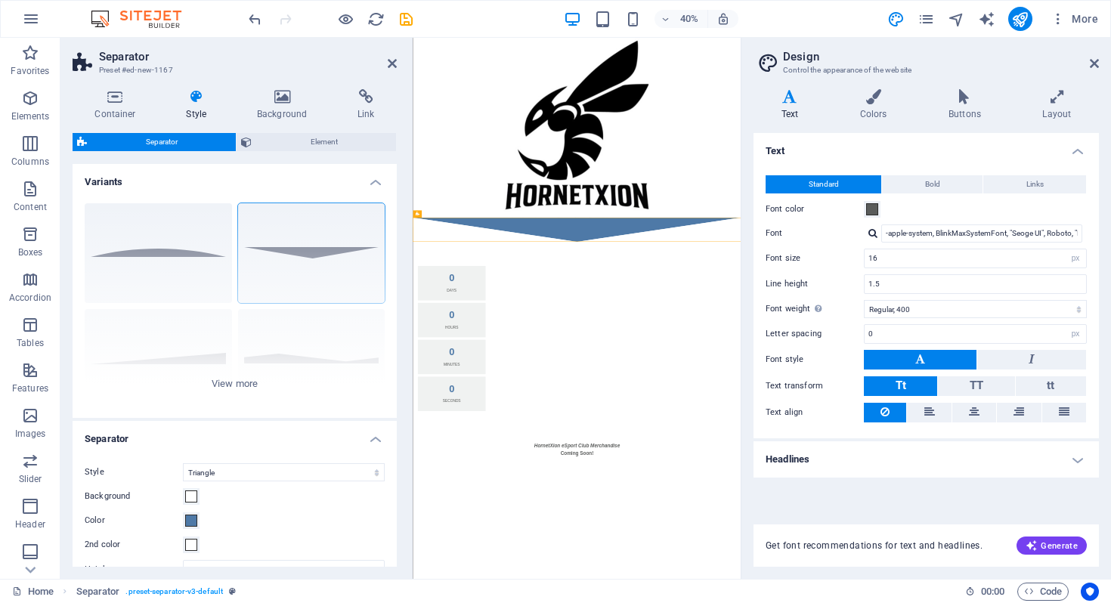
click at [942, 602] on html "Skip to main content 0 Days 0 Hours 0 Minutes 0 Seconds HornetXion eSport Club …" at bounding box center [823, 571] width 820 height 1066
click at [883, 503] on div at bounding box center [823, 517] width 820 height 60
click at [878, 513] on div at bounding box center [823, 517] width 820 height 60
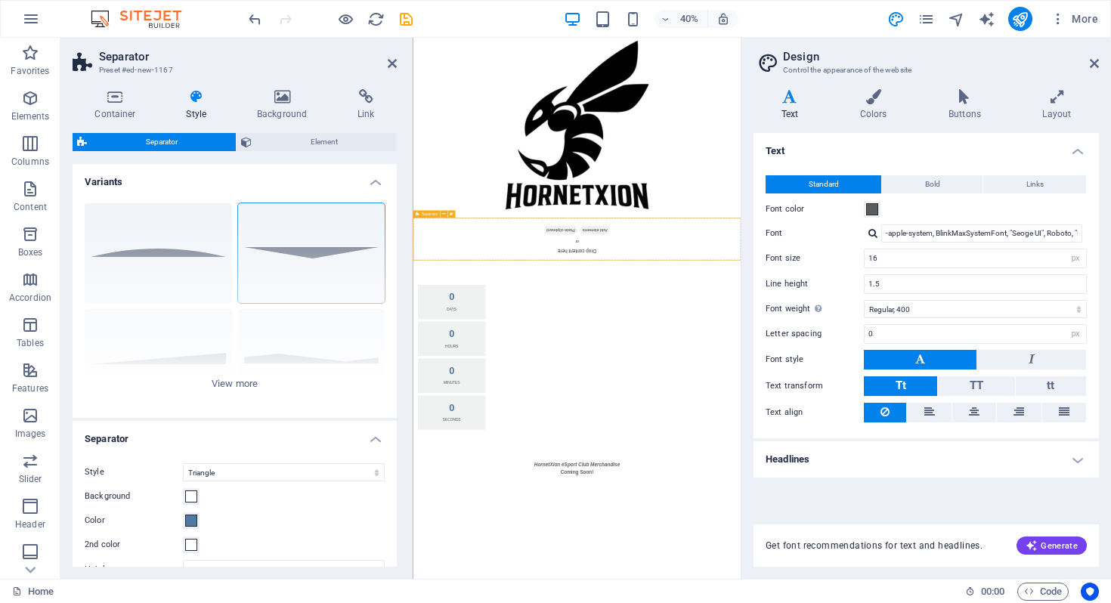
click at [1014, 562] on div "Drop content here or Add elements Paste clipboard" at bounding box center [823, 540] width 820 height 107
click at [969, 551] on div "Drop content here or Add elements Paste clipboard" at bounding box center [823, 540] width 820 height 107
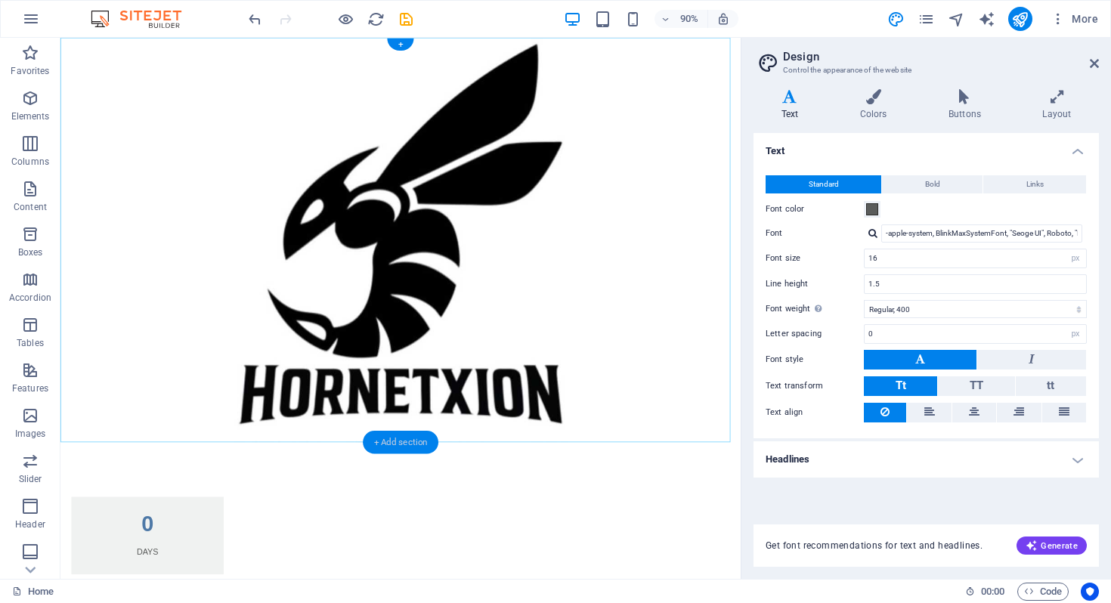
click at [411, 440] on div "+ Add section" at bounding box center [401, 442] width 76 height 23
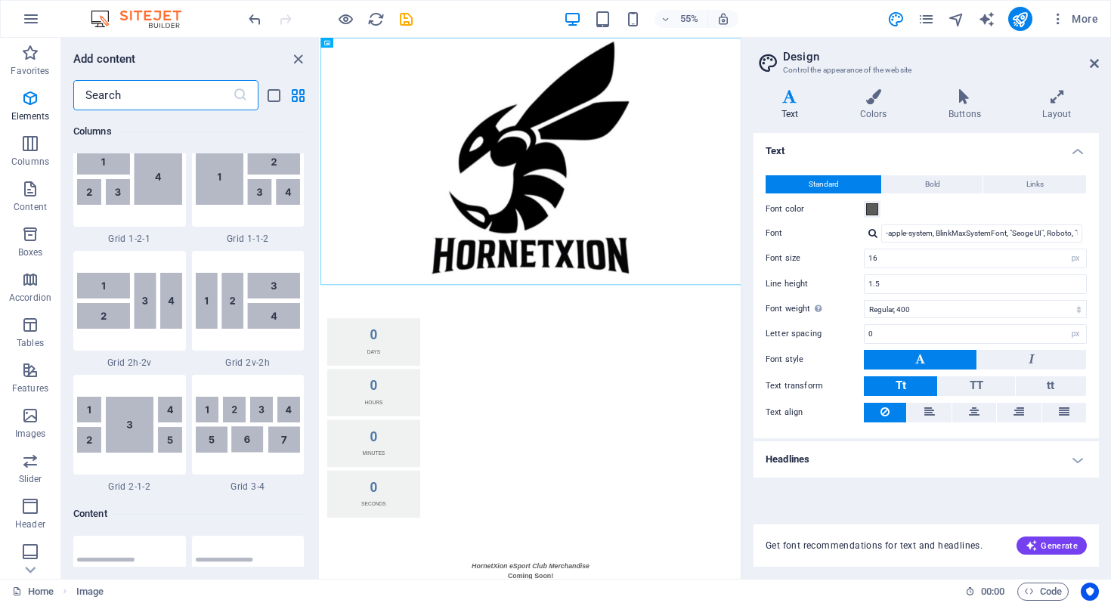
scroll to position [2644, 0]
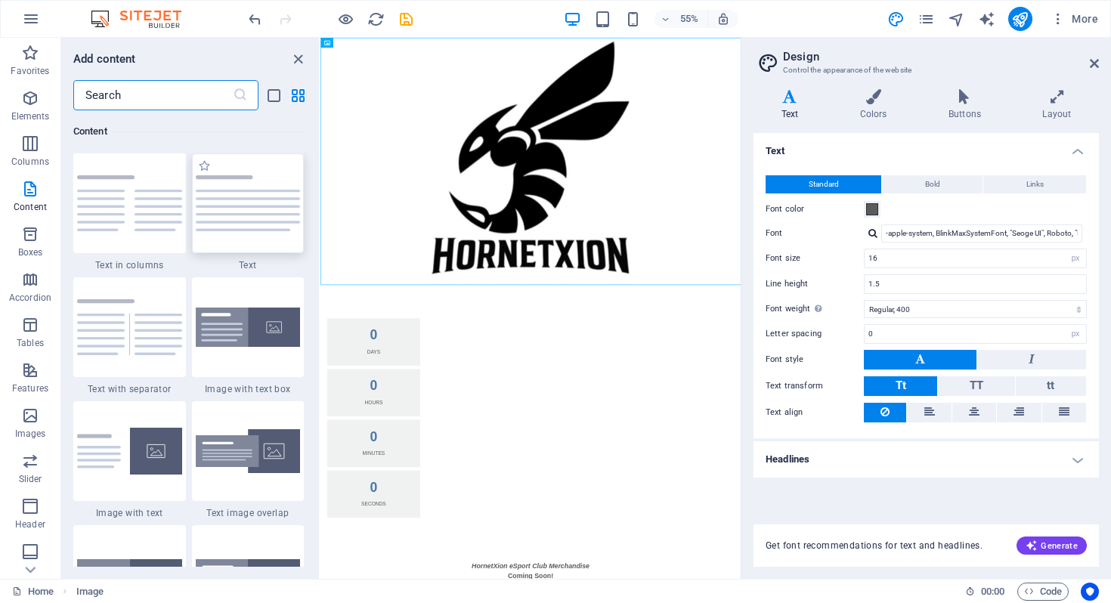
click at [254, 215] on div at bounding box center [248, 203] width 113 height 100
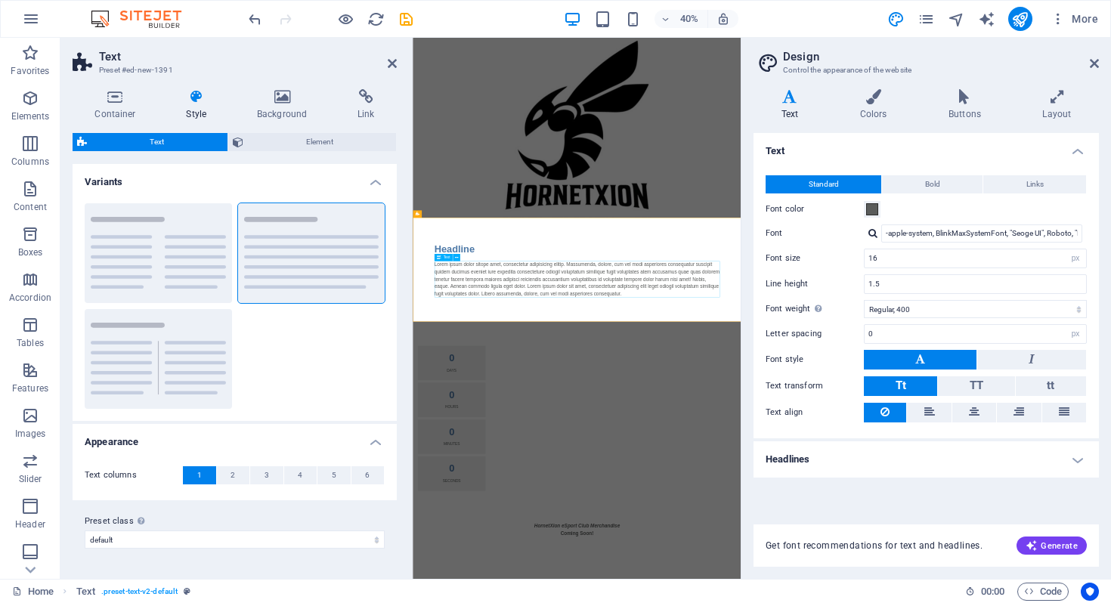
click at [561, 564] on div "Headline" at bounding box center [822, 566] width 713 height 36
click at [599, 564] on div "Headline" at bounding box center [822, 566] width 713 height 36
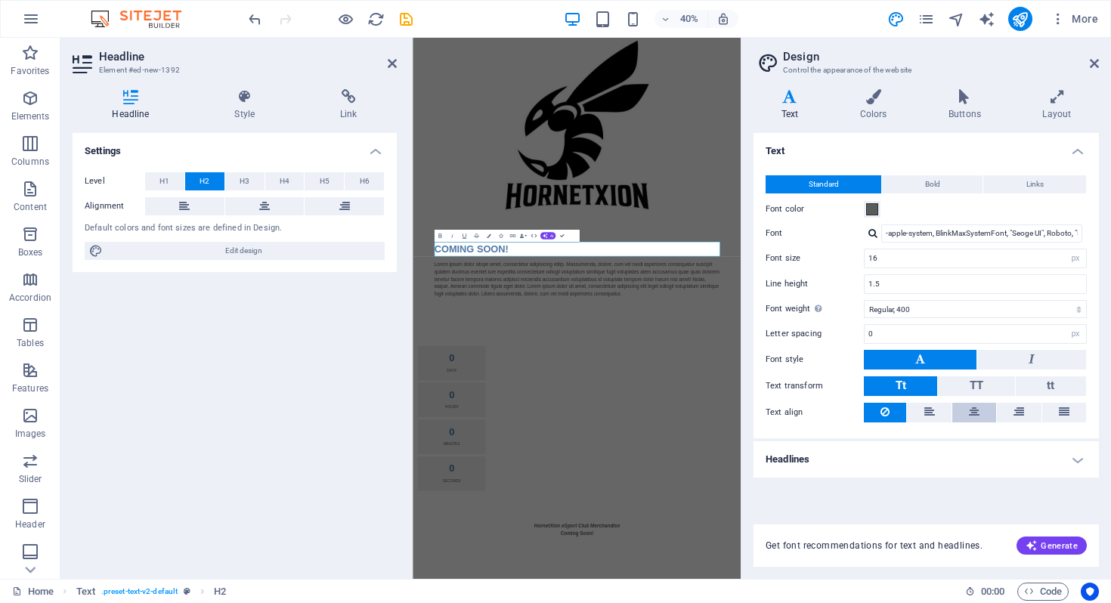
click at [974, 416] on icon at bounding box center [974, 412] width 11 height 18
click at [689, 564] on h2 "COMING SOON!" at bounding box center [822, 566] width 713 height 36
click at [1006, 558] on h2 "COMING SOON!" at bounding box center [822, 566] width 713 height 36
click at [875, 564] on h2 "COMING SOON!" at bounding box center [822, 566] width 713 height 36
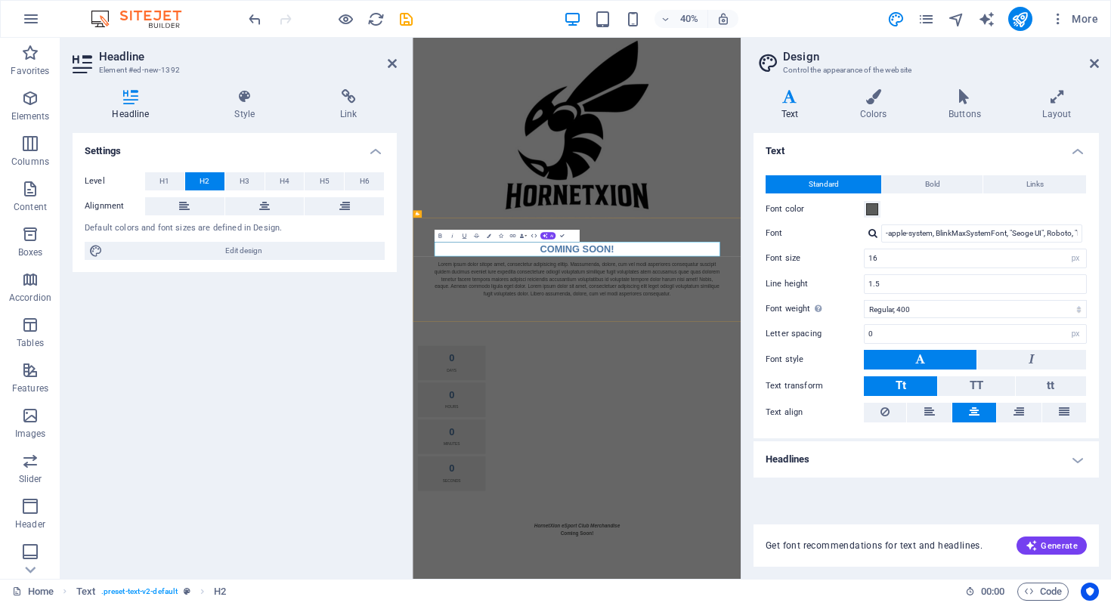
click at [963, 561] on h2 "COMING SOON!" at bounding box center [822, 566] width 713 height 36
drag, startPoint x: 963, startPoint y: 567, endPoint x: 449, endPoint y: 428, distance: 533.2
click at [673, 562] on h2 "COMING SOON!" at bounding box center [822, 566] width 713 height 36
click at [244, 100] on icon at bounding box center [245, 96] width 100 height 15
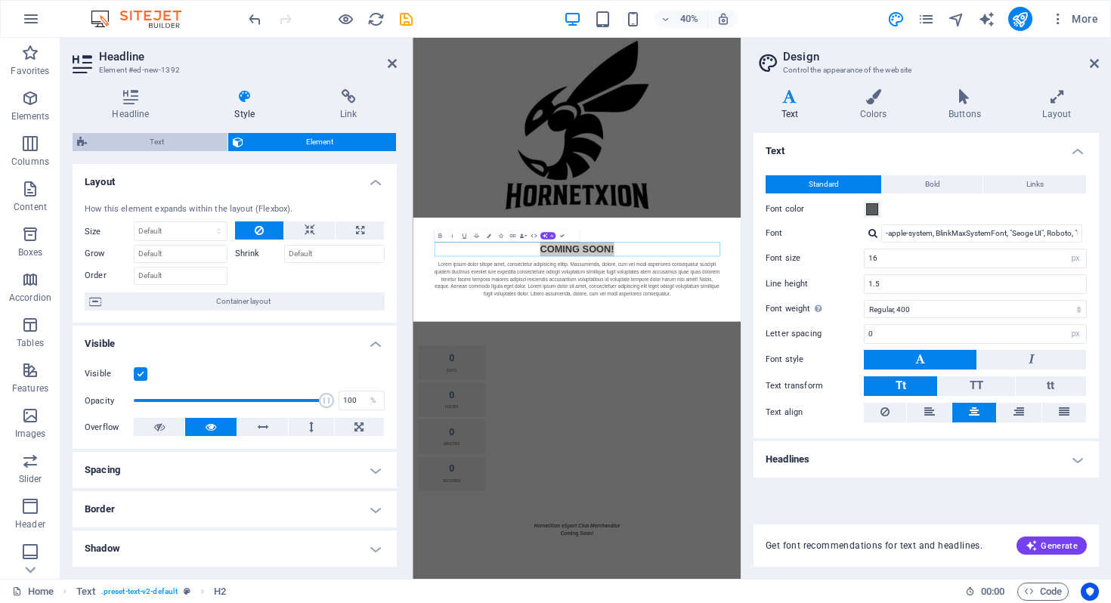
click at [169, 143] on span "Text" at bounding box center [156, 142] width 131 height 18
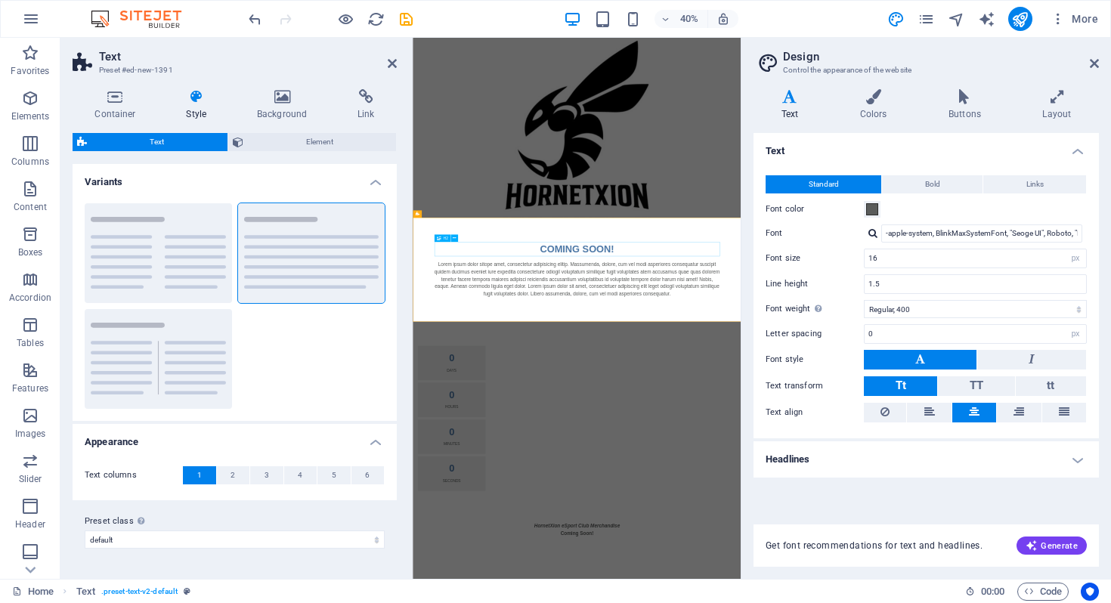
click at [935, 571] on div "COMING SOON!" at bounding box center [822, 566] width 713 height 36
click at [939, 568] on div "COMING SOON!" at bounding box center [822, 566] width 713 height 36
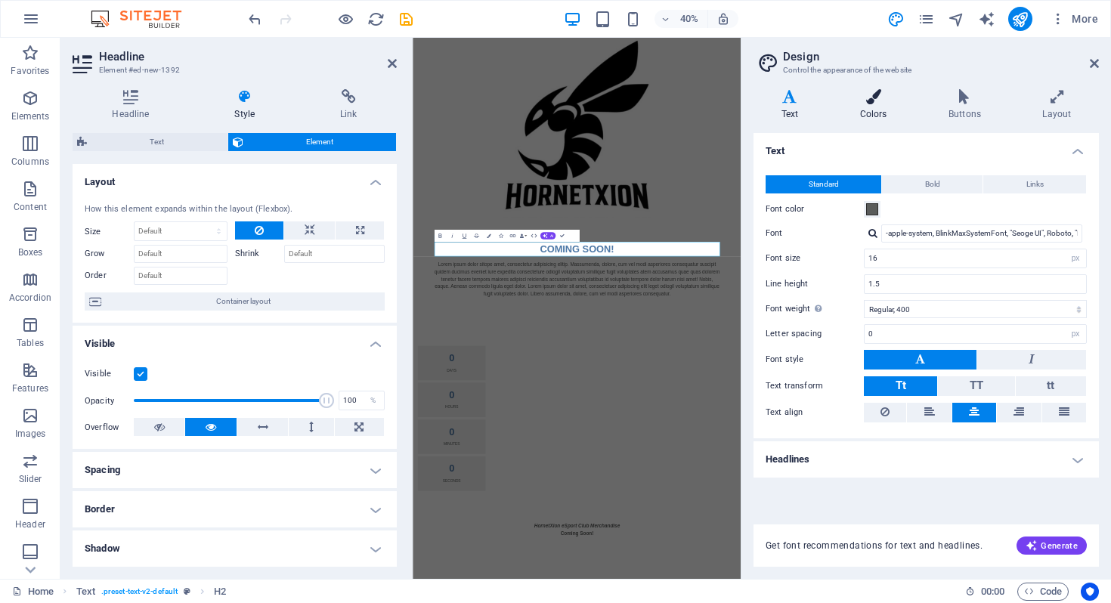
click at [874, 93] on icon at bounding box center [873, 96] width 82 height 15
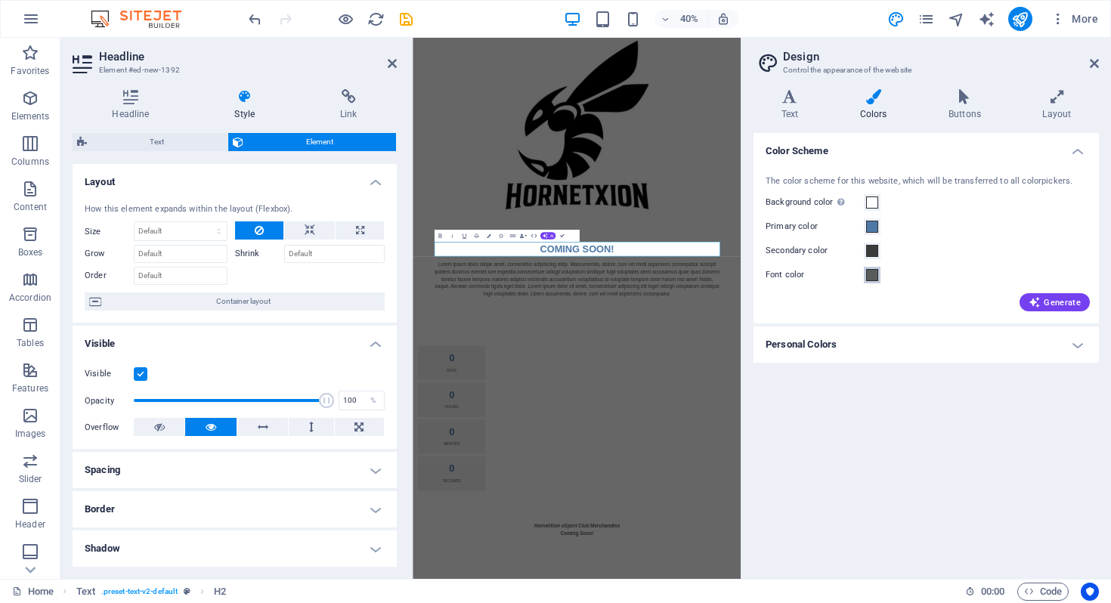
click at [875, 275] on span at bounding box center [872, 275] width 12 height 12
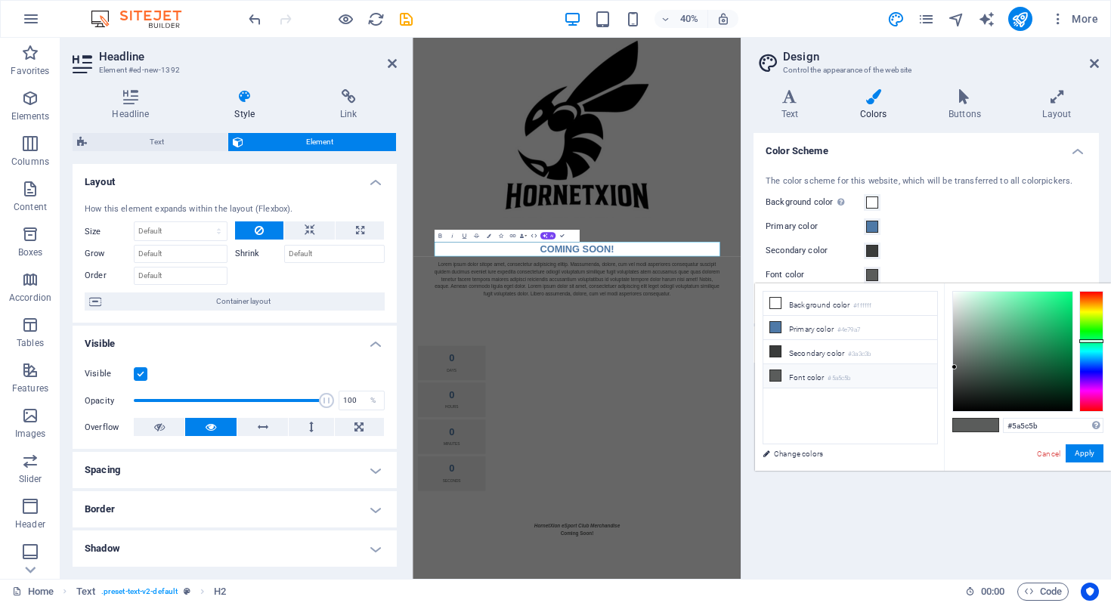
click at [775, 377] on icon at bounding box center [775, 375] width 11 height 11
click at [775, 379] on icon at bounding box center [775, 375] width 11 height 11
click at [1086, 456] on button "Apply" at bounding box center [1084, 453] width 38 height 18
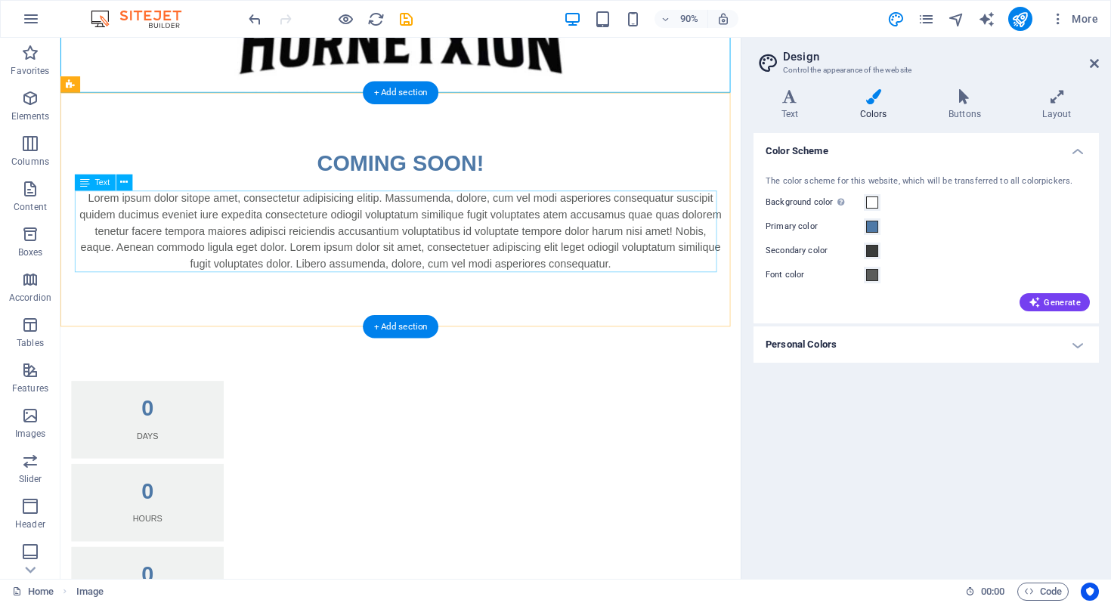
click at [521, 252] on div "Lorem ipsum dolor sitope amet, consectetur adipisicing elitip. Massumenda, dolo…" at bounding box center [438, 253] width 713 height 91
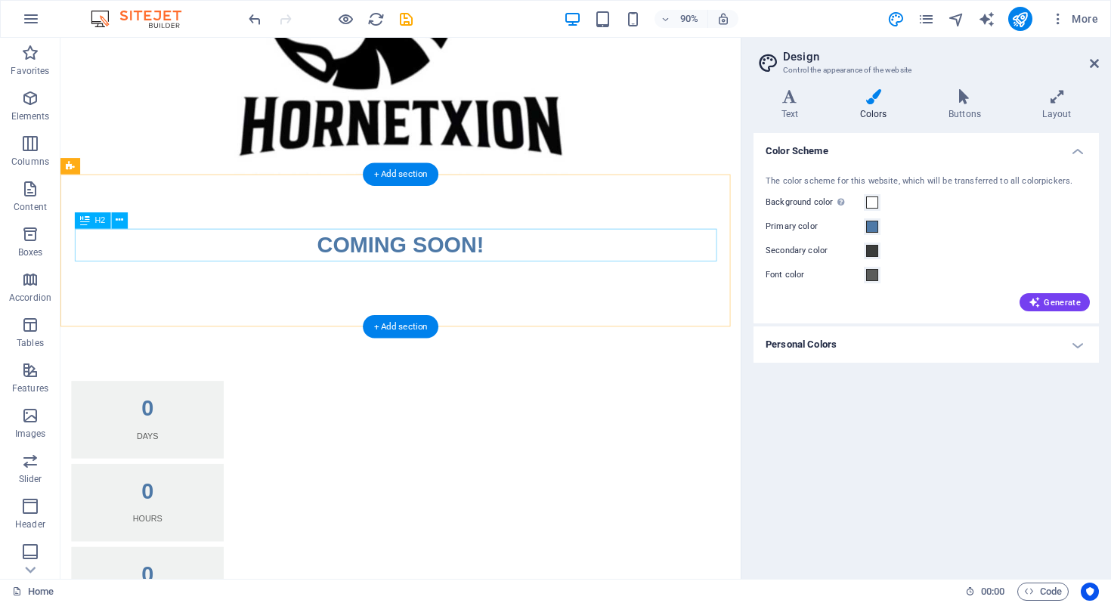
click at [522, 254] on div "COMING SOON!" at bounding box center [438, 268] width 713 height 36
click at [519, 266] on div "COMING SOON!" at bounding box center [438, 268] width 713 height 36
click at [505, 261] on div "COMING SOON!" at bounding box center [438, 268] width 713 height 36
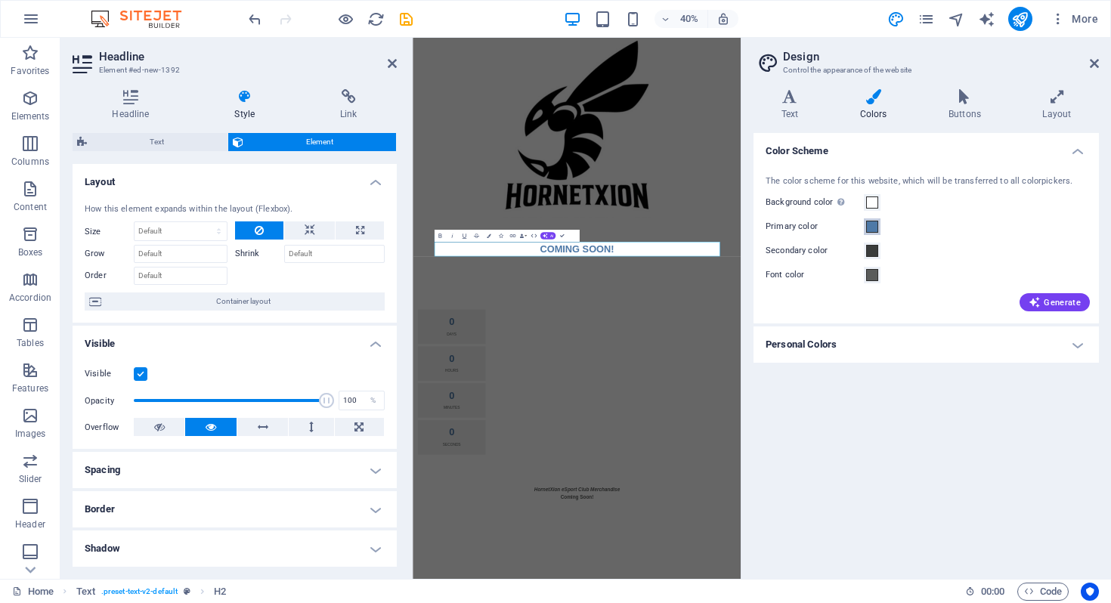
click at [874, 228] on span at bounding box center [872, 227] width 12 height 12
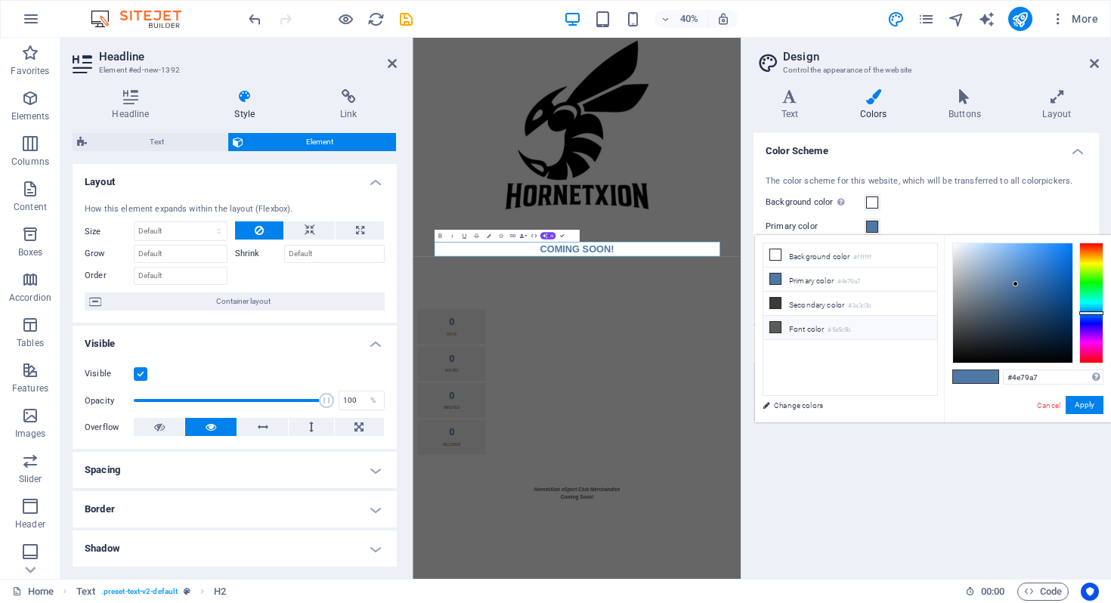
click at [774, 329] on icon at bounding box center [775, 327] width 11 height 11
type input "#5a5c5b"
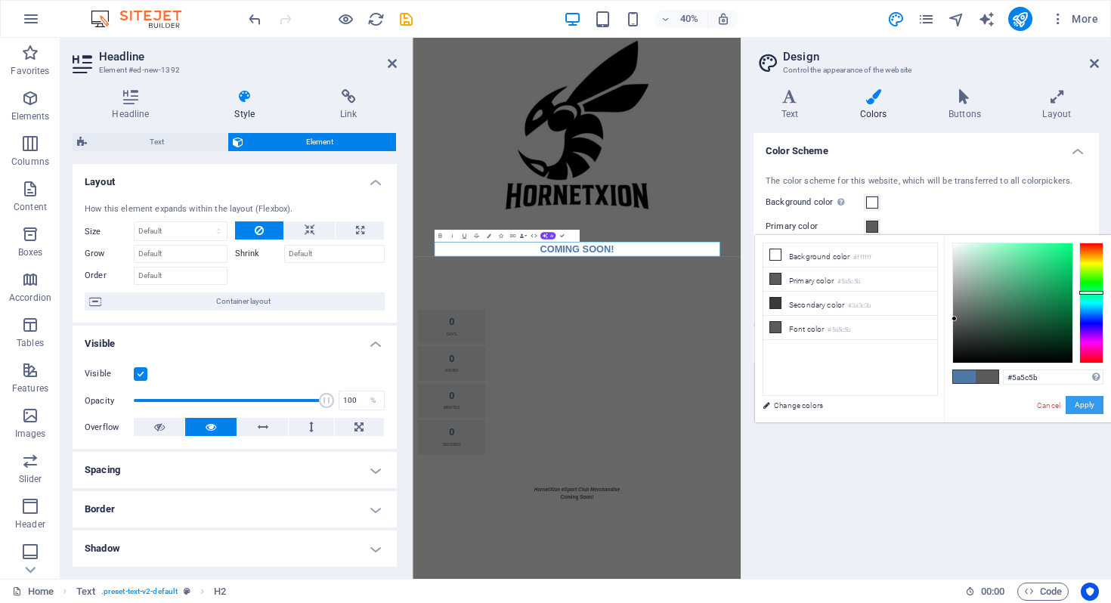
click at [1079, 404] on button "Apply" at bounding box center [1084, 405] width 38 height 18
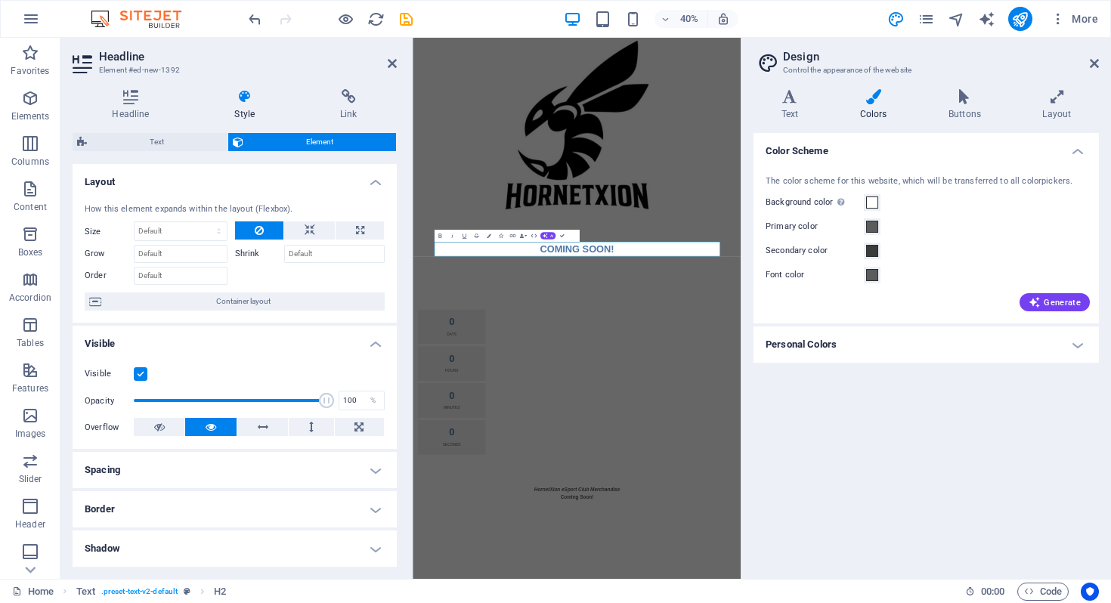
drag, startPoint x: 392, startPoint y: 64, endPoint x: 366, endPoint y: 32, distance: 41.4
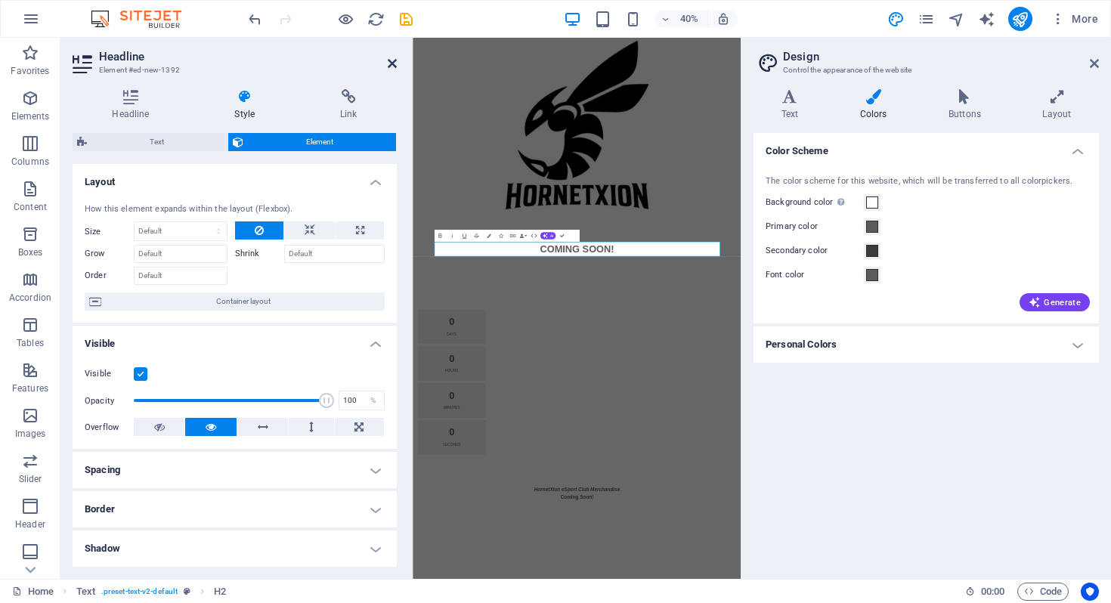
click at [392, 64] on icon at bounding box center [392, 63] width 9 height 12
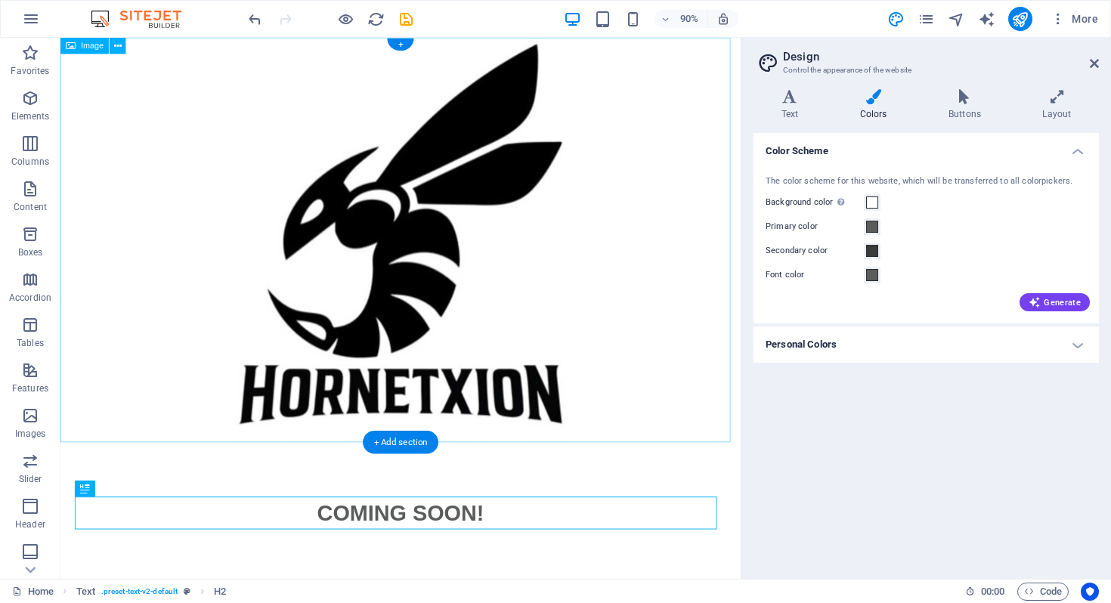
click at [693, 417] on figure at bounding box center [438, 263] width 756 height 450
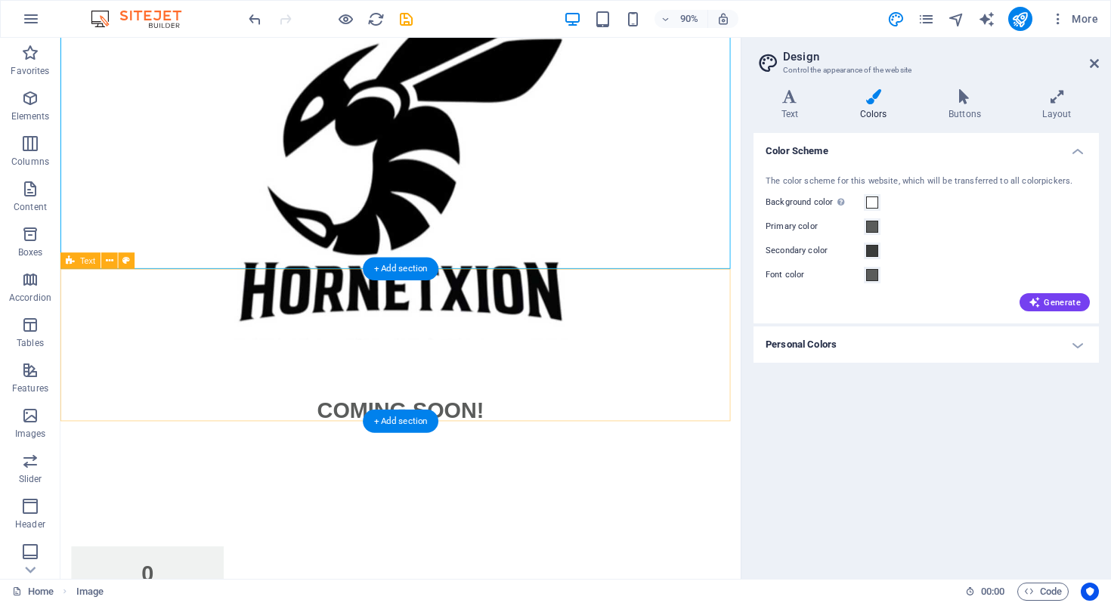
scroll to position [298, 0]
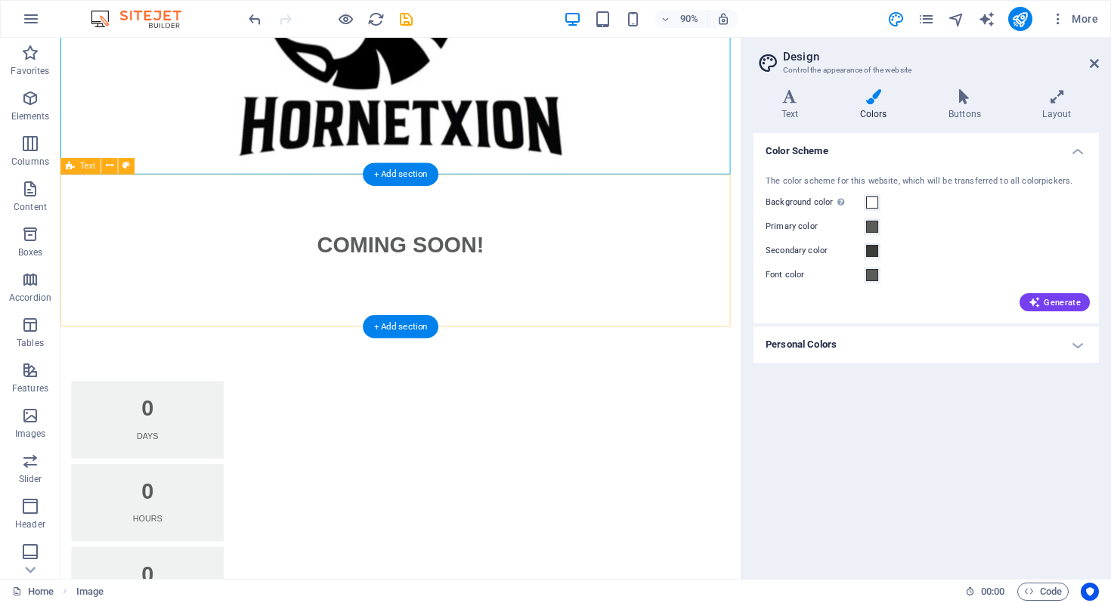
click at [567, 357] on div "COMING SOON!" at bounding box center [438, 274] width 756 height 169
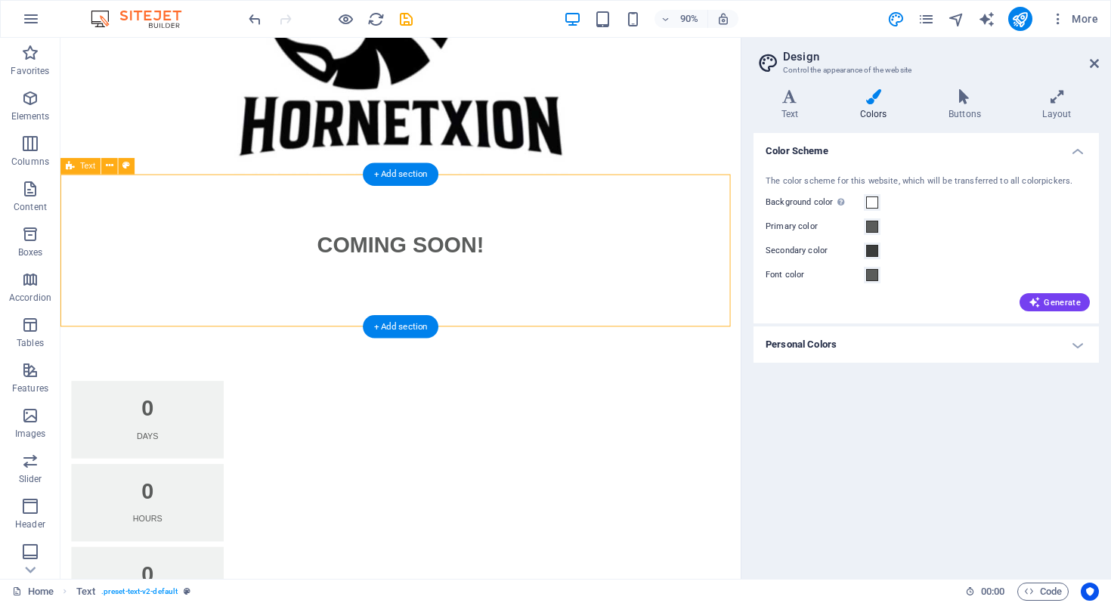
drag, startPoint x: 567, startPoint y: 357, endPoint x: 567, endPoint y: 323, distance: 34.0
click at [567, 323] on div "COMING SOON!" at bounding box center [438, 274] width 756 height 169
click at [332, 331] on div "COMING SOON!" at bounding box center [438, 274] width 756 height 169
click at [110, 164] on icon at bounding box center [110, 166] width 8 height 14
click at [677, 306] on div "COMING SOON!" at bounding box center [438, 274] width 756 height 169
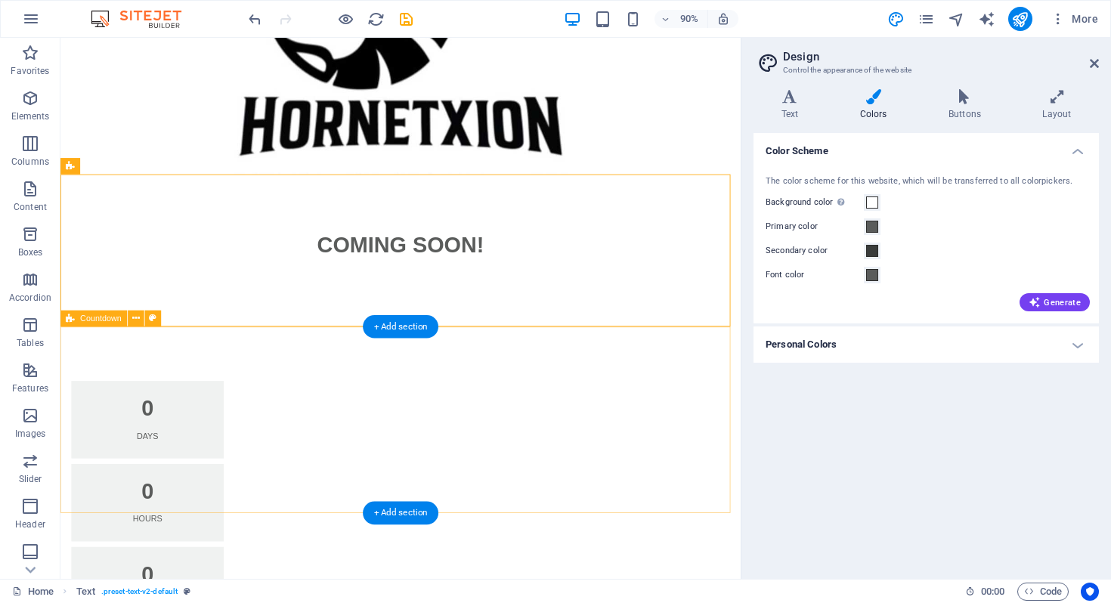
click at [523, 360] on div "0 Days 0 Hours 0 Minutes 0 Seconds" at bounding box center [438, 601] width 756 height 484
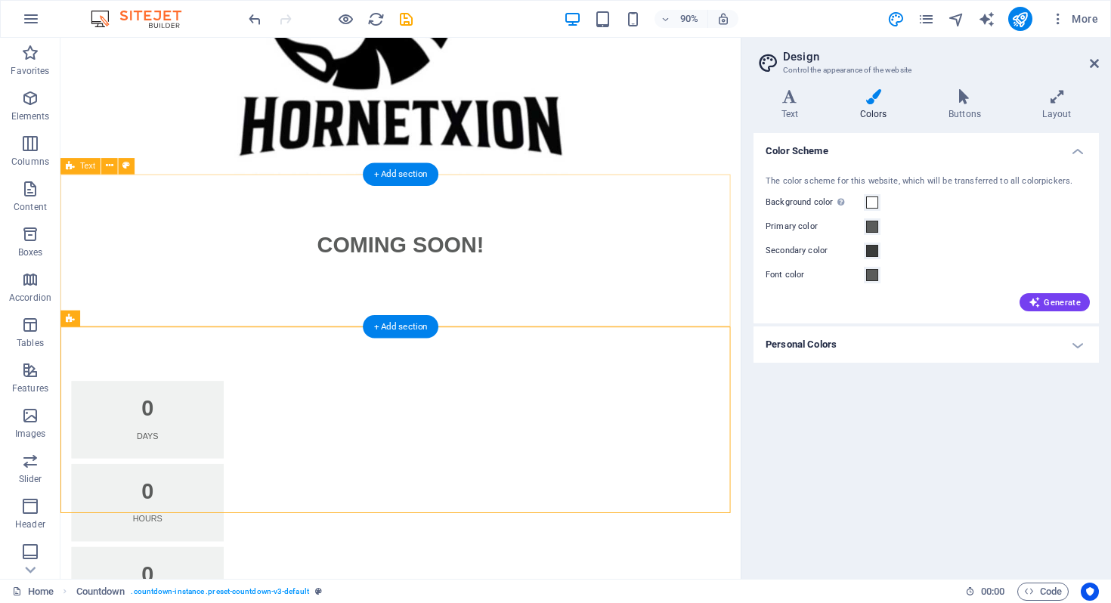
drag, startPoint x: 524, startPoint y: 358, endPoint x: 522, endPoint y: 319, distance: 39.3
click at [522, 319] on div "COMING SOON! 0 Days 0 Hours 0 Minutes 0 Seconds HornetXion eSport Club Merchand…" at bounding box center [438, 327] width 756 height 1175
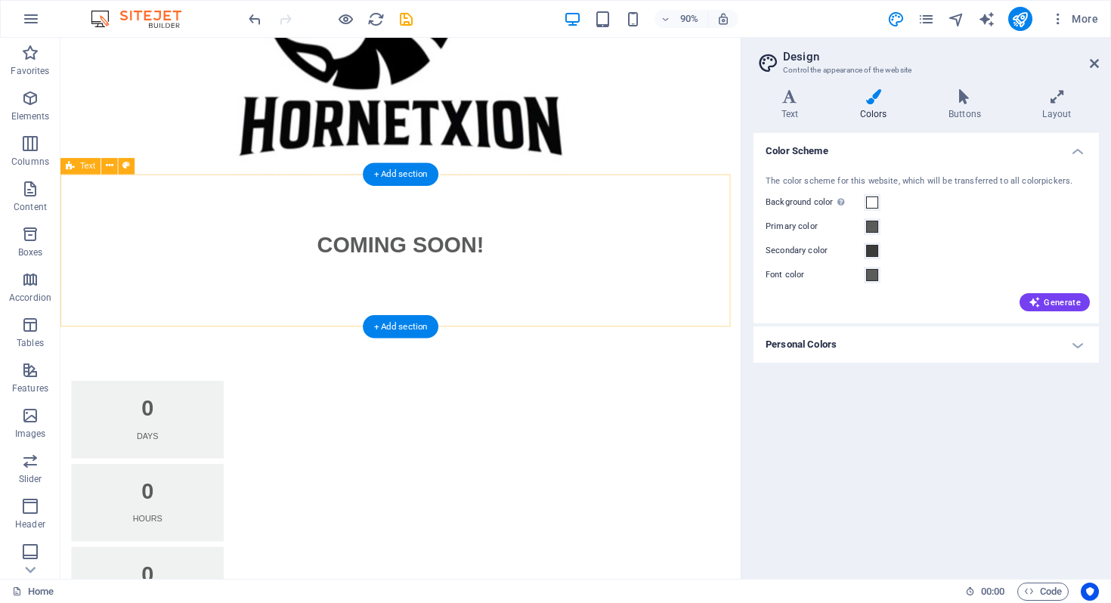
click at [240, 334] on div "COMING SOON!" at bounding box center [438, 274] width 756 height 169
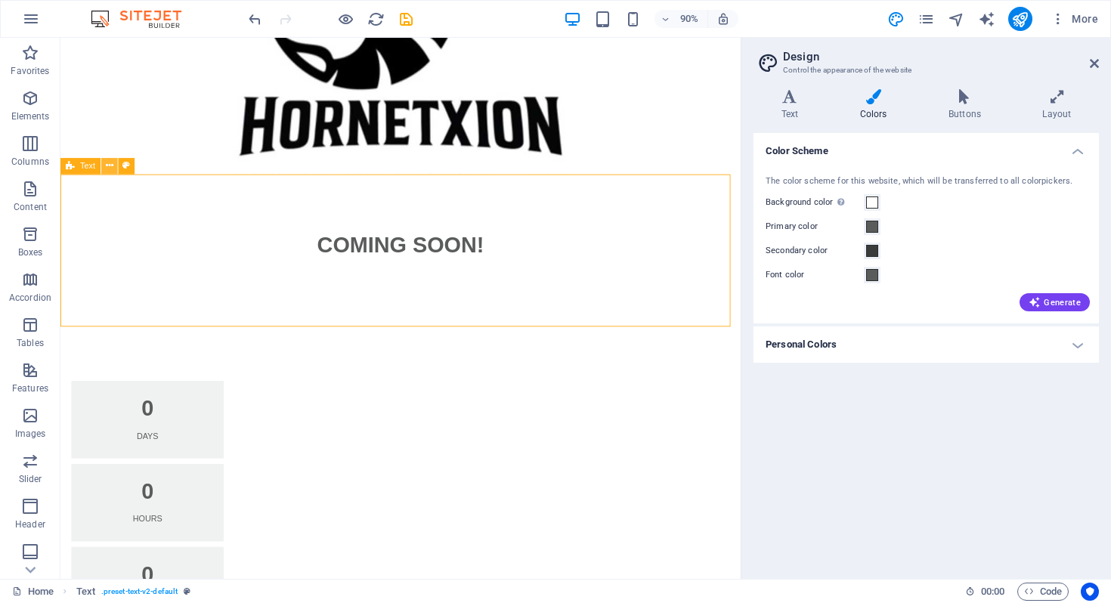
click at [113, 168] on icon at bounding box center [110, 166] width 8 height 14
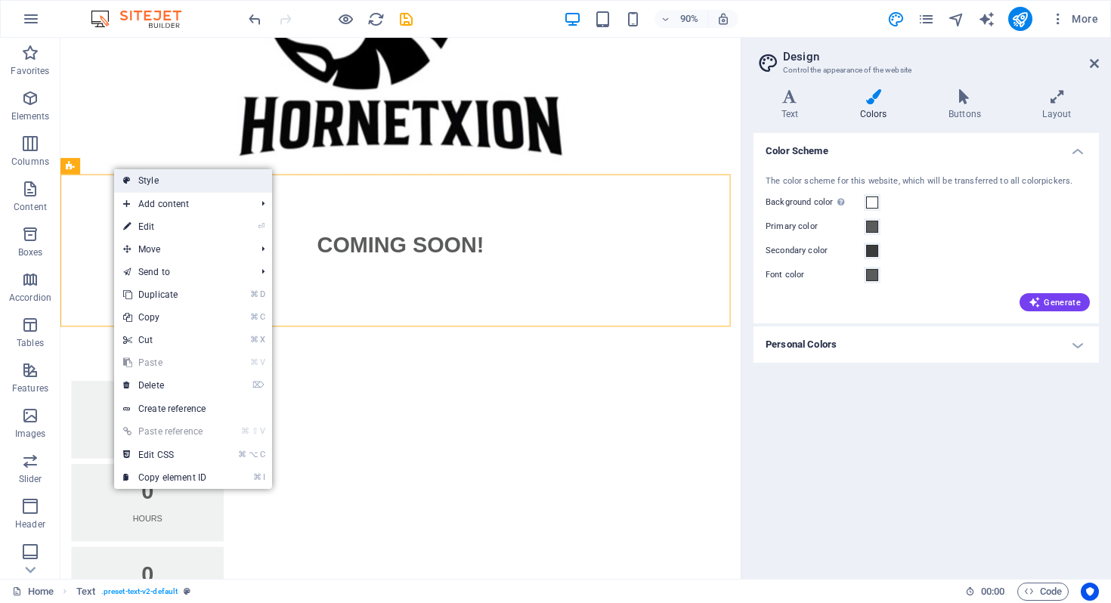
click at [146, 185] on link "Style" at bounding box center [193, 180] width 158 height 23
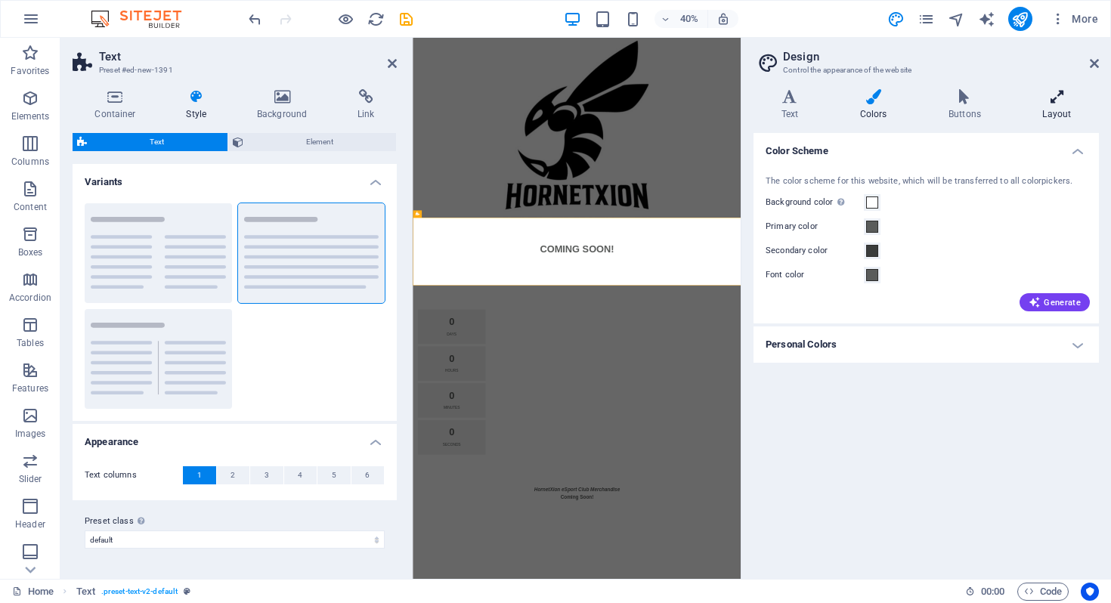
click at [1067, 107] on h4 "Layout" at bounding box center [1057, 105] width 84 height 32
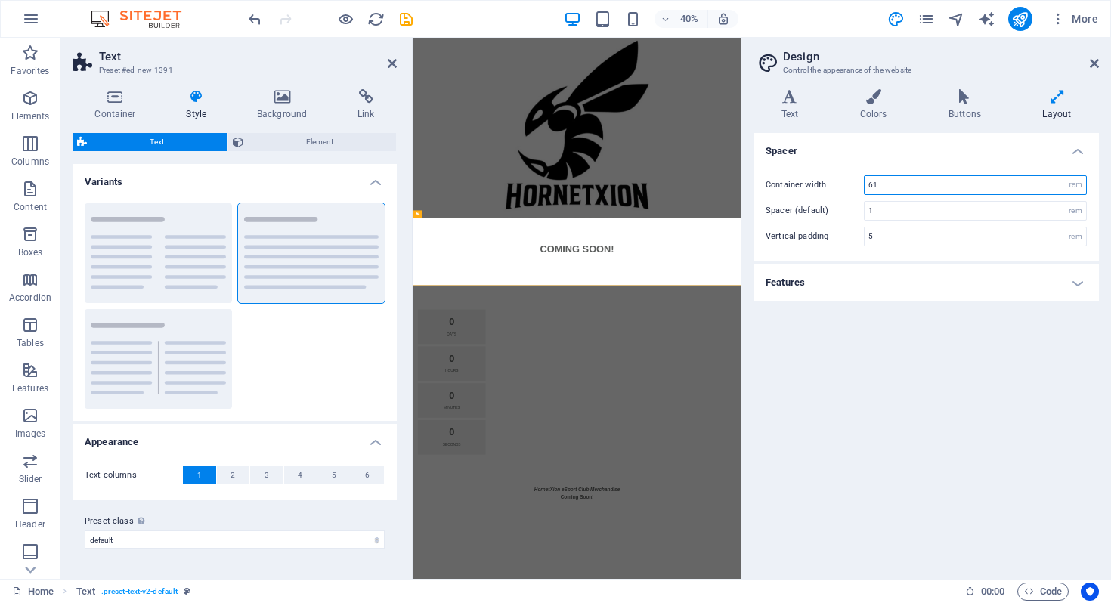
drag, startPoint x: 947, startPoint y: 188, endPoint x: 807, endPoint y: 179, distance: 140.1
click at [807, 179] on div "Container width 61 rem px" at bounding box center [925, 185] width 321 height 20
click at [901, 385] on div "Spacer Container width 30 rem px Spacer (default) 1 rem Vertical padding 5 rem …" at bounding box center [925, 350] width 345 height 434
click at [911, 349] on div "Spacer Container width 30 rem px Spacer (default) 1 rem Vertical padding 5 rem …" at bounding box center [925, 350] width 345 height 434
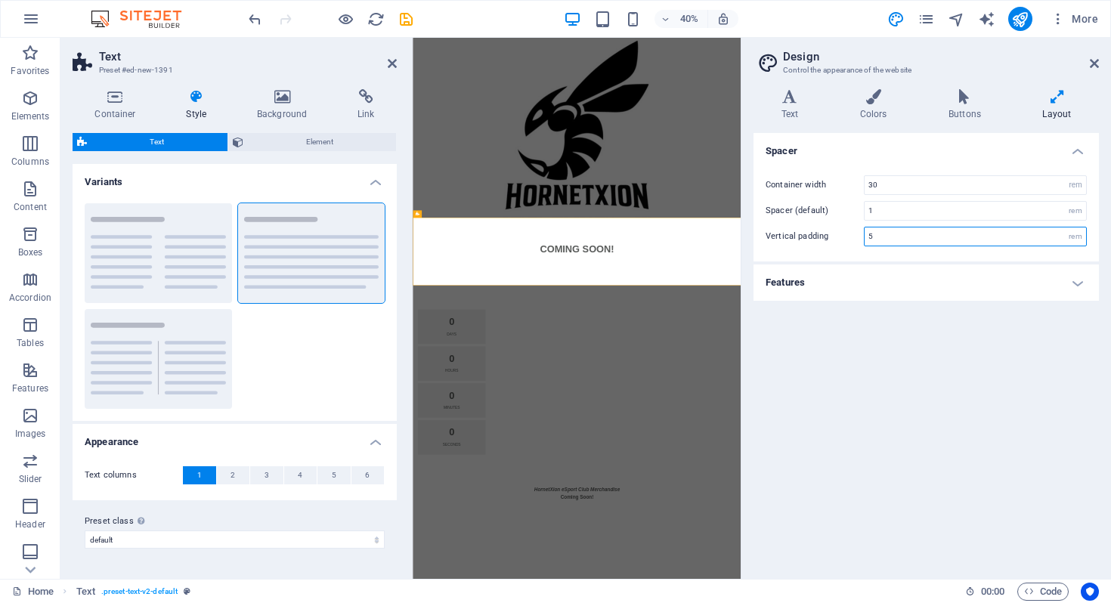
click at [911, 241] on input "5" at bounding box center [974, 236] width 221 height 18
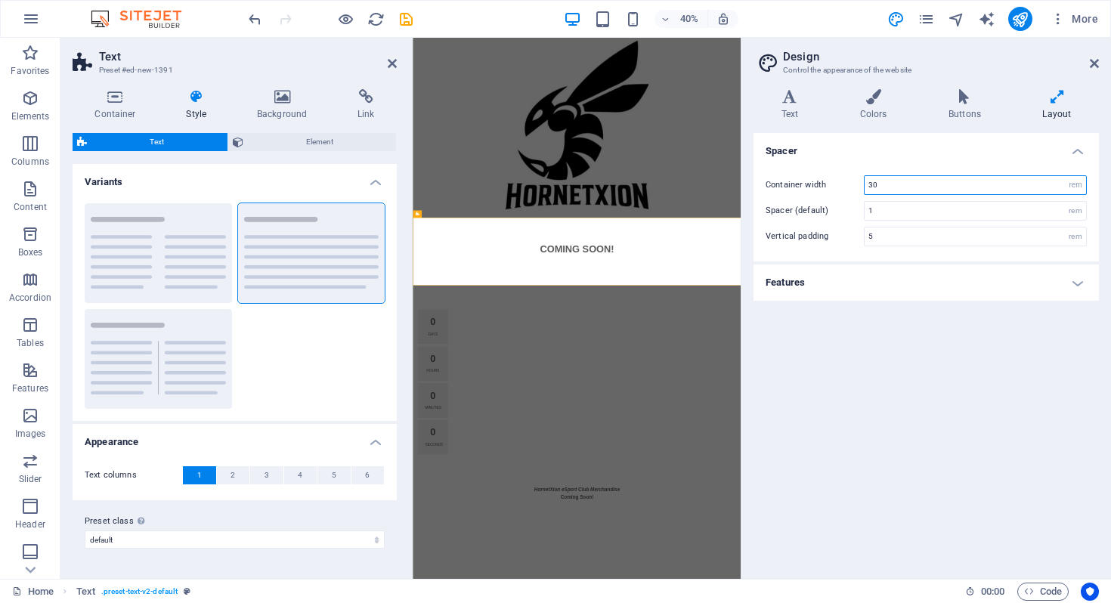
drag, startPoint x: 890, startPoint y: 187, endPoint x: 832, endPoint y: 187, distance: 58.2
click at [832, 187] on div "Container width 30 rem px" at bounding box center [925, 185] width 321 height 20
click at [877, 398] on div "Spacer Container width 10 rem px Spacer (default) 1 rem Vertical padding 5 rem …" at bounding box center [925, 350] width 345 height 434
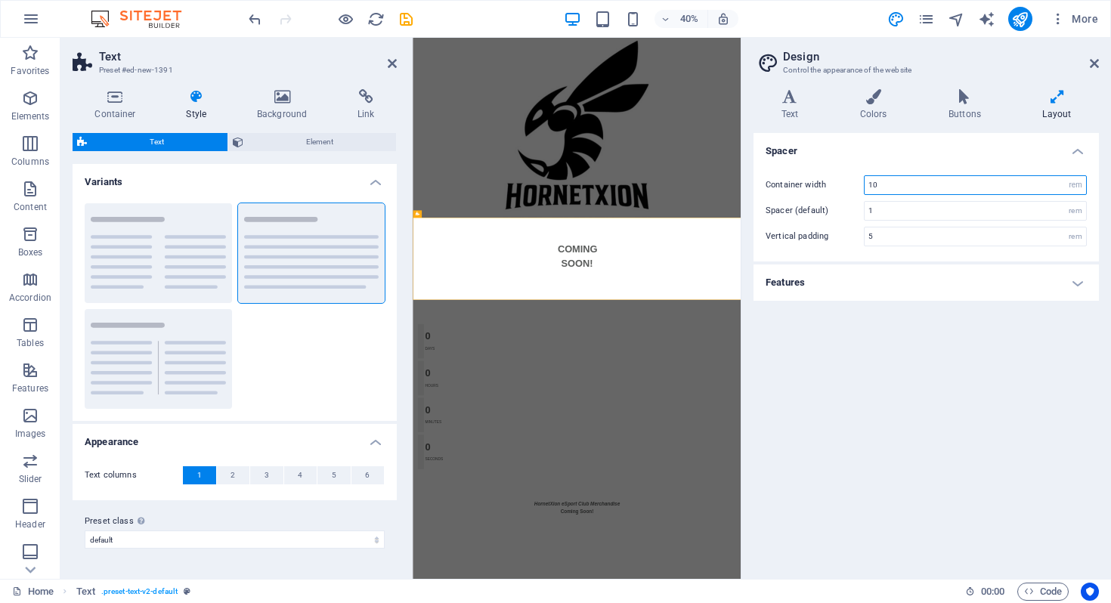
drag, startPoint x: 900, startPoint y: 187, endPoint x: 849, endPoint y: 187, distance: 50.6
click at [849, 187] on div "Container width 10 rem px" at bounding box center [925, 185] width 321 height 20
type input "20"
click at [854, 391] on div "Spacer Container width 20 rem px Spacer (default) 1 rem Vertical padding 5 rem …" at bounding box center [925, 350] width 345 height 434
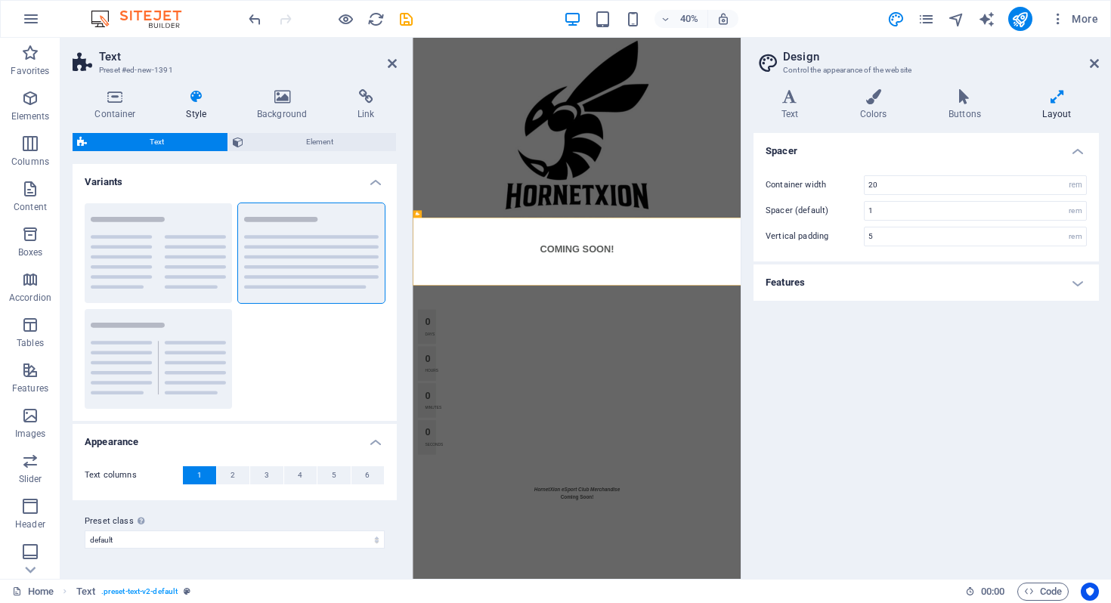
click at [855, 388] on div "Spacer Container width 20 rem px Spacer (default) 1 rem Vertical padding 5 rem …" at bounding box center [925, 350] width 345 height 434
click at [879, 238] on input "5" at bounding box center [974, 236] width 221 height 18
drag, startPoint x: 879, startPoint y: 238, endPoint x: 853, endPoint y: 238, distance: 25.7
click at [853, 238] on div "Vertical padding 5 rem" at bounding box center [925, 237] width 321 height 20
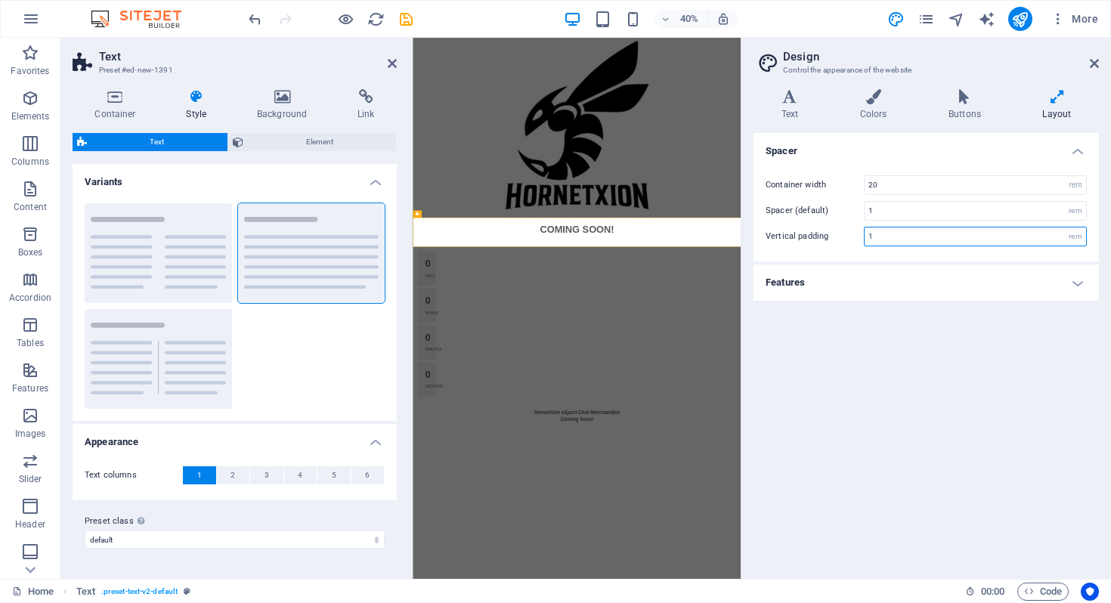
type input "1"
click at [887, 400] on div "Spacer Container width 20 rem px Spacer (default) 1 rem Vertical padding 1 rem …" at bounding box center [925, 350] width 345 height 434
click at [918, 602] on html "Skip to main content COMING SOON! 0 Days 0 Hours 0 Minutes 0 Seconds HornetXion…" at bounding box center [823, 529] width 820 height 982
click at [1077, 602] on html "Skip to main content COMING SOON! 0 Days 0 Hours 0 Minutes 0 Seconds HornetXion…" at bounding box center [823, 529] width 820 height 982
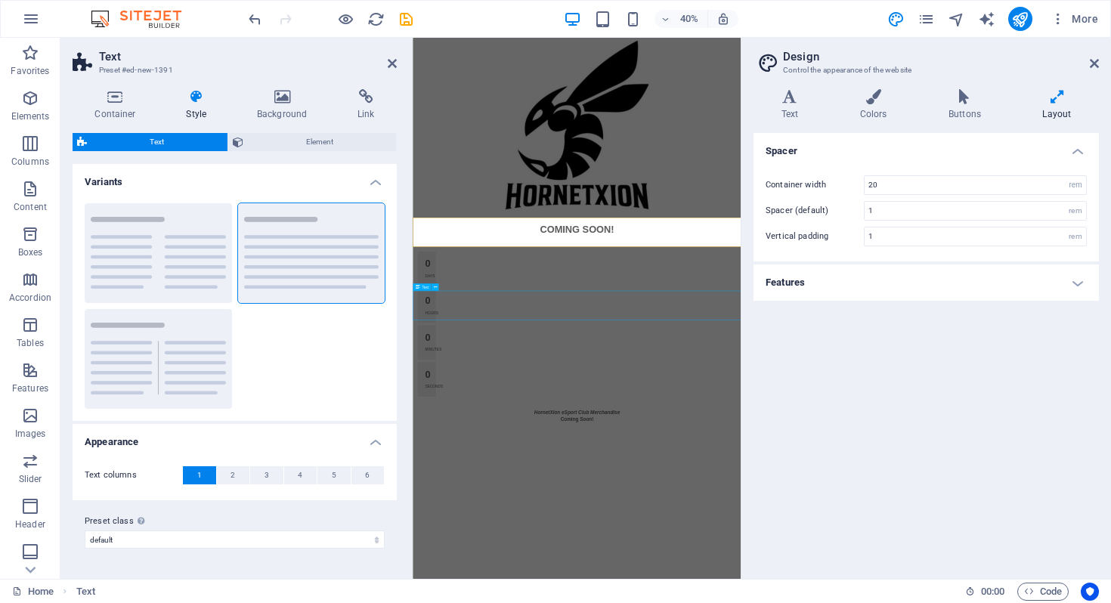
click at [1000, 336] on figure at bounding box center [823, 263] width 820 height 450
select select "px"
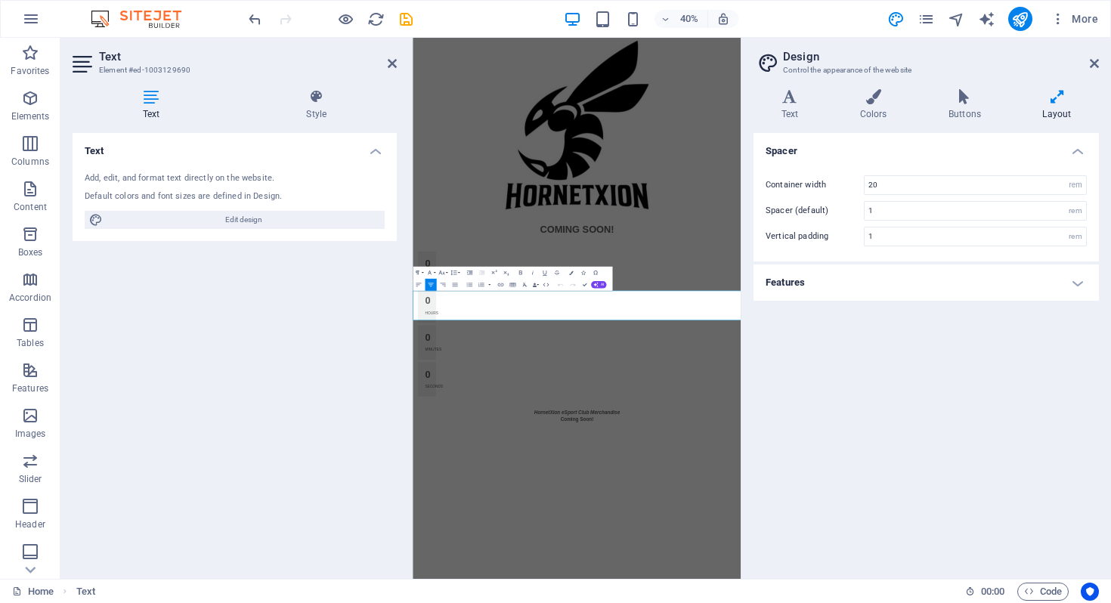
drag, startPoint x: 897, startPoint y: 728, endPoint x: 700, endPoint y: 716, distance: 197.6
click at [921, 406] on div "Spacer Container width 20 rem px Spacer (default) 1 rem Vertical padding 1 rem …" at bounding box center [925, 350] width 345 height 434
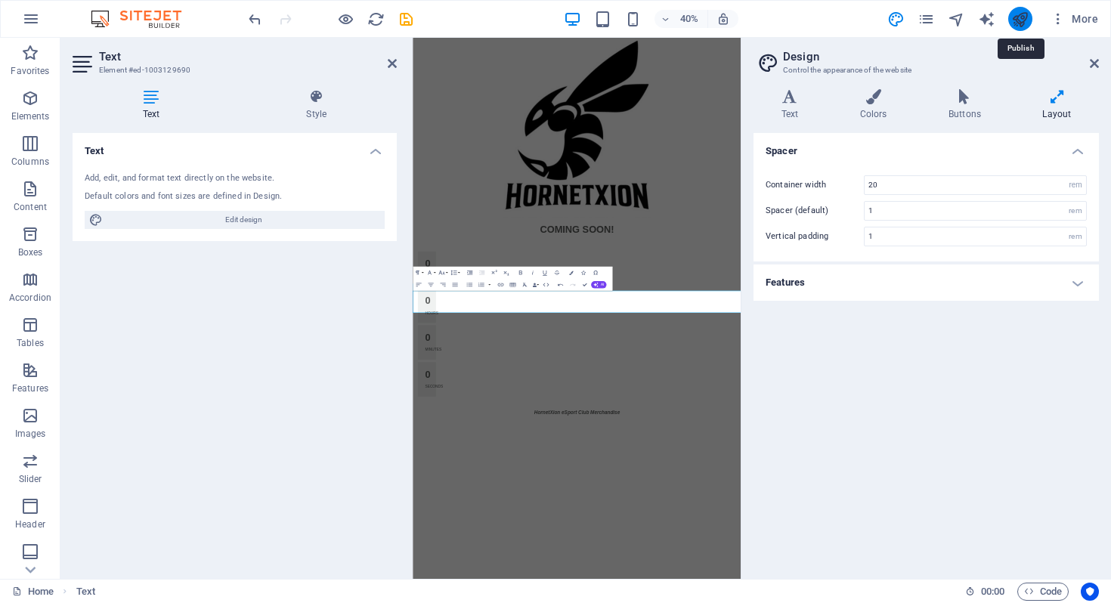
click at [1022, 16] on icon "publish" at bounding box center [1019, 19] width 17 height 17
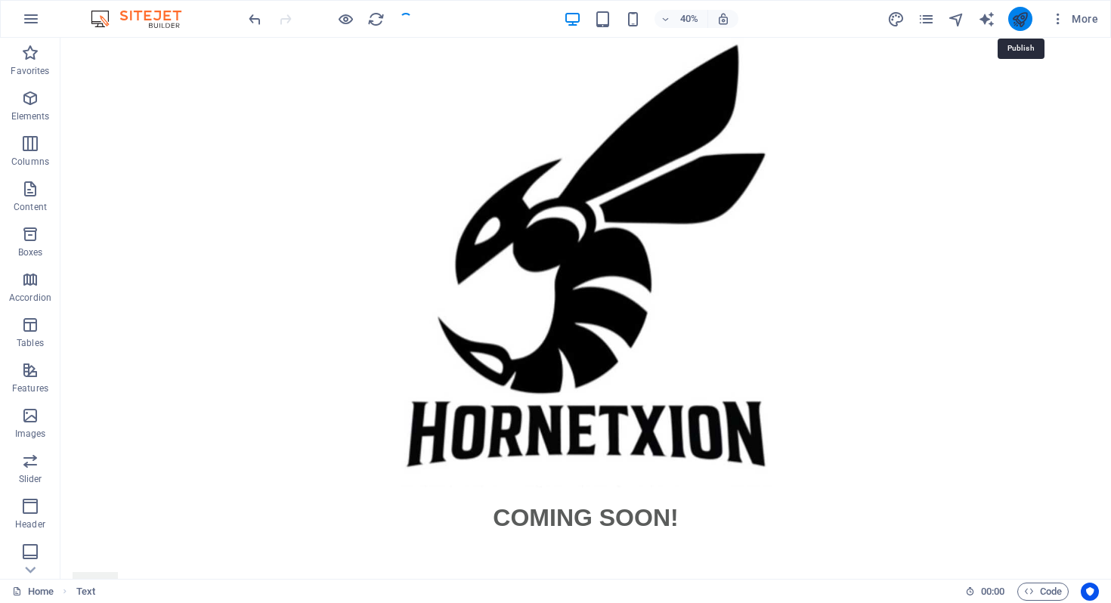
scroll to position [86, 0]
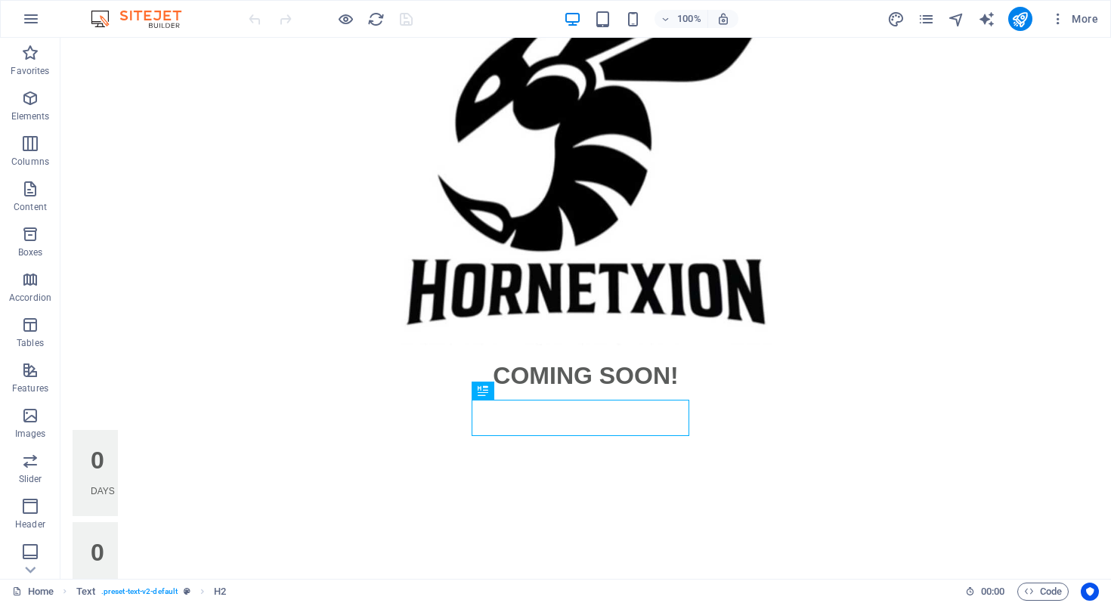
scroll to position [146, 0]
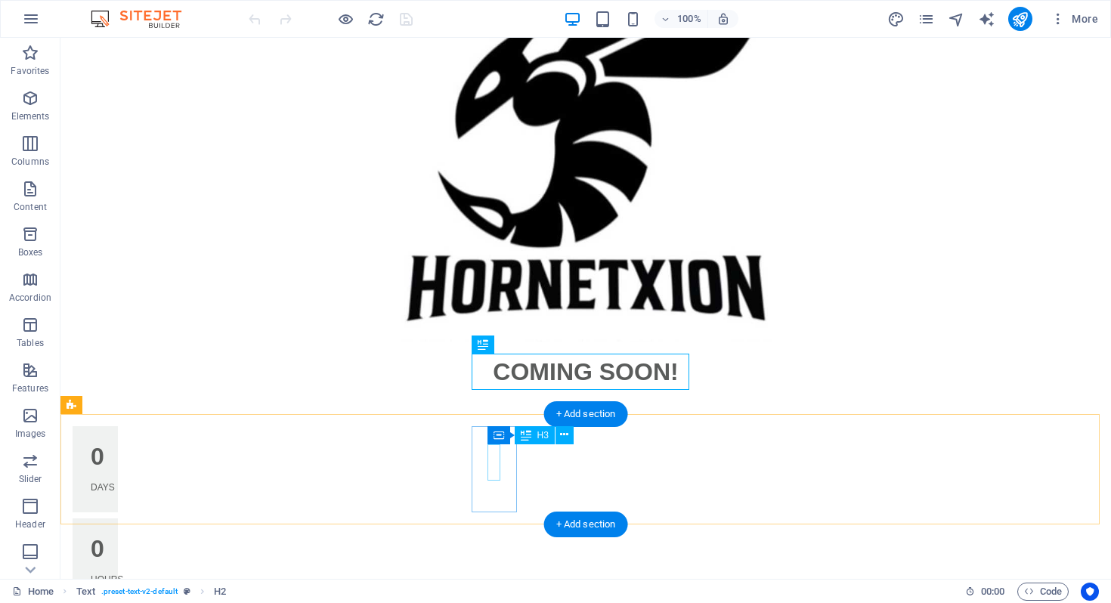
click at [100, 468] on div "0" at bounding box center [95, 456] width 9 height 24
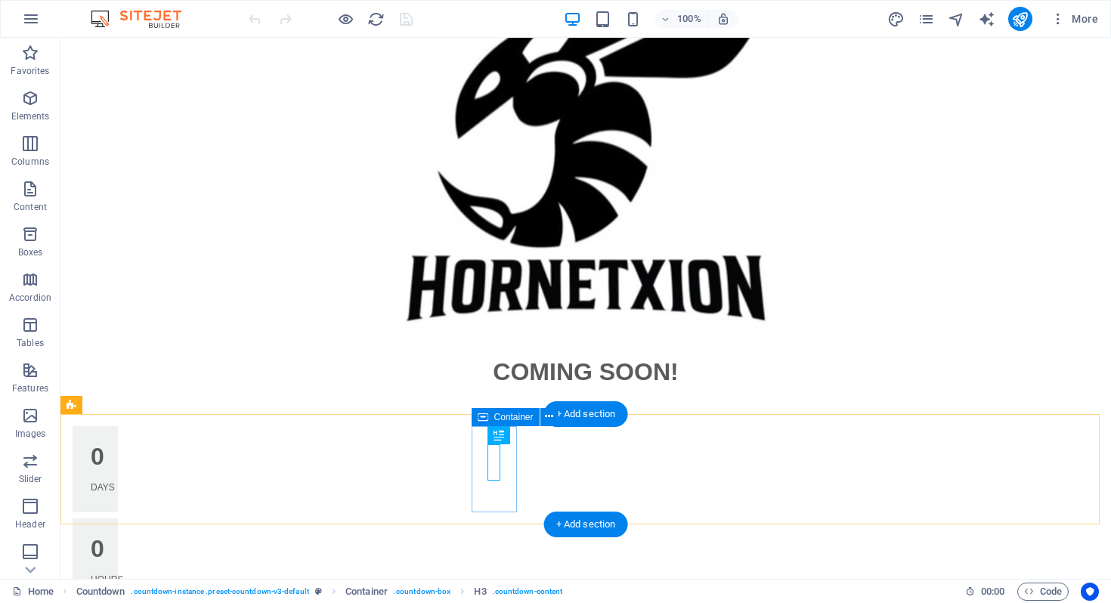
click at [118, 499] on div "0 Days" at bounding box center [95, 469] width 45 height 86
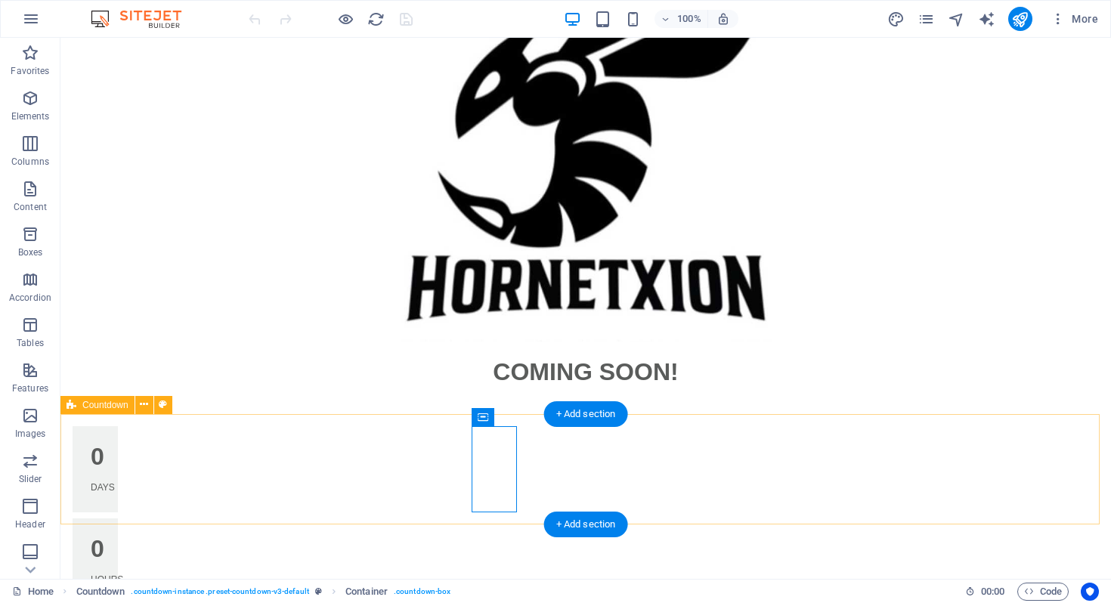
click at [781, 489] on div "0 Days 0 Hours 0 Minutes 0 Seconds" at bounding box center [585, 607] width 1050 height 387
select select "timer"
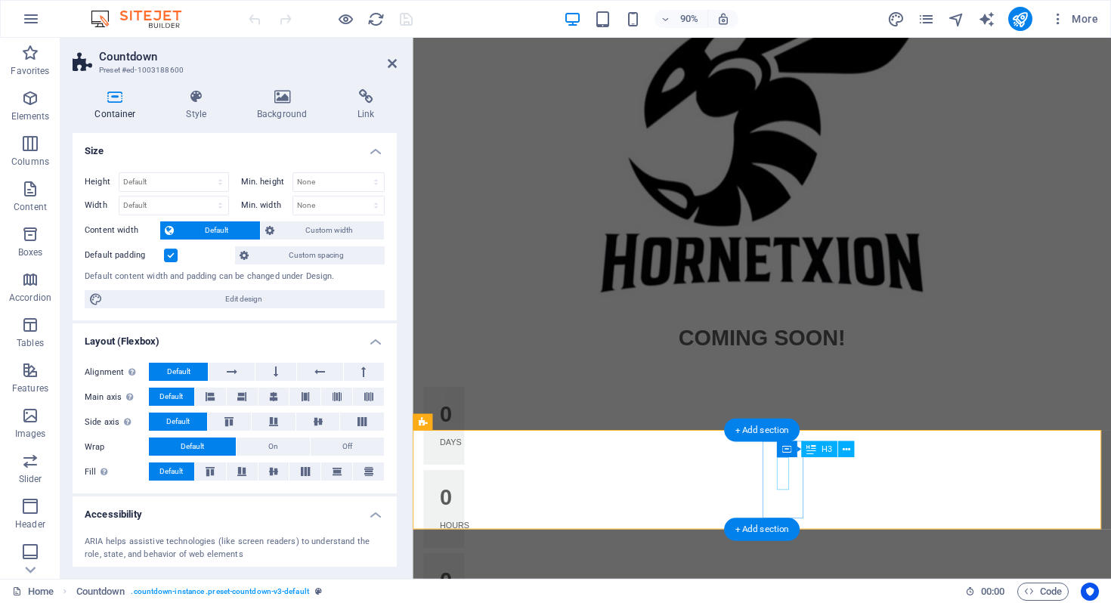
scroll to position [86, 0]
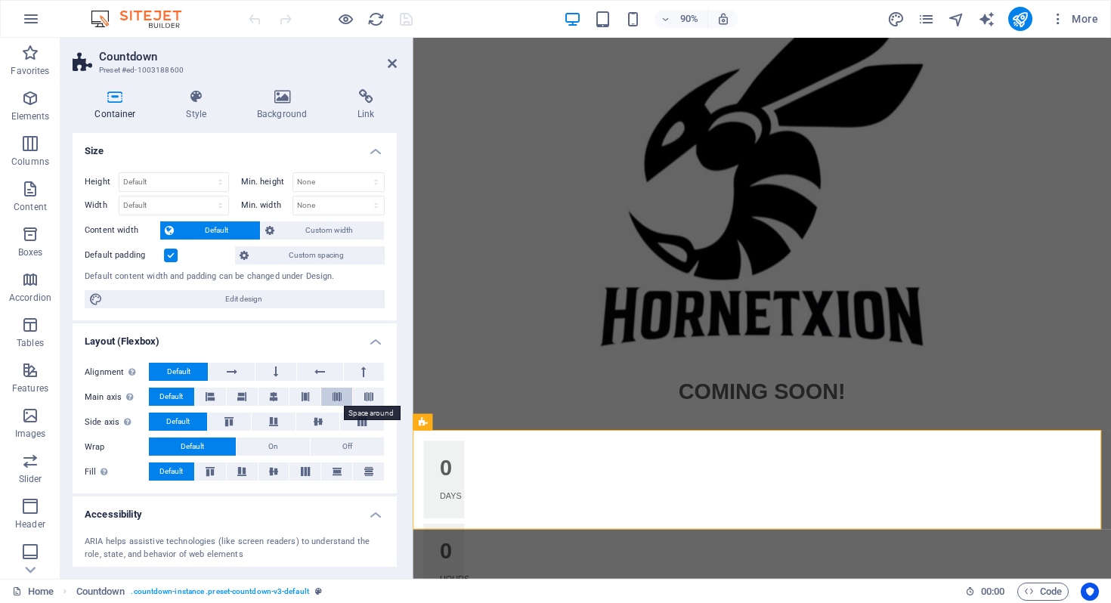
click at [336, 398] on icon at bounding box center [336, 397] width 9 height 18
click at [280, 447] on button "On" at bounding box center [273, 447] width 73 height 18
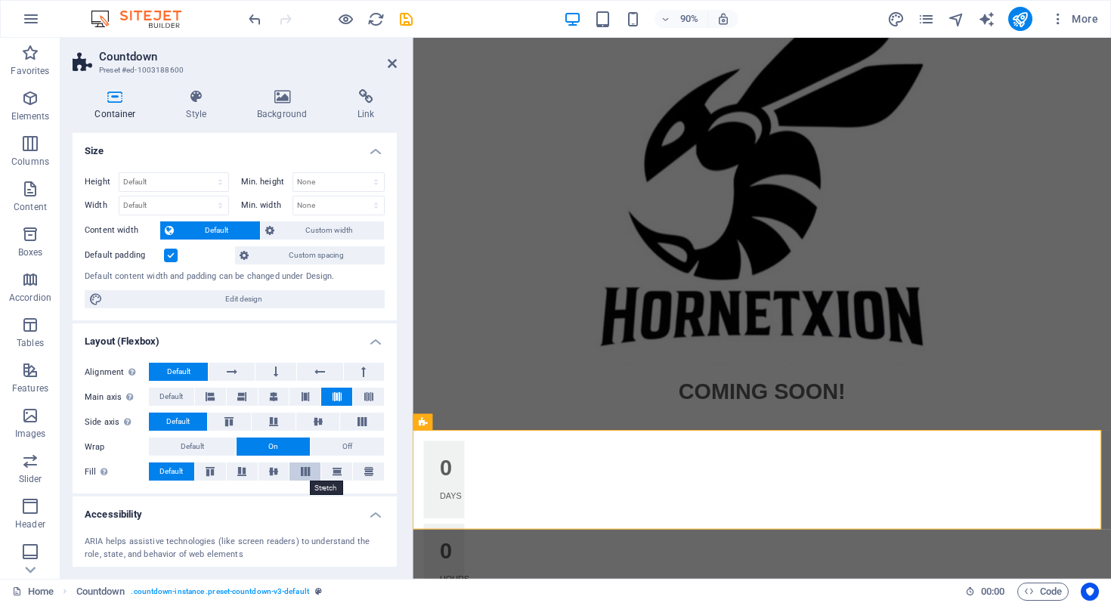
click at [305, 472] on icon at bounding box center [305, 471] width 18 height 9
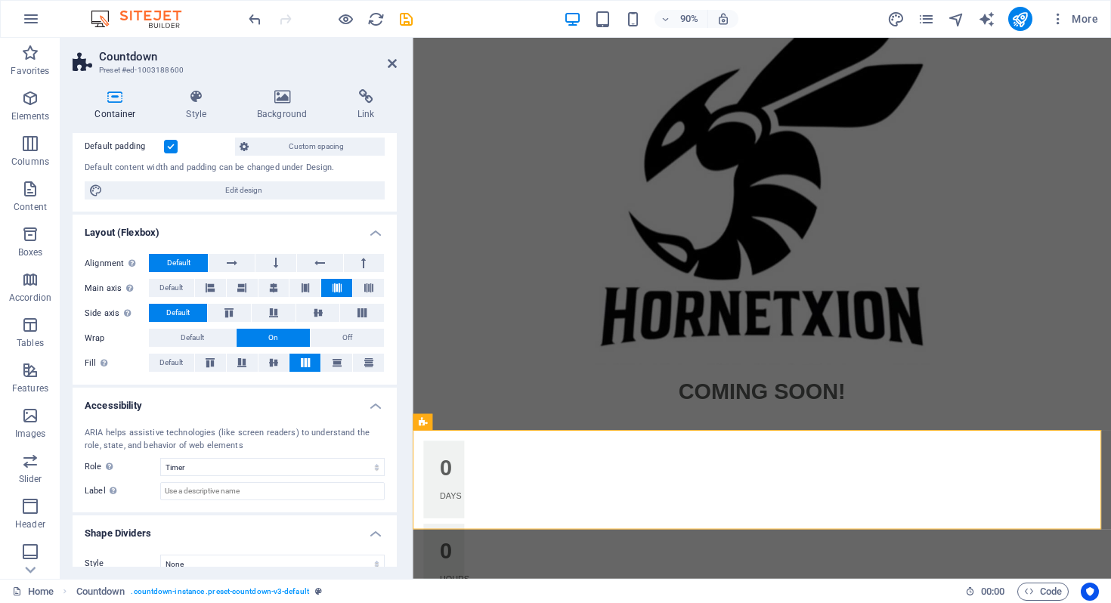
scroll to position [127, 0]
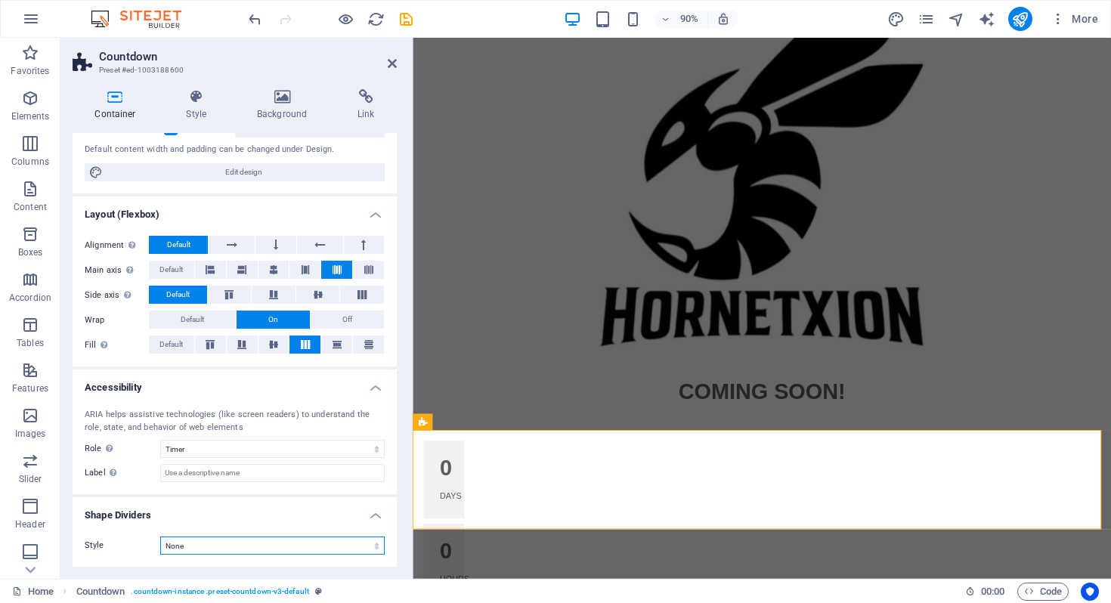
click at [266, 543] on select "None Triangle Square Diagonal Polygon 1 Polygon 2 Zigzag Multiple Zigzags Waves…" at bounding box center [272, 546] width 224 height 18
click at [283, 106] on h4 "Background" at bounding box center [285, 105] width 101 height 32
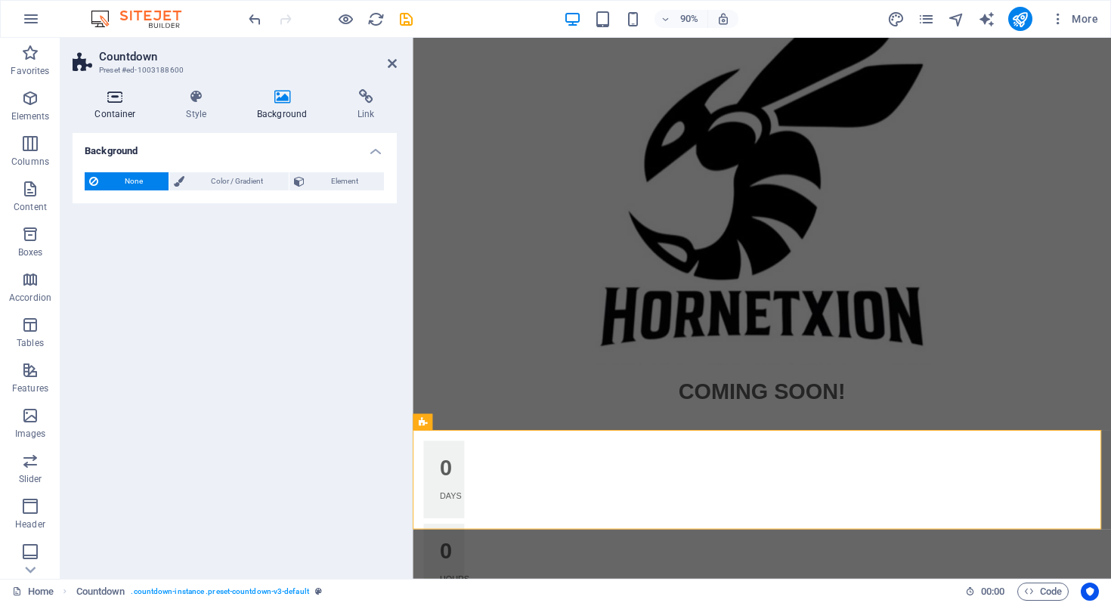
click at [124, 101] on icon at bounding box center [115, 96] width 85 height 15
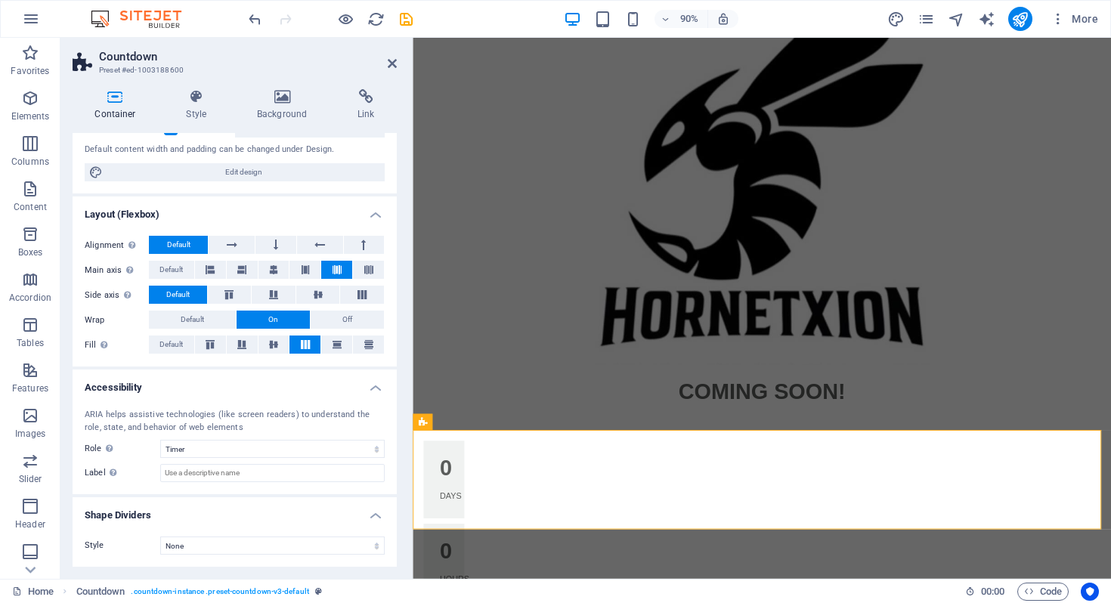
click at [370, 215] on h4 "Layout (Flexbox)" at bounding box center [235, 209] width 324 height 27
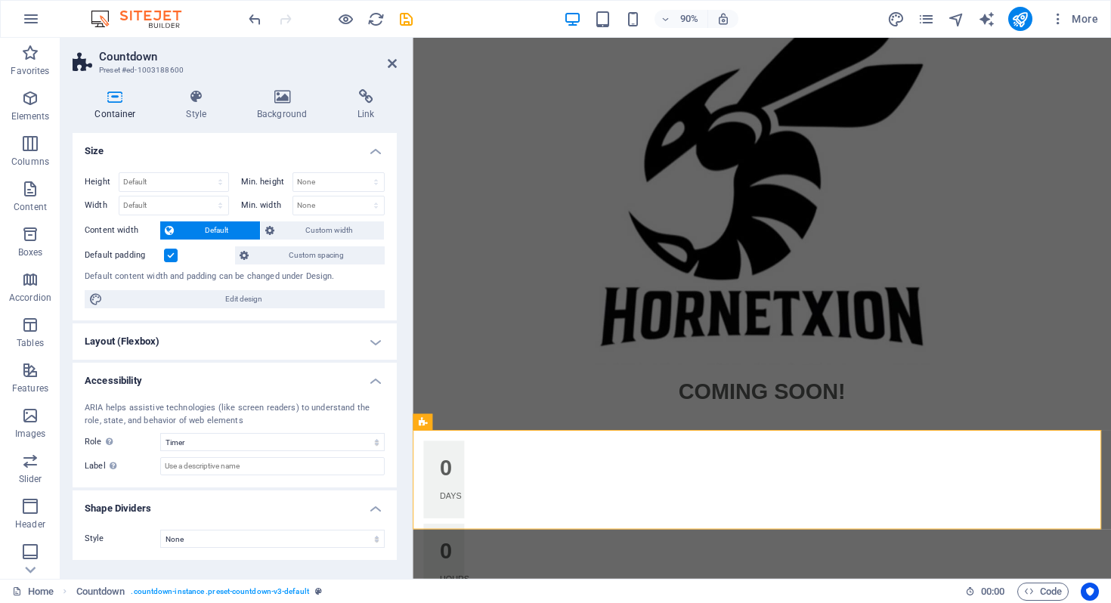
scroll to position [0, 0]
click at [375, 342] on h4 "Layout (Flexbox)" at bounding box center [235, 341] width 324 height 36
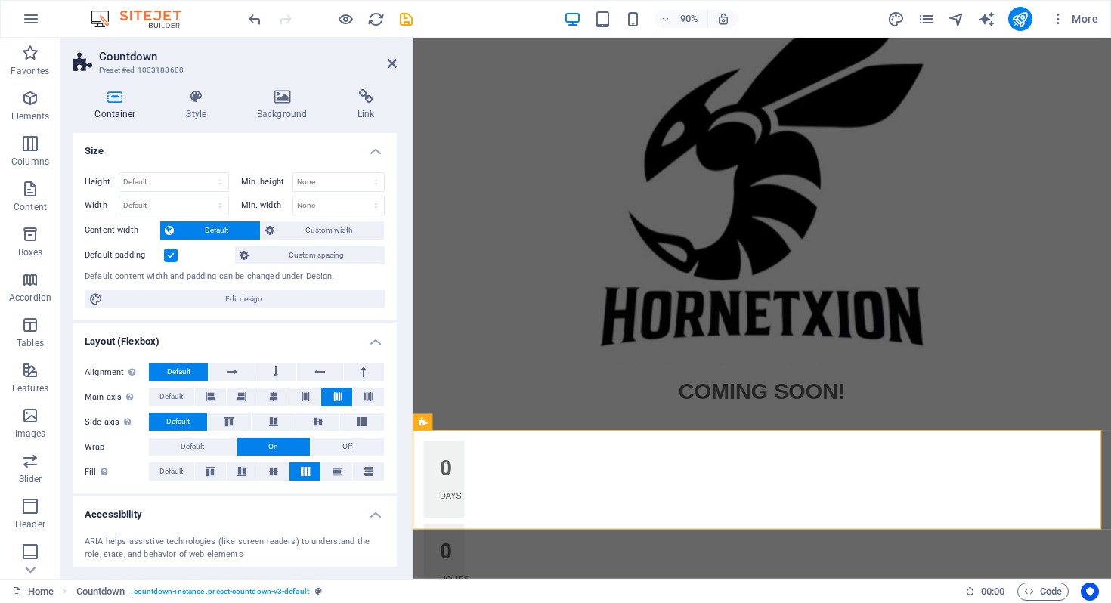
click at [376, 342] on h4 "Layout (Flexbox)" at bounding box center [235, 336] width 324 height 27
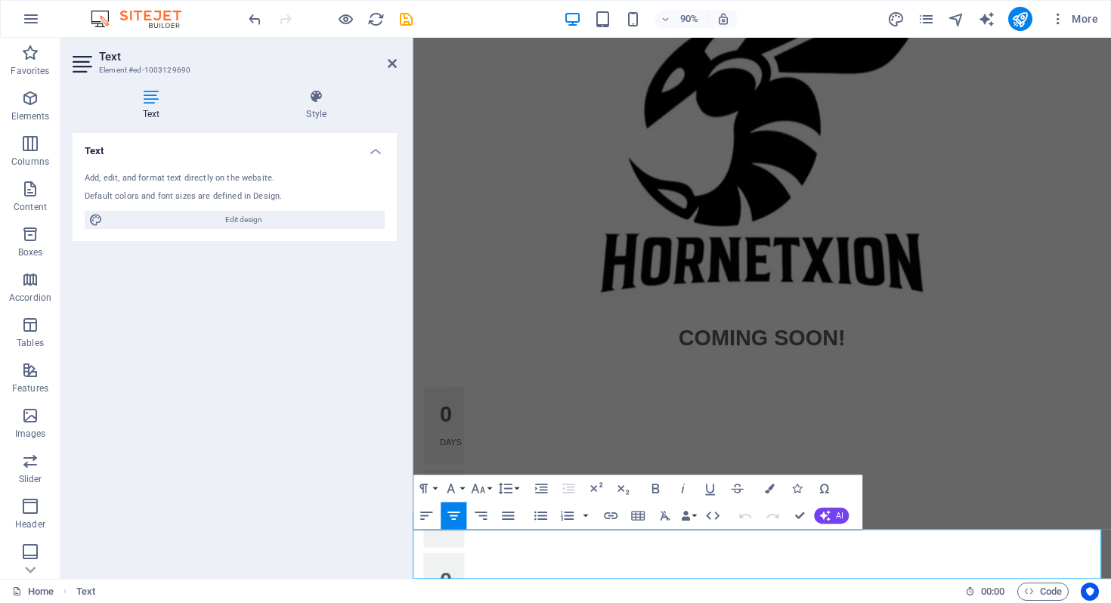
scroll to position [86, 0]
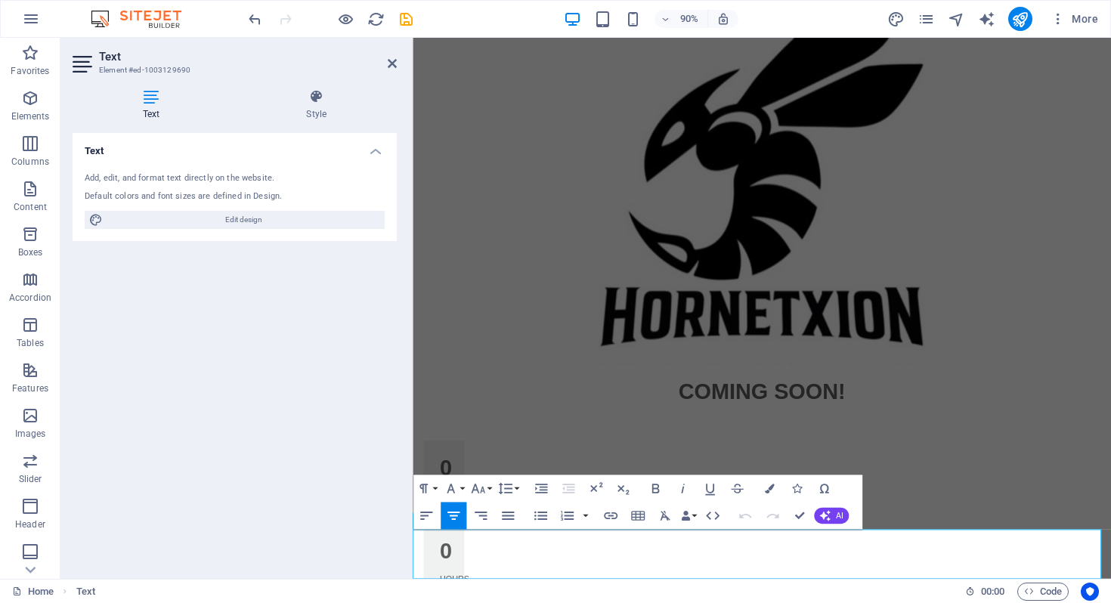
drag, startPoint x: 671, startPoint y: 612, endPoint x: 914, endPoint y: 614, distance: 242.6
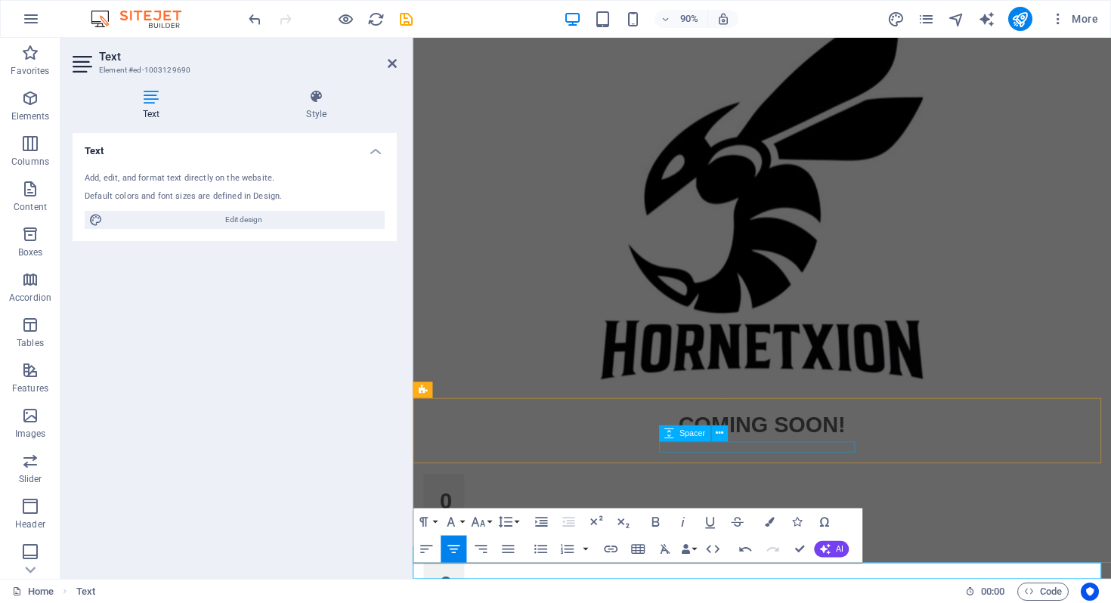
click at [824, 493] on div at bounding box center [801, 493] width 218 height 12
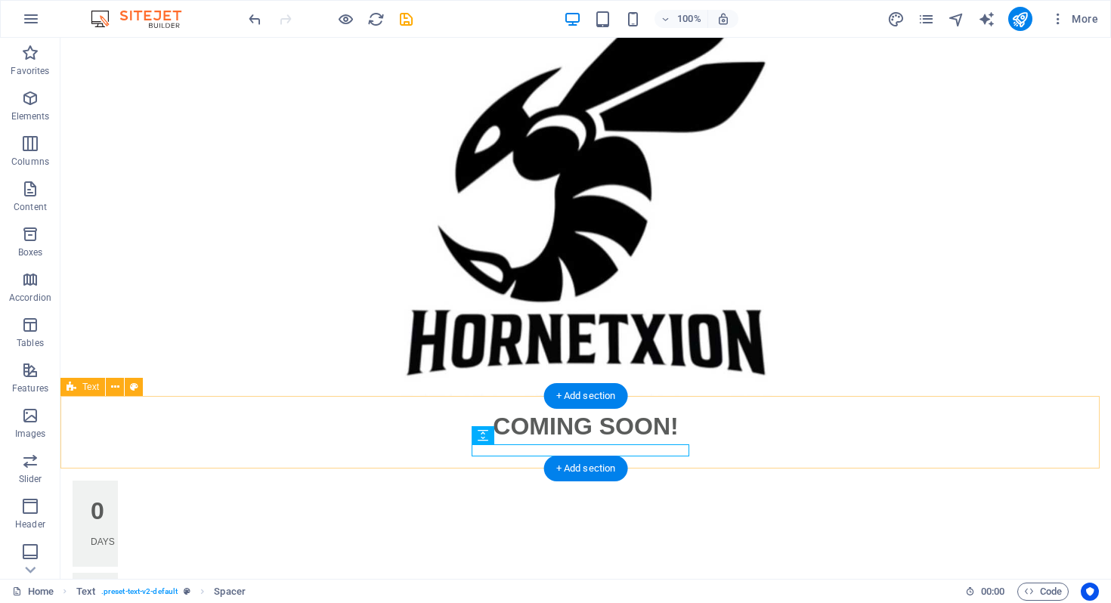
click at [783, 448] on div "COMING SOON!" at bounding box center [585, 432] width 1050 height 73
click at [634, 448] on div at bounding box center [586, 450] width 218 height 12
click at [634, 449] on div at bounding box center [586, 450] width 218 height 12
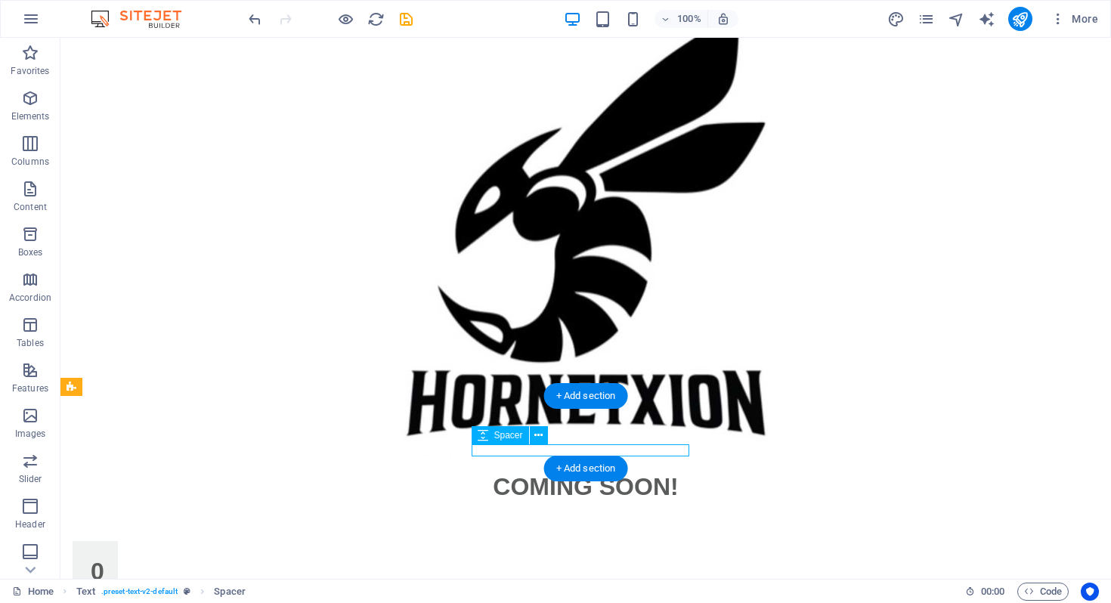
select select "rem"
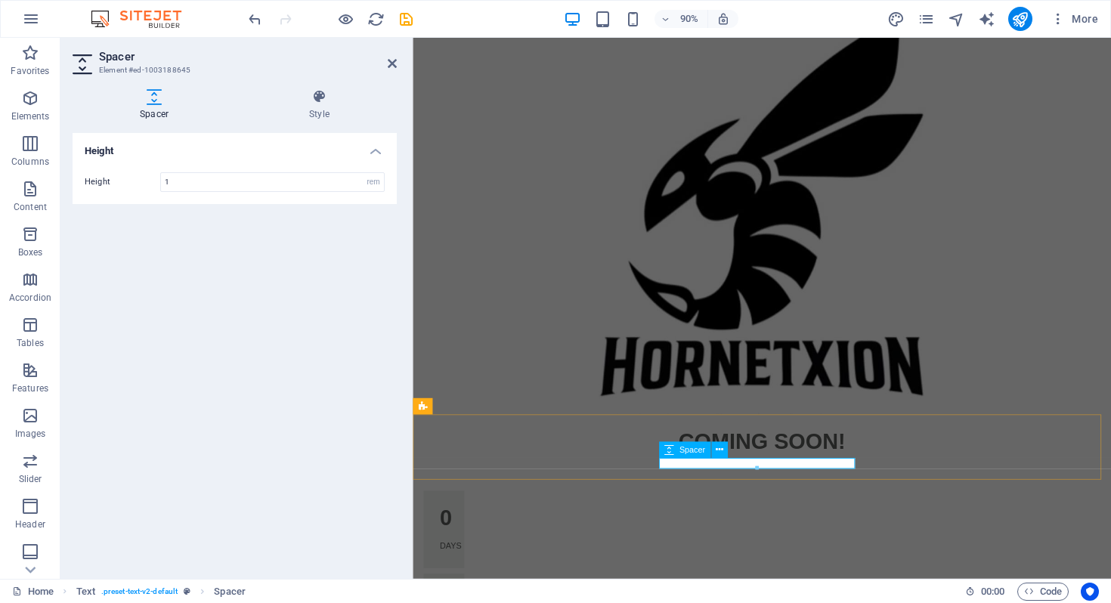
click at [747, 506] on div at bounding box center [801, 511] width 218 height 12
click at [679, 466] on div at bounding box center [756, 468] width 194 height 5
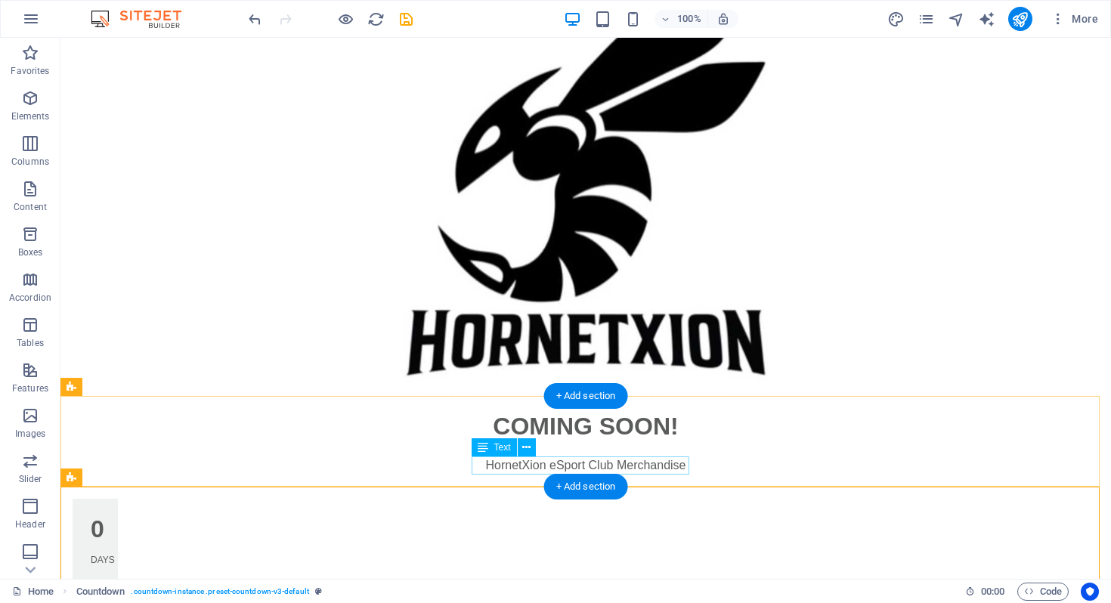
click at [653, 468] on div "HornetXion eSport Club Merchandise" at bounding box center [586, 465] width 218 height 18
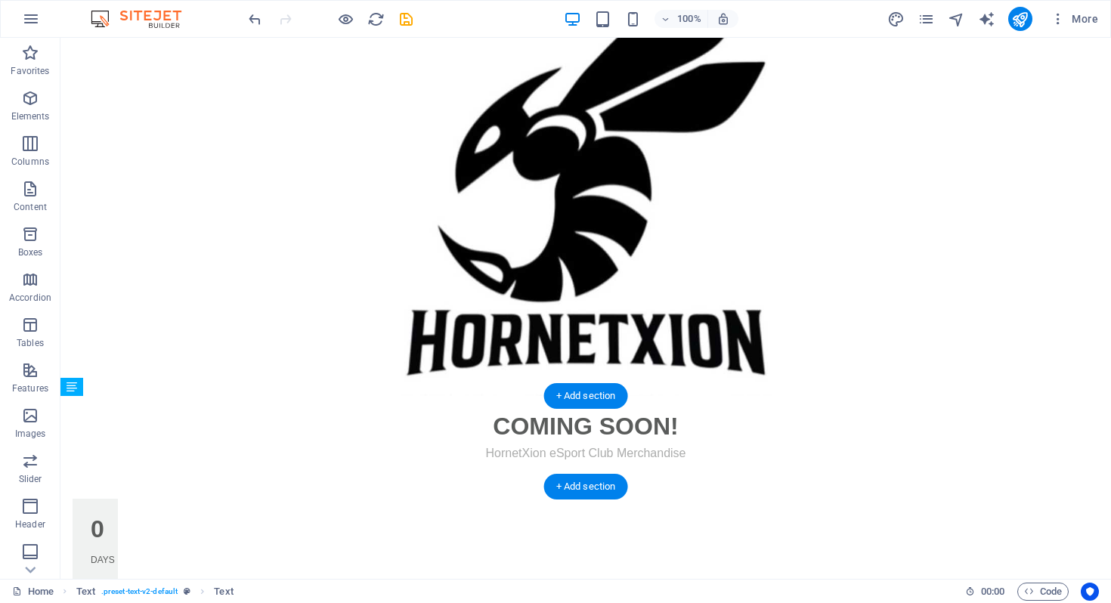
drag, startPoint x: 654, startPoint y: 464, endPoint x: 655, endPoint y: 445, distance: 18.9
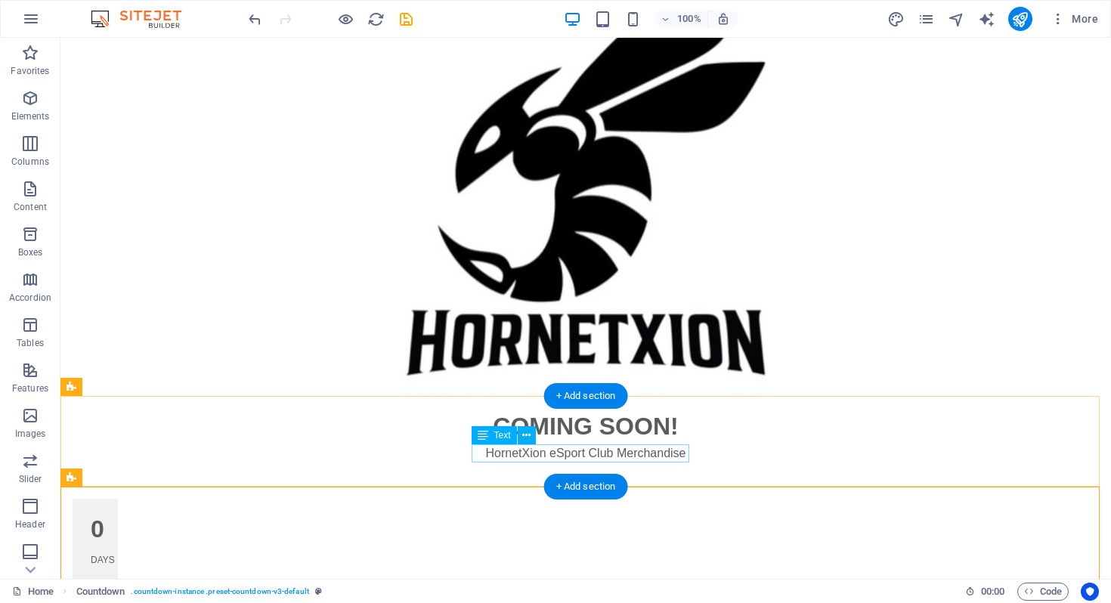
click at [637, 456] on div "HornetXion eSport Club Merchandise" at bounding box center [586, 453] width 218 height 18
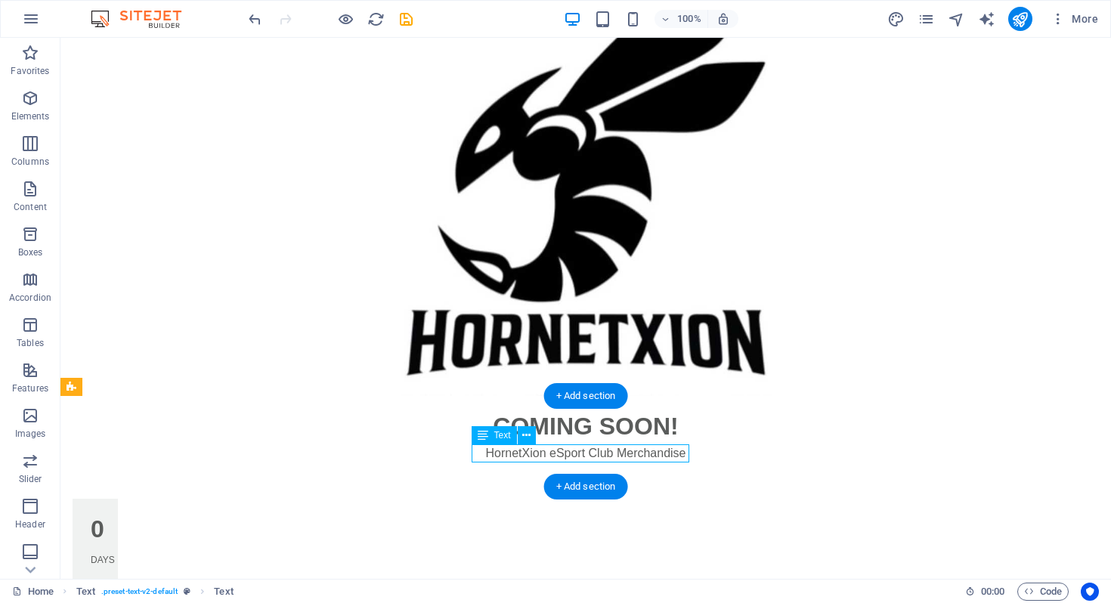
click at [637, 456] on div "HornetXion eSport Club Merchandise" at bounding box center [586, 453] width 218 height 18
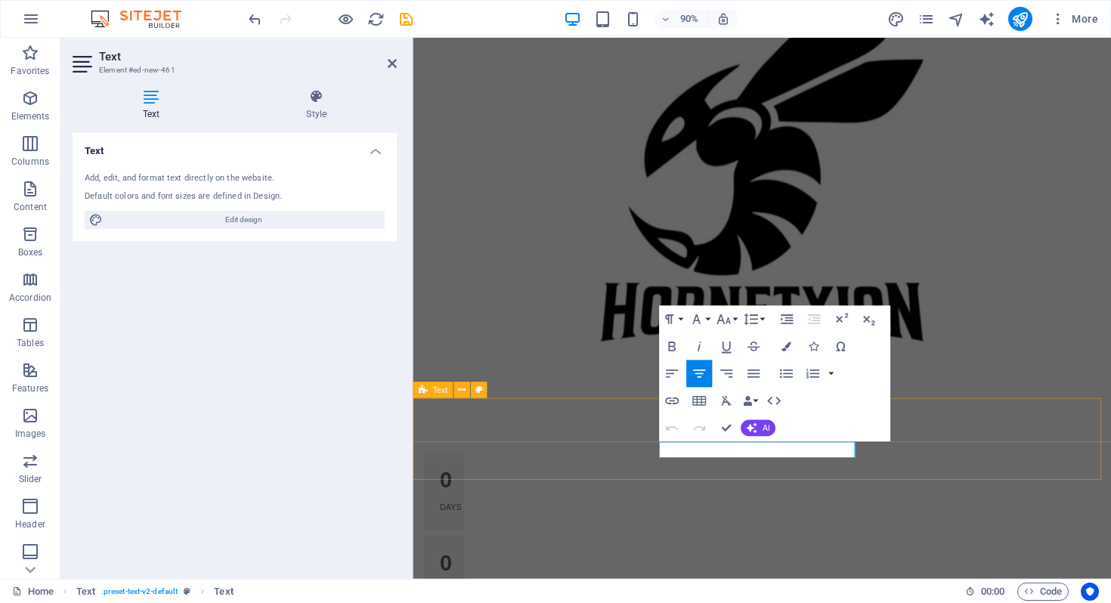
scroll to position [49, 0]
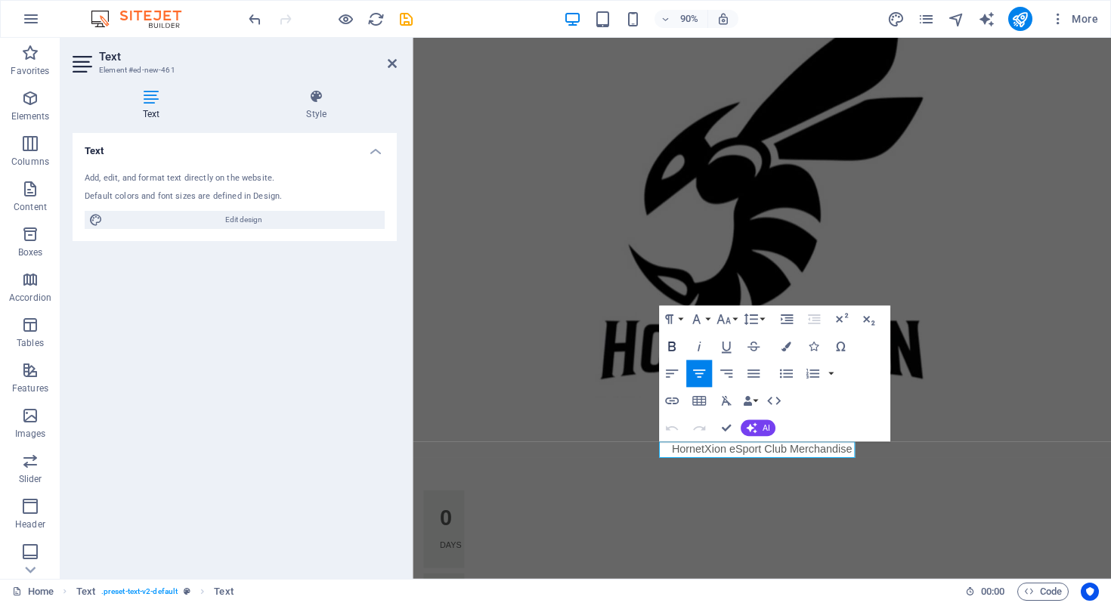
click at [673, 348] on icon "button" at bounding box center [671, 346] width 17 height 17
drag, startPoint x: 693, startPoint y: 497, endPoint x: 931, endPoint y: 495, distance: 238.0
click at [931, 495] on div "COMING SOON! ​ HornetXion eSport Club Merchandise" at bounding box center [801, 483] width 776 height 91
drag, startPoint x: 895, startPoint y: 496, endPoint x: 683, endPoint y: 493, distance: 212.3
click at [684, 496] on div "COMING SOON! ​ HornetXion eSport Club Merchandise" at bounding box center [801, 483] width 776 height 91
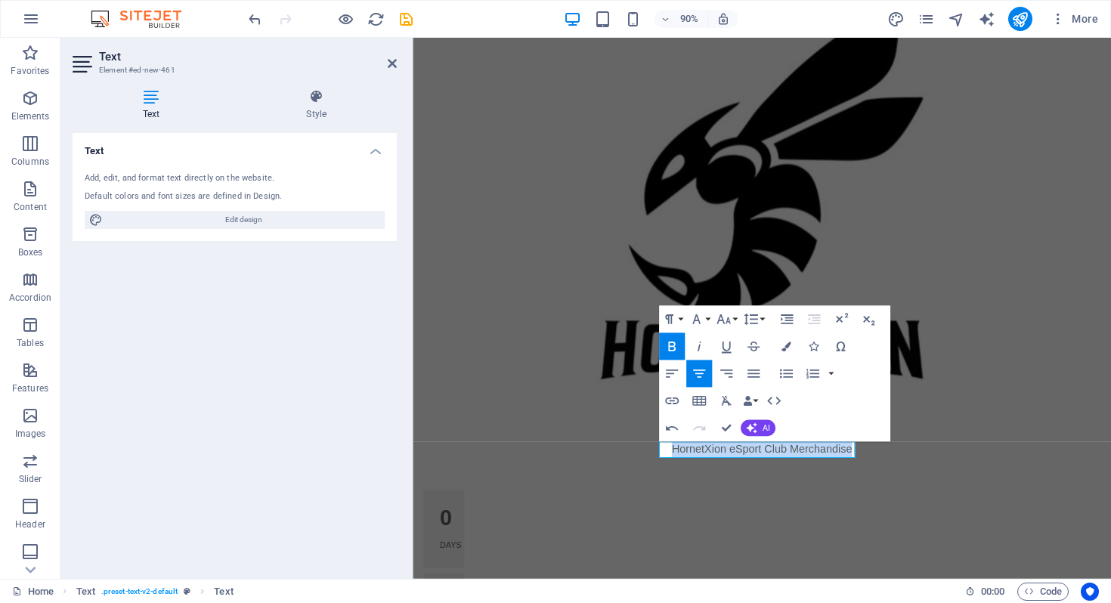
click at [672, 348] on icon "button" at bounding box center [671, 346] width 17 height 17
click at [1041, 388] on figure at bounding box center [801, 214] width 776 height 450
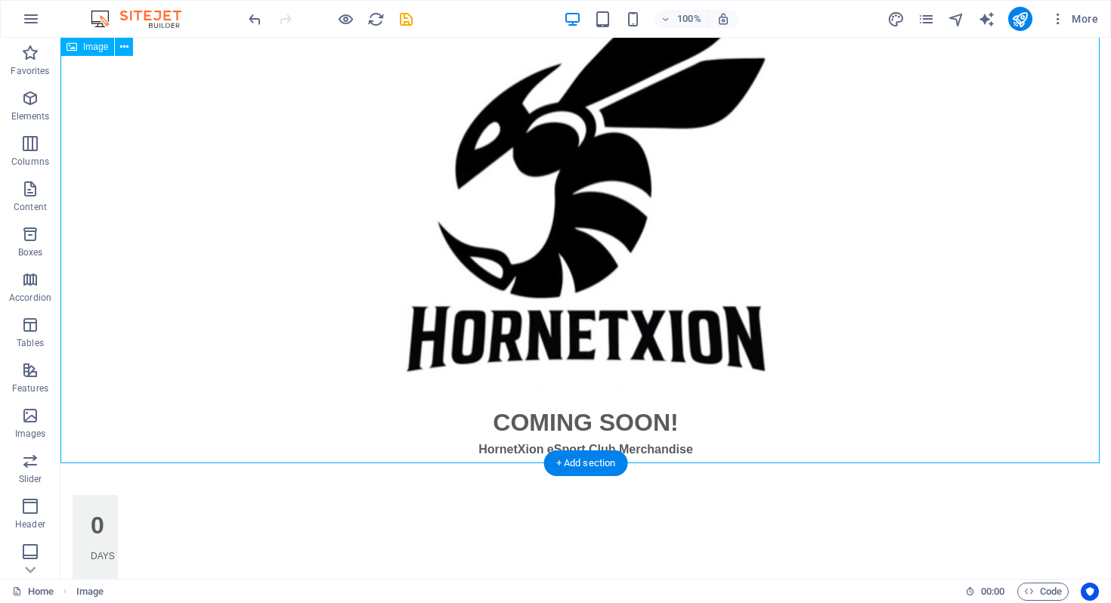
scroll to position [110, 0]
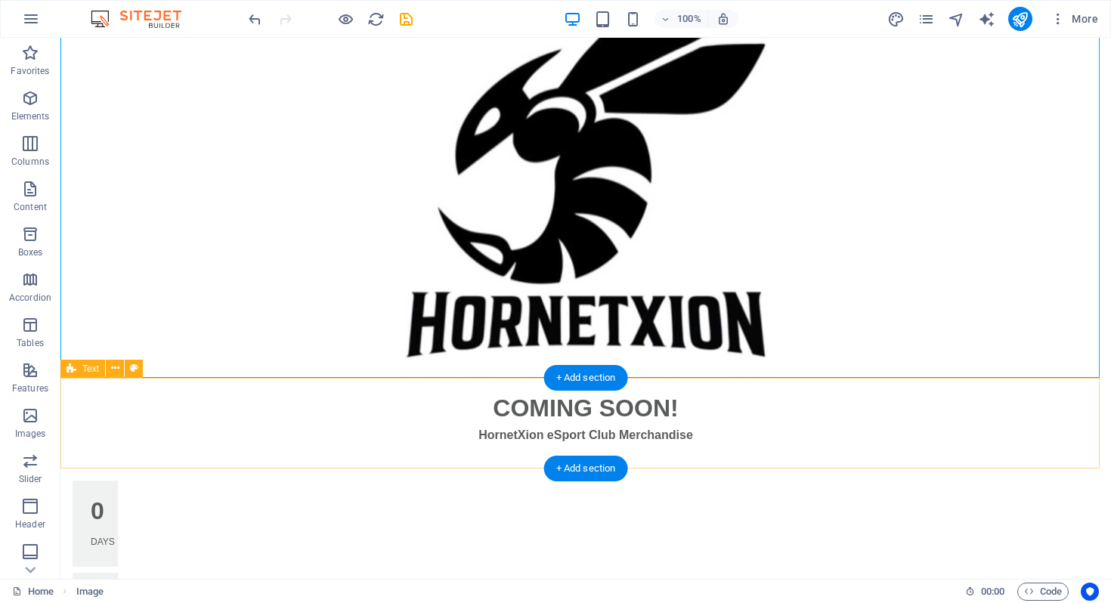
click at [726, 461] on div "COMING SOON! HornetXion eSport Club Merchandise" at bounding box center [585, 423] width 1050 height 91
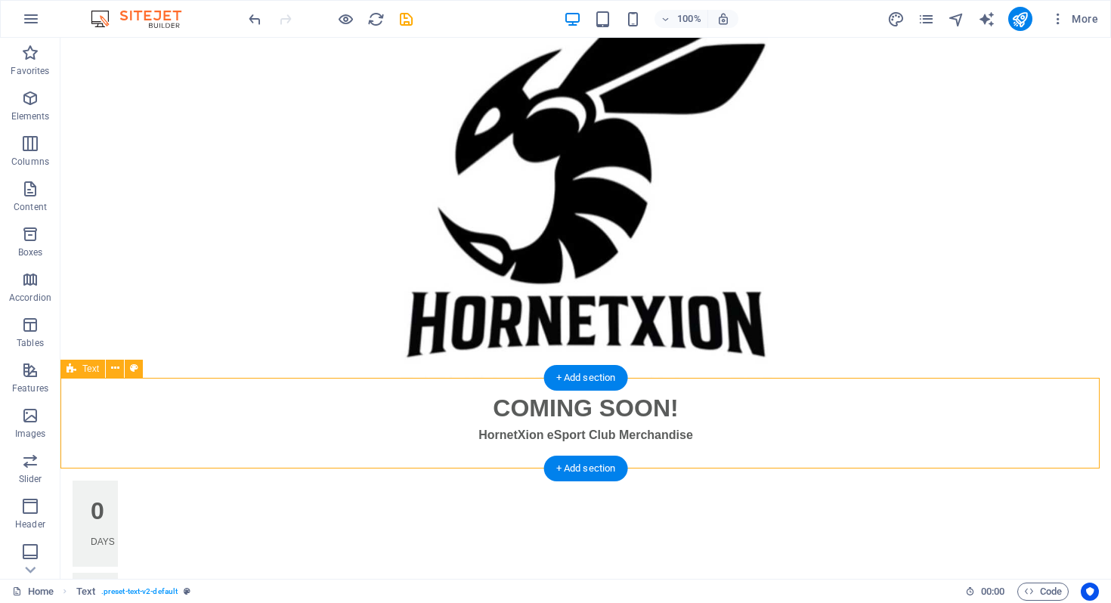
click at [682, 461] on div "COMING SOON! HornetXion eSport Club Merchandise" at bounding box center [585, 423] width 1050 height 91
click at [117, 368] on icon at bounding box center [115, 368] width 8 height 16
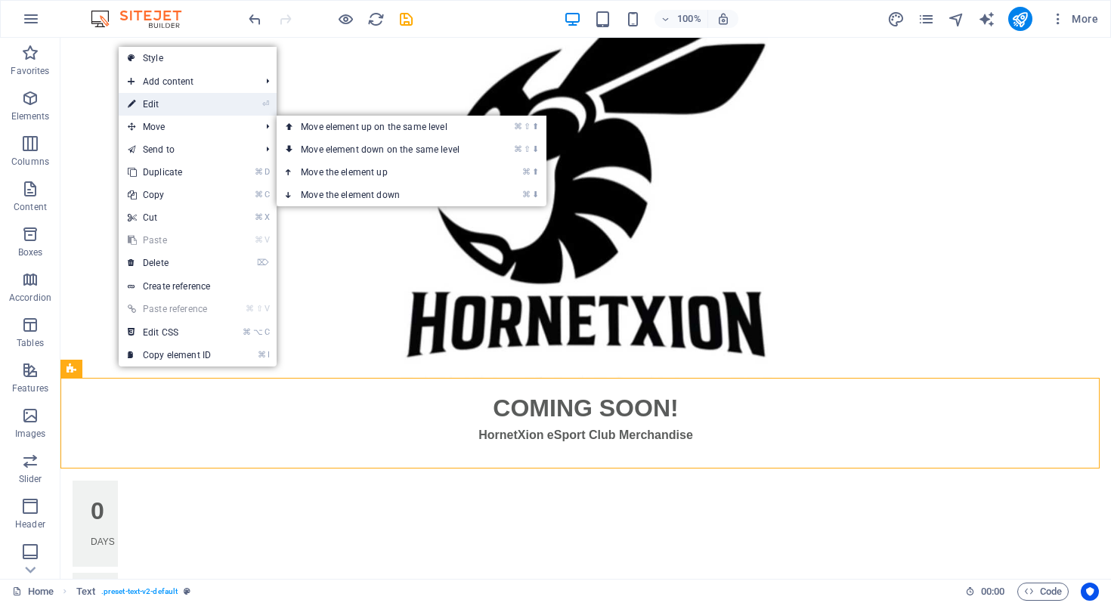
click at [172, 104] on link "⏎ Edit" at bounding box center [169, 104] width 101 height 23
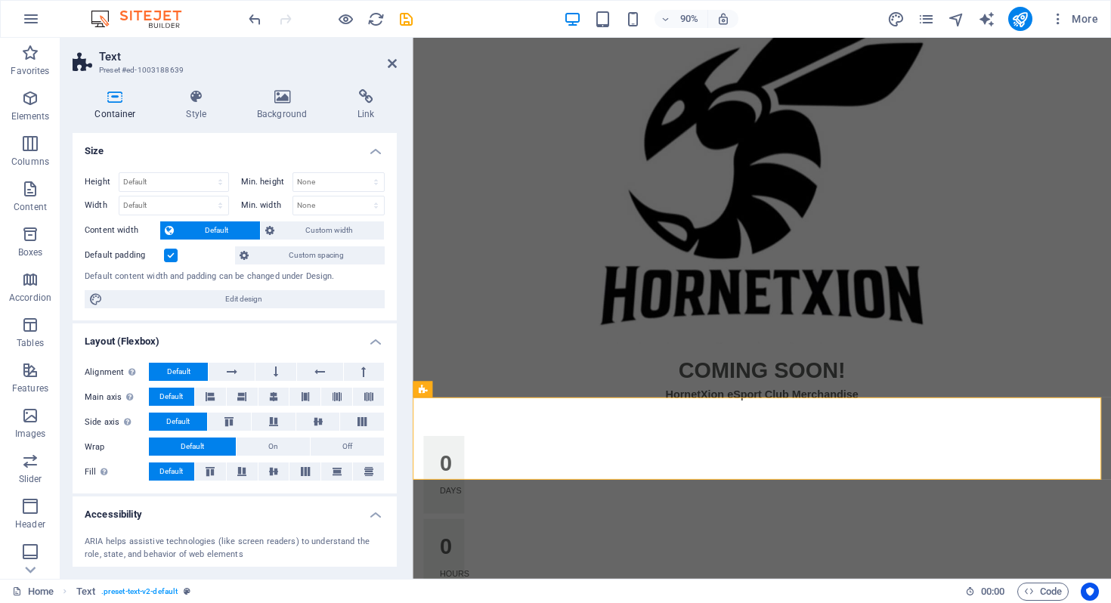
scroll to position [50, 0]
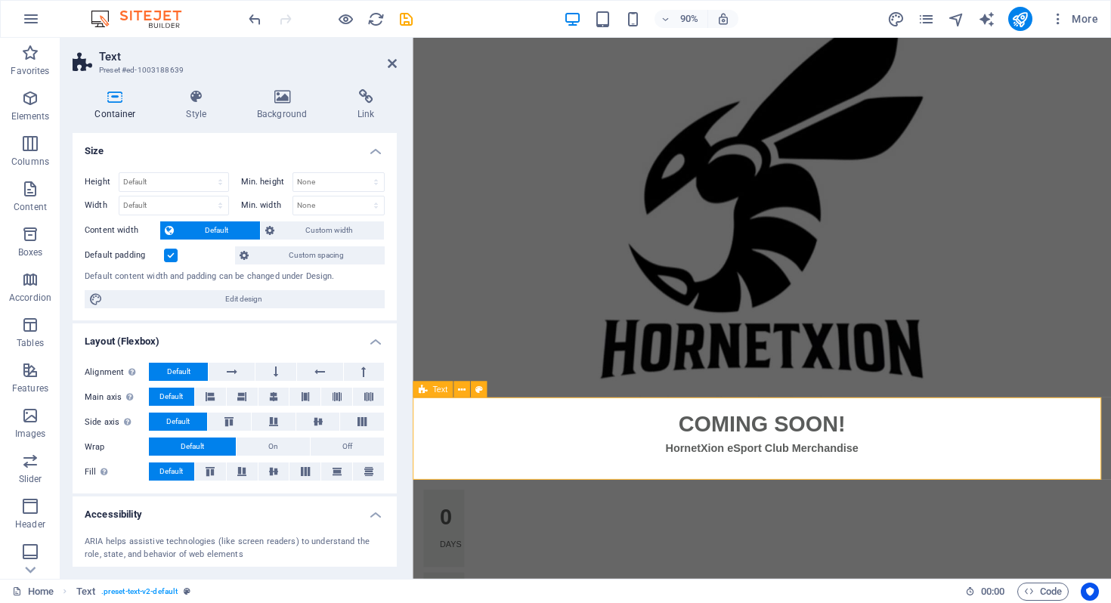
drag, startPoint x: 540, startPoint y: 529, endPoint x: 539, endPoint y: 493, distance: 36.3
click at [539, 493] on div "COMING SOON! HornetXion eSport Club Merchandise 0 Days 0 Hours 0 Minutes 0 Seco…" at bounding box center [801, 451] width 776 height 927
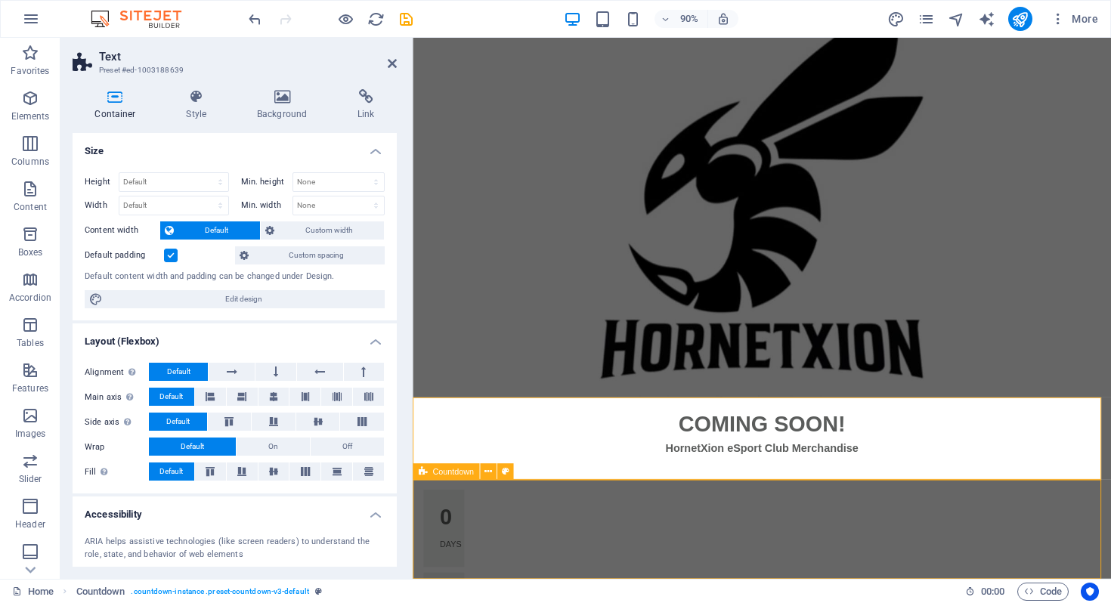
scroll to position [110, 0]
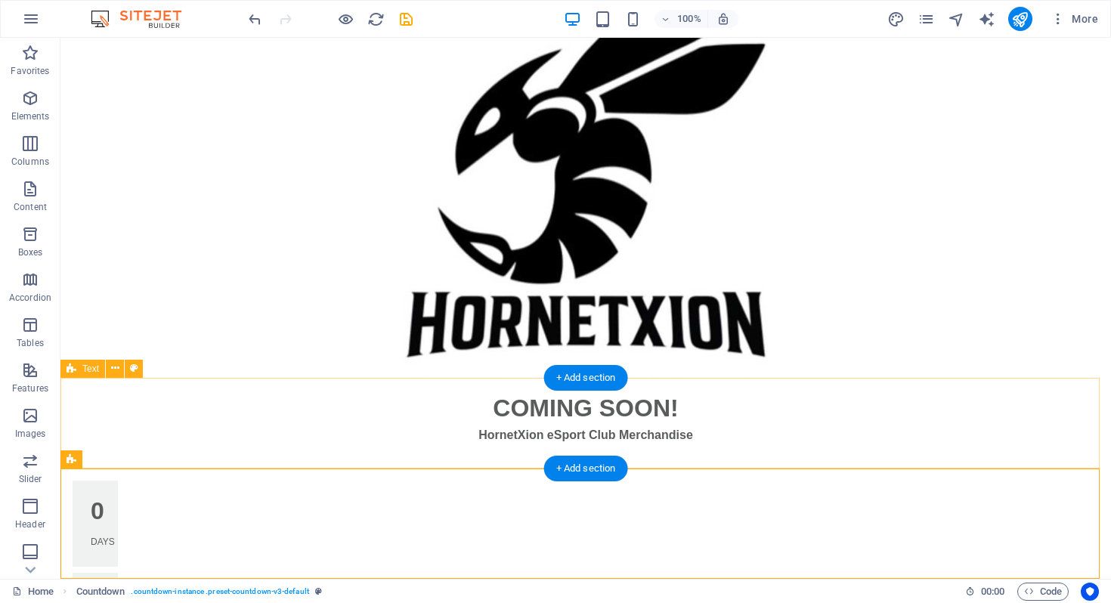
click at [813, 444] on div "COMING SOON! HornetXion eSport Club Merchandise" at bounding box center [585, 423] width 1050 height 91
drag, startPoint x: 394, startPoint y: 465, endPoint x: 397, endPoint y: 428, distance: 37.1
click at [397, 428] on div "COMING SOON! HornetXion eSport Club Merchandise" at bounding box center [585, 423] width 1050 height 91
click at [506, 457] on div "COMING SOON! HornetXion eSport Club Merchandise" at bounding box center [585, 423] width 1050 height 91
click at [496, 456] on div "COMING SOON! HornetXion eSport Club Merchandise" at bounding box center [585, 423] width 1050 height 91
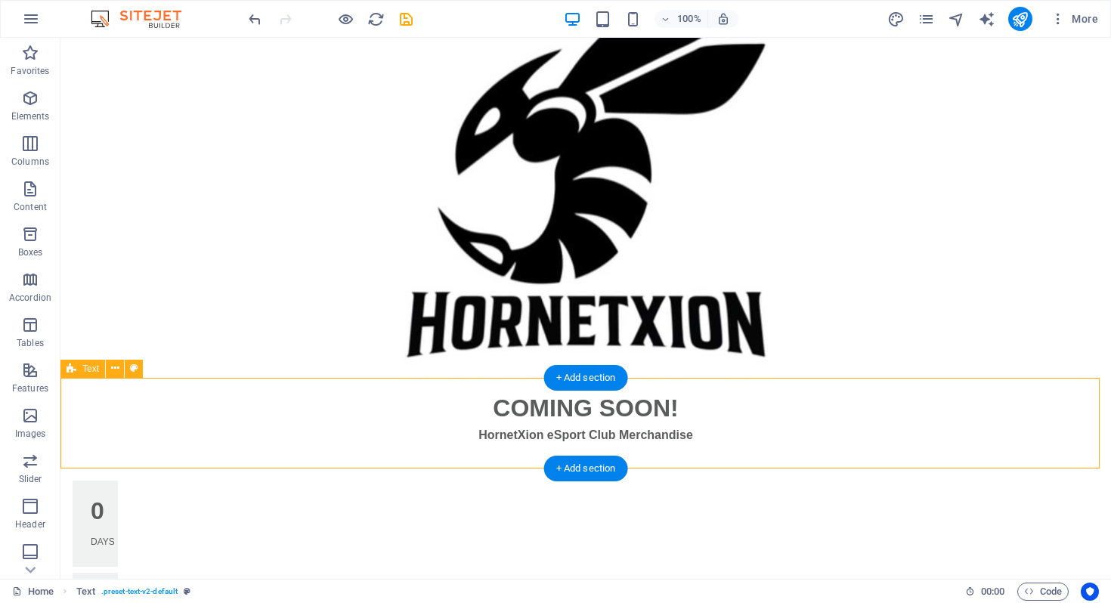
click at [496, 456] on div "COMING SOON! HornetXion eSport Club Merchandise" at bounding box center [585, 423] width 1050 height 91
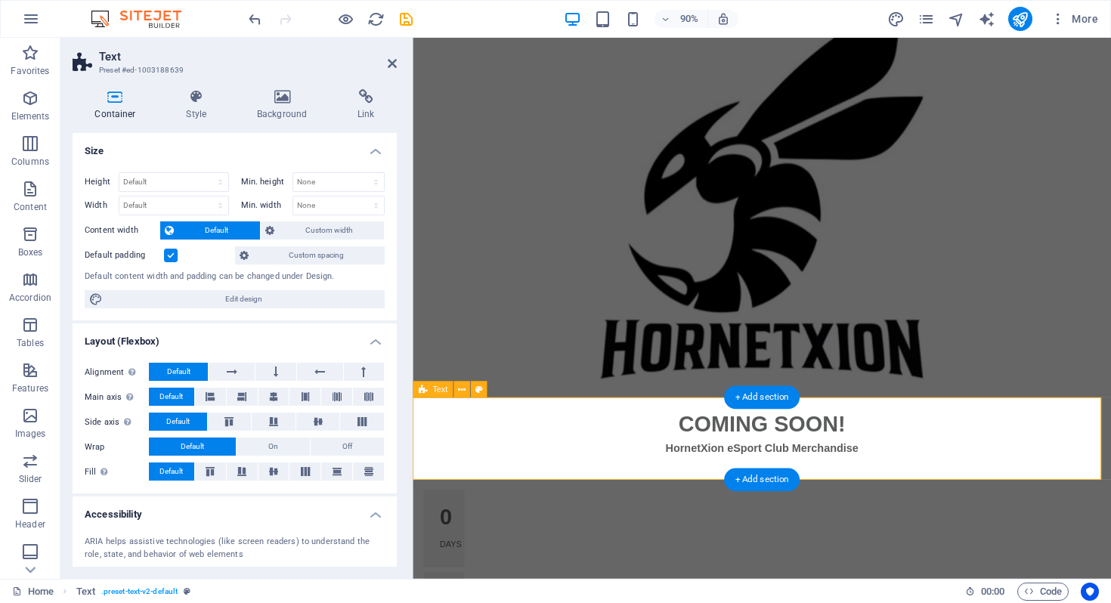
click at [571, 511] on div "COMING SOON! HornetXion eSport Club Merchandise" at bounding box center [801, 483] width 776 height 91
click at [558, 518] on div "COMING SOON! HornetXion eSport Club Merchandise" at bounding box center [801, 483] width 776 height 91
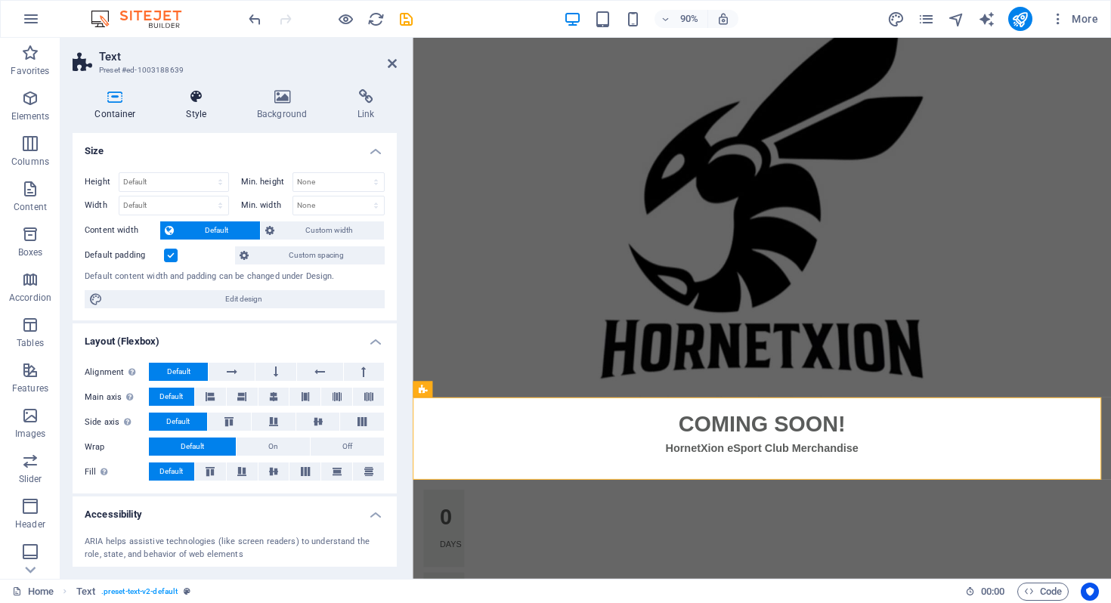
click at [195, 110] on h4 "Style" at bounding box center [199, 105] width 70 height 32
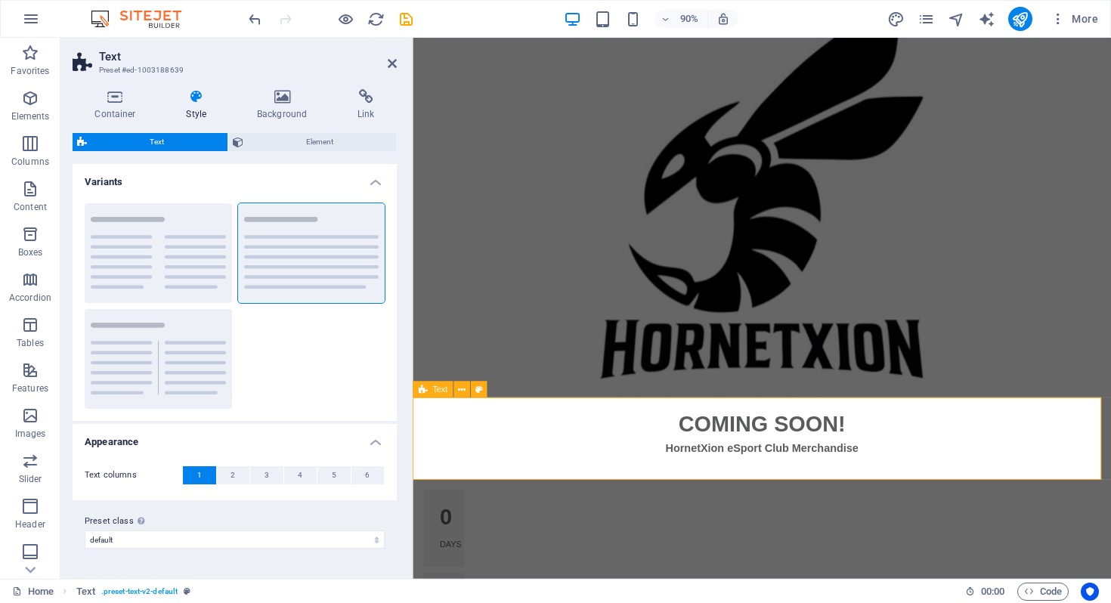
click at [585, 513] on div "COMING SOON! HornetXion eSport Club Merchandise" at bounding box center [801, 483] width 776 height 91
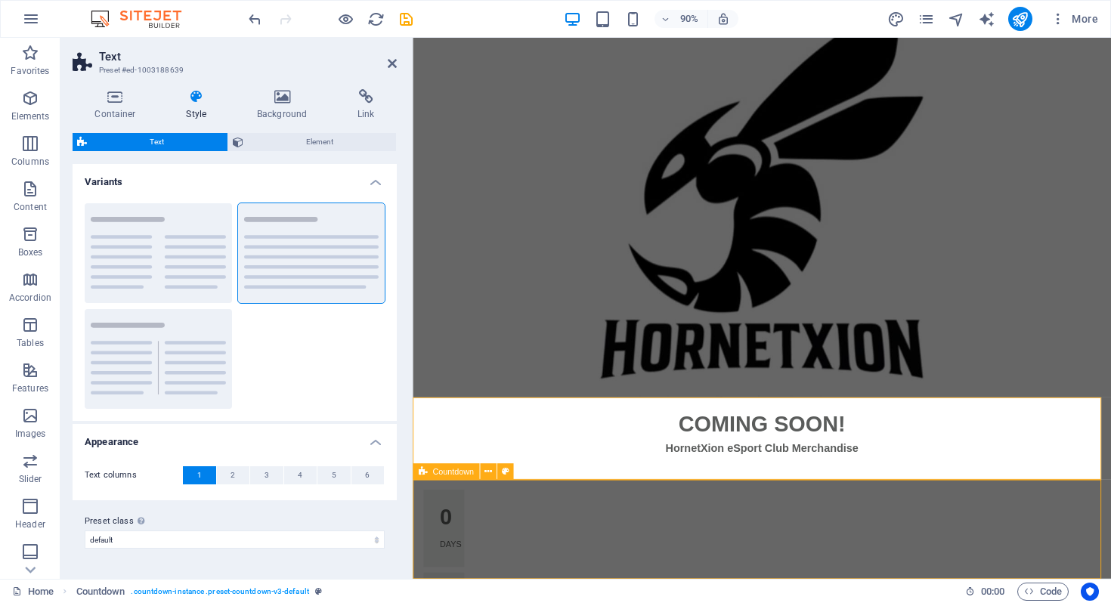
scroll to position [110, 0]
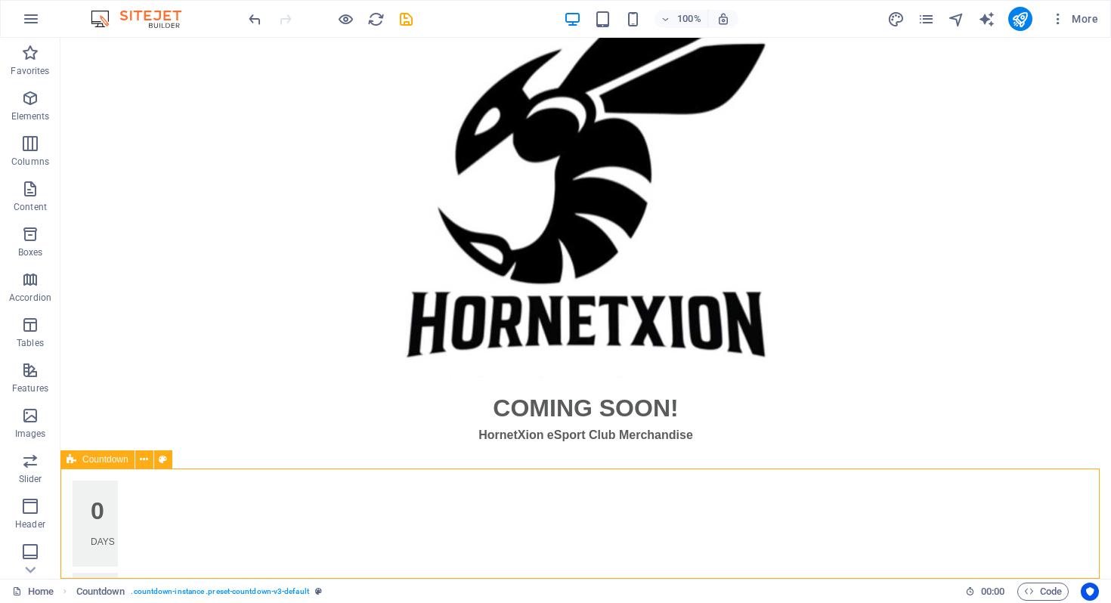
click at [1025, 24] on icon "publish" at bounding box center [1019, 19] width 17 height 17
